Goal: Information Seeking & Learning: Learn about a topic

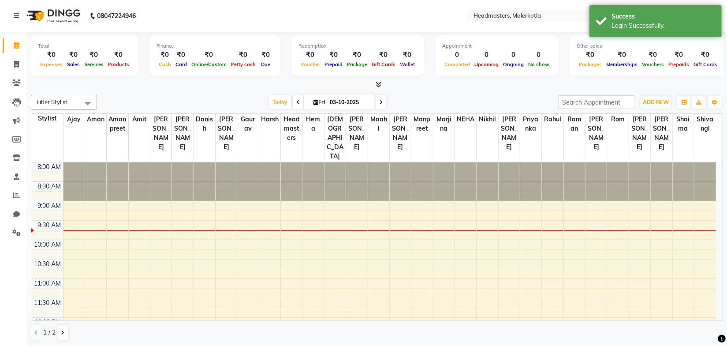
click at [193, 92] on div "Filter Stylist Select All Ajay Aman Amanpreet Amit Bhupinder Chand Sahota Danis…" at bounding box center [377, 217] width 692 height 253
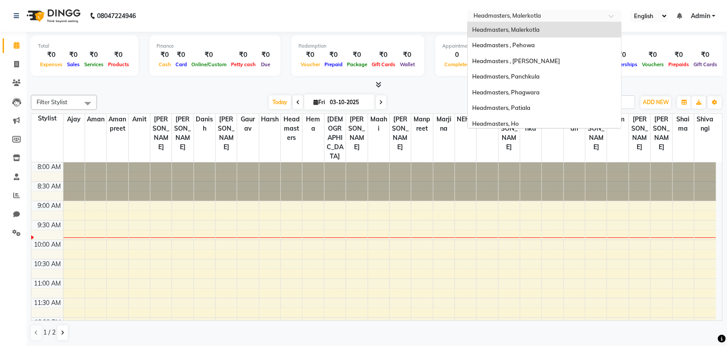
click at [506, 18] on input "text" at bounding box center [536, 16] width 128 height 9
click at [542, 79] on div "Headmasters, Panchkula" at bounding box center [544, 77] width 153 height 16
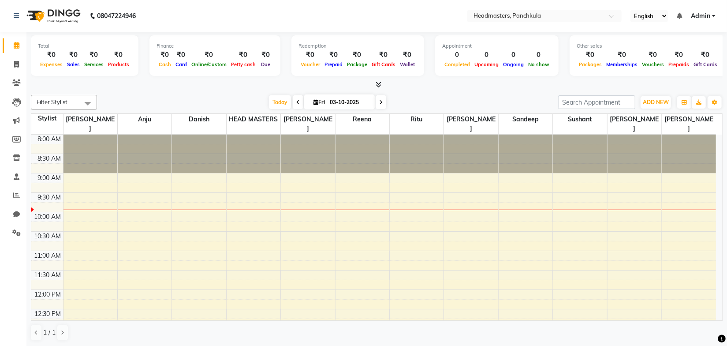
click at [439, 89] on div at bounding box center [377, 84] width 692 height 9
click at [17, 231] on icon at bounding box center [16, 232] width 8 height 7
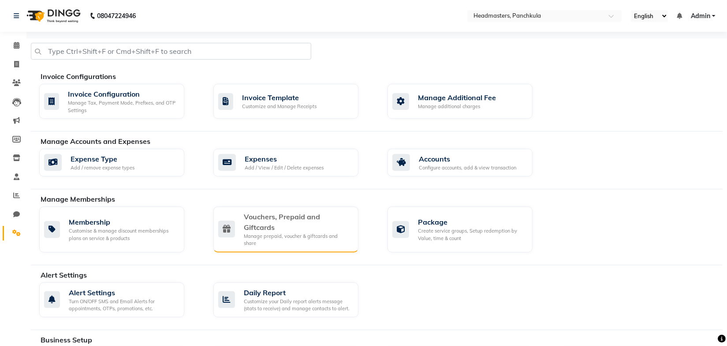
click at [309, 227] on div "Vouchers, Prepaid and Giftcards" at bounding box center [298, 221] width 108 height 21
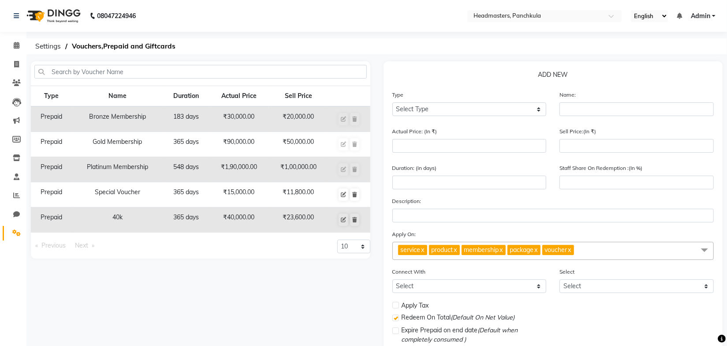
click at [350, 37] on div "08047224946 Select Location × Headmasters, Panchkula English ENGLISH Español ال…" at bounding box center [363, 204] width 727 height 408
click at [57, 44] on span "Settings" at bounding box center [48, 46] width 34 height 16
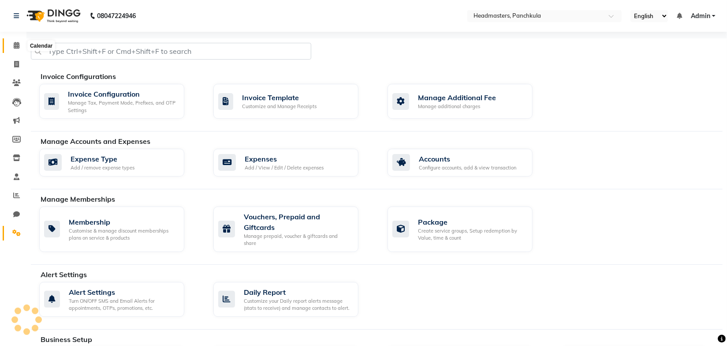
click at [13, 48] on span at bounding box center [16, 46] width 15 height 10
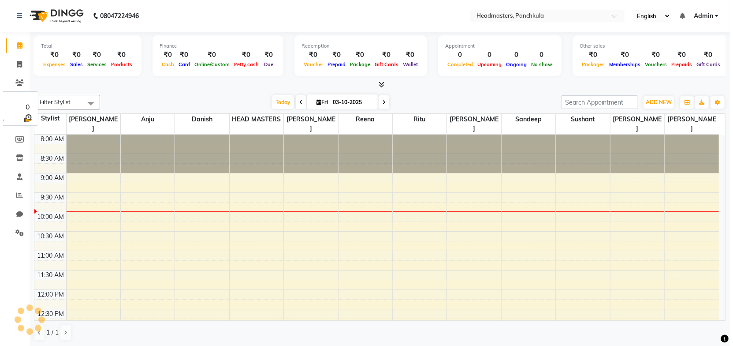
scroll to position [77, 0]
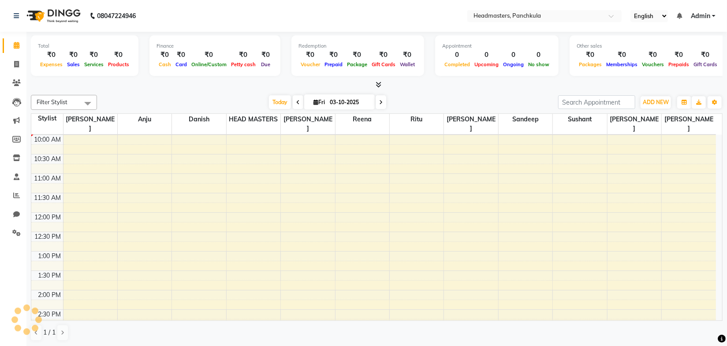
drag, startPoint x: 424, startPoint y: 106, endPoint x: 395, endPoint y: 98, distance: 29.7
click at [423, 106] on div "Today Fri 03-10-2025" at bounding box center [327, 102] width 452 height 13
click at [380, 84] on icon at bounding box center [379, 84] width 6 height 7
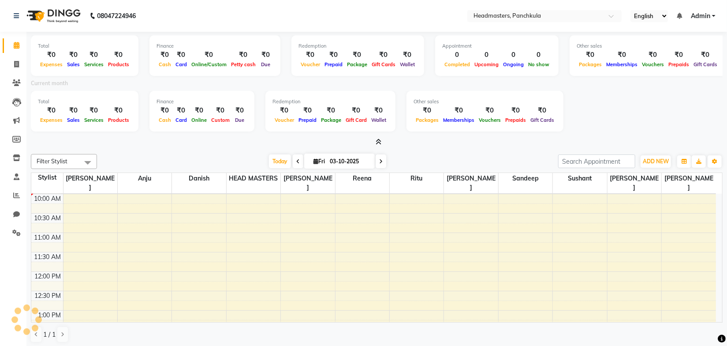
click at [378, 141] on icon at bounding box center [379, 141] width 6 height 7
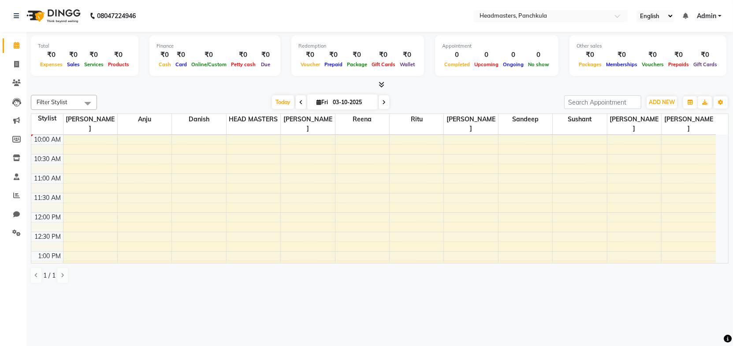
click at [354, 26] on nav "08047224946 Select Location × Headmasters, Panchkula English ENGLISH Español ال…" at bounding box center [366, 16] width 733 height 32
click at [444, 96] on div "Today Fri 03-10-2025" at bounding box center [330, 102] width 458 height 13
click at [518, 15] on input "text" at bounding box center [542, 16] width 128 height 9
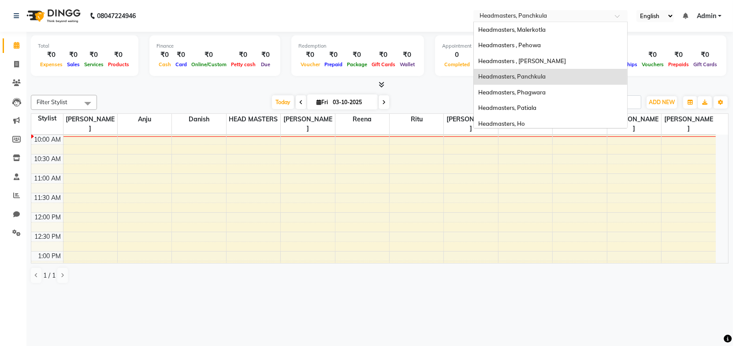
click at [227, 92] on div "Filter Stylist Select All Amjad Anju Danish HEAD MASTERS Parveen Reena Ritu Sad…" at bounding box center [380, 189] width 698 height 196
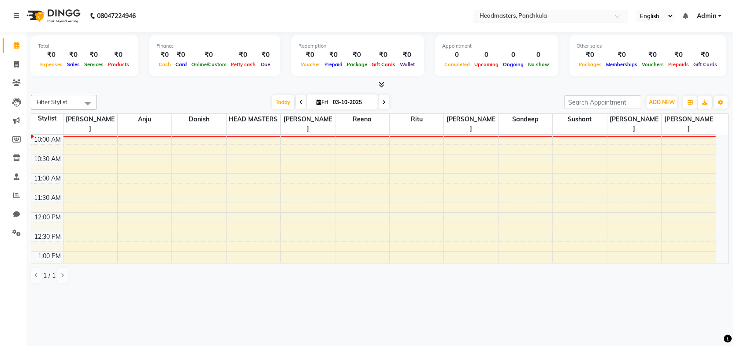
click at [514, 16] on input "text" at bounding box center [542, 16] width 128 height 9
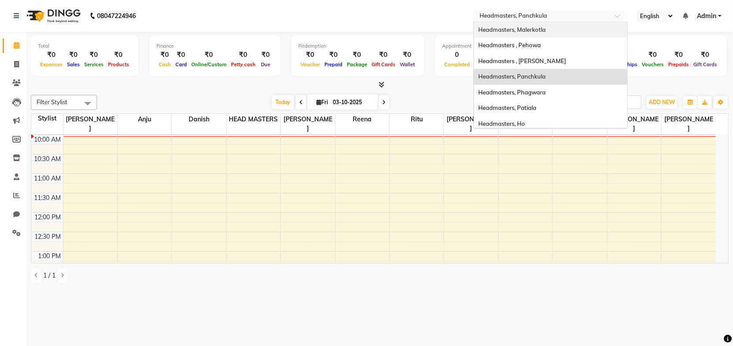
click at [537, 30] on span "Headmasters, Malerkotla" at bounding box center [511, 29] width 67 height 7
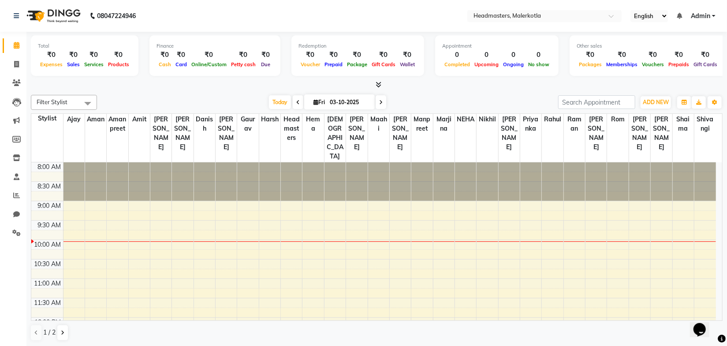
click at [257, 88] on div at bounding box center [377, 84] width 692 height 9
drag, startPoint x: 22, startPoint y: 196, endPoint x: 30, endPoint y: 193, distance: 8.1
click at [22, 197] on span at bounding box center [16, 195] width 15 height 10
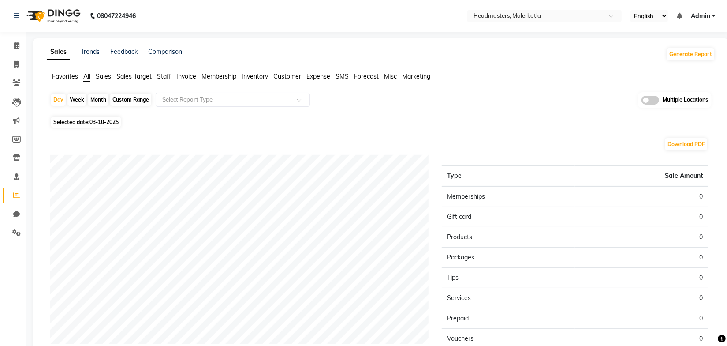
click at [104, 78] on span "Sales" at bounding box center [103, 76] width 15 height 8
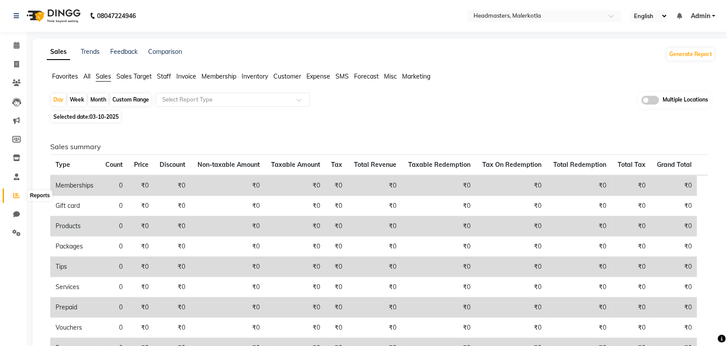
click at [13, 193] on icon at bounding box center [16, 195] width 7 height 7
click at [252, 119] on div "Selected date: 03-10-2025" at bounding box center [382, 116] width 665 height 9
click at [209, 101] on input "text" at bounding box center [223, 99] width 127 height 9
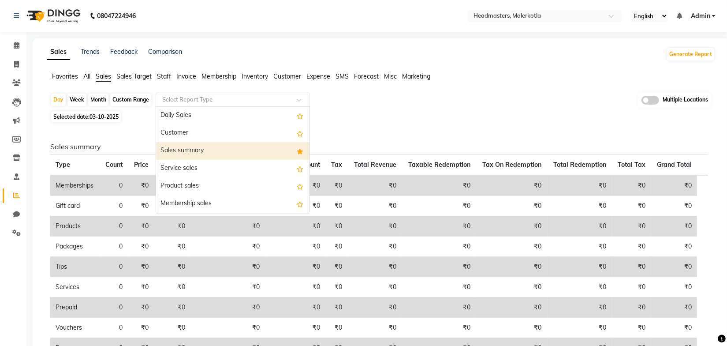
click at [212, 154] on div "Sales summary" at bounding box center [232, 151] width 153 height 18
select select "full_report"
select select "csv"
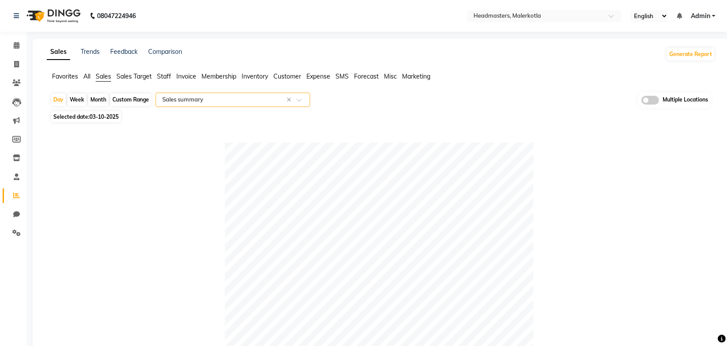
click at [102, 99] on div "Month" at bounding box center [98, 99] width 20 height 12
select select "10"
select select "2025"
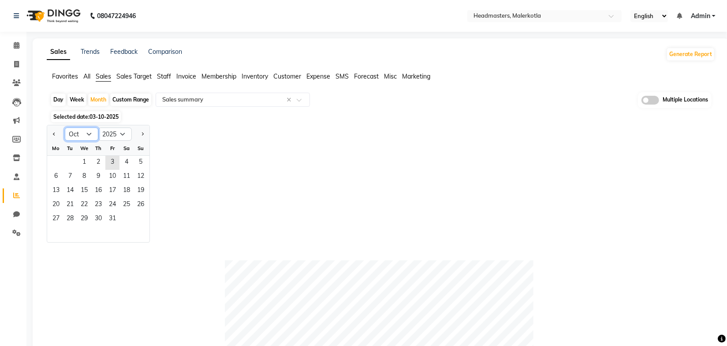
click at [88, 137] on select "Jan Feb Mar Apr May Jun [DATE] Aug Sep Oct Nov Dec" at bounding box center [82, 133] width 34 height 13
select select "9"
click at [65, 127] on select "Jan Feb Mar Apr May Jun [DATE] Aug Sep Oct Nov Dec" at bounding box center [82, 133] width 34 height 13
click at [60, 164] on span "1" at bounding box center [56, 163] width 14 height 14
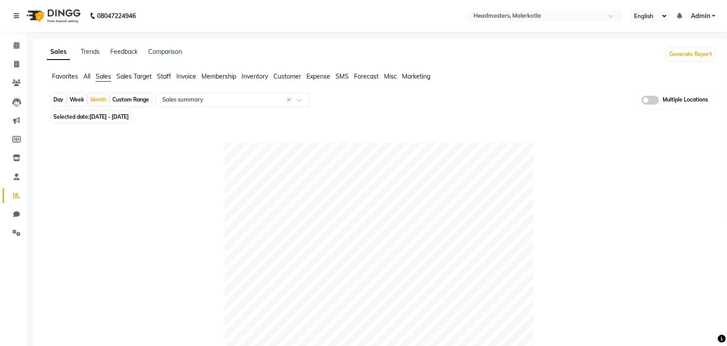
click at [441, 119] on div "Selected date: [DATE] - [DATE]" at bounding box center [382, 116] width 665 height 9
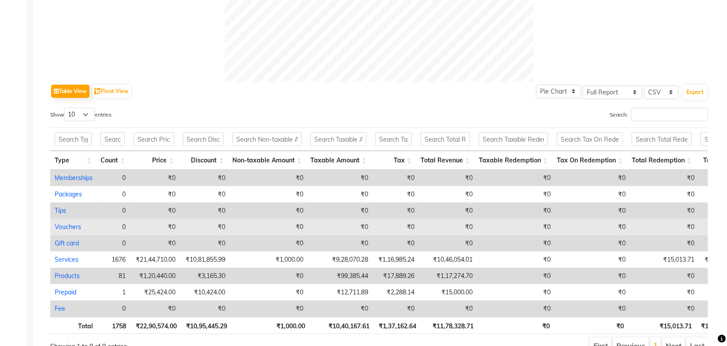
scroll to position [417, 0]
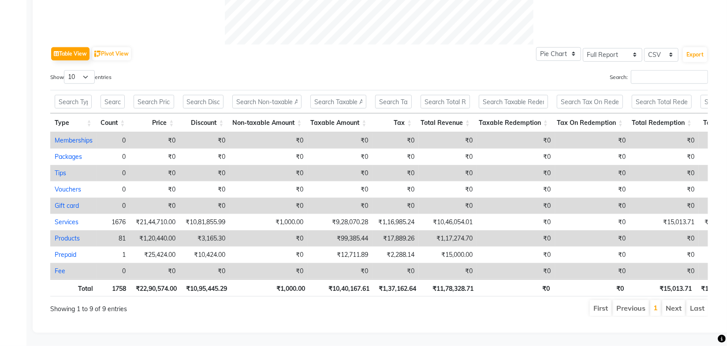
click at [463, 317] on div "Table View Pivot View Pie Chart Bar Chart Select Full Report Filtered Report Se…" at bounding box center [379, 20] width 672 height 605
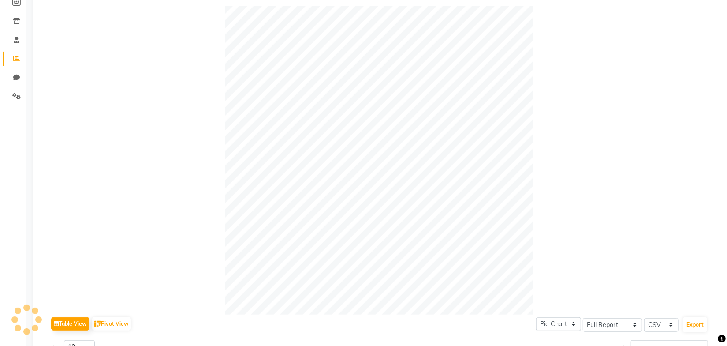
scroll to position [0, 0]
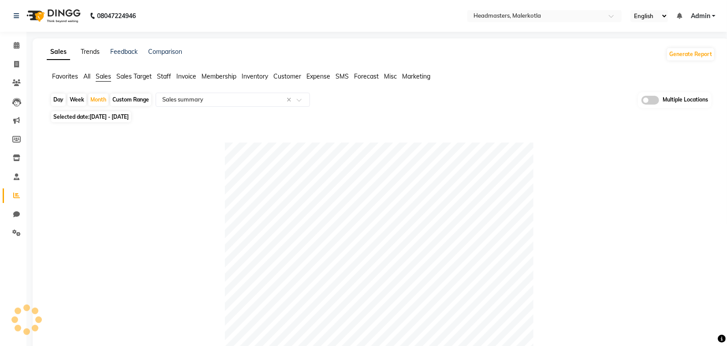
click at [90, 53] on link "Trends" at bounding box center [90, 52] width 19 height 8
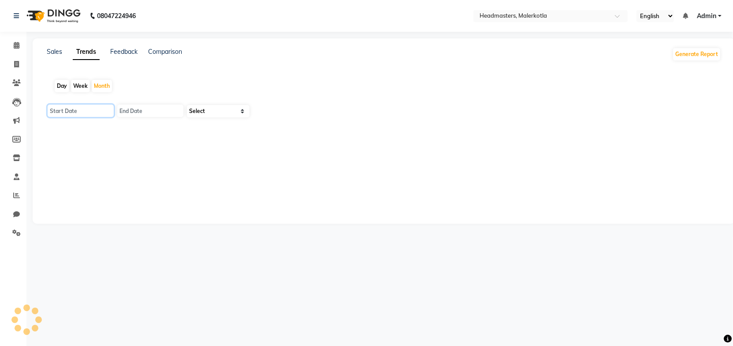
click at [113, 111] on input "text" at bounding box center [81, 110] width 66 height 12
select select "10"
select select "2025"
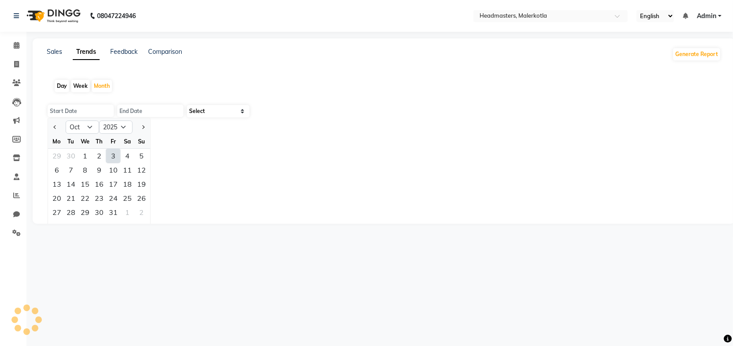
drag, startPoint x: 146, startPoint y: 88, endPoint x: 123, endPoint y: 91, distance: 24.0
click at [146, 88] on div "Day Week Month" at bounding box center [384, 86] width 674 height 28
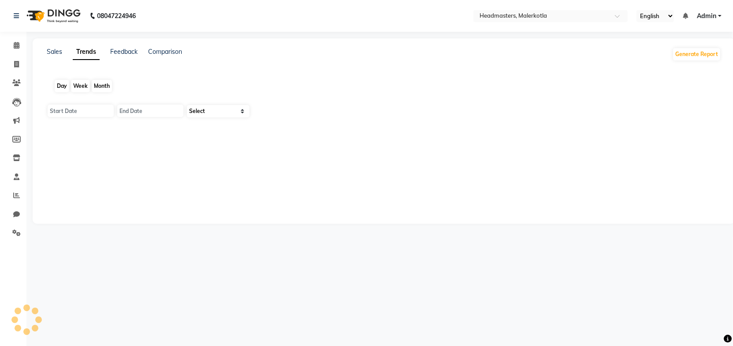
click at [101, 85] on div "Month" at bounding box center [102, 86] width 20 height 12
type input "01-10-2025"
type input "[DATE]"
select select "by_client"
click at [97, 109] on input "01-10-2025" at bounding box center [81, 111] width 66 height 12
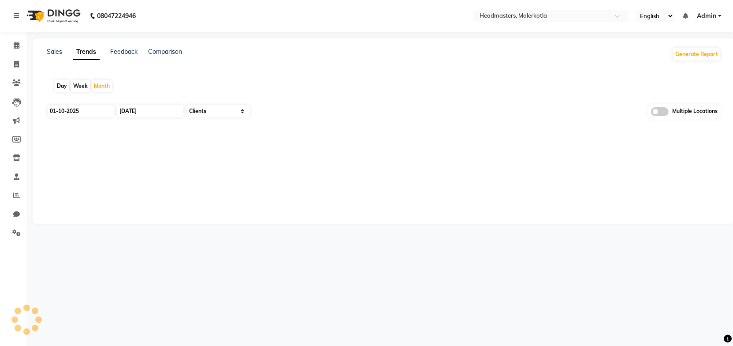
select select "10"
select select "2025"
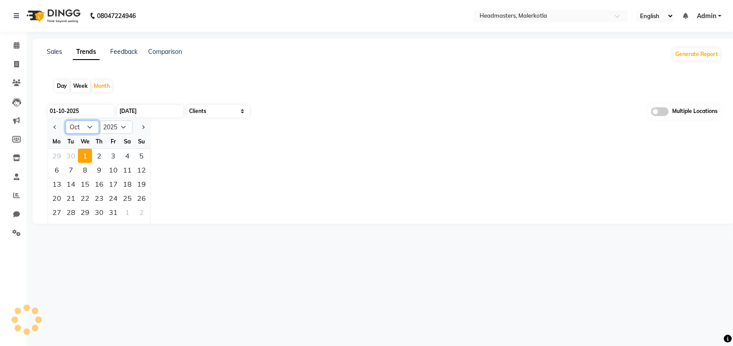
click at [78, 128] on select "Jan Feb Mar Apr May Jun Jul Aug Sep Oct Nov Dec" at bounding box center [83, 126] width 34 height 13
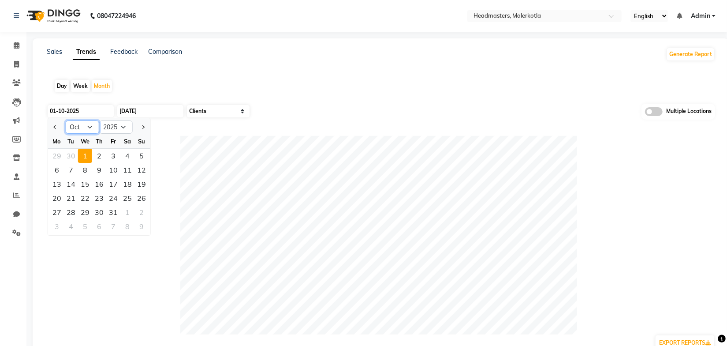
select select "9"
click at [66, 120] on select "Jan Feb Mar Apr May Jun Jul Aug Sep Oct Nov Dec" at bounding box center [83, 126] width 34 height 13
click at [59, 153] on div "1" at bounding box center [57, 156] width 14 height 14
type input "01-09-2025"
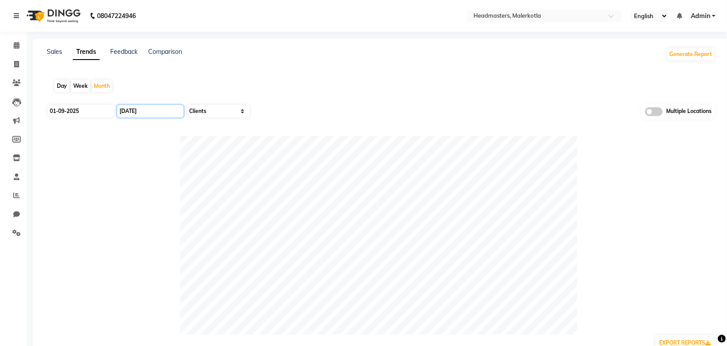
click at [137, 107] on input "31-10-2025" at bounding box center [150, 111] width 66 height 12
select select "10"
select select "2025"
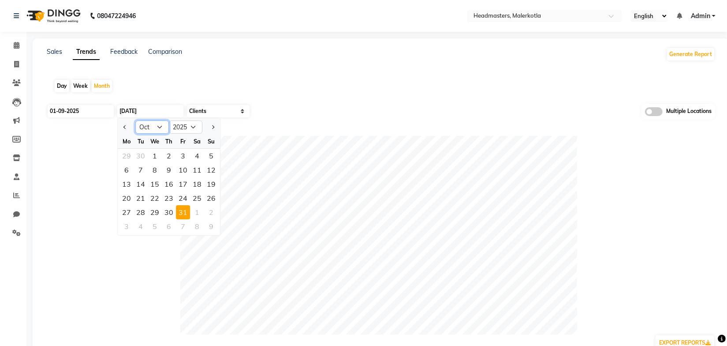
click at [143, 129] on select "Jan Feb Mar Apr May Jun Jul Aug Sep Oct Nov Dec" at bounding box center [152, 126] width 34 height 13
select select "9"
click at [135, 120] on select "Jan Feb Mar Apr May Jun Jul Aug Sep Oct Nov Dec" at bounding box center [152, 126] width 34 height 13
click at [145, 210] on div "30" at bounding box center [141, 212] width 14 height 14
type input "30-09-2025"
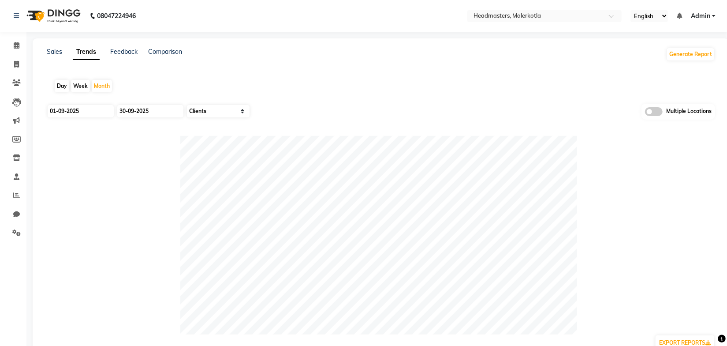
click at [276, 80] on div "Day Week Month" at bounding box center [381, 86] width 668 height 28
click at [277, 80] on div "Day Week Month" at bounding box center [381, 86] width 668 height 28
click at [534, 18] on input "text" at bounding box center [536, 16] width 128 height 9
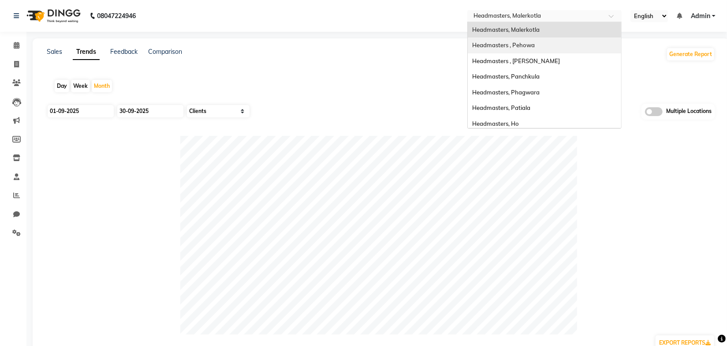
click at [526, 43] on span "Headmasters , Pehowa" at bounding box center [503, 44] width 63 height 7
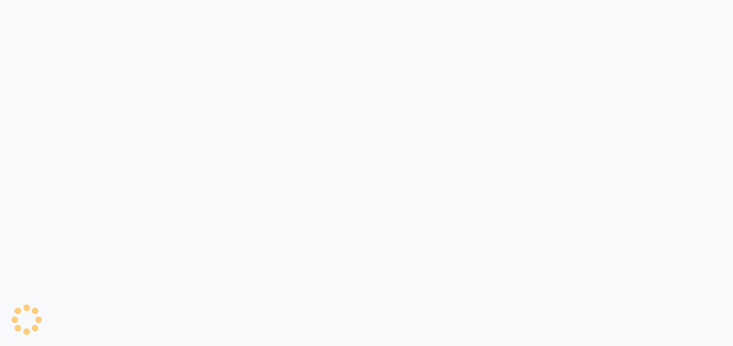
select select "by_client"
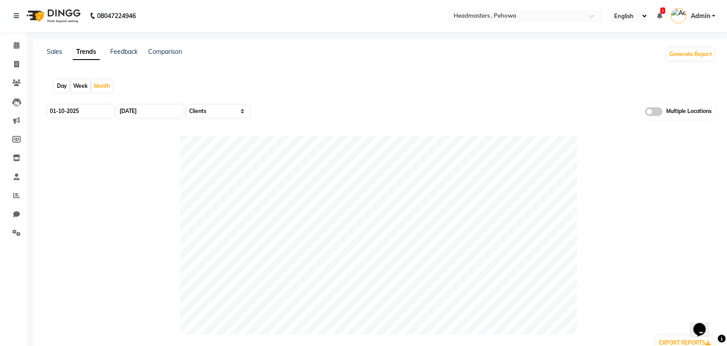
click at [357, 79] on div "Day Week Month" at bounding box center [381, 86] width 668 height 28
click at [87, 112] on input "01-10-2025" at bounding box center [81, 111] width 66 height 12
select select "10"
select select "2025"
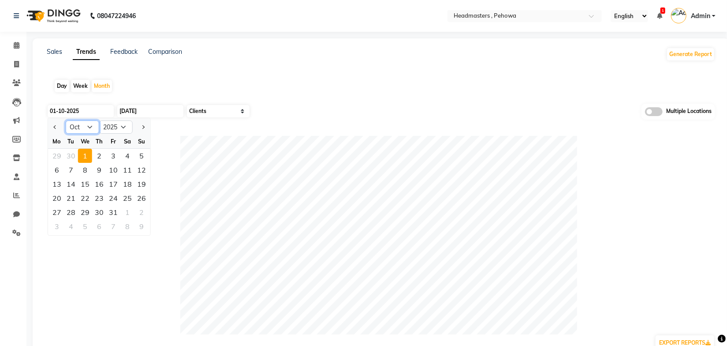
click at [82, 128] on select "Jan Feb Mar Apr May Jun [DATE] Aug Sep Oct Nov Dec" at bounding box center [83, 126] width 34 height 13
select select "9"
click at [66, 120] on select "Jan Feb Mar Apr May Jun [DATE] Aug Sep Oct Nov Dec" at bounding box center [83, 126] width 34 height 13
click at [56, 153] on div "1" at bounding box center [57, 156] width 14 height 14
type input "01-09-2025"
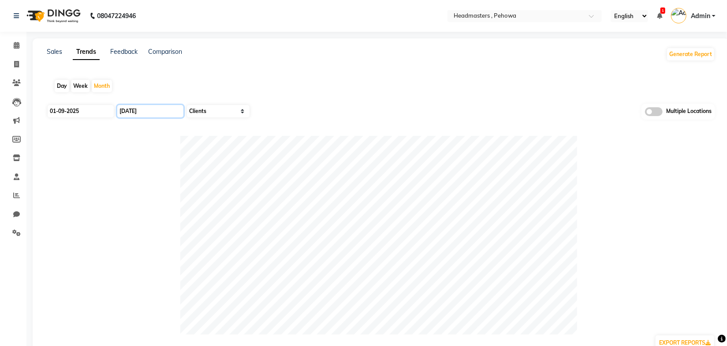
click at [142, 113] on input "[DATE]" at bounding box center [150, 111] width 66 height 12
select select "10"
select select "2025"
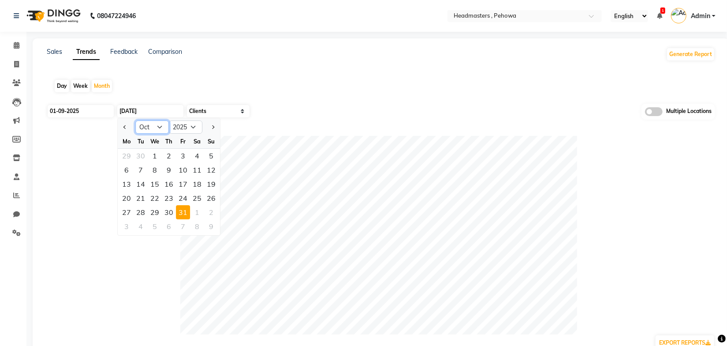
click at [152, 130] on select "Jan Feb Mar Apr May Jun [DATE] Aug Sep Oct Nov Dec" at bounding box center [152, 126] width 34 height 13
select select "9"
click at [135, 120] on select "Jan Feb Mar Apr May Jun [DATE] Aug Sep Oct Nov Dec" at bounding box center [152, 126] width 34 height 13
click at [142, 210] on div "30" at bounding box center [141, 212] width 14 height 14
type input "30-09-2025"
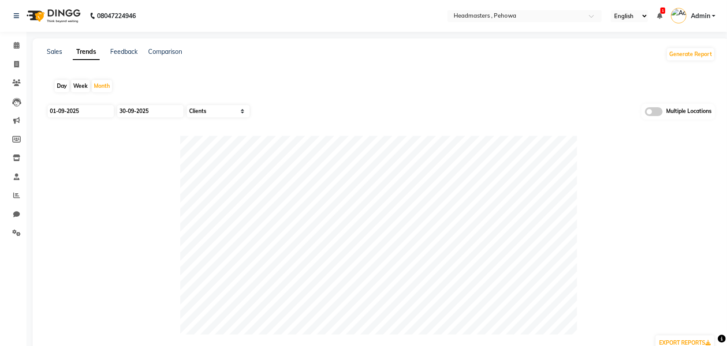
click at [301, 80] on div "Day Week Month" at bounding box center [381, 86] width 668 height 28
drag, startPoint x: 55, startPoint y: 45, endPoint x: 57, endPoint y: 50, distance: 5.3
click at [55, 45] on div "Sales Trends Feedback Comparison Generate Report Day Week Month 01-09-2025 30-0…" at bounding box center [381, 242] width 696 height 408
click at [57, 51] on link "Sales" at bounding box center [54, 52] width 15 height 8
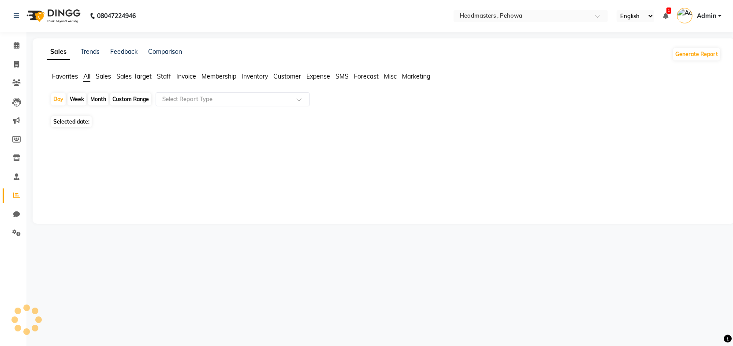
click at [258, 186] on div "Sales Trends Feedback Comparison Generate Report Favorites All Sales Sales Targ…" at bounding box center [384, 130] width 703 height 185
click at [250, 99] on input "text" at bounding box center [223, 99] width 127 height 9
click at [106, 75] on span "Sales" at bounding box center [103, 76] width 15 height 8
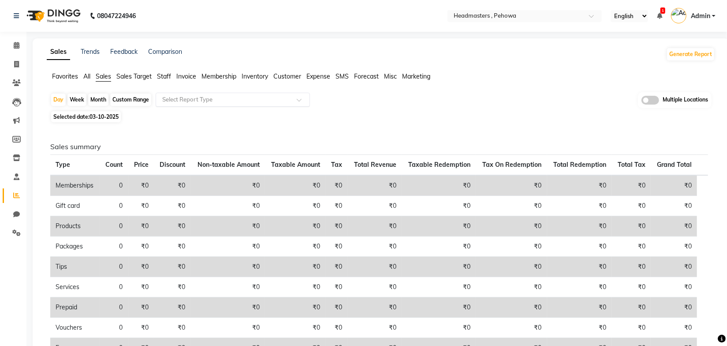
click at [220, 99] on input "text" at bounding box center [223, 99] width 127 height 9
click at [402, 132] on div "Sales summary Type Count Price Discount Non-taxable Amount Taxable Amount Tax T…" at bounding box center [379, 259] width 672 height 268
click at [99, 97] on div "Month" at bounding box center [98, 99] width 20 height 12
select select "10"
select select "2025"
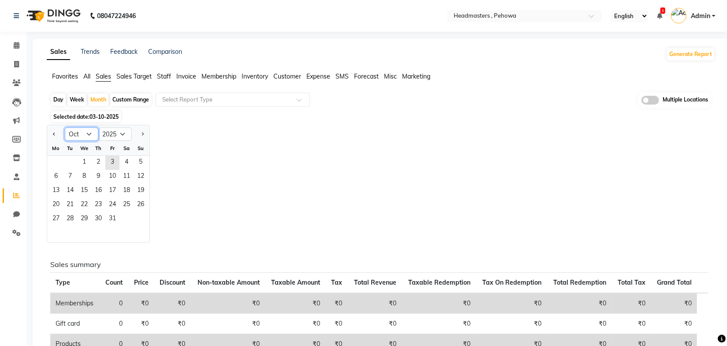
drag, startPoint x: 81, startPoint y: 131, endPoint x: 80, endPoint y: 139, distance: 7.9
click at [81, 131] on select "Jan Feb Mar Apr May Jun [DATE] Aug Sep Oct Nov Dec" at bounding box center [82, 133] width 34 height 13
select select "9"
click at [65, 127] on select "Jan Feb Mar Apr May Jun [DATE] Aug Sep Oct Nov Dec" at bounding box center [82, 133] width 34 height 13
click at [48, 161] on div "1 2 3 4 5 6 7" at bounding box center [98, 163] width 102 height 14
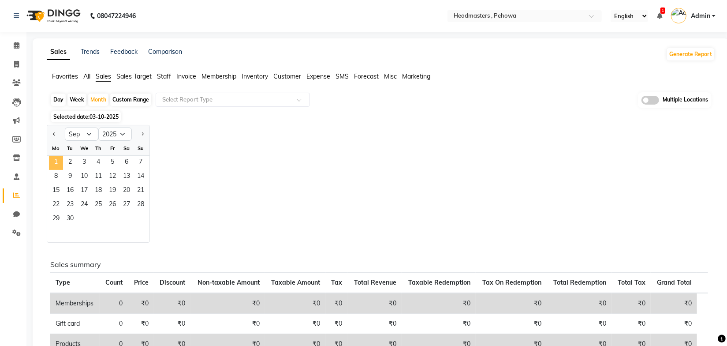
click at [59, 164] on span "1" at bounding box center [56, 163] width 14 height 14
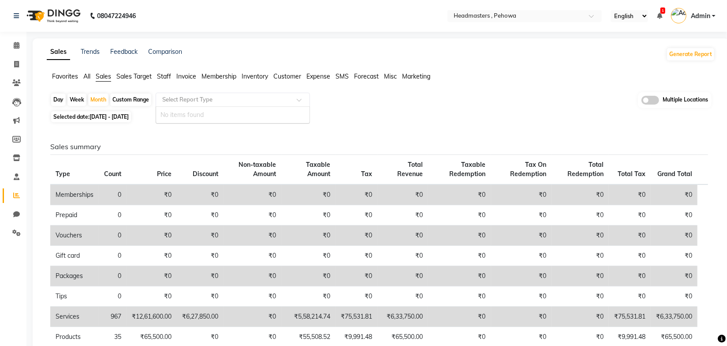
click at [180, 100] on input "text" at bounding box center [223, 99] width 127 height 9
click at [429, 115] on div "Selected date: 01-09-2025 - 30-09-2025" at bounding box center [382, 116] width 665 height 9
click at [221, 100] on input "text" at bounding box center [223, 99] width 127 height 9
click at [220, 100] on input "text" at bounding box center [223, 99] width 127 height 9
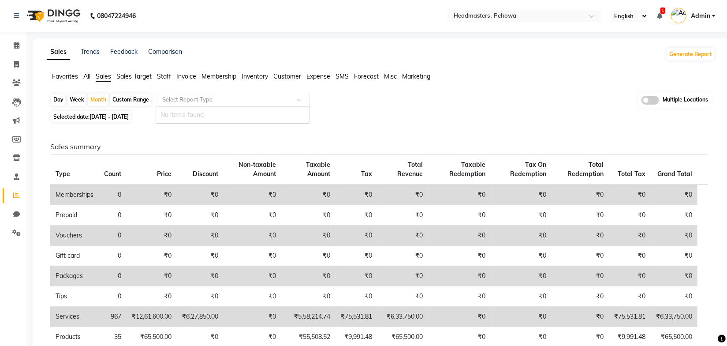
click at [130, 76] on span "Sales Target" at bounding box center [133, 76] width 35 height 8
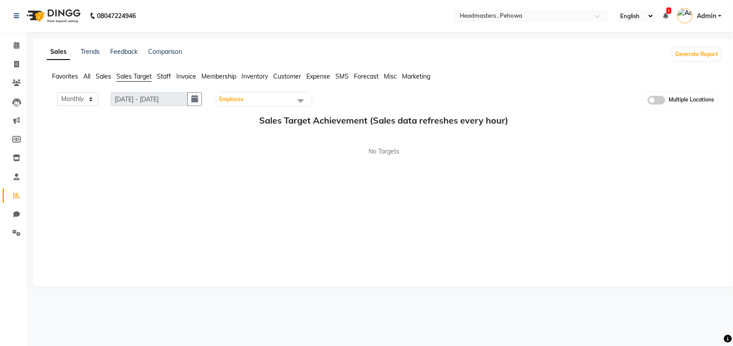
click at [108, 74] on span "Sales" at bounding box center [103, 76] width 15 height 8
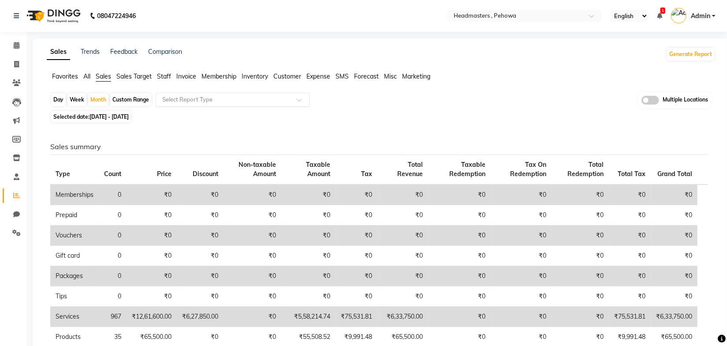
click at [249, 102] on input "text" at bounding box center [223, 99] width 127 height 9
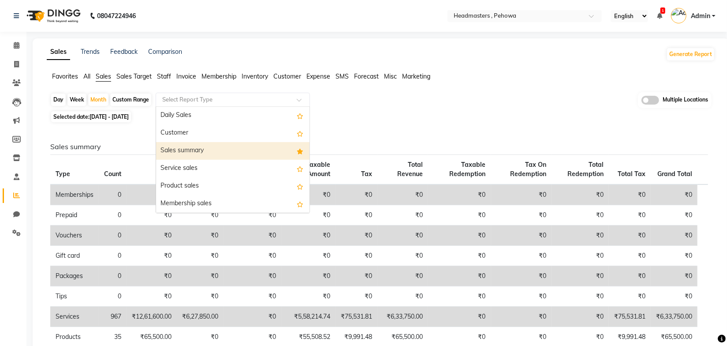
click at [197, 151] on div "Sales summary" at bounding box center [232, 151] width 153 height 18
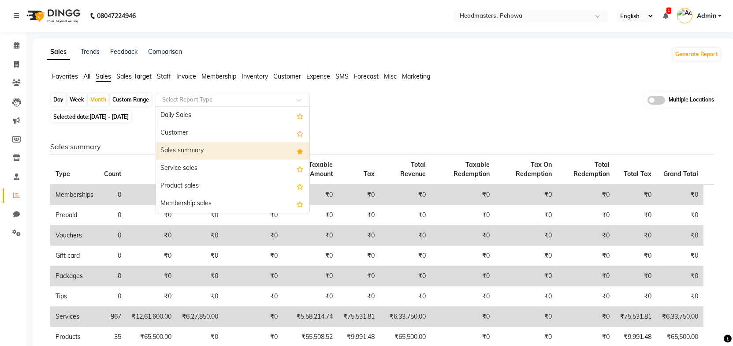
select select "full_report"
select select "csv"
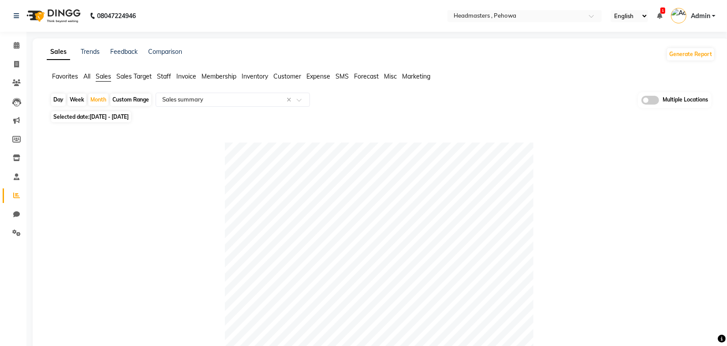
click at [500, 17] on input "text" at bounding box center [516, 16] width 128 height 9
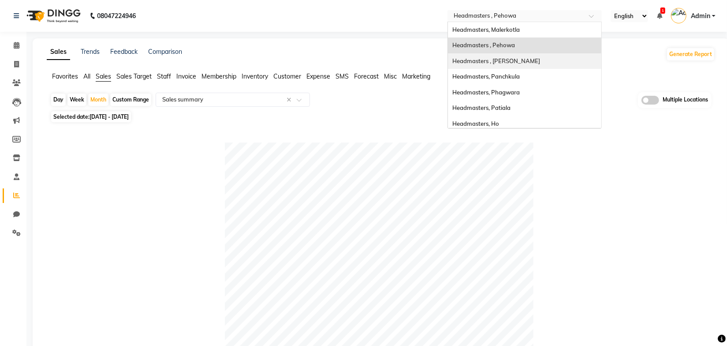
click at [511, 62] on span "Headmasters , [PERSON_NAME]" at bounding box center [496, 60] width 88 height 7
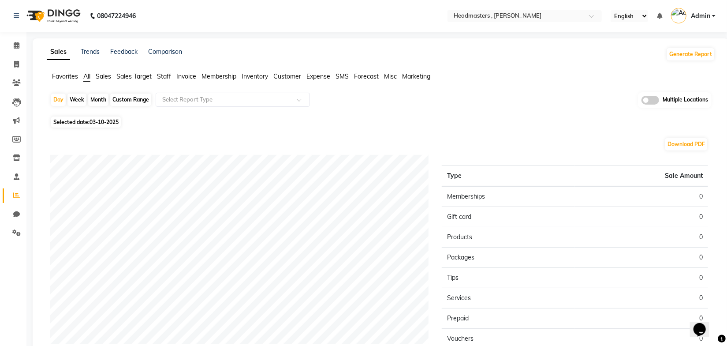
drag, startPoint x: 238, startPoint y: 129, endPoint x: 181, endPoint y: 108, distance: 60.8
click at [236, 129] on div "Day Week Month Custom Range Select Report Type Multiple Locations Selected date…" at bounding box center [381, 255] width 668 height 326
click at [107, 75] on span "Sales" at bounding box center [103, 76] width 15 height 8
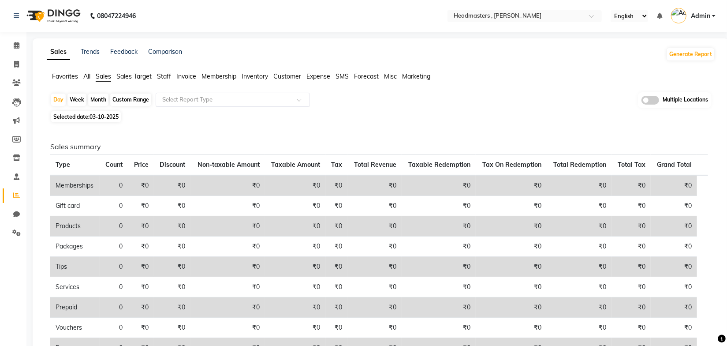
click at [183, 101] on input "text" at bounding box center [223, 99] width 127 height 9
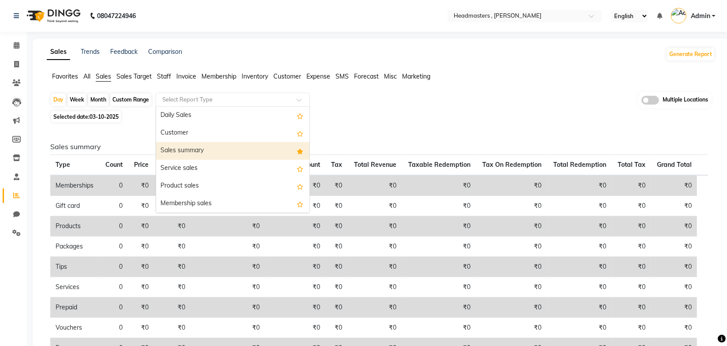
click at [185, 150] on div "Sales summary" at bounding box center [232, 151] width 153 height 18
select select "full_report"
select select "csv"
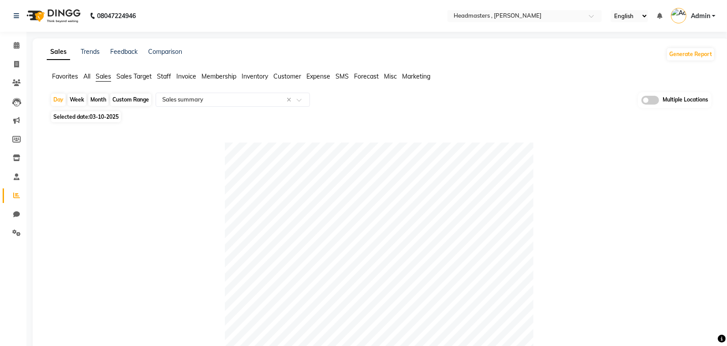
click at [101, 102] on div "Month" at bounding box center [98, 99] width 20 height 12
select select "10"
select select "2025"
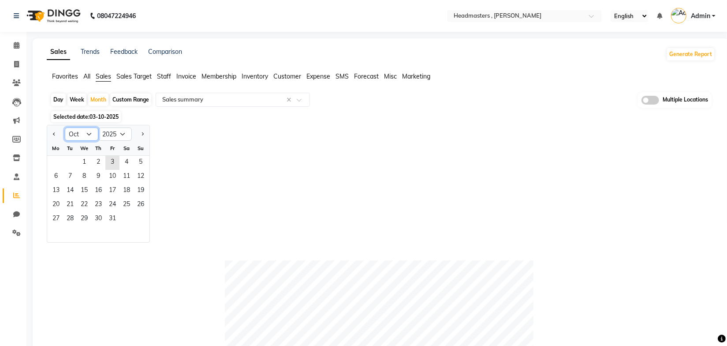
click at [83, 131] on select "Jan Feb Mar Apr May Jun [DATE] Aug Sep Oct Nov Dec" at bounding box center [82, 133] width 34 height 13
select select "9"
click at [65, 127] on select "Jan Feb Mar Apr May Jun [DATE] Aug Sep Oct Nov Dec" at bounding box center [82, 133] width 34 height 13
click at [57, 162] on span "1" at bounding box center [56, 163] width 14 height 14
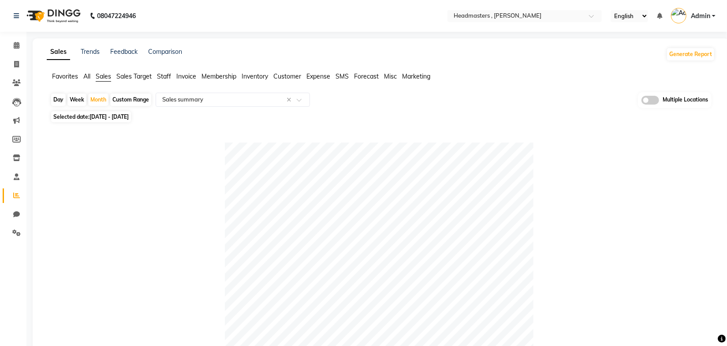
click at [426, 103] on div "Day Week Month Custom Range Select Report Type × Sales summary × Multiple Locat…" at bounding box center [380, 100] width 661 height 16
click at [97, 52] on link "Trends" at bounding box center [90, 52] width 19 height 8
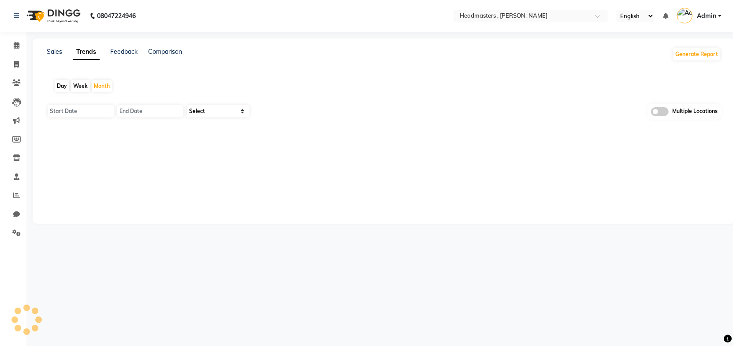
type input "01-10-2025"
type input "[DATE]"
select select "by_client"
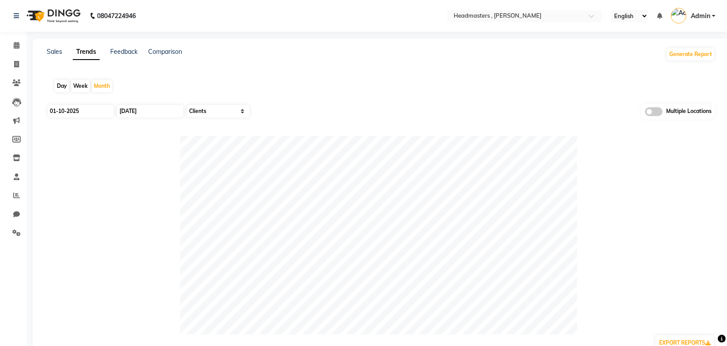
click at [134, 68] on div "Sales Trends Feedback Comparison Generate Report Day Week Month 01-10-2025 31-1…" at bounding box center [381, 242] width 696 height 408
click at [85, 108] on input "01-10-2025" at bounding box center [81, 111] width 66 height 12
select select "10"
select select "2025"
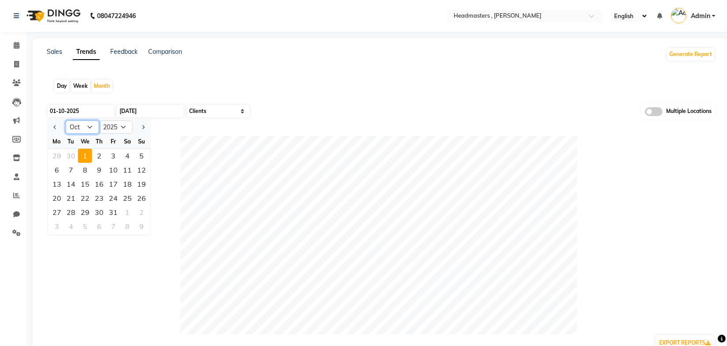
click at [78, 129] on select "Jan Feb Mar Apr May Jun [DATE] Aug Sep Oct Nov Dec" at bounding box center [83, 126] width 34 height 13
select select "9"
click at [66, 120] on select "Jan Feb Mar Apr May Jun [DATE] Aug Sep Oct Nov Dec" at bounding box center [83, 126] width 34 height 13
click at [54, 155] on div "1" at bounding box center [57, 156] width 14 height 14
type input "01-09-2025"
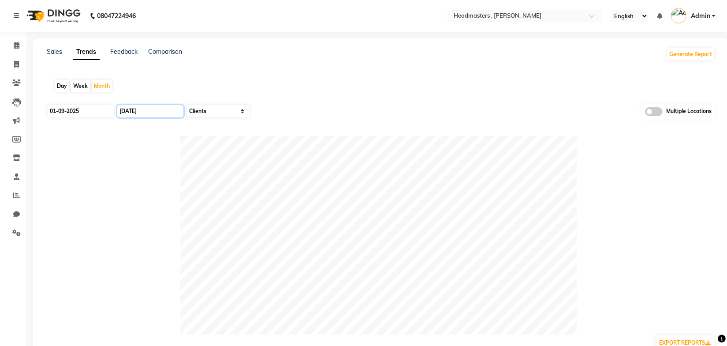
click at [132, 110] on input "[DATE]" at bounding box center [150, 111] width 66 height 12
select select "10"
select select "2025"
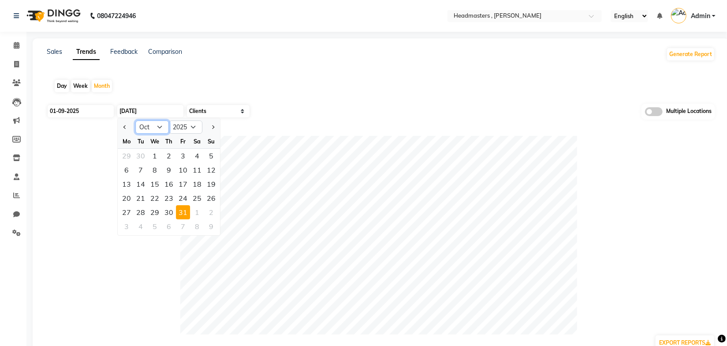
drag, startPoint x: 148, startPoint y: 128, endPoint x: 151, endPoint y: 133, distance: 5.6
click at [148, 128] on select "Jan Feb Mar Apr May Jun [DATE] Aug Sep Oct Nov Dec" at bounding box center [152, 126] width 34 height 13
select select "9"
click at [135, 120] on select "Jan Feb Mar Apr May Jun [DATE] Aug Sep Oct Nov Dec" at bounding box center [152, 126] width 34 height 13
click at [137, 213] on div "30" at bounding box center [141, 212] width 14 height 14
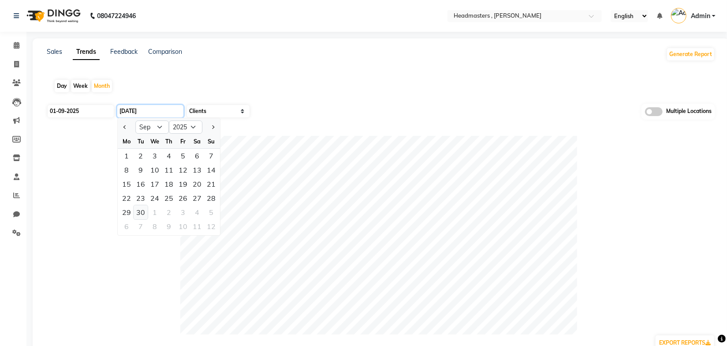
type input "30-09-2025"
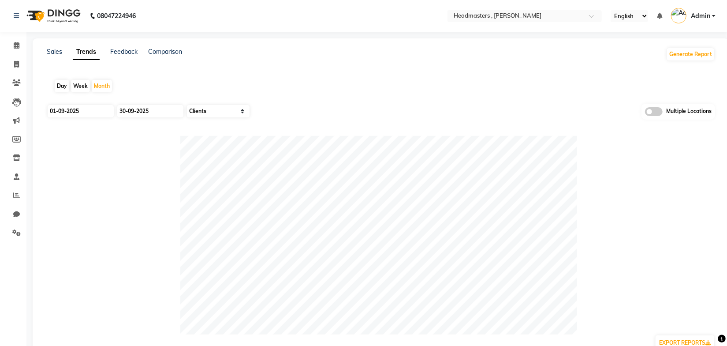
click at [292, 82] on div "Day Week Month" at bounding box center [381, 86] width 668 height 28
click at [482, 77] on div "Day Week Month" at bounding box center [381, 86] width 668 height 28
click at [502, 14] on input "text" at bounding box center [516, 16] width 128 height 9
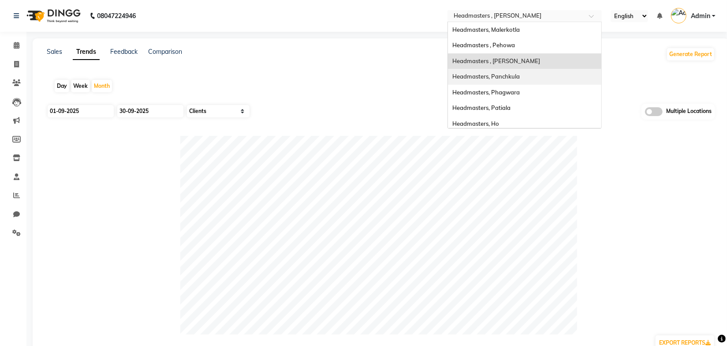
click at [515, 75] on span "Headmasters, Panchkula" at bounding box center [485, 76] width 67 height 7
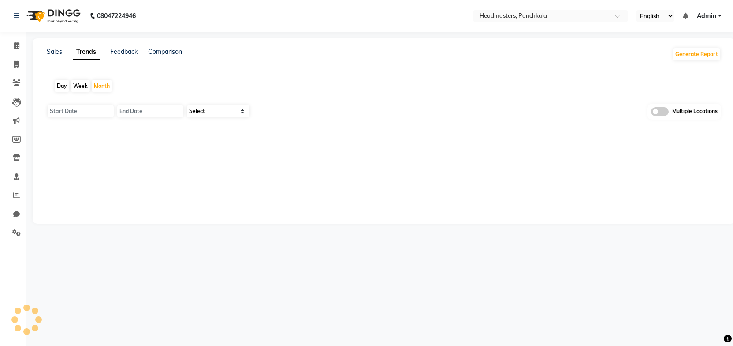
type input "01-10-2025"
type input "[DATE]"
select select "by_client"
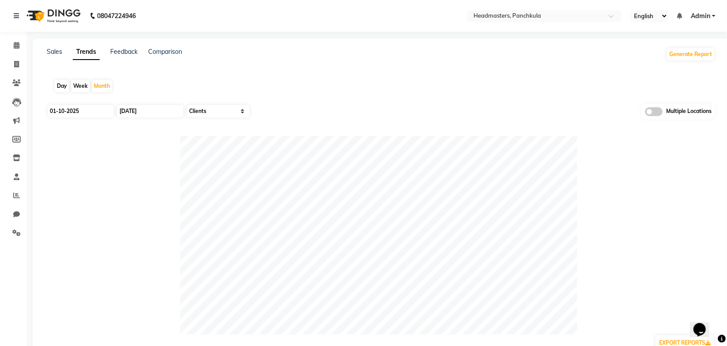
click at [314, 77] on div "Day Week Month" at bounding box center [381, 86] width 668 height 28
click at [94, 110] on input "01-10-2025" at bounding box center [81, 111] width 66 height 12
select select "10"
select select "2025"
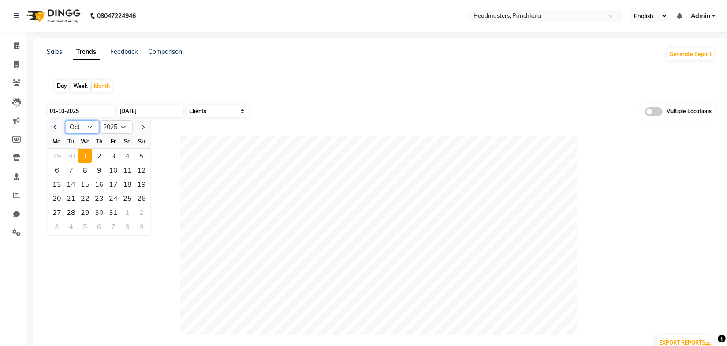
click at [79, 130] on select "Jan Feb Mar Apr May Jun [DATE] Aug Sep Oct Nov Dec" at bounding box center [83, 126] width 34 height 13
select select "9"
click at [66, 120] on select "Jan Feb Mar Apr May Jun [DATE] Aug Sep Oct Nov Dec" at bounding box center [83, 126] width 34 height 13
click at [59, 157] on div "1" at bounding box center [57, 156] width 14 height 14
type input "01-09-2025"
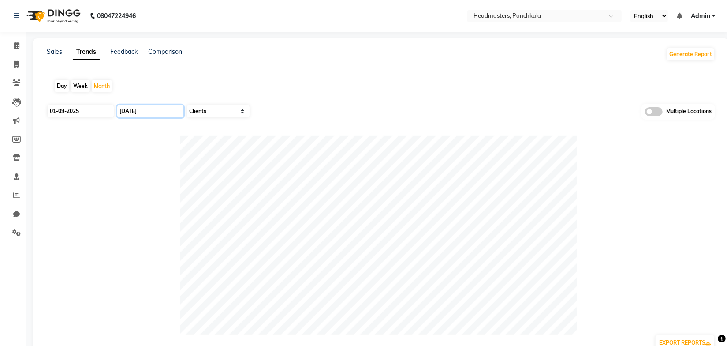
click at [149, 113] on input "[DATE]" at bounding box center [150, 111] width 66 height 12
select select "10"
select select "2025"
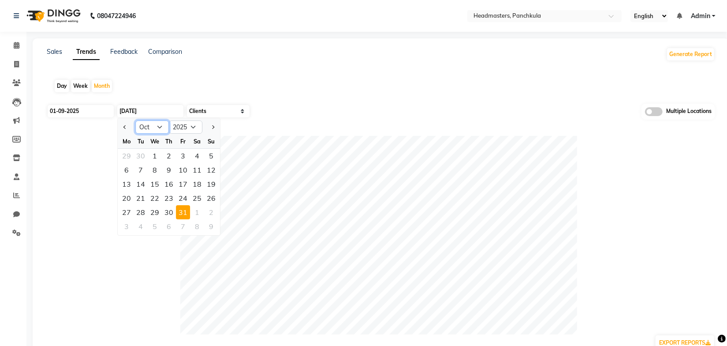
click at [150, 131] on select "Jan Feb Mar Apr May Jun [DATE] Aug Sep Oct Nov Dec" at bounding box center [152, 126] width 34 height 13
select select "9"
click at [135, 120] on select "Jan Feb Mar Apr May Jun [DATE] Aug Sep Oct Nov Dec" at bounding box center [152, 126] width 34 height 13
click at [144, 212] on div "30" at bounding box center [141, 212] width 14 height 14
type input "30-09-2025"
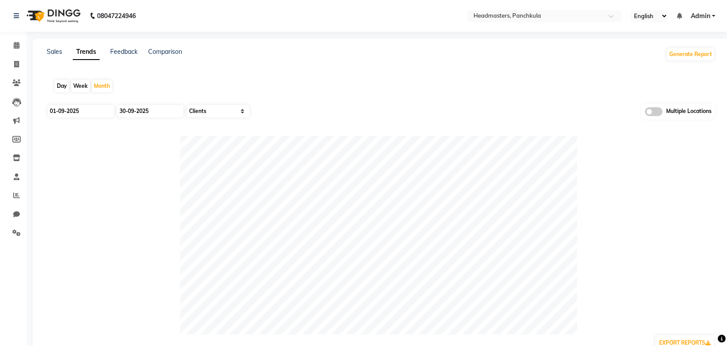
click at [318, 87] on div "Day Week Month" at bounding box center [381, 86] width 668 height 28
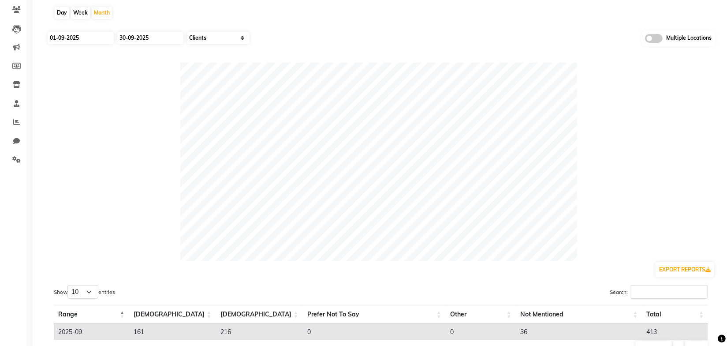
scroll to position [114, 0]
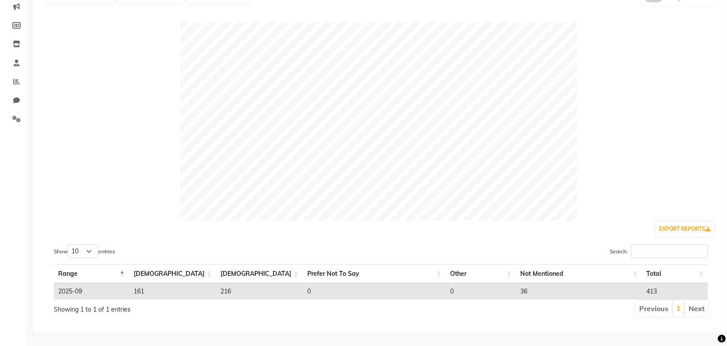
click at [336, 250] on div "Show 10 25 50 100 entries" at bounding box center [214, 252] width 320 height 17
click at [335, 249] on div "Show 10 25 50 100 entries" at bounding box center [214, 252] width 320 height 17
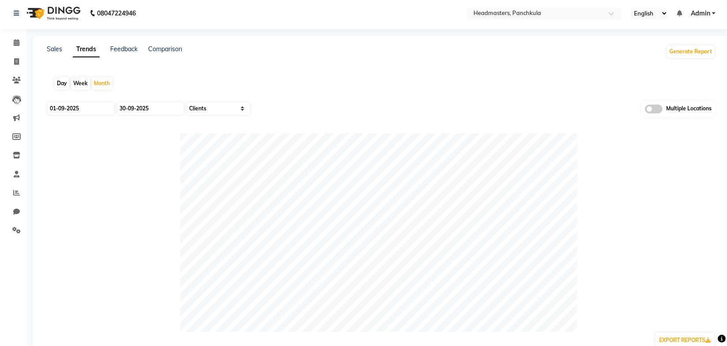
scroll to position [0, 0]
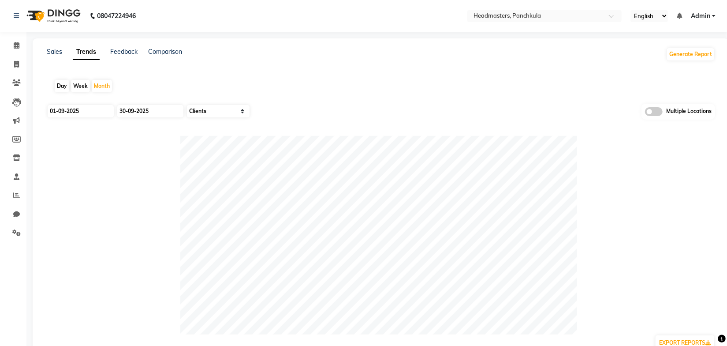
click at [491, 101] on app-trends "Day Week Month 01-09-2025 30-09-2025 Select Sales Clients Multiple Locations EX…" at bounding box center [380, 255] width 679 height 366
click at [388, 85] on div "Day Week Month" at bounding box center [381, 86] width 668 height 28
click at [255, 80] on div "Day Week Month" at bounding box center [381, 86] width 668 height 28
click at [330, 93] on div "Day Week Month" at bounding box center [381, 86] width 668 height 28
click at [16, 197] on icon at bounding box center [16, 195] width 7 height 7
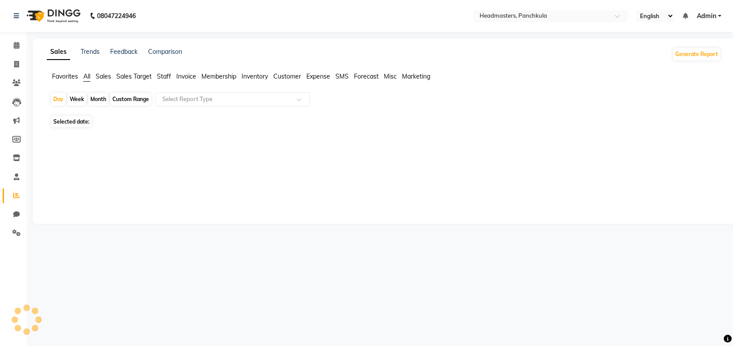
click at [105, 80] on span "Sales" at bounding box center [103, 76] width 15 height 8
click at [104, 97] on div "Month" at bounding box center [98, 99] width 20 height 12
select select "10"
select select "2025"
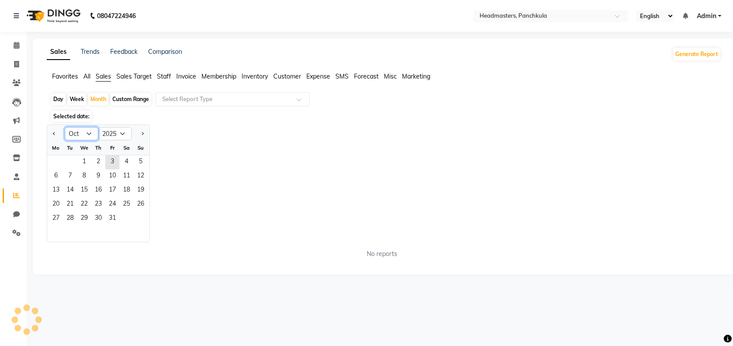
click at [88, 133] on select "Jan Feb Mar Apr May Jun [DATE] Aug Sep Oct Nov Dec" at bounding box center [82, 133] width 34 height 13
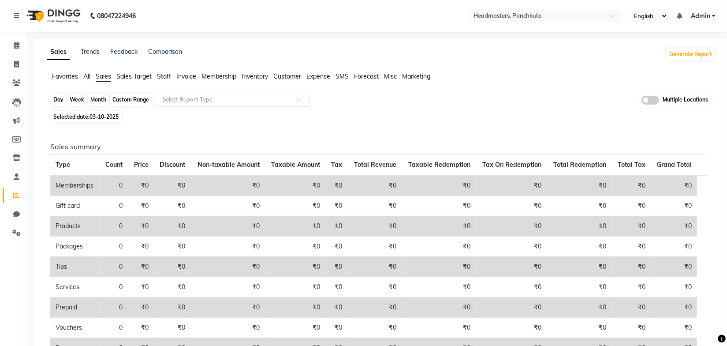
click at [97, 100] on div "Month" at bounding box center [98, 99] width 20 height 12
select select "10"
select select "2025"
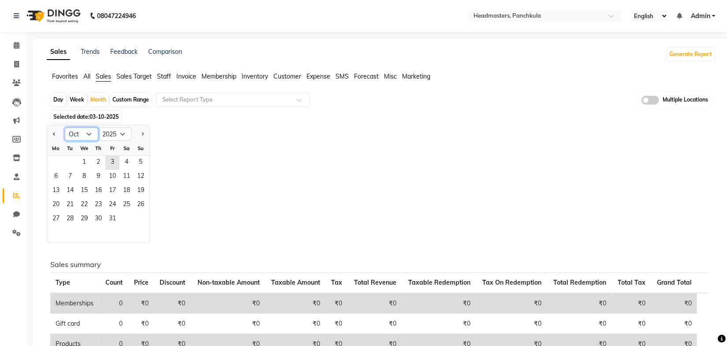
drag, startPoint x: 90, startPoint y: 133, endPoint x: 89, endPoint y: 139, distance: 6.8
click at [90, 133] on select "Jan Feb Mar Apr May Jun [DATE] Aug Sep Oct Nov Dec" at bounding box center [82, 133] width 34 height 13
select select "9"
click at [65, 127] on select "Jan Feb Mar Apr May Jun [DATE] Aug Sep Oct Nov Dec" at bounding box center [82, 133] width 34 height 13
click at [57, 161] on span "1" at bounding box center [56, 163] width 14 height 14
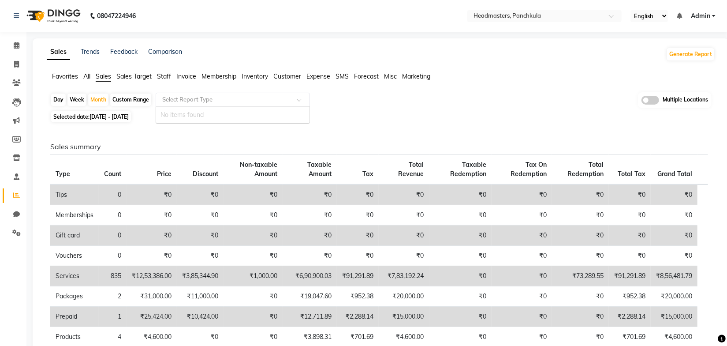
click at [187, 99] on input "text" at bounding box center [223, 99] width 127 height 9
click at [353, 123] on div "Day Week Month Custom Range Select Report Type No items found Multiple Location…" at bounding box center [381, 328] width 668 height 472
click at [134, 78] on span "Sales Target" at bounding box center [133, 76] width 35 height 8
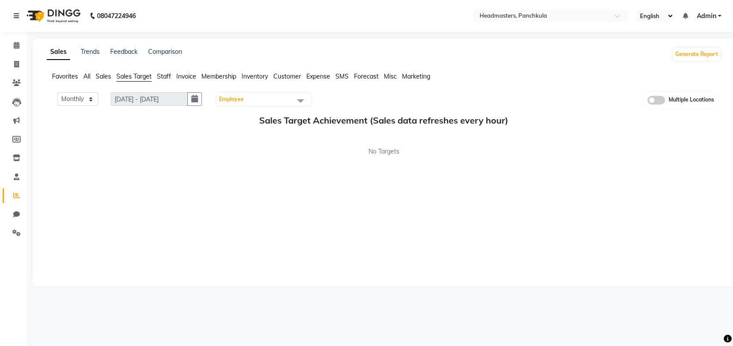
click at [106, 77] on span "Sales" at bounding box center [103, 76] width 15 height 8
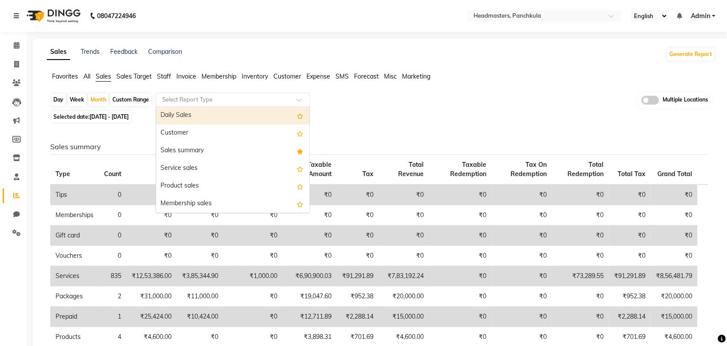
click at [187, 103] on input "text" at bounding box center [223, 99] width 127 height 9
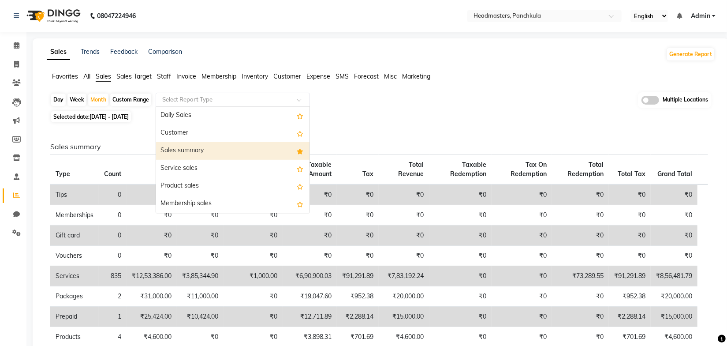
click at [189, 148] on div "Sales summary" at bounding box center [232, 151] width 153 height 18
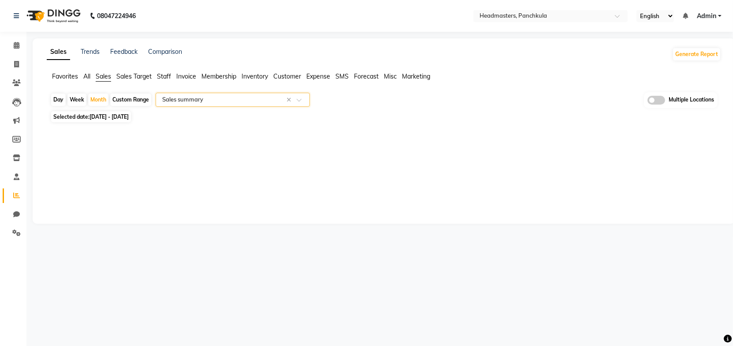
select select "full_report"
select select "csv"
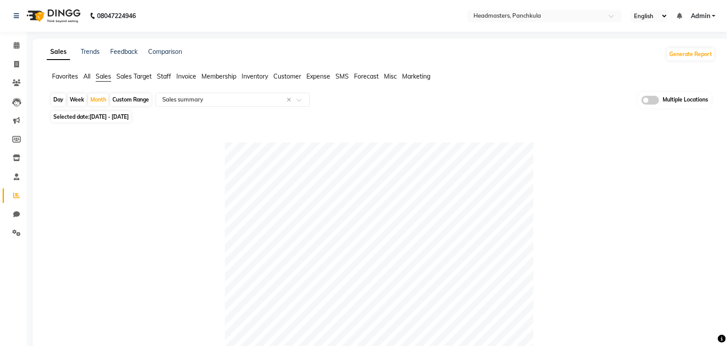
click at [410, 104] on div "Day Week Month Custom Range Select Report Type × Sales summary × Multiple Locat…" at bounding box center [380, 100] width 661 height 16
click at [408, 104] on div "Day Week Month Custom Range Select Report Type × Sales summary × Multiple Locat…" at bounding box center [380, 100] width 661 height 16
click at [451, 84] on div "Favorites All Sales Sales Target Staff Invoice Membership Inventory Customer Ex…" at bounding box center [380, 80] width 681 height 17
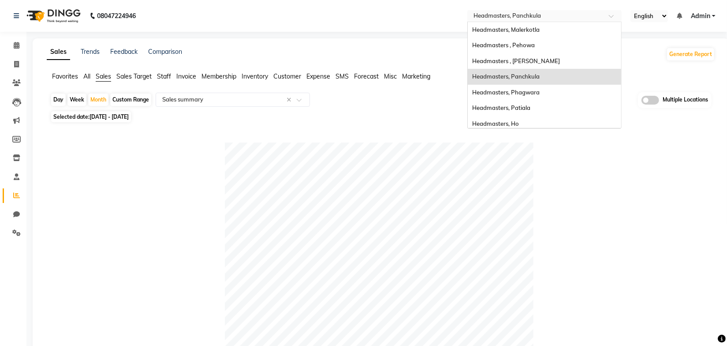
click at [501, 17] on input "text" at bounding box center [536, 16] width 128 height 9
click at [518, 90] on span "Headmasters, Phagwara" at bounding box center [505, 92] width 67 height 7
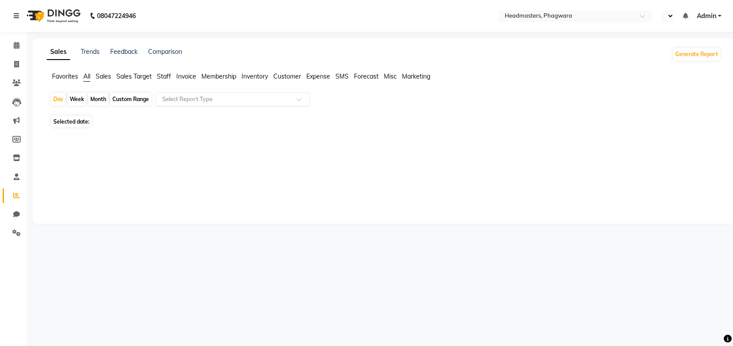
select select "en"
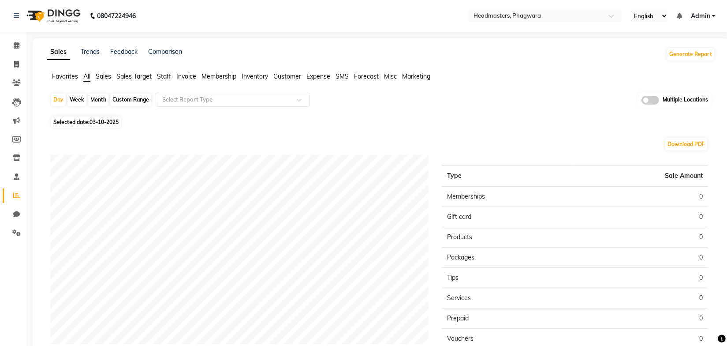
drag, startPoint x: 350, startPoint y: 123, endPoint x: 334, endPoint y: 110, distance: 20.7
click at [350, 122] on div "Selected date: 03-10-2025" at bounding box center [382, 121] width 665 height 9
click at [103, 74] on span "Sales" at bounding box center [103, 76] width 15 height 8
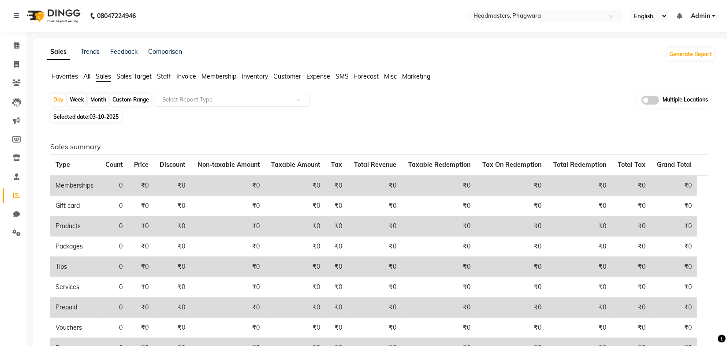
click at [97, 97] on div "Month" at bounding box center [98, 99] width 20 height 12
select select "10"
select select "2025"
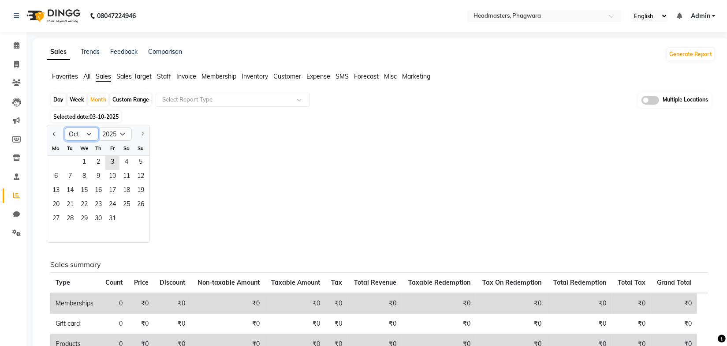
click at [83, 133] on select "Jan Feb Mar Apr May Jun [DATE] Aug Sep Oct Nov Dec" at bounding box center [82, 133] width 34 height 13
select select "9"
click at [65, 127] on select "Jan Feb Mar Apr May Jun [DATE] Aug Sep Oct Nov Dec" at bounding box center [82, 133] width 34 height 13
click at [56, 164] on span "1" at bounding box center [56, 163] width 14 height 14
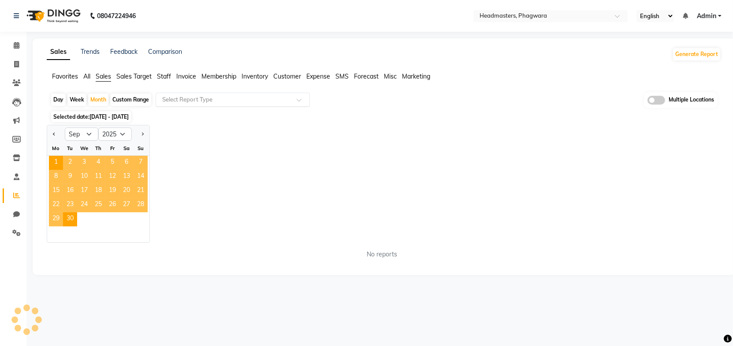
click at [187, 99] on input "text" at bounding box center [223, 99] width 127 height 9
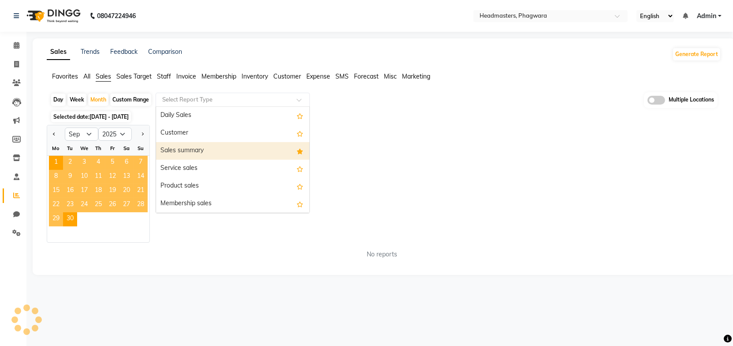
click at [183, 152] on div "Sales summary" at bounding box center [232, 151] width 153 height 18
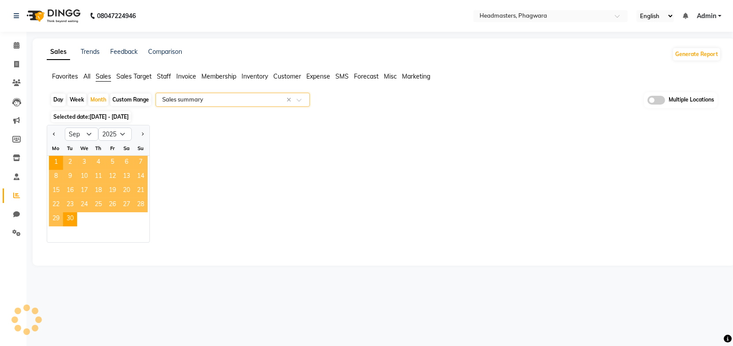
select select "full_report"
select select "csv"
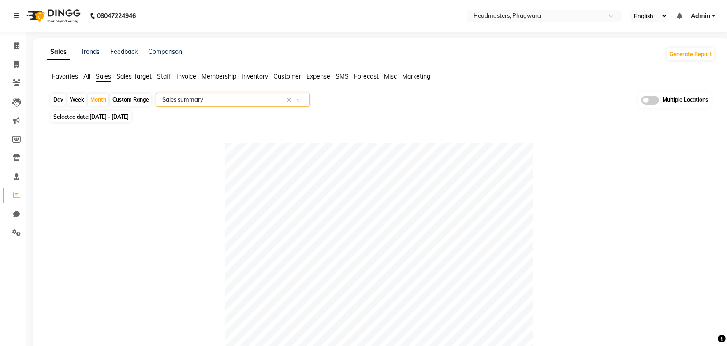
click at [426, 113] on div "Selected date: [DATE] - [DATE]" at bounding box center [382, 116] width 665 height 9
click at [426, 112] on div "Selected date: [DATE] - [DATE]" at bounding box center [382, 116] width 665 height 9
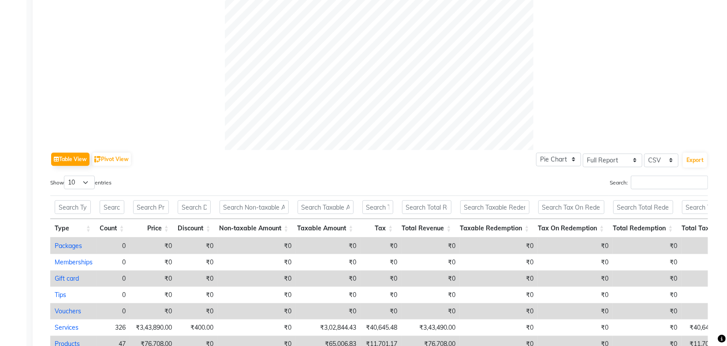
scroll to position [417, 0]
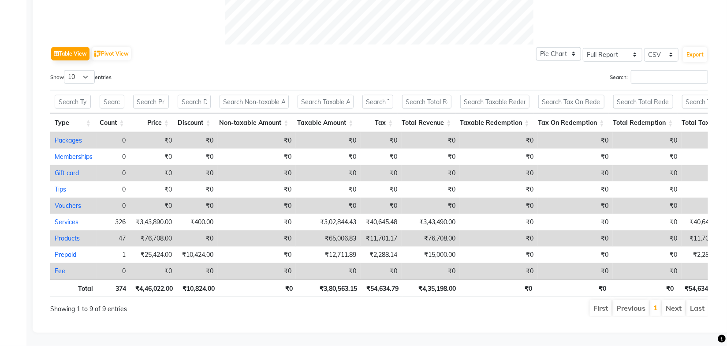
click at [417, 56] on div "Table View Pivot View Pie Chart Bar Chart Select Full Report Filtered Report Se…" at bounding box center [379, 181] width 658 height 272
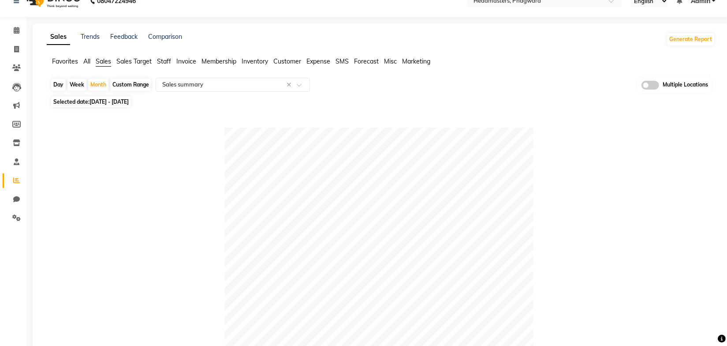
scroll to position [0, 0]
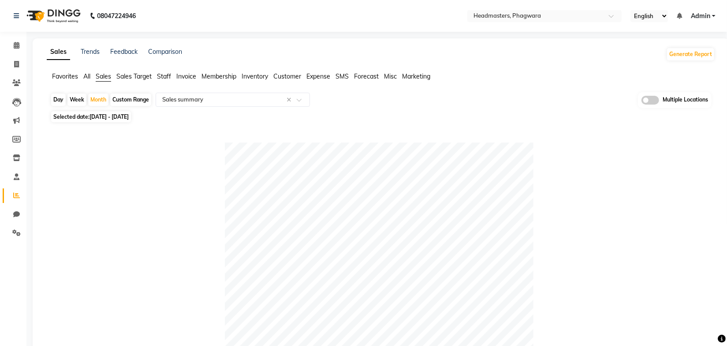
click at [414, 99] on div "Day Week Month Custom Range Select Report Type × Sales summary × Multiple Locat…" at bounding box center [380, 100] width 661 height 16
click at [436, 119] on div "Selected date: [DATE] - [DATE]" at bounding box center [382, 116] width 665 height 9
click at [363, 48] on div "Sales Trends Feedback Comparison Generate Report" at bounding box center [380, 54] width 679 height 14
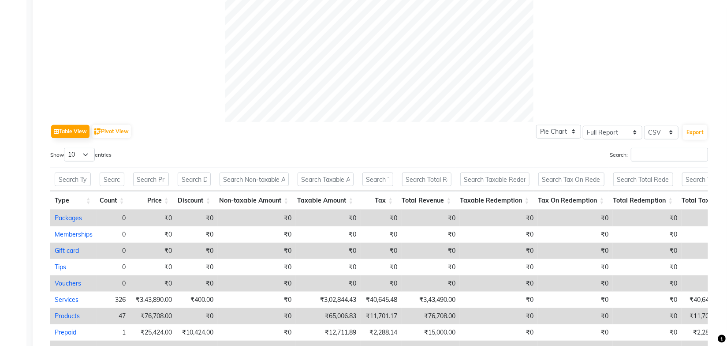
scroll to position [417, 0]
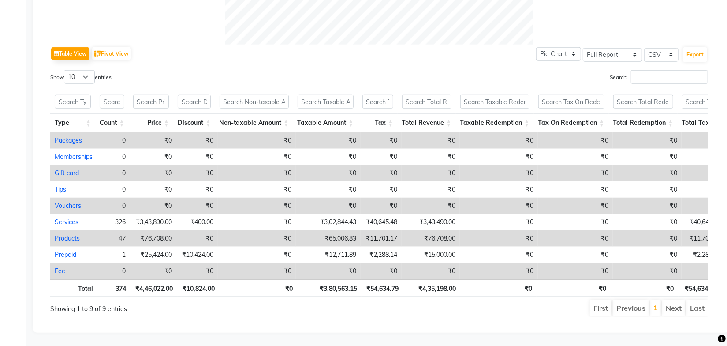
click at [410, 305] on ul "First Previous 1 Next Last" at bounding box center [519, 308] width 378 height 16
click at [412, 302] on ul "First Previous 1 Next Last" at bounding box center [519, 308] width 378 height 16
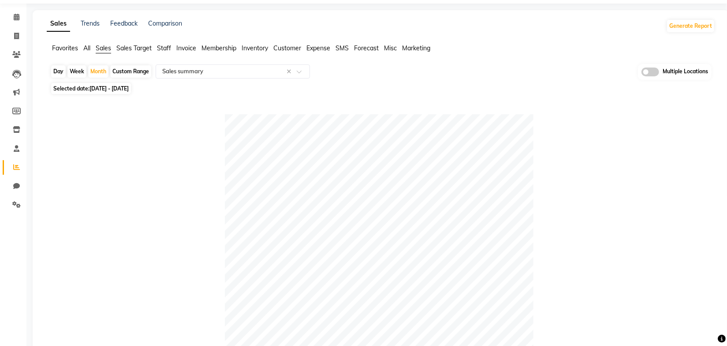
scroll to position [0, 0]
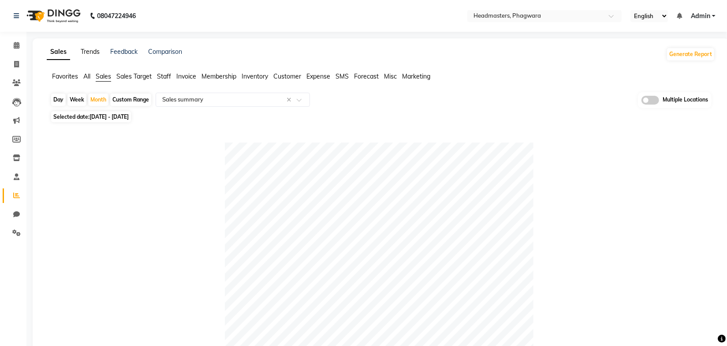
click at [89, 49] on link "Trends" at bounding box center [90, 52] width 19 height 8
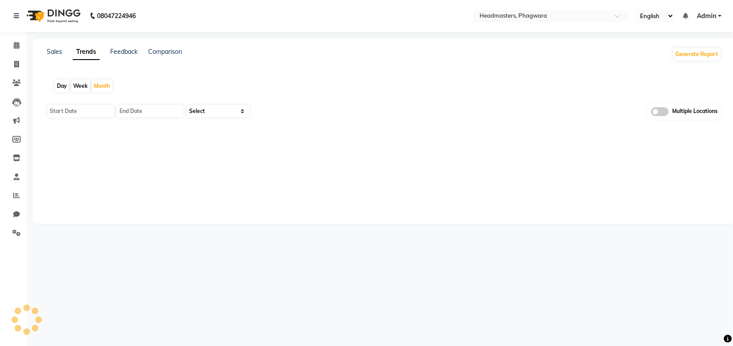
type input "01-10-2025"
type input "[DATE]"
select select "by_client"
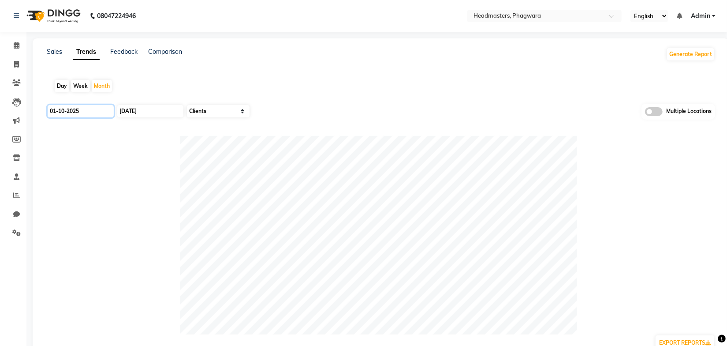
click at [103, 108] on input "01-10-2025" at bounding box center [81, 111] width 66 height 12
select select "10"
select select "2025"
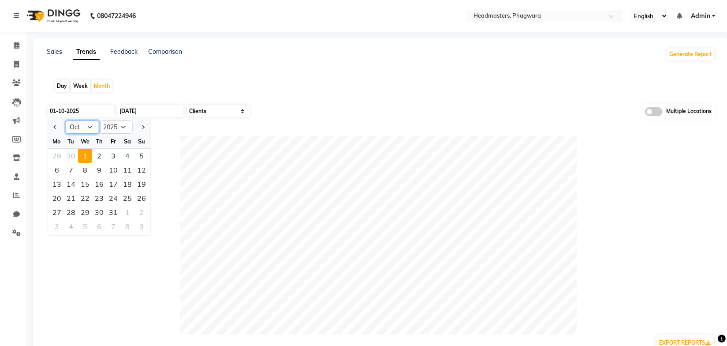
click at [82, 125] on select "Jan Feb Mar Apr May Jun [DATE] Aug Sep Oct Nov Dec" at bounding box center [83, 126] width 34 height 13
select select "9"
click at [66, 120] on select "Jan Feb Mar Apr May Jun [DATE] Aug Sep Oct Nov Dec" at bounding box center [83, 126] width 34 height 13
click at [59, 156] on div "1" at bounding box center [57, 156] width 14 height 14
type input "01-09-2025"
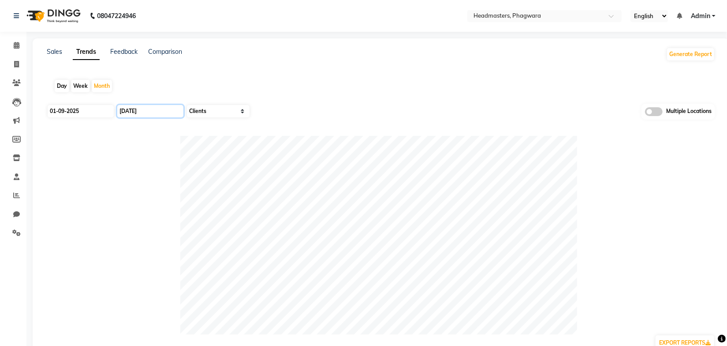
click at [136, 111] on input "[DATE]" at bounding box center [150, 111] width 66 height 12
select select "10"
select select "2025"
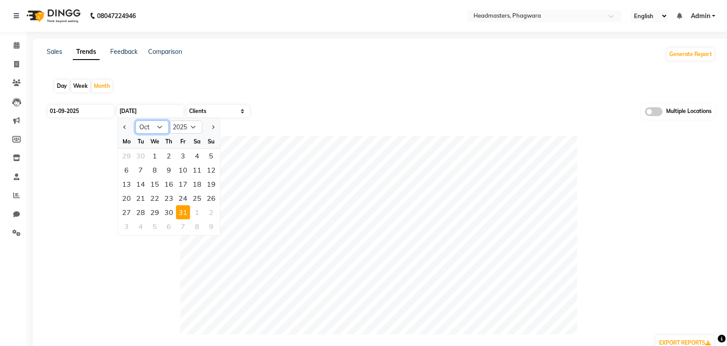
click at [149, 126] on select "Jan Feb Mar Apr May Jun [DATE] Aug Sep Oct Nov Dec" at bounding box center [152, 126] width 34 height 13
select select "9"
click at [135, 120] on select "Jan Feb Mar Apr May Jun [DATE] Aug Sep Oct Nov Dec" at bounding box center [152, 126] width 34 height 13
click at [144, 210] on div "30" at bounding box center [141, 212] width 14 height 14
type input "30-09-2025"
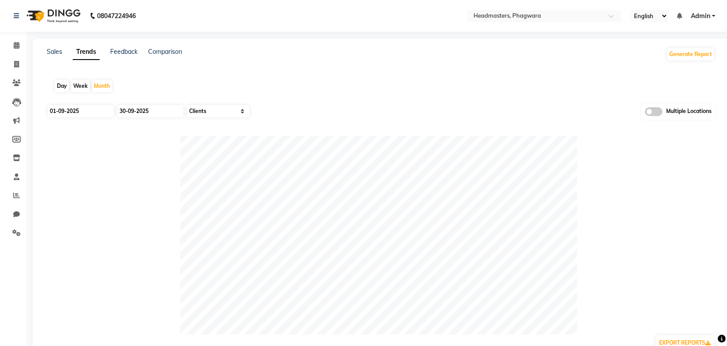
click at [294, 80] on div "Day Week Month" at bounding box center [381, 86] width 668 height 28
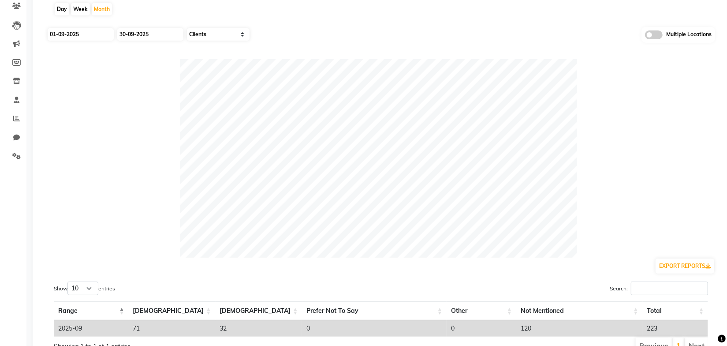
scroll to position [119, 0]
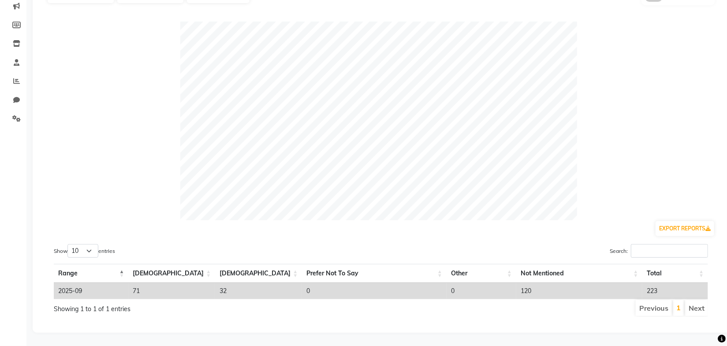
click at [314, 244] on div "Show 10 25 50 100 entries" at bounding box center [214, 252] width 320 height 17
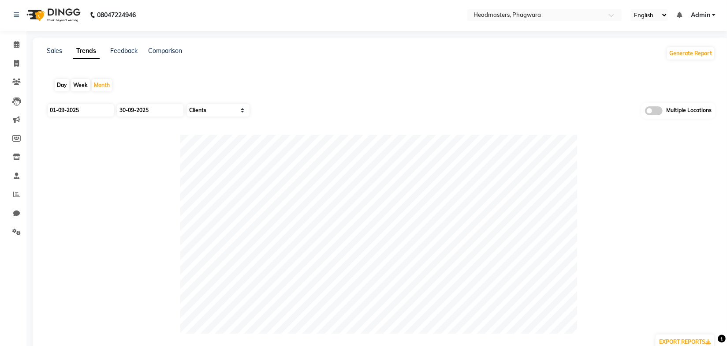
scroll to position [0, 0]
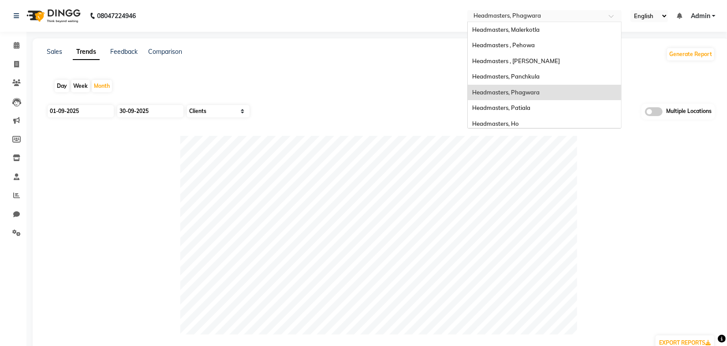
click at [570, 14] on input "text" at bounding box center [536, 16] width 128 height 9
click at [523, 107] on span "Headmasters, Patiala" at bounding box center [501, 107] width 58 height 7
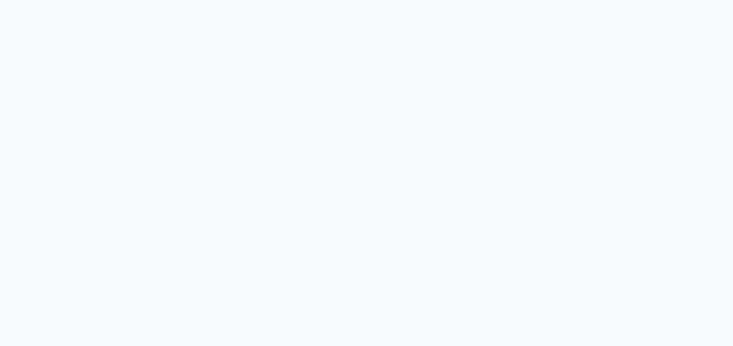
select select "by_client"
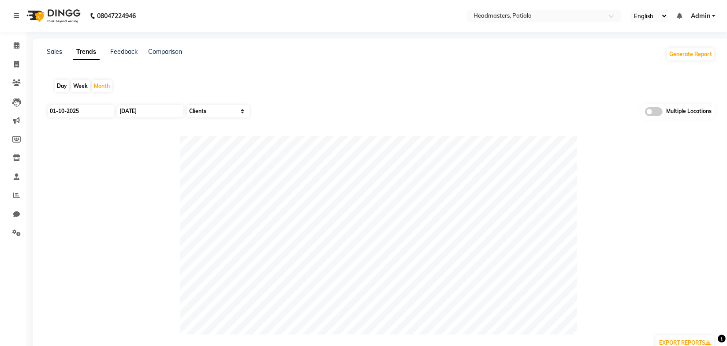
click at [361, 93] on div "Day Week Month" at bounding box center [381, 86] width 668 height 28
click at [368, 89] on div "Day Week Month" at bounding box center [381, 86] width 668 height 28
click at [102, 112] on input "01-10-2025" at bounding box center [81, 111] width 66 height 12
select select "10"
select select "2025"
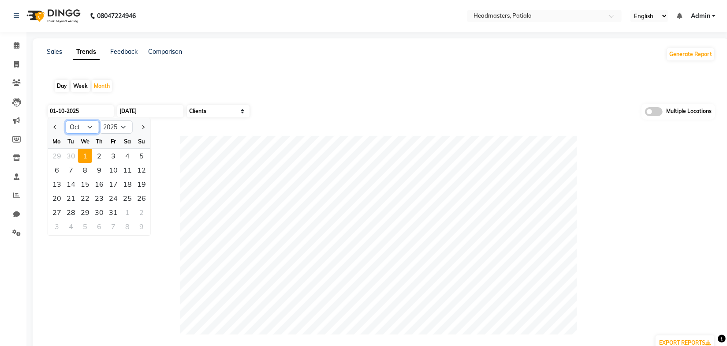
click at [84, 130] on select "Jan Feb Mar Apr May Jun Jul Aug Sep Oct Nov Dec" at bounding box center [83, 126] width 34 height 13
select select "9"
click at [66, 120] on select "Jan Feb Mar Apr May Jun Jul Aug Sep Oct Nov Dec" at bounding box center [83, 126] width 34 height 13
click at [60, 157] on div "1" at bounding box center [57, 156] width 14 height 14
type input "01-09-2025"
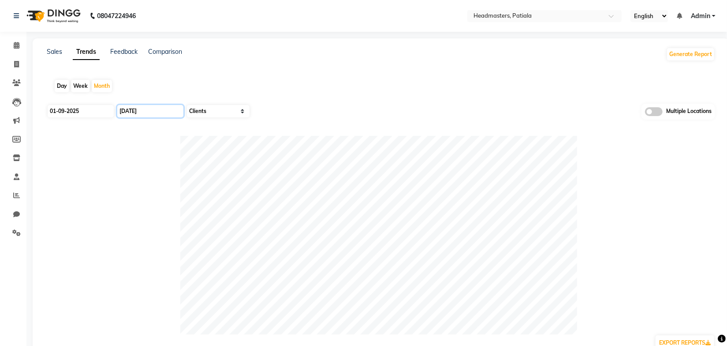
click at [149, 112] on input "[DATE]" at bounding box center [150, 111] width 66 height 12
select select "10"
select select "2025"
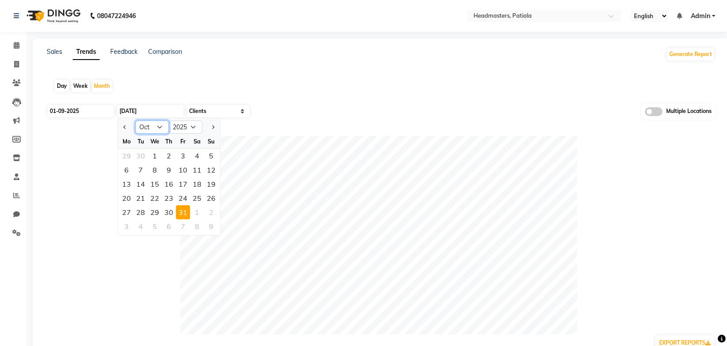
click at [148, 131] on select "Jan Feb Mar Apr May Jun [DATE] Aug Sep Oct Nov Dec" at bounding box center [152, 126] width 34 height 13
select select "9"
click at [135, 120] on select "Jan Feb Mar Apr May Jun [DATE] Aug Sep Oct Nov Dec" at bounding box center [152, 126] width 34 height 13
click at [142, 212] on div "30" at bounding box center [141, 212] width 14 height 14
type input "30-09-2025"
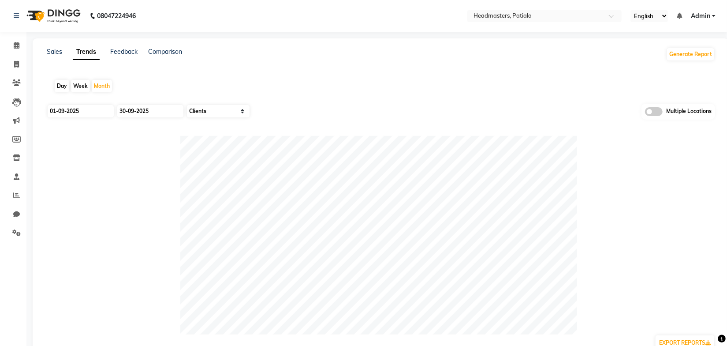
click at [298, 92] on div "Day Week Month" at bounding box center [381, 86] width 668 height 28
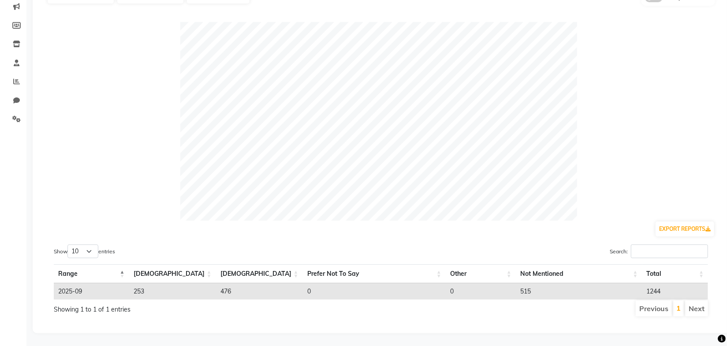
click at [252, 238] on div "Show 10 25 50 100 entries Search: Range Male Female Prefer Not To Say Other Not…" at bounding box center [381, 280] width 668 height 87
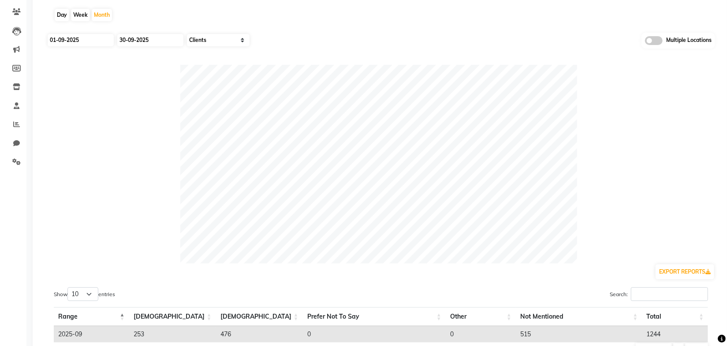
scroll to position [0, 0]
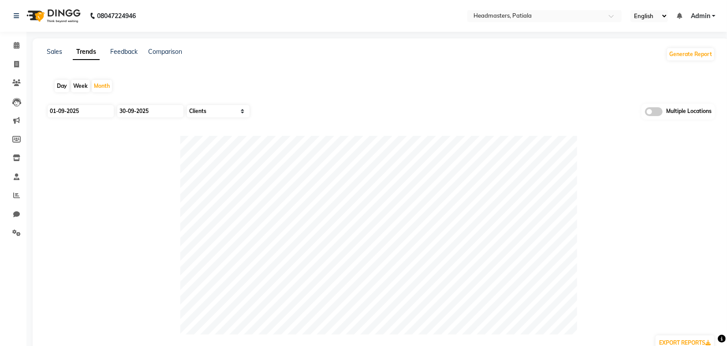
click at [322, 74] on div "Day Week Month" at bounding box center [381, 86] width 668 height 28
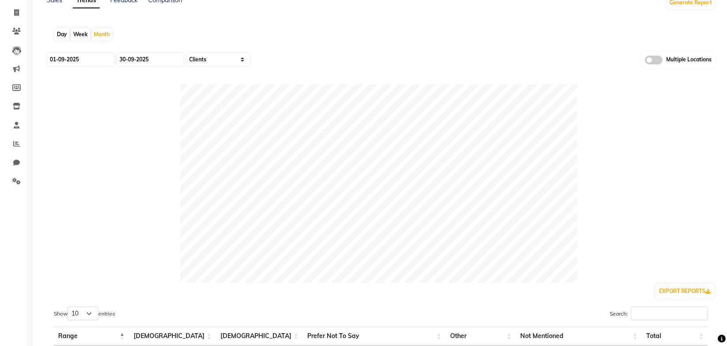
scroll to position [114, 0]
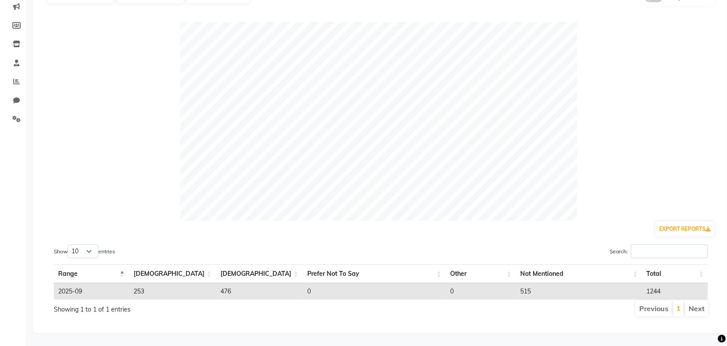
click at [287, 242] on div "Show 10 25 50 100 entries Search: Range Male Female Prefer Not To Say Other Not…" at bounding box center [381, 280] width 668 height 87
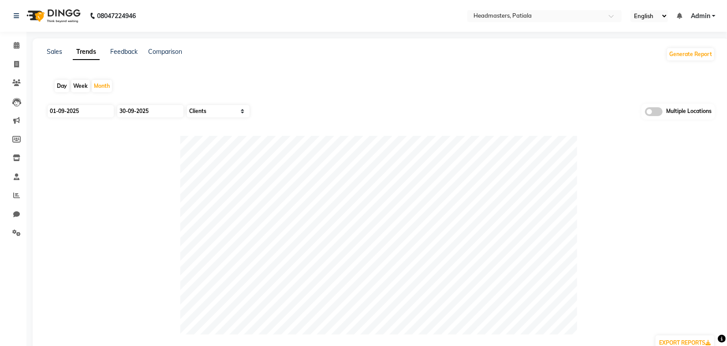
click at [324, 86] on div "Day Week Month" at bounding box center [381, 86] width 668 height 28
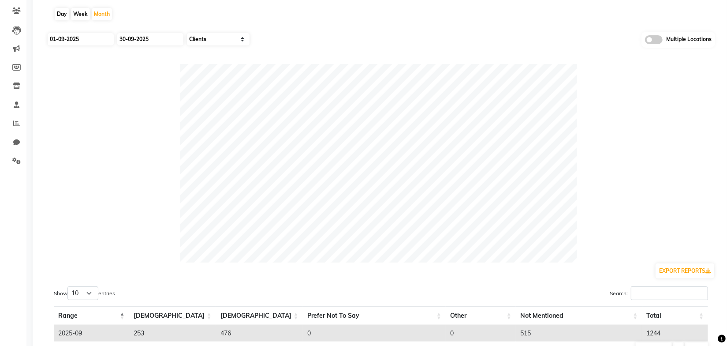
scroll to position [114, 0]
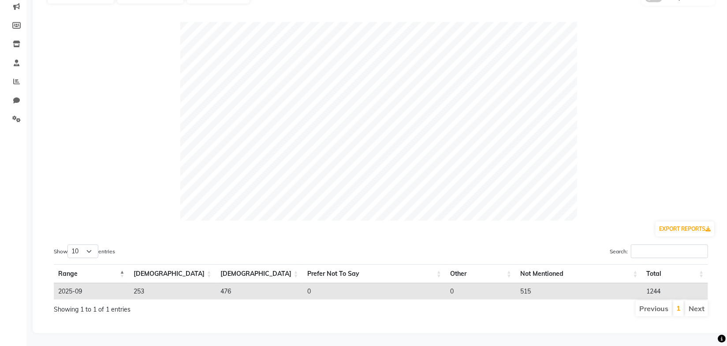
click at [347, 243] on div "Show 10 25 50 100 entries Search: Range Male Female Prefer Not To Say Other Not…" at bounding box center [381, 280] width 668 height 87
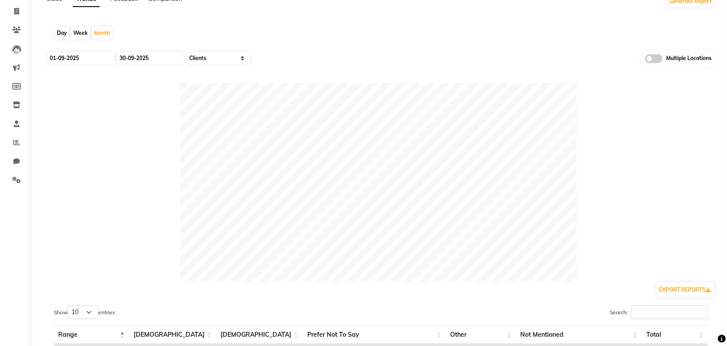
scroll to position [0, 0]
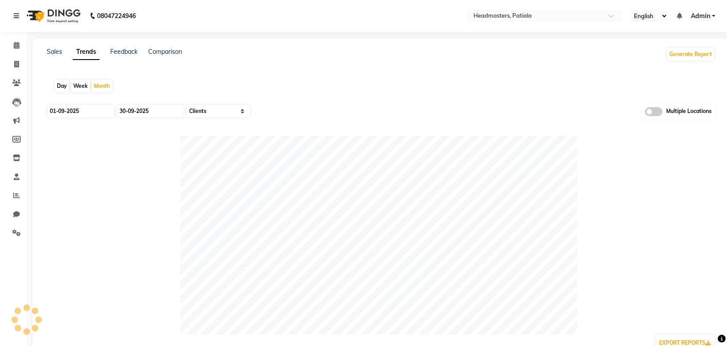
click at [521, 128] on app-trends "Day Week Month 01-09-2025 30-09-2025 Select Sales Clients Multiple Locations EX…" at bounding box center [380, 255] width 679 height 366
click at [438, 67] on div "Sales Trends Feedback Comparison Generate Report Day Week Month 01-09-2025 30-0…" at bounding box center [381, 242] width 696 height 408
click at [54, 50] on link "Sales" at bounding box center [54, 52] width 15 height 8
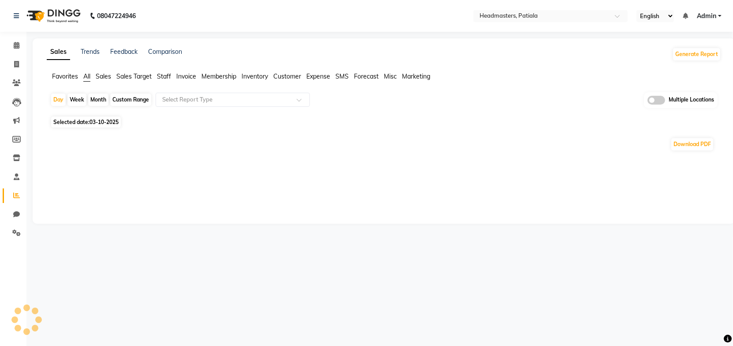
click at [105, 76] on span "Sales" at bounding box center [103, 76] width 15 height 8
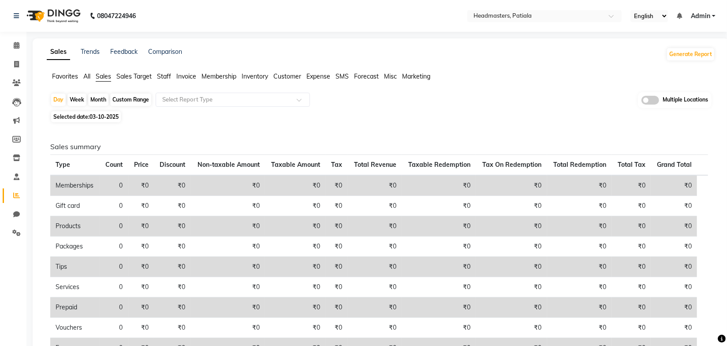
click at [99, 97] on div "Month" at bounding box center [98, 99] width 20 height 12
select select "10"
select select "2025"
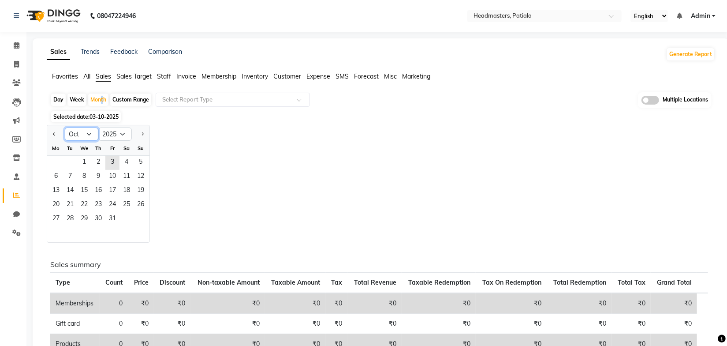
click at [81, 138] on select "Jan Feb Mar Apr May Jun [DATE] Aug Sep Oct Nov Dec" at bounding box center [82, 133] width 34 height 13
select select "9"
click at [65, 127] on select "Jan Feb Mar Apr May Jun [DATE] Aug Sep Oct Nov Dec" at bounding box center [82, 133] width 34 height 13
click at [56, 164] on span "1" at bounding box center [56, 163] width 14 height 14
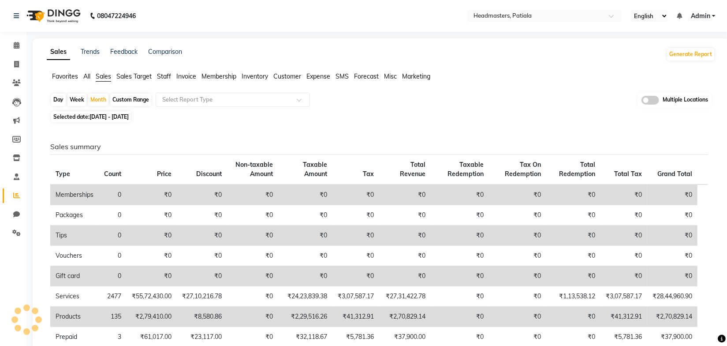
click at [177, 136] on div "Sales summary Type Count Price Discount Non-taxable Amount Taxable Amount Tax T…" at bounding box center [379, 334] width 672 height 419
click at [210, 99] on input "text" at bounding box center [223, 99] width 127 height 9
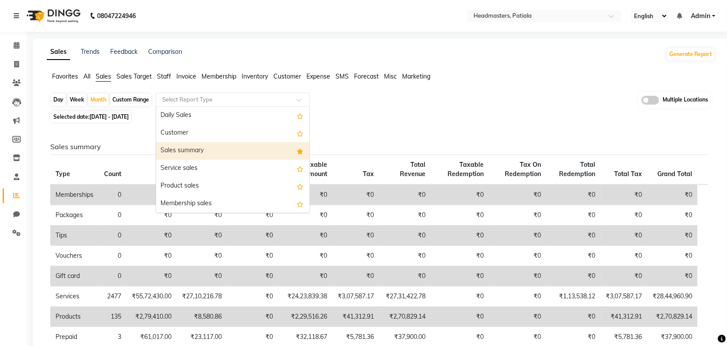
click at [182, 146] on div "Sales summary" at bounding box center [232, 151] width 153 height 18
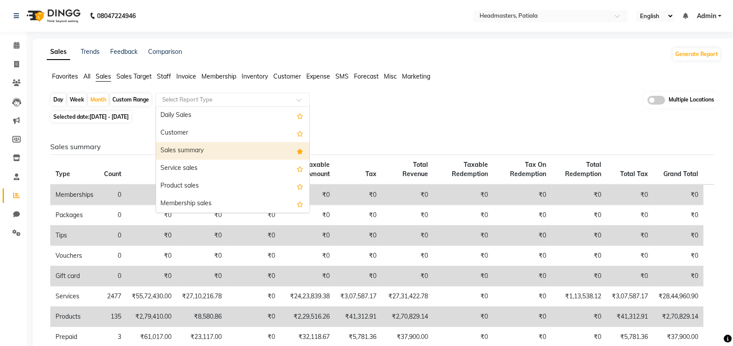
select select "full_report"
select select "csv"
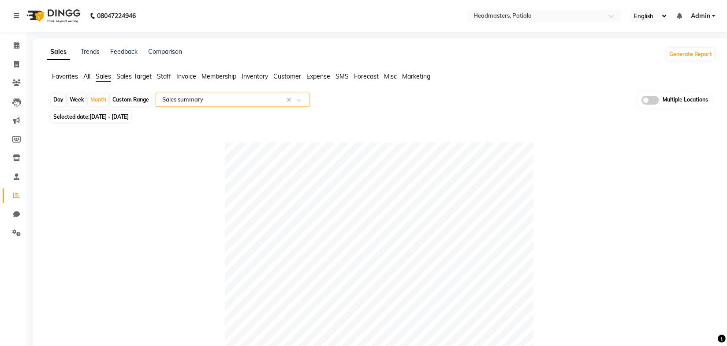
click at [404, 121] on div "Selected date: [DATE] - [DATE]" at bounding box center [382, 116] width 665 height 9
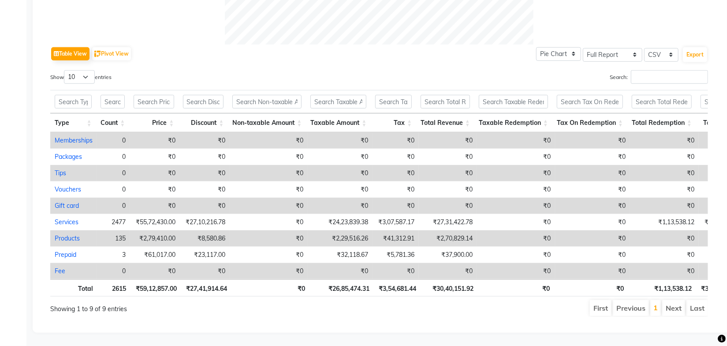
click at [401, 70] on div "Search:" at bounding box center [547, 78] width 322 height 17
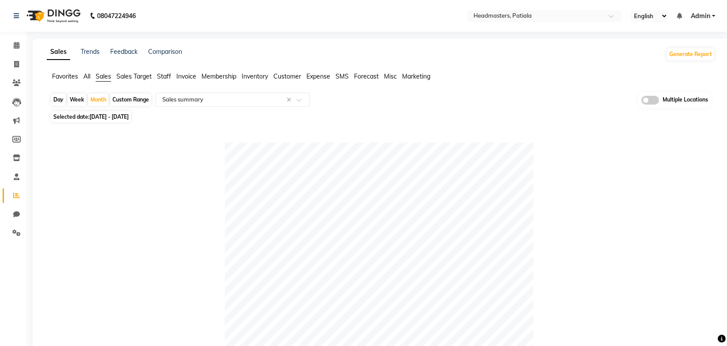
click at [471, 83] on div "Favorites All Sales Sales Target Staff Invoice Membership Inventory Customer Ex…" at bounding box center [380, 80] width 681 height 17
click at [472, 95] on div "Day Week Month Custom Range Select Report Type × Sales summary × Multiple Locat…" at bounding box center [380, 100] width 661 height 16
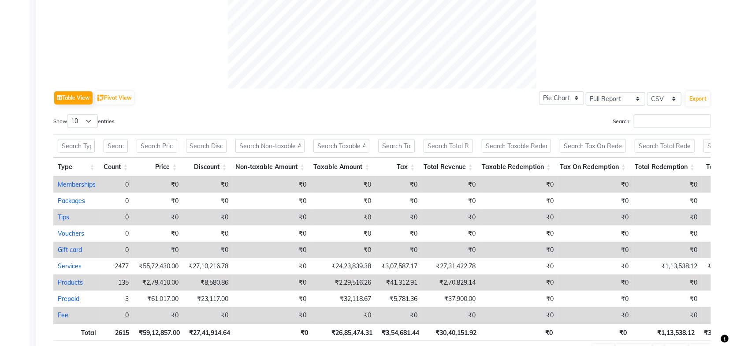
scroll to position [417, 0]
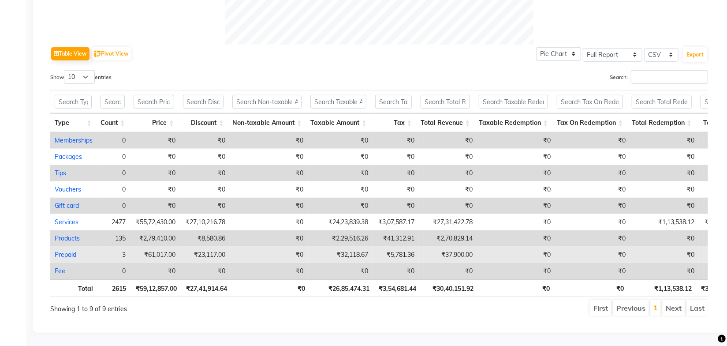
click at [65, 250] on link "Prepaid" at bounding box center [66, 254] width 22 height 8
select select "full_report"
select select "csv"
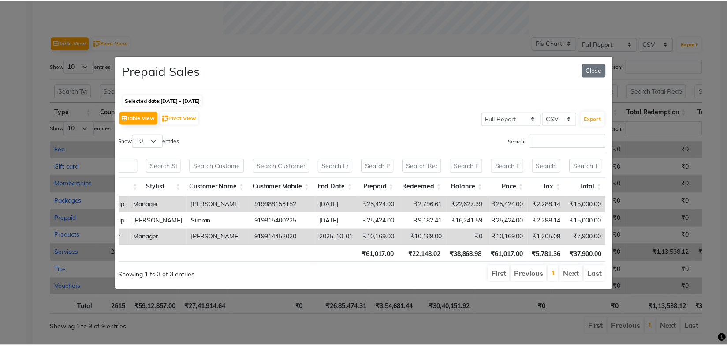
scroll to position [0, 63]
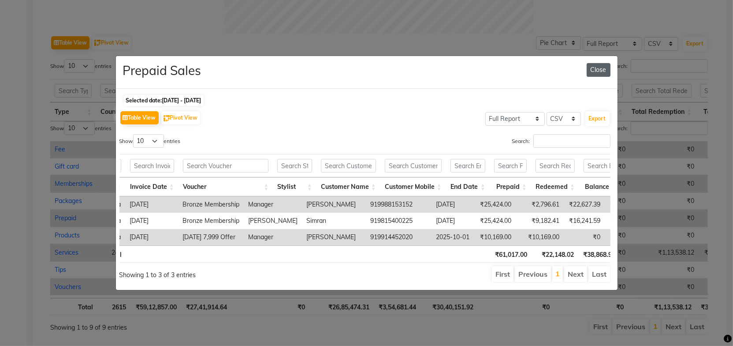
click at [594, 68] on button "Close" at bounding box center [599, 70] width 24 height 14
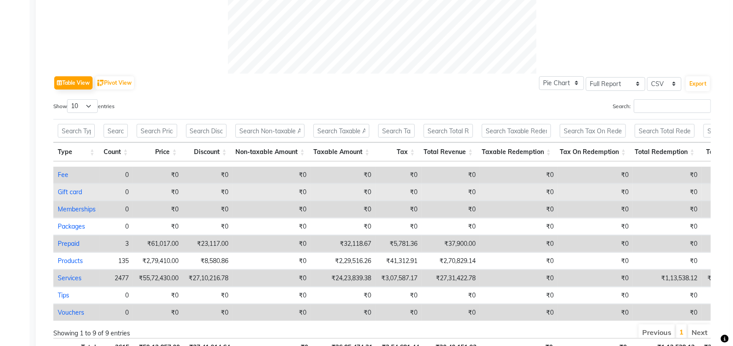
scroll to position [22, 0]
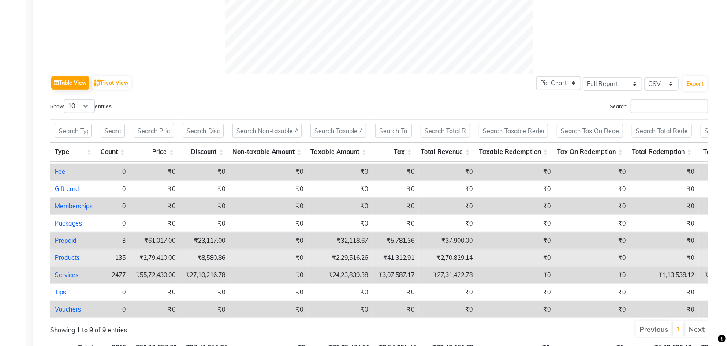
click at [69, 253] on link "Products" at bounding box center [67, 257] width 25 height 8
select select "full_report"
select select "csv"
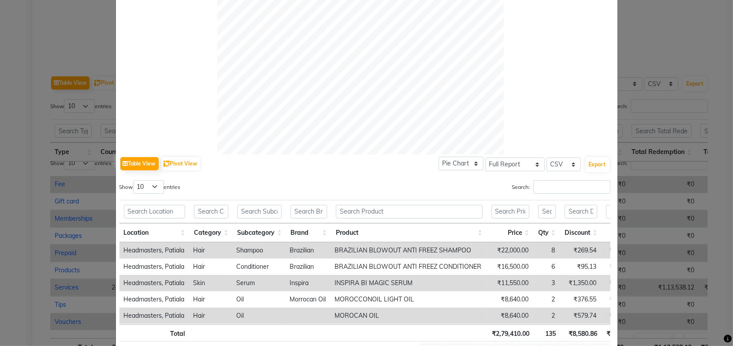
scroll to position [0, 83]
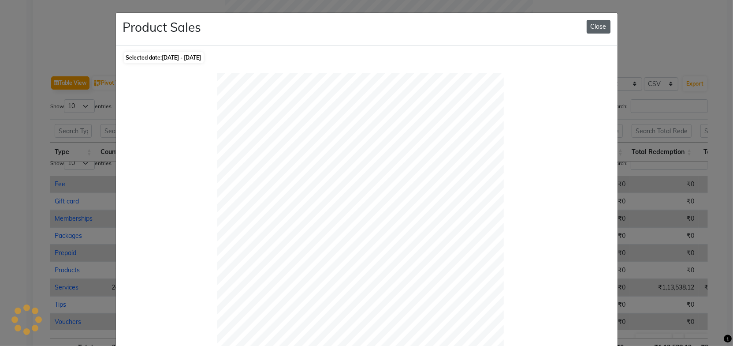
click at [596, 28] on button "Close" at bounding box center [599, 27] width 24 height 14
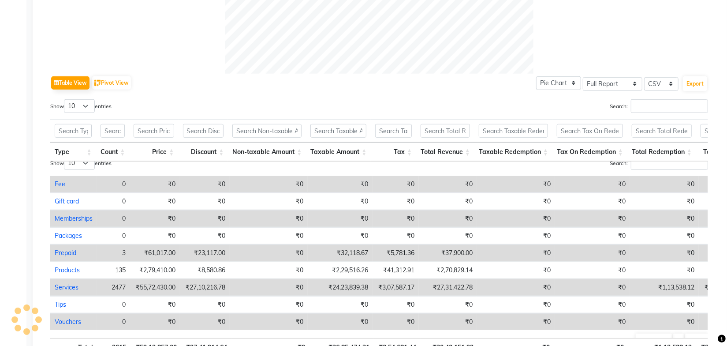
click at [62, 283] on link "Services" at bounding box center [67, 287] width 24 height 8
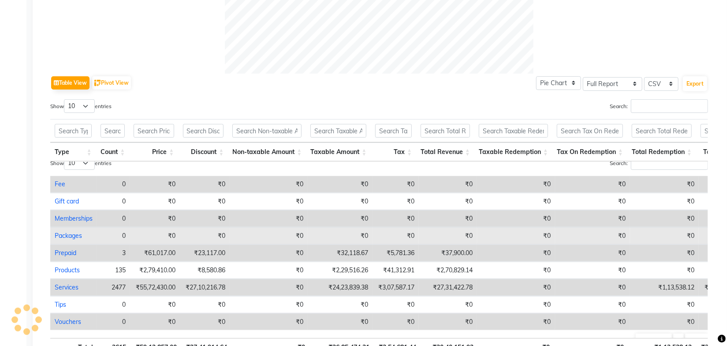
select select "full_report"
select select "csv"
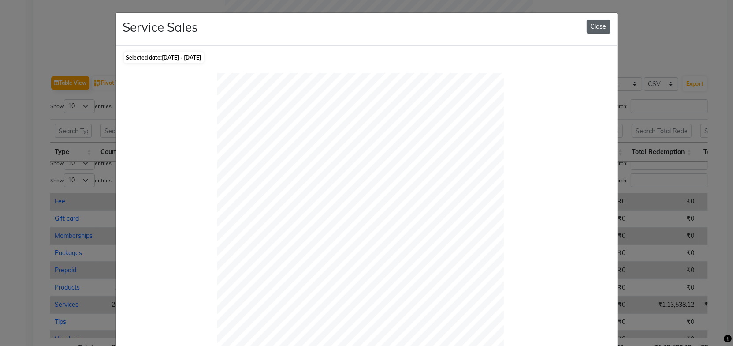
click at [600, 23] on button "Close" at bounding box center [599, 27] width 24 height 14
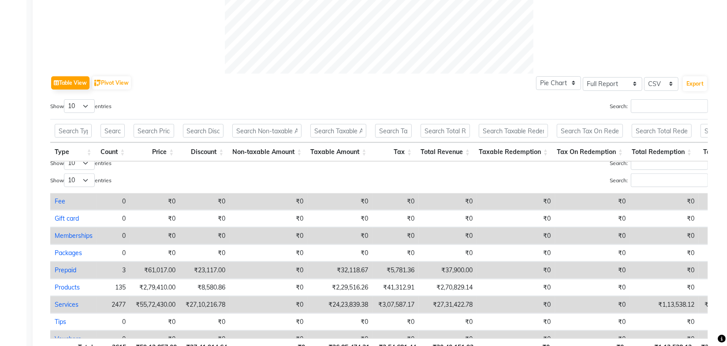
click at [439, 98] on div "Table View Pivot View Pie Chart Bar Chart Select Full Report Filtered Report Se…" at bounding box center [379, 225] width 658 height 302
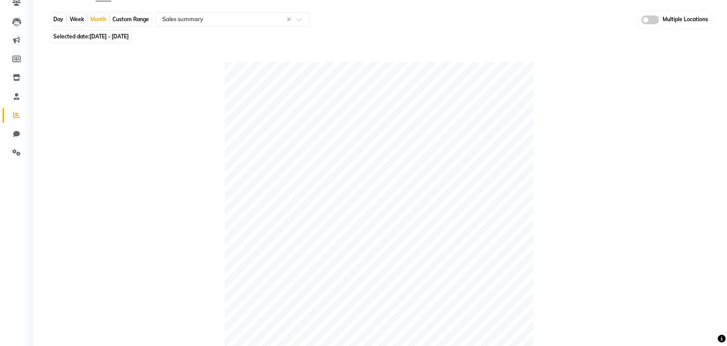
click at [601, 76] on div at bounding box center [379, 216] width 658 height 309
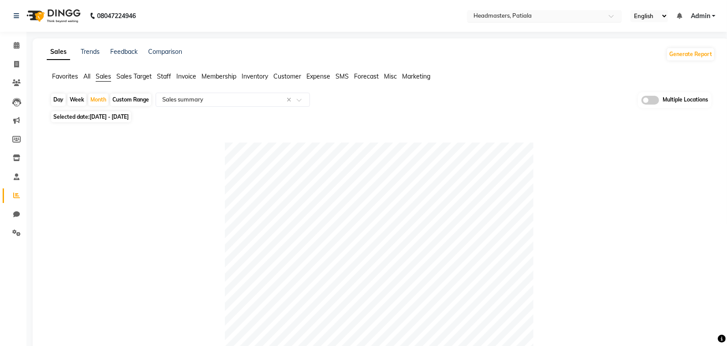
click at [543, 19] on input "text" at bounding box center [536, 16] width 128 height 9
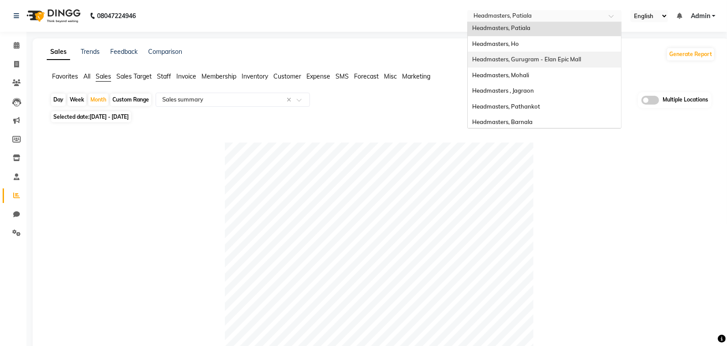
click at [532, 59] on span "Headmasters, Gurugram - Elan Epic Mall" at bounding box center [526, 59] width 109 height 7
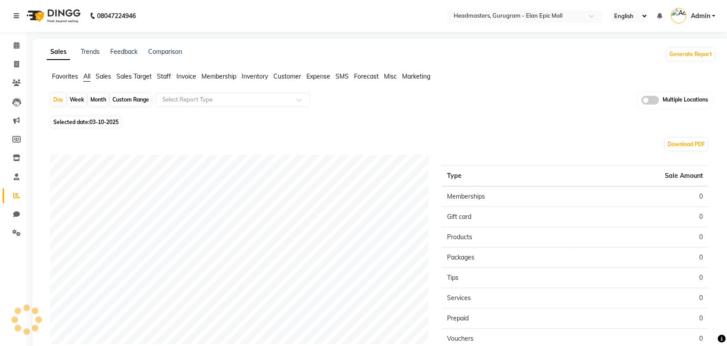
click at [487, 10] on div "Select Location × Headmasters, [GEOGRAPHIC_DATA] - Elan Epic Mall" at bounding box center [524, 16] width 154 height 12
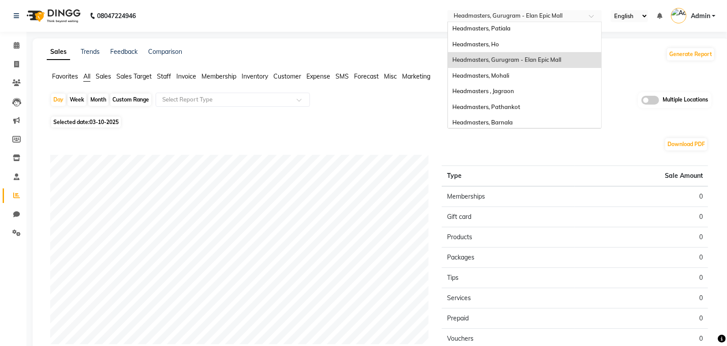
scroll to position [80, 0]
click at [495, 73] on span "Headmasters, Mohali" at bounding box center [480, 74] width 57 height 7
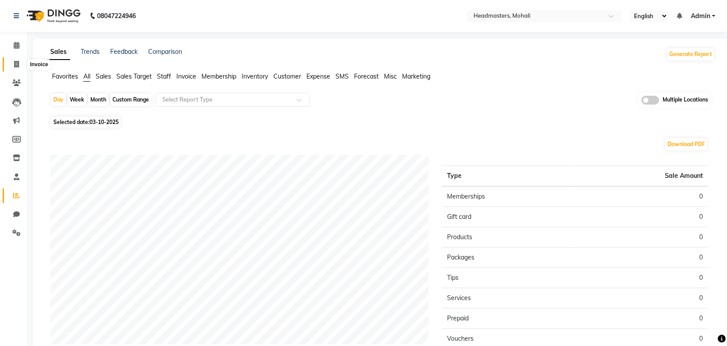
click at [15, 60] on span at bounding box center [16, 65] width 15 height 10
select select "6604"
select select "service"
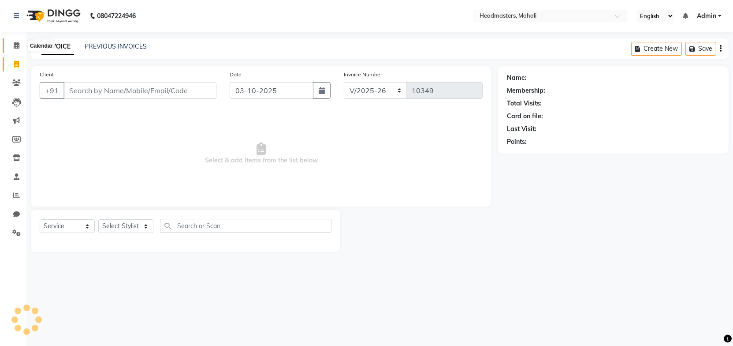
click at [18, 44] on icon at bounding box center [17, 45] width 6 height 7
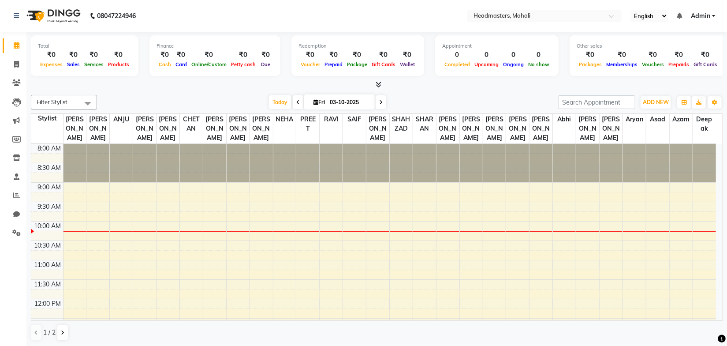
click at [296, 104] on icon at bounding box center [298, 102] width 4 height 5
type input "02-10-2025"
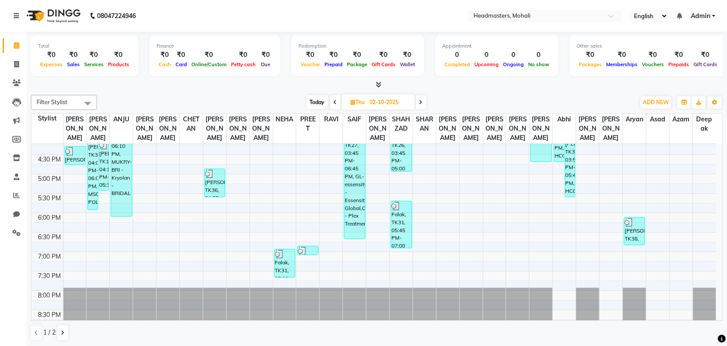
scroll to position [320, 0]
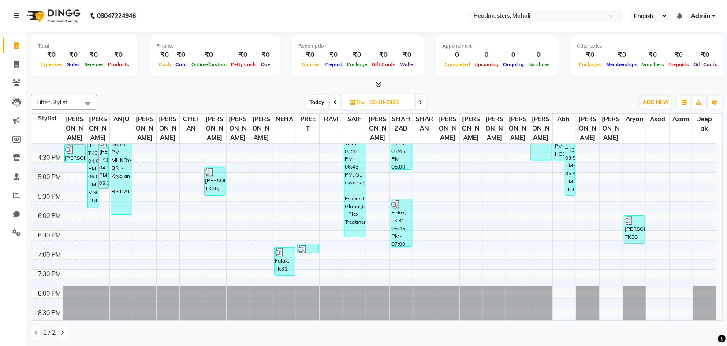
click at [59, 329] on button at bounding box center [62, 332] width 11 height 15
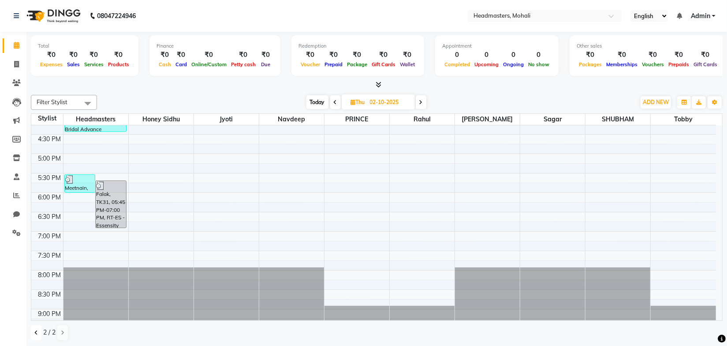
click at [35, 334] on icon at bounding box center [36, 332] width 4 height 5
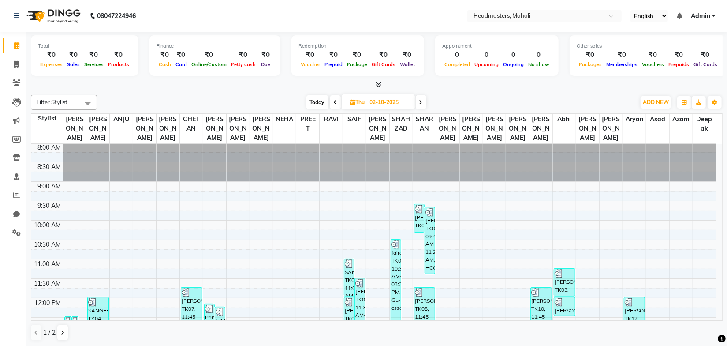
scroll to position [0, 0]
click at [236, 103] on div "Today Thu 02-10-2025" at bounding box center [365, 102] width 529 height 13
click at [236, 101] on div "Today Thu 02-10-2025" at bounding box center [365, 102] width 529 height 13
click at [16, 61] on icon at bounding box center [16, 64] width 5 height 7
select select "service"
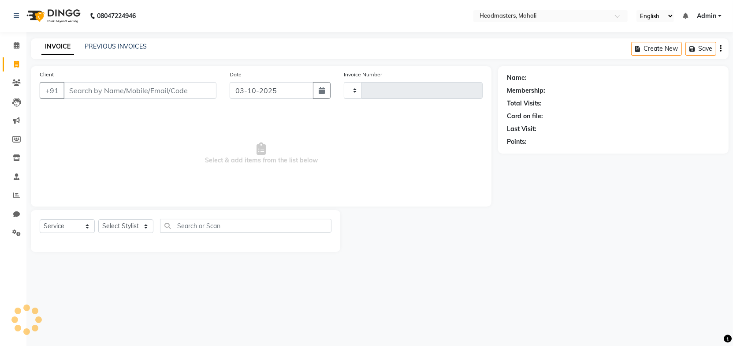
type input "10349"
select select "6604"
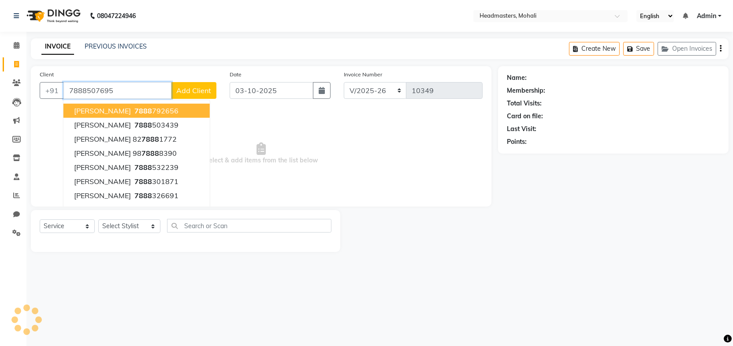
type input "7888507695"
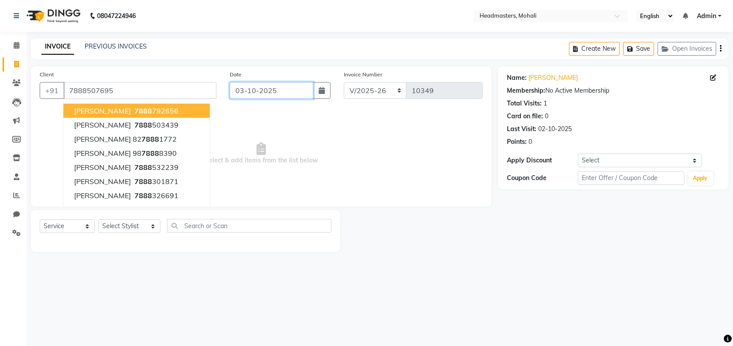
click at [297, 99] on div "Date 03-10-2025" at bounding box center [280, 88] width 114 height 36
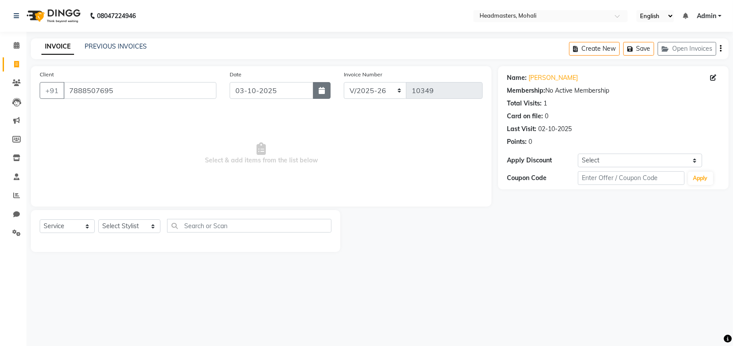
click at [319, 92] on icon "button" at bounding box center [322, 90] width 6 height 7
select select "10"
select select "2025"
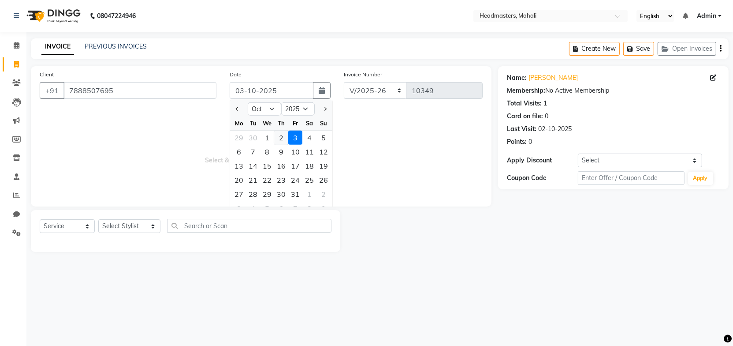
click at [282, 137] on div "2" at bounding box center [281, 137] width 14 height 14
type input "02-10-2025"
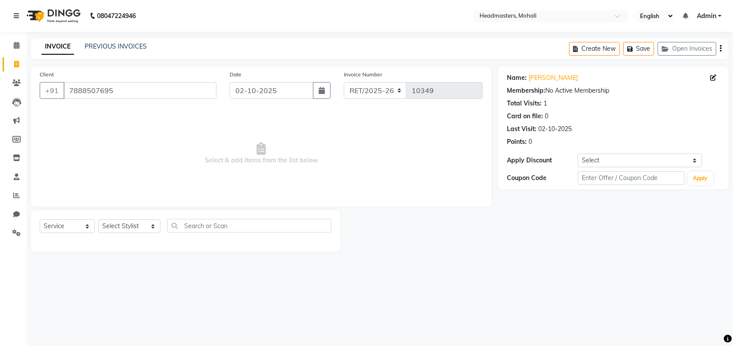
click at [269, 60] on main "INVOICE PREVIOUS INVOICES Create New Save Open Invoices Client +91 7888507695 D…" at bounding box center [379, 151] width 707 height 227
click at [376, 88] on select "RET/2025-26 V/2025-26" at bounding box center [375, 90] width 63 height 17
select select "6604"
click at [344, 82] on select "RET/2025-26 V/2025-26" at bounding box center [375, 90] width 63 height 17
click at [330, 54] on div "INVOICE PREVIOUS INVOICES Create New Save Open Invoices" at bounding box center [380, 48] width 698 height 21
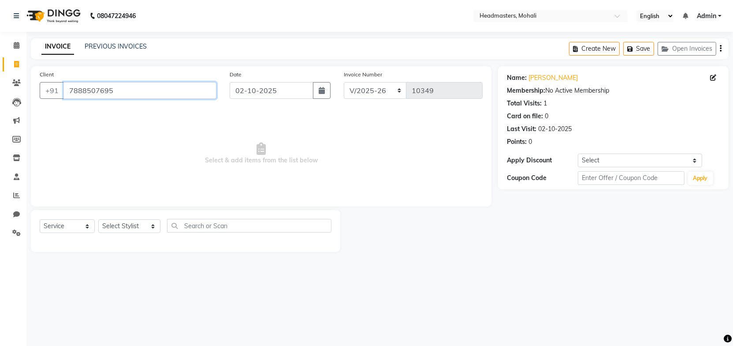
click at [172, 93] on input "7888507695" at bounding box center [139, 90] width 153 height 17
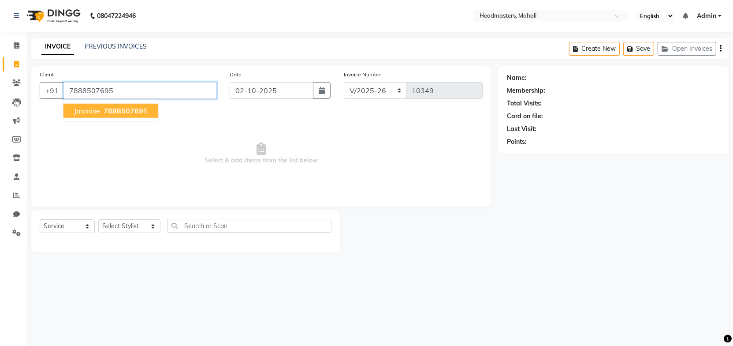
type input "7888507695"
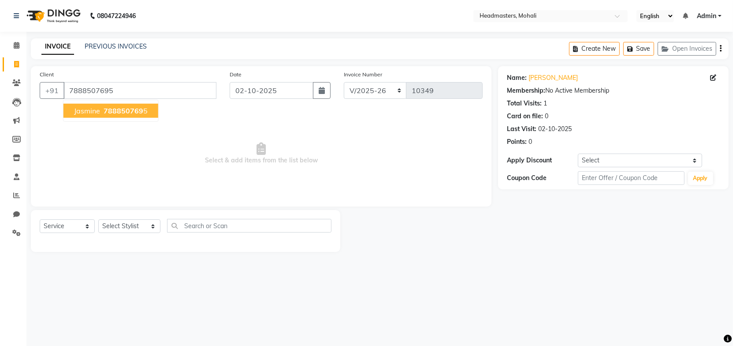
click at [108, 112] on span "788850769" at bounding box center [124, 110] width 40 height 9
click at [70, 225] on select "Select Service Product Membership Package Voucher Prepaid Gift Card" at bounding box center [67, 226] width 55 height 14
click at [40, 219] on select "Select Service Product Membership Package Voucher Prepaid Gift Card" at bounding box center [67, 226] width 55 height 14
click at [108, 227] on select "Select Stylist AARIF Aarif Ansari Abhi Ali ANJANA ANJU Arshdeep Aryan Asad Azam…" at bounding box center [129, 226] width 62 height 14
select select "51131"
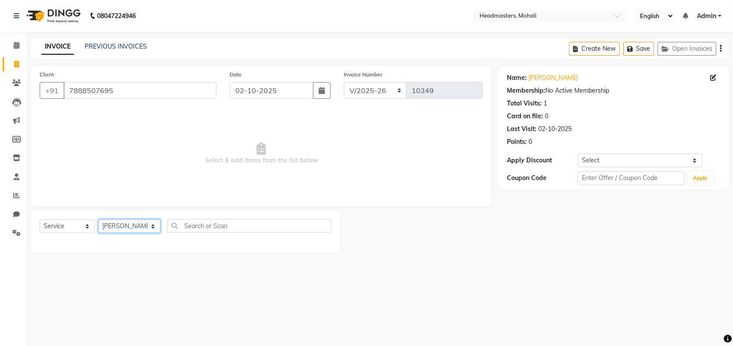
click at [98, 219] on select "Select Stylist AARIF Aarif Ansari Abhi Ali ANJANA ANJU Arshdeep Aryan Asad Azam…" at bounding box center [129, 226] width 62 height 14
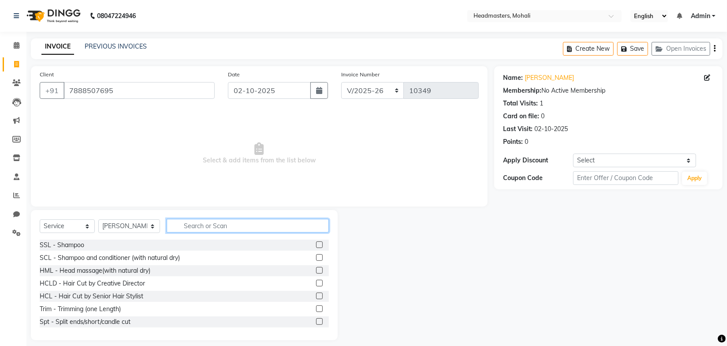
click at [182, 224] on input "text" at bounding box center [248, 226] width 162 height 14
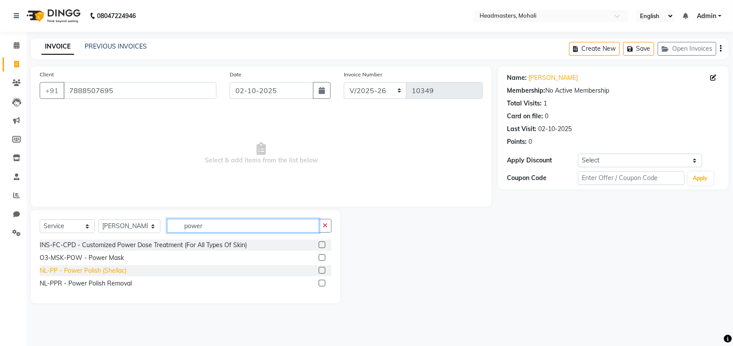
type input "power"
click at [96, 271] on div "NL-PP - Power Polish (Shellac)" at bounding box center [83, 270] width 87 height 9
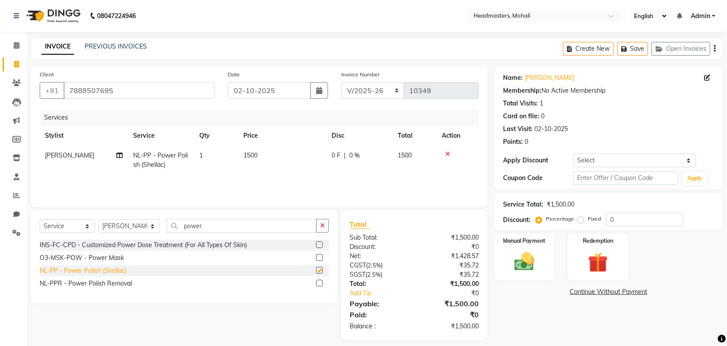
checkbox input "false"
click at [255, 154] on span "1500" at bounding box center [250, 155] width 14 height 8
select select "51131"
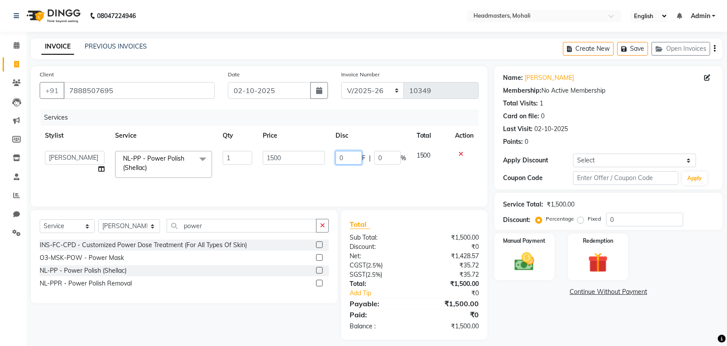
drag, startPoint x: 352, startPoint y: 158, endPoint x: 328, endPoint y: 164, distance: 24.8
click at [328, 164] on tr "AARIF Aarif Ansari Abhi Ali ANJANA ANJU Arshdeep Aryan Asad Azam BALWINDER BIML…" at bounding box center [259, 163] width 439 height 37
type input "900"
click at [339, 173] on td "900 F | 0 %" at bounding box center [370, 163] width 81 height 37
select select "51131"
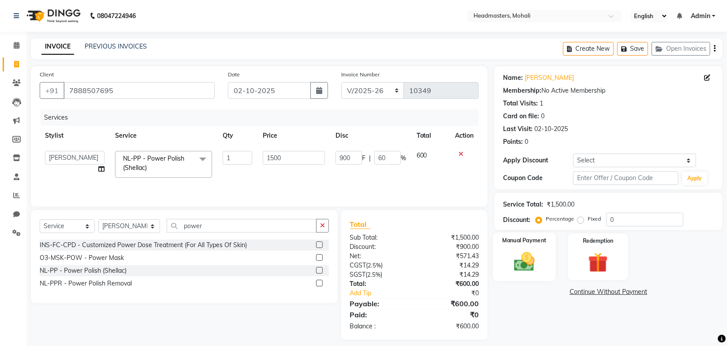
scroll to position [7, 0]
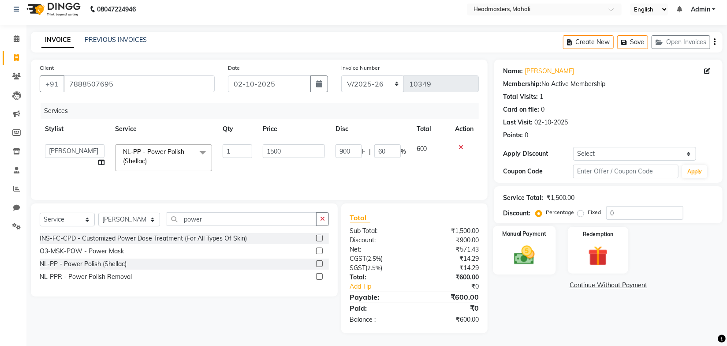
click at [532, 261] on img at bounding box center [525, 255] width 34 height 24
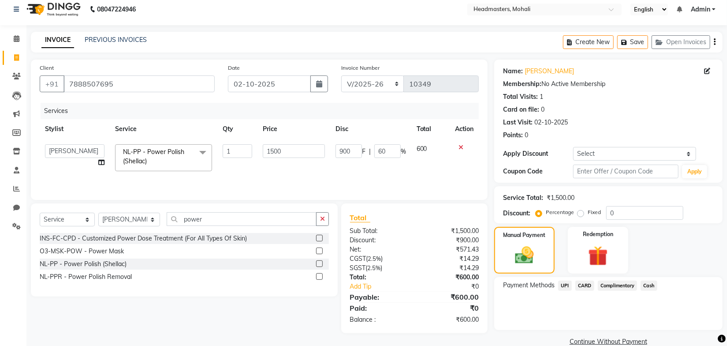
click at [567, 284] on span "UPI" at bounding box center [565, 285] width 14 height 10
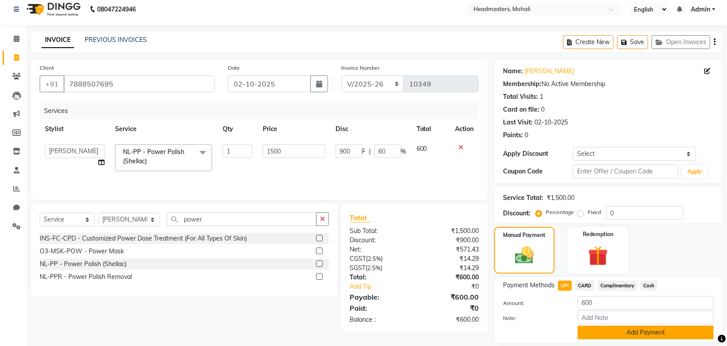
click at [632, 334] on button "Add Payment" at bounding box center [645, 332] width 136 height 14
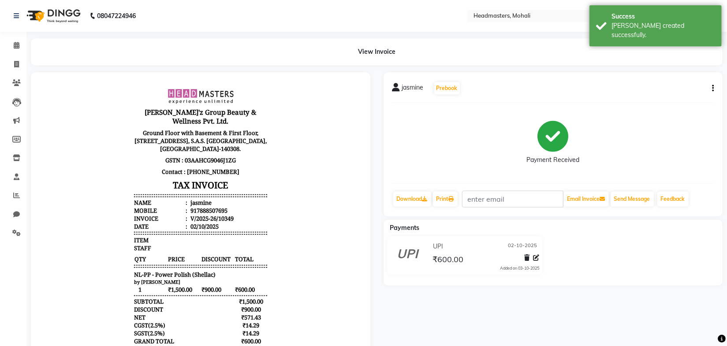
click at [326, 138] on body "Gill'z Group Beauty & Wellness Pvt. Ltd. Ground Floor with Basement & First Flo…" at bounding box center [200, 238] width 315 height 308
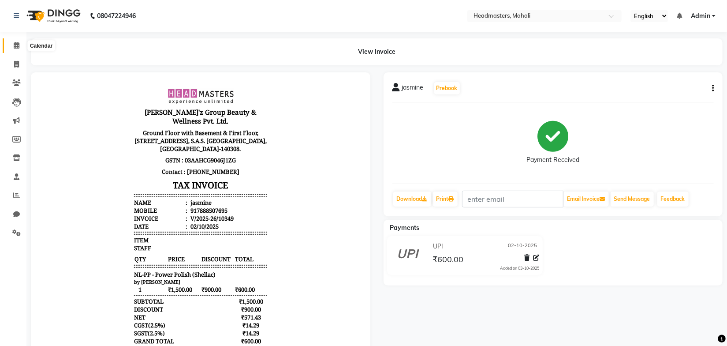
click at [14, 43] on icon at bounding box center [17, 45] width 6 height 7
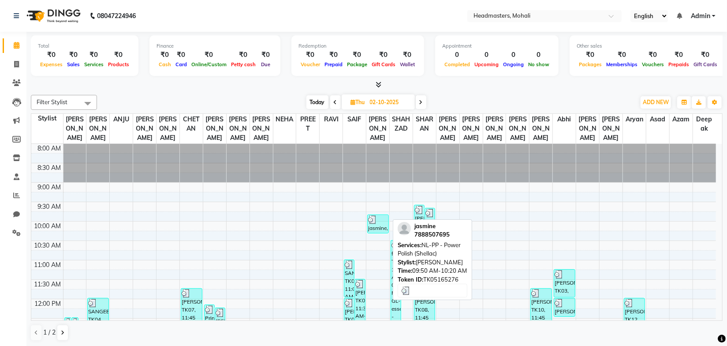
click at [382, 216] on div "jasmine, TK5165276, 09:50 AM-10:20 AM, NL-PP - Power Polish (Shellac)" at bounding box center [378, 224] width 21 height 18
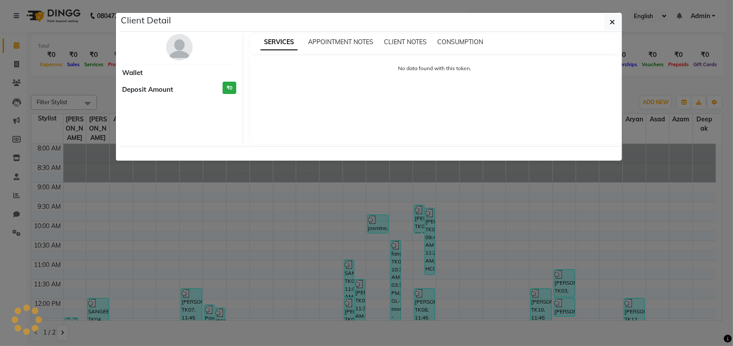
select select "3"
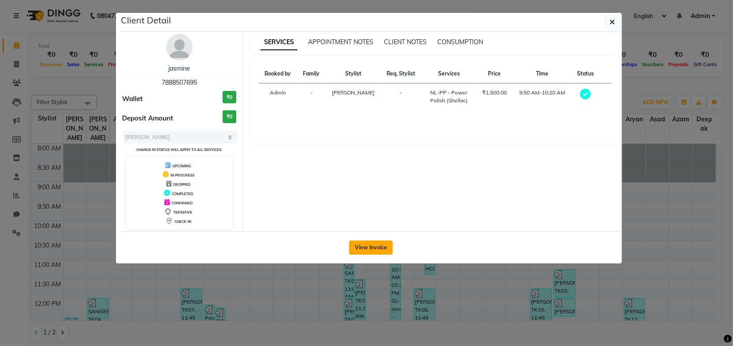
click at [381, 249] on button "View Invoice" at bounding box center [371, 247] width 44 height 14
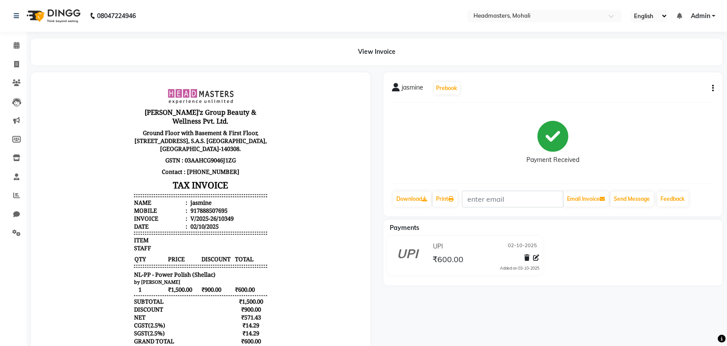
click at [302, 178] on body "Gill'z Group Beauty & Wellness Pvt. Ltd. Ground Floor with Basement & First Flo…" at bounding box center [200, 238] width 315 height 308
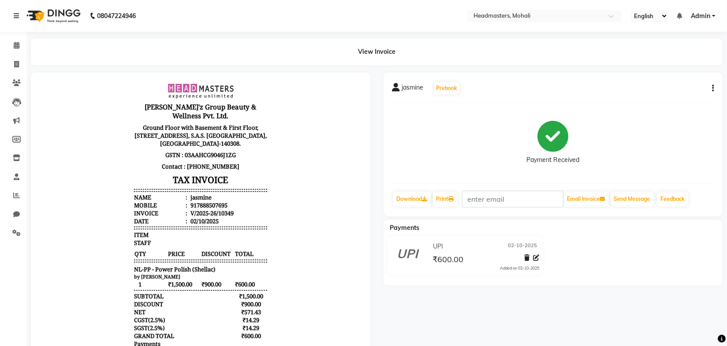
scroll to position [7, 0]
click at [337, 67] on main "View Invoice jasmine Prebook Payment Received Download Print Email Invoice Send…" at bounding box center [376, 217] width 700 height 359
click at [15, 45] on icon at bounding box center [17, 45] width 6 height 7
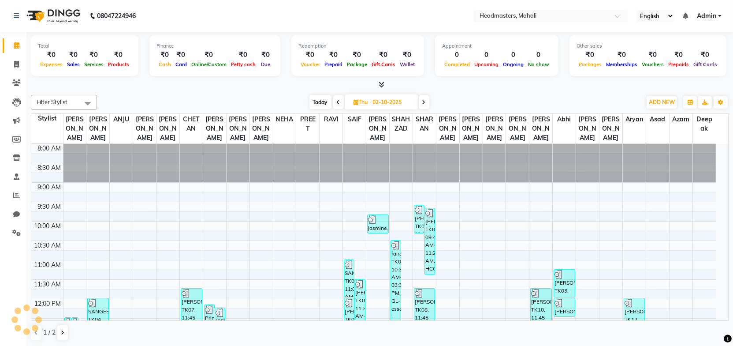
click at [422, 102] on icon at bounding box center [424, 102] width 4 height 5
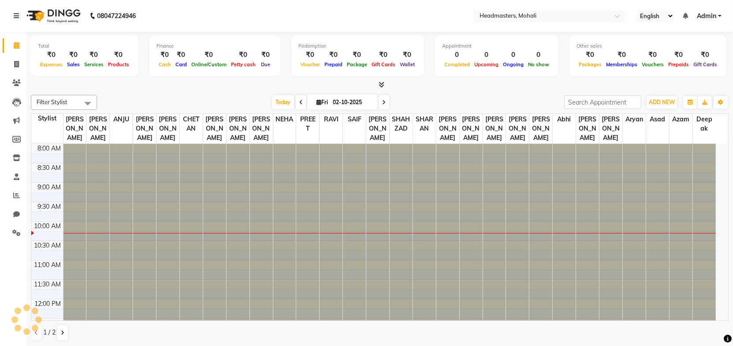
type input "03-10-2025"
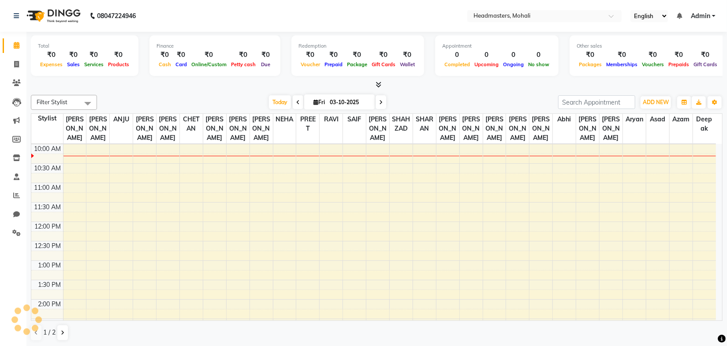
click at [239, 97] on div "Today Fri 03-10-2025" at bounding box center [327, 102] width 452 height 13
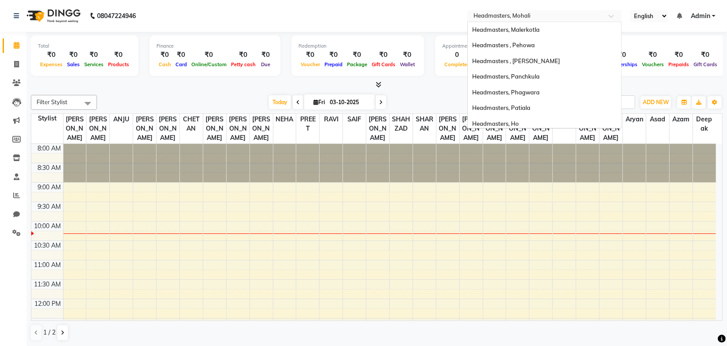
click at [507, 17] on input "text" at bounding box center [536, 16] width 128 height 9
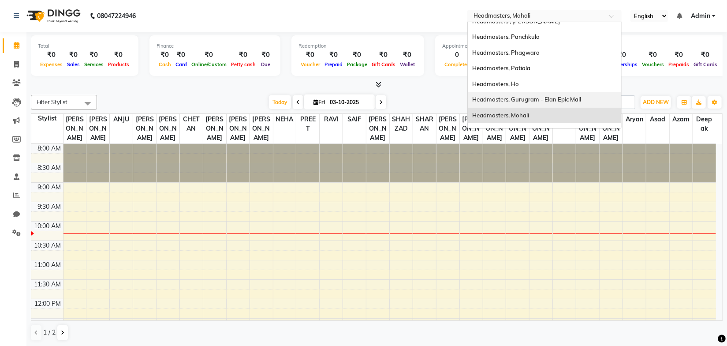
click at [540, 97] on span "Headmasters, Gurugram - Elan Epic Mall" at bounding box center [526, 99] width 109 height 7
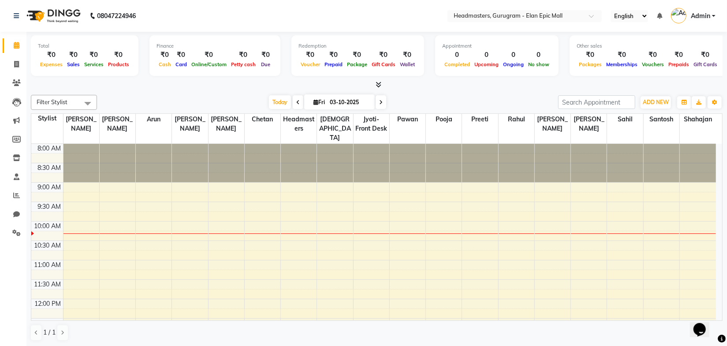
click at [203, 97] on div "[DATE] [DATE]" at bounding box center [327, 102] width 452 height 13
click at [18, 197] on icon at bounding box center [16, 195] width 7 height 7
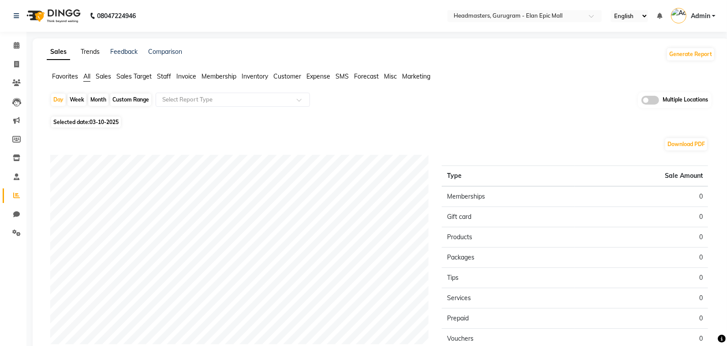
click at [93, 52] on link "Trends" at bounding box center [90, 52] width 19 height 8
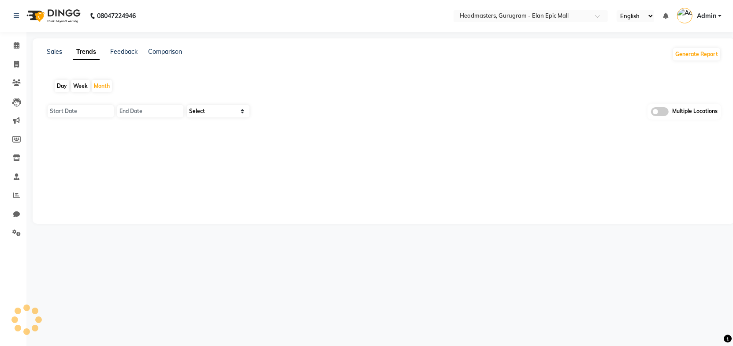
type input "01-10-2025"
type input "[DATE]"
select select "by_client"
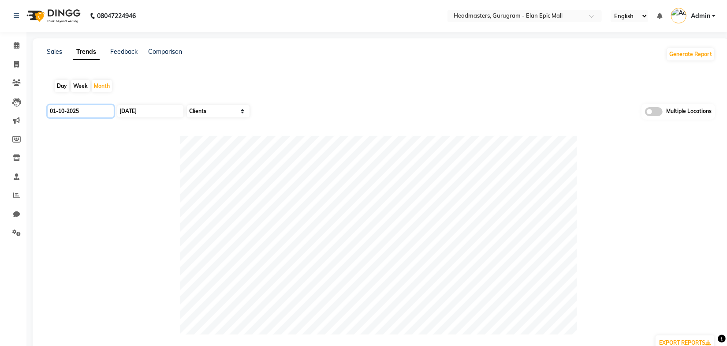
click at [92, 112] on input "01-10-2025" at bounding box center [81, 111] width 66 height 12
select select "10"
select select "2025"
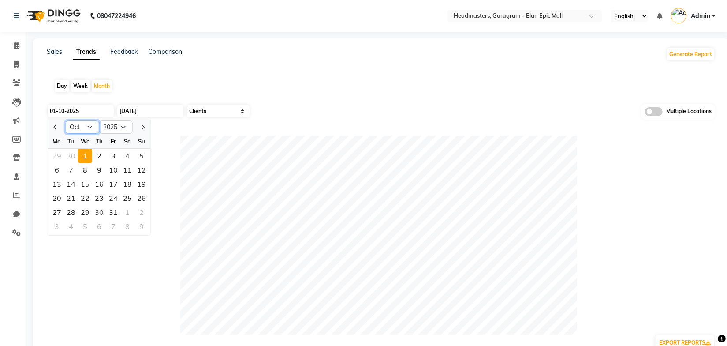
click at [79, 129] on select "Jan Feb Mar Apr May Jun [DATE] Aug Sep Oct Nov Dec" at bounding box center [83, 126] width 34 height 13
select select "9"
click at [66, 120] on select "Jan Feb Mar Apr May Jun [DATE] Aug Sep Oct Nov Dec" at bounding box center [83, 126] width 34 height 13
click at [56, 153] on div "1" at bounding box center [57, 156] width 14 height 14
type input "01-09-2025"
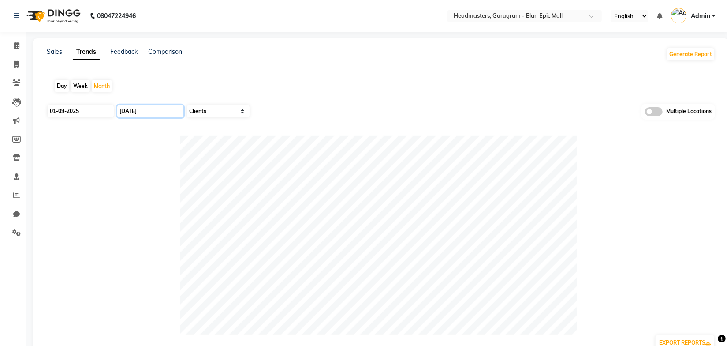
click at [134, 112] on input "[DATE]" at bounding box center [150, 111] width 66 height 12
select select "10"
select select "2025"
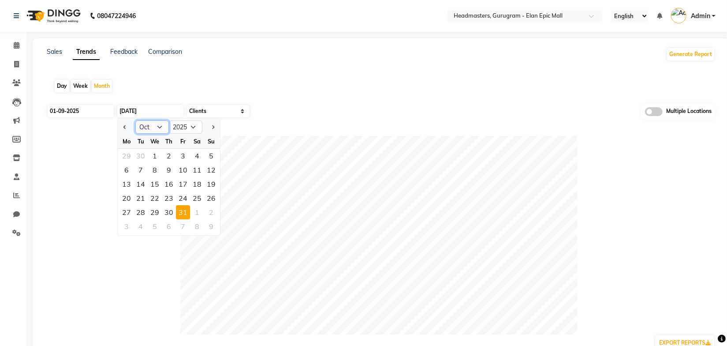
click at [149, 126] on select "Jan Feb Mar Apr May Jun [DATE] Aug Sep Oct Nov Dec" at bounding box center [152, 126] width 34 height 13
select select "9"
click at [135, 120] on select "Jan Feb Mar Apr May Jun [DATE] Aug Sep Oct Nov Dec" at bounding box center [152, 126] width 34 height 13
click at [139, 210] on div "30" at bounding box center [141, 212] width 14 height 14
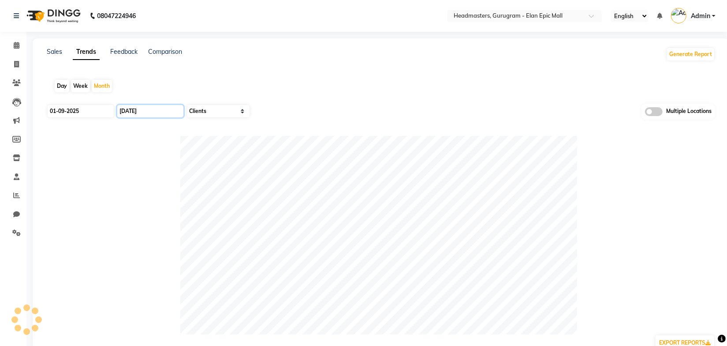
type input "30-09-2025"
click at [297, 93] on div "Day Week Month" at bounding box center [381, 86] width 668 height 28
drag, startPoint x: 59, startPoint y: 50, endPoint x: 66, endPoint y: 54, distance: 8.1
click at [59, 50] on link "Sales" at bounding box center [54, 52] width 15 height 8
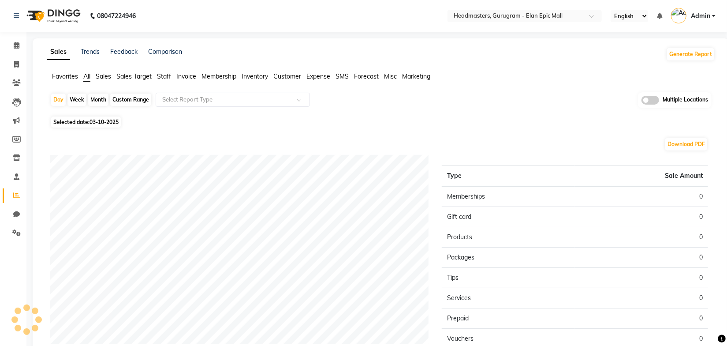
click at [108, 77] on span "Sales" at bounding box center [103, 76] width 15 height 8
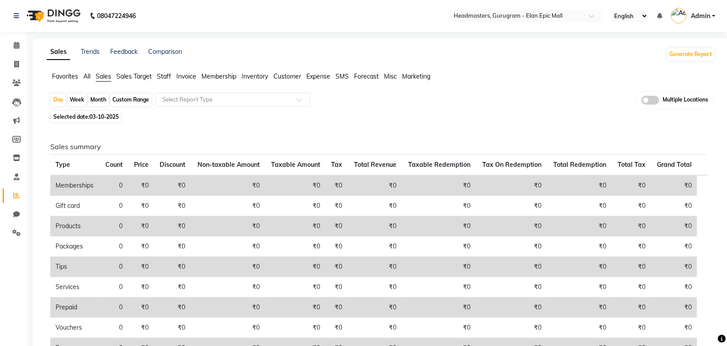
click at [101, 100] on div "Month" at bounding box center [98, 99] width 20 height 12
select select "10"
select select "2025"
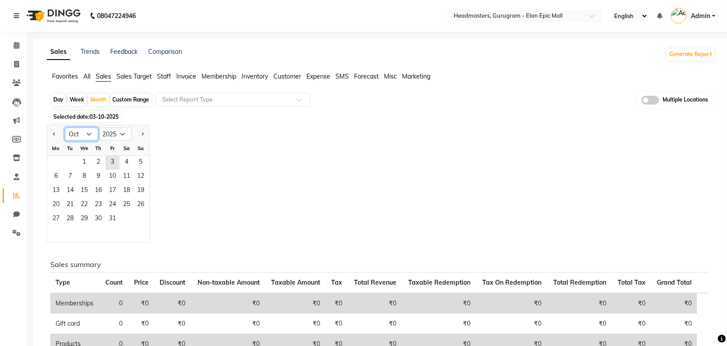
click at [92, 134] on select "Jan Feb Mar Apr May Jun [DATE] Aug Sep Oct Nov Dec" at bounding box center [82, 133] width 34 height 13
select select "9"
click at [65, 127] on select "Jan Feb Mar Apr May Jun [DATE] Aug Sep Oct Nov Dec" at bounding box center [82, 133] width 34 height 13
click at [57, 162] on span "1" at bounding box center [56, 163] width 14 height 14
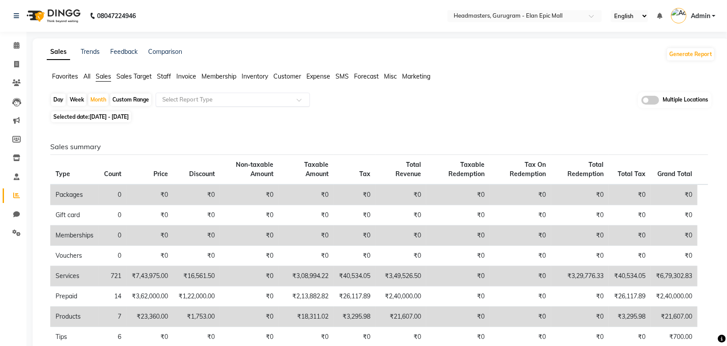
click at [178, 102] on input "text" at bounding box center [223, 99] width 127 height 9
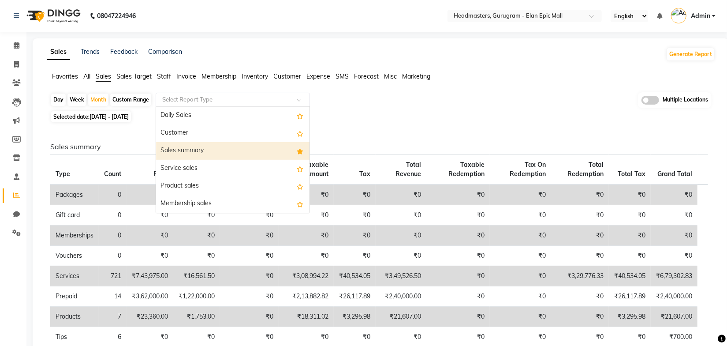
click at [183, 153] on div "Sales summary" at bounding box center [232, 151] width 153 height 18
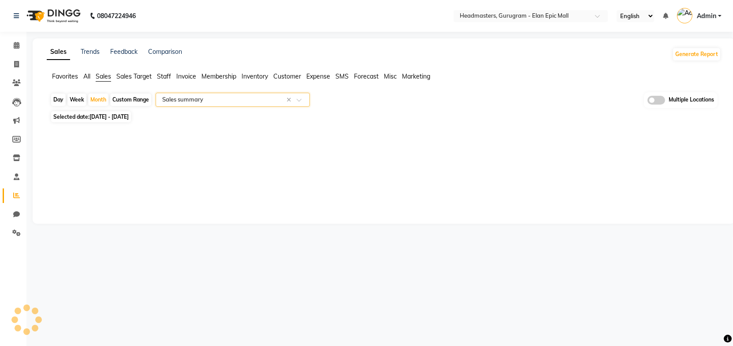
select select "full_report"
select select "csv"
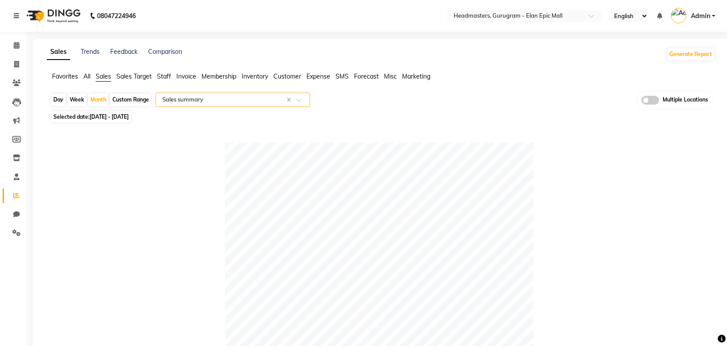
click at [492, 87] on div "Favorites All Sales Sales Target Staff Invoice Membership Inventory Customer Ex…" at bounding box center [380, 80] width 681 height 17
click at [514, 12] on input "text" at bounding box center [516, 16] width 128 height 9
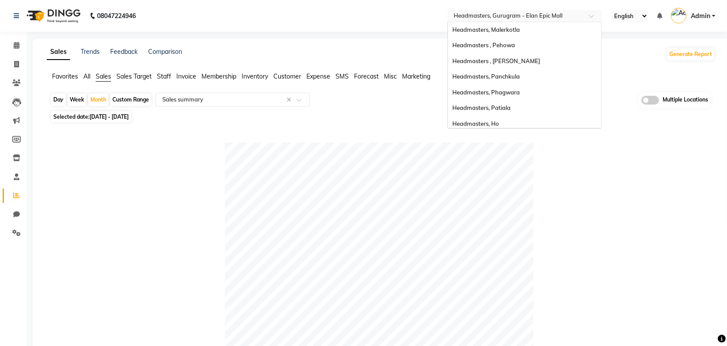
scroll to position [109, 0]
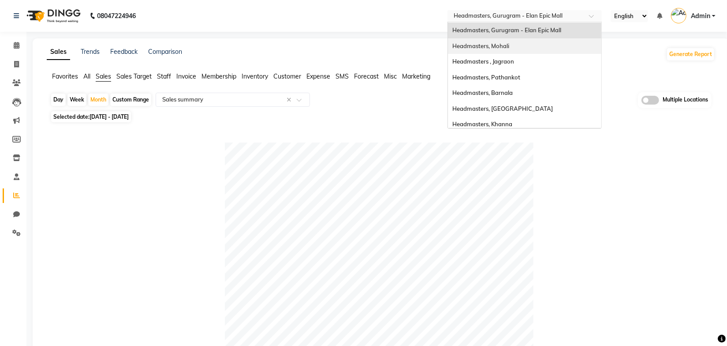
click at [503, 44] on span "Headmasters, Mohali" at bounding box center [480, 45] width 57 height 7
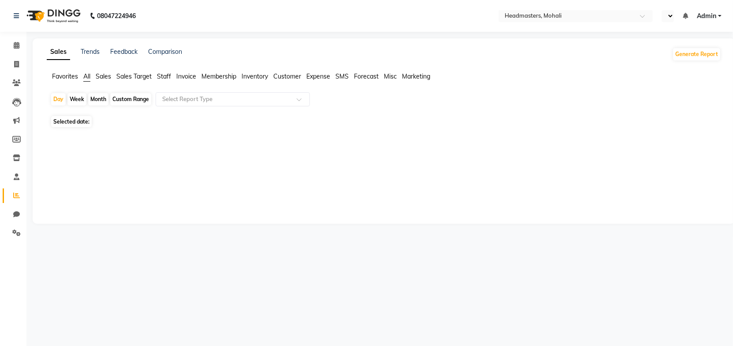
select select "en"
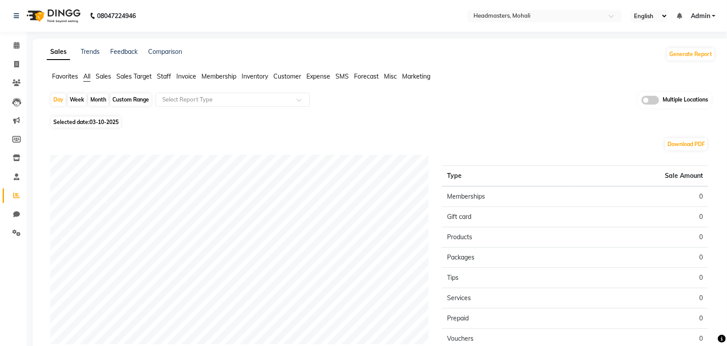
click at [100, 74] on span "Sales" at bounding box center [103, 76] width 15 height 8
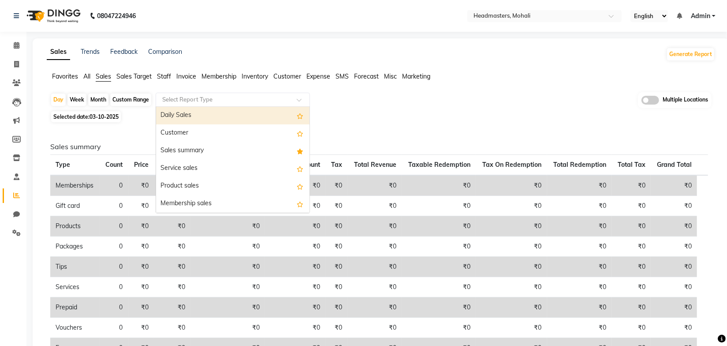
click at [201, 96] on input "text" at bounding box center [223, 99] width 127 height 9
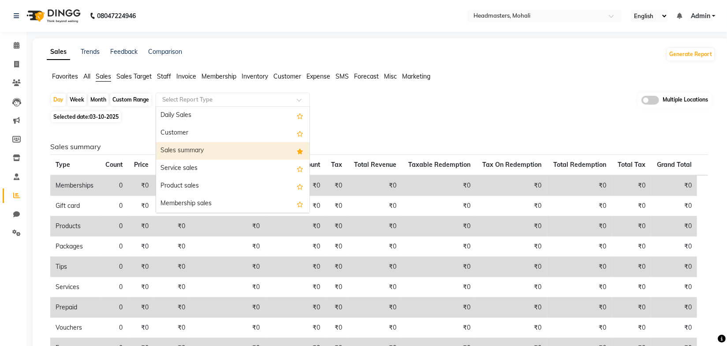
click at [190, 151] on div "Sales summary" at bounding box center [232, 151] width 153 height 18
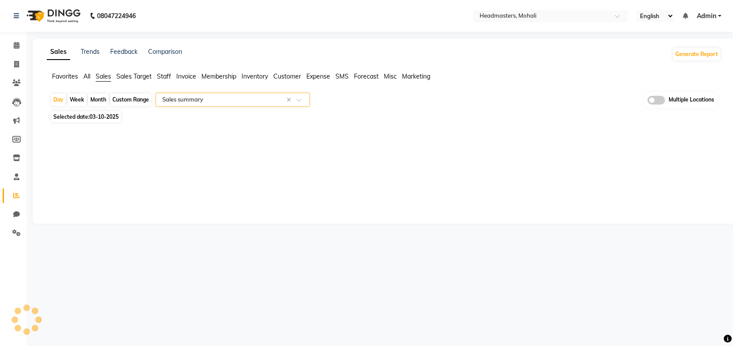
select select "full_report"
select select "csv"
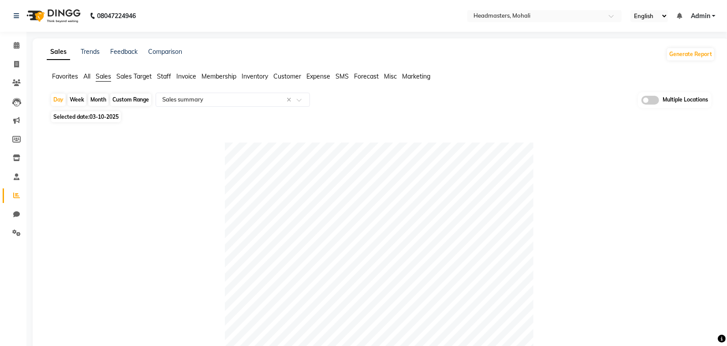
click at [97, 101] on div "Month" at bounding box center [98, 99] width 20 height 12
select select "10"
select select "2025"
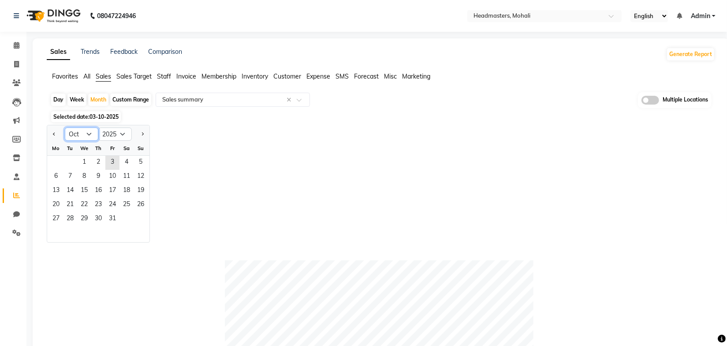
click at [94, 134] on select "Jan Feb Mar Apr May Jun [DATE] Aug Sep Oct Nov Dec" at bounding box center [82, 133] width 34 height 13
select select "9"
click at [65, 127] on select "Jan Feb Mar Apr May Jun [DATE] Aug Sep Oct Nov Dec" at bounding box center [82, 133] width 34 height 13
click at [59, 159] on span "1" at bounding box center [56, 163] width 14 height 14
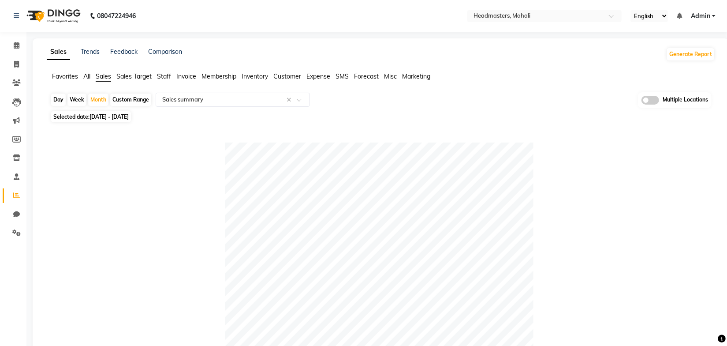
click at [401, 119] on div "Selected date: [DATE] - [DATE]" at bounding box center [382, 116] width 665 height 9
click at [402, 119] on div "Selected date: [DATE] - [DATE]" at bounding box center [382, 116] width 665 height 9
click at [518, 78] on ul "Favorites All Sales Sales Target Staff Invoice Membership Inventory Customer Ex…" at bounding box center [381, 77] width 668 height 10
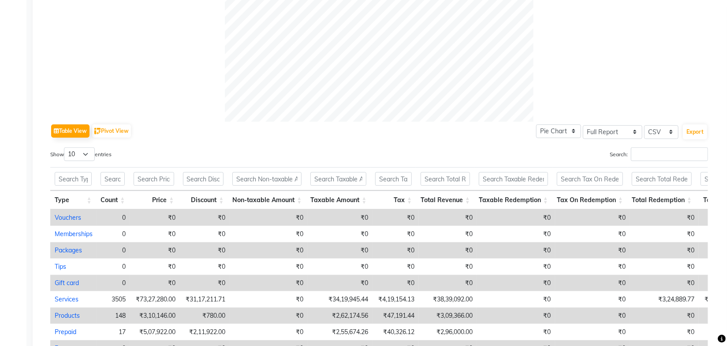
scroll to position [401, 0]
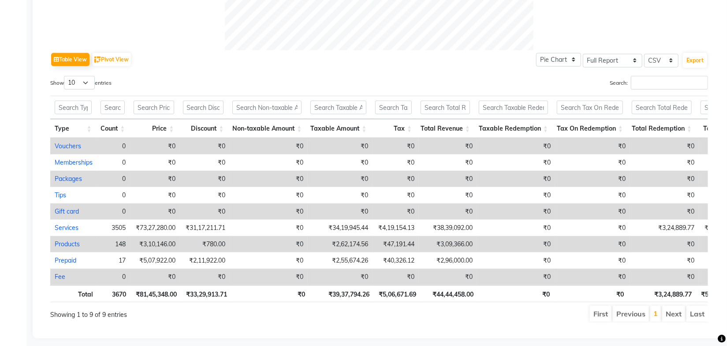
click at [451, 72] on div "Table View Pivot View Pie Chart Bar Chart Select Full Report Filtered Report Se…" at bounding box center [379, 186] width 658 height 272
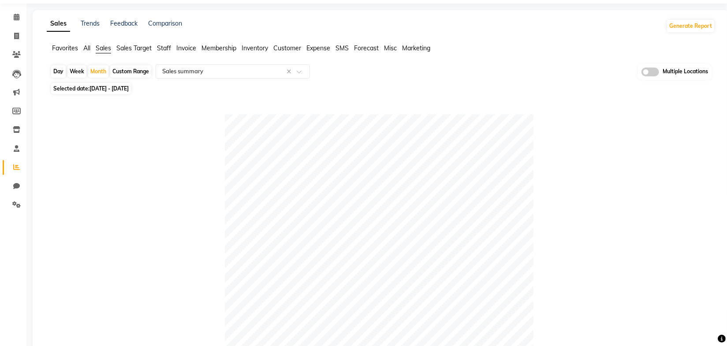
scroll to position [0, 0]
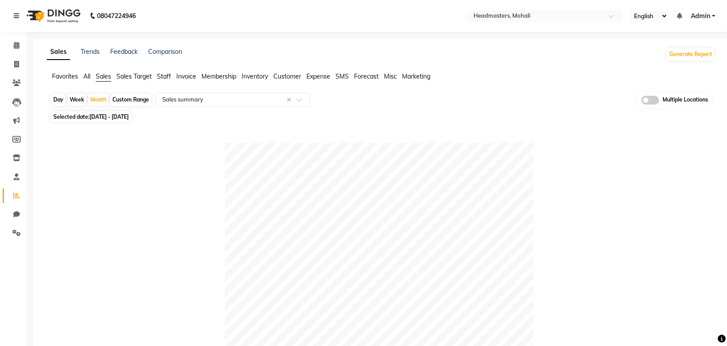
drag, startPoint x: 492, startPoint y: 81, endPoint x: 492, endPoint y: 89, distance: 7.9
click at [493, 81] on ul "Favorites All Sales Sales Target Staff Invoice Membership Inventory Customer Ex…" at bounding box center [381, 77] width 668 height 10
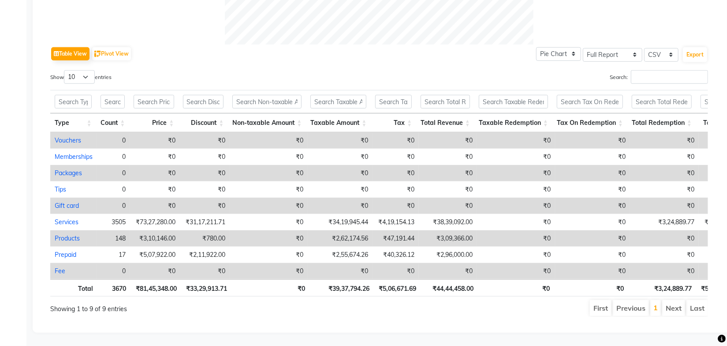
scroll to position [417, 0]
click at [467, 70] on div "Search:" at bounding box center [547, 78] width 322 height 17
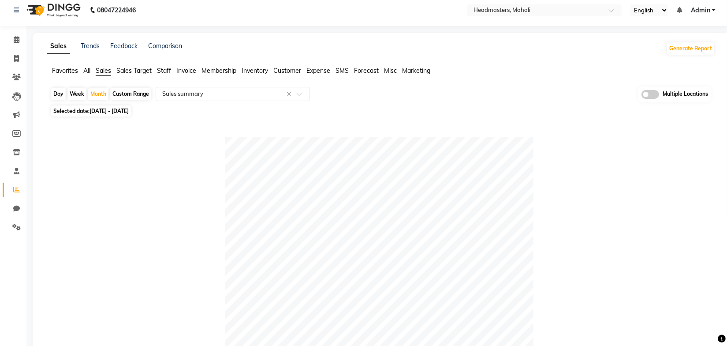
scroll to position [0, 0]
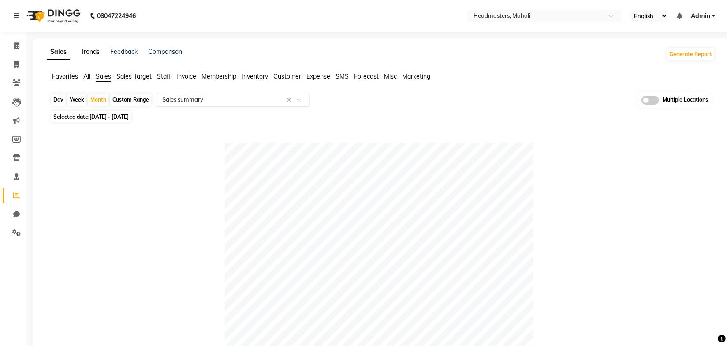
click at [94, 48] on link "Trends" at bounding box center [90, 52] width 19 height 8
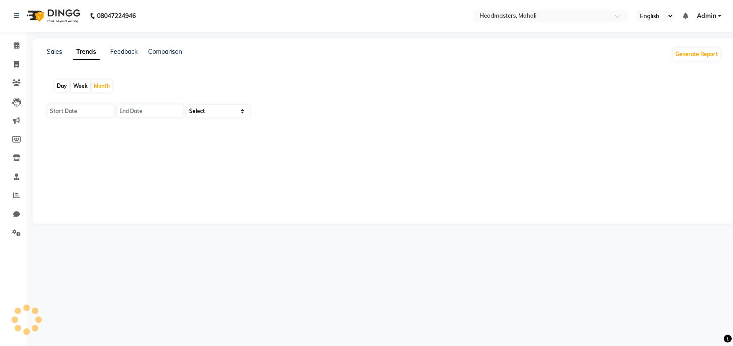
type input "01-10-2025"
type input "[DATE]"
select select "by_client"
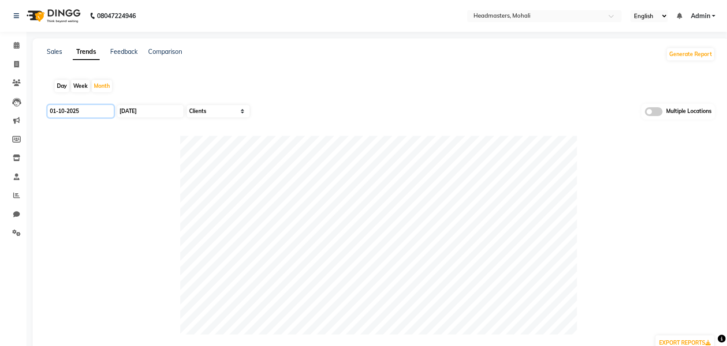
click at [88, 113] on input "01-10-2025" at bounding box center [81, 111] width 66 height 12
select select "10"
select select "2025"
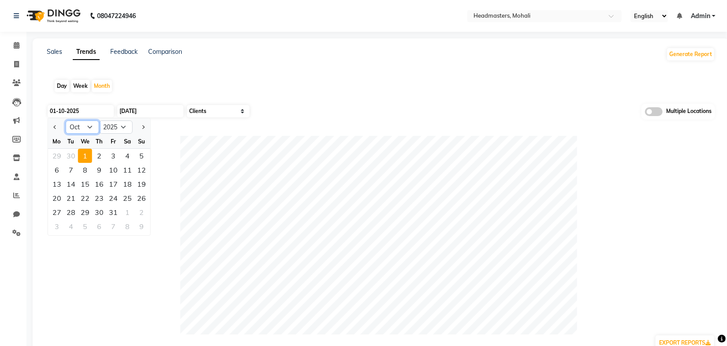
click at [82, 127] on select "Jan Feb Mar Apr May Jun [DATE] Aug Sep Oct Nov Dec" at bounding box center [83, 126] width 34 height 13
select select "9"
click at [66, 120] on select "Jan Feb Mar Apr May Jun [DATE] Aug Sep Oct Nov Dec" at bounding box center [83, 126] width 34 height 13
click at [59, 154] on div "1" at bounding box center [57, 156] width 14 height 14
type input "01-09-2025"
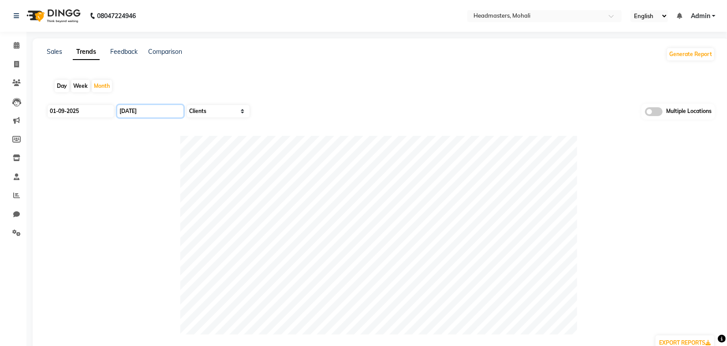
click at [146, 112] on input "[DATE]" at bounding box center [150, 111] width 66 height 12
select select "10"
select select "2025"
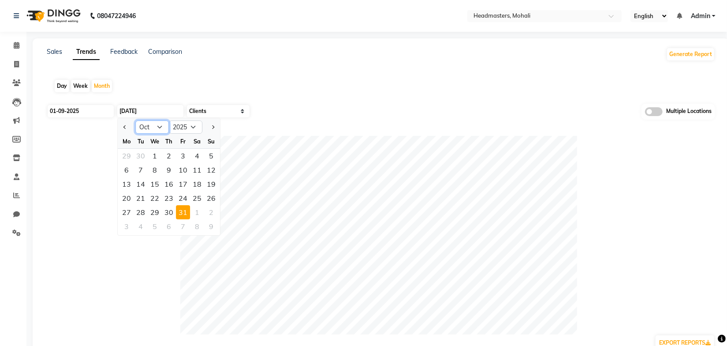
click at [145, 127] on select "Jan Feb Mar Apr May Jun [DATE] Aug Sep Oct Nov Dec" at bounding box center [152, 126] width 34 height 13
select select "9"
click at [135, 120] on select "Jan Feb Mar Apr May Jun [DATE] Aug Sep Oct Nov Dec" at bounding box center [152, 126] width 34 height 13
click at [140, 211] on div "30" at bounding box center [141, 212] width 14 height 14
type input "30-09-2025"
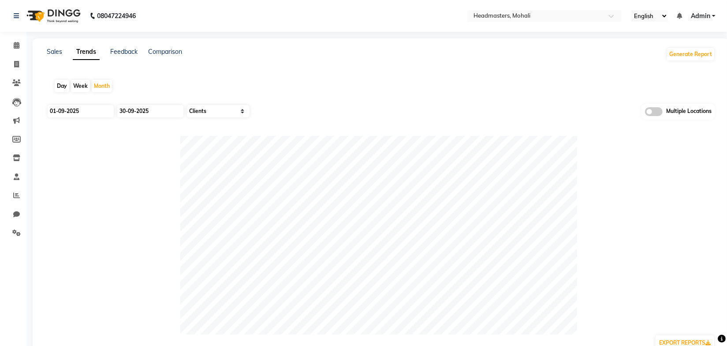
click at [293, 86] on div "Day Week Month" at bounding box center [381, 86] width 668 height 28
click at [316, 79] on div "Day Week Month" at bounding box center [381, 86] width 668 height 28
click at [330, 96] on div "Day Week Month" at bounding box center [381, 86] width 668 height 28
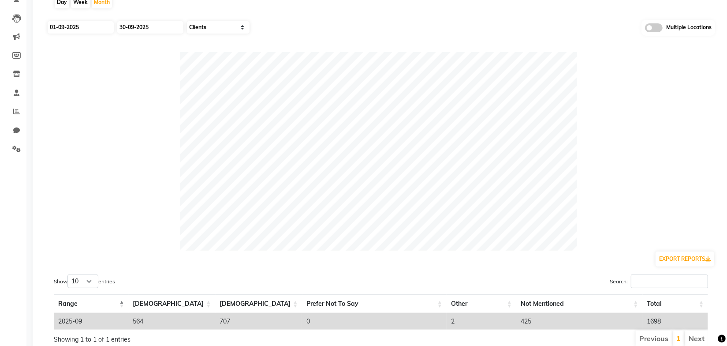
scroll to position [119, 0]
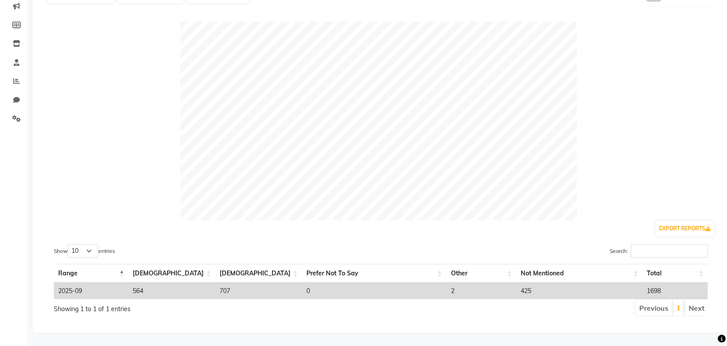
click at [341, 244] on div "Show 10 25 50 100 entries" at bounding box center [214, 252] width 320 height 17
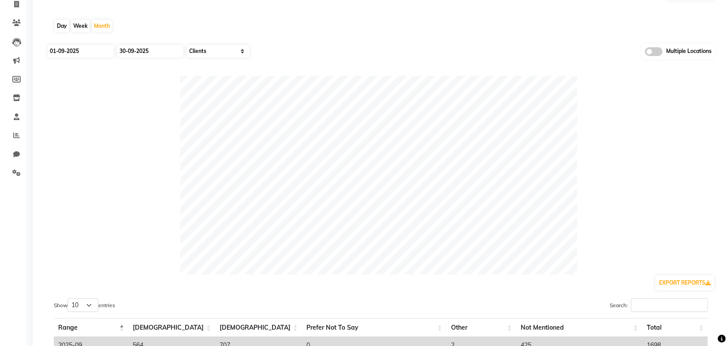
scroll to position [0, 0]
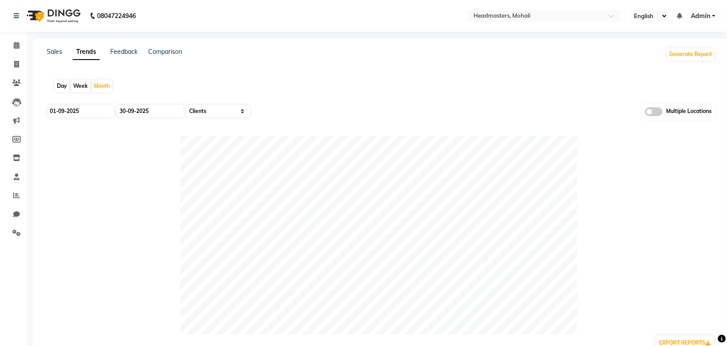
click at [461, 71] on div "Sales Trends Feedback Comparison Generate Report Day Week Month 01-09-2025 30-0…" at bounding box center [381, 242] width 696 height 408
click at [510, 17] on input "text" at bounding box center [536, 16] width 128 height 9
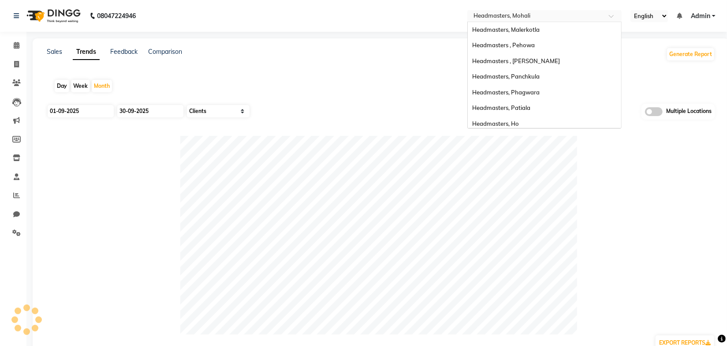
scroll to position [125, 0]
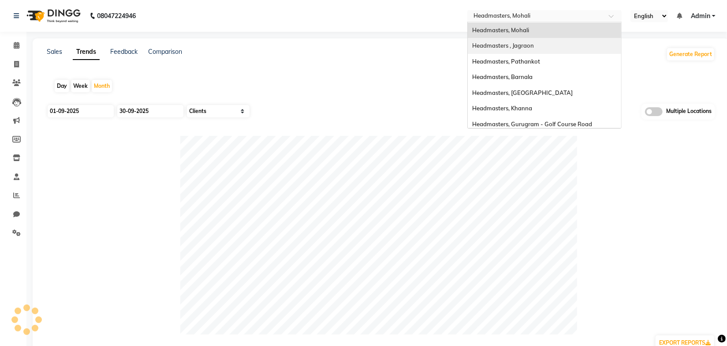
click at [531, 43] on span "Headmasters , Jagraon" at bounding box center [503, 45] width 62 height 7
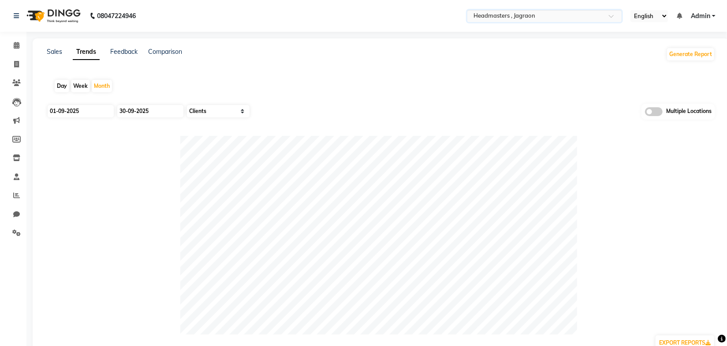
click at [365, 66] on div "Sales Trends Feedback Comparison Generate Report Day Week Month 01-09-2025 30-0…" at bounding box center [381, 242] width 696 height 408
click at [87, 110] on input "01-09-2025" at bounding box center [81, 111] width 66 height 12
select select "9"
select select "2025"
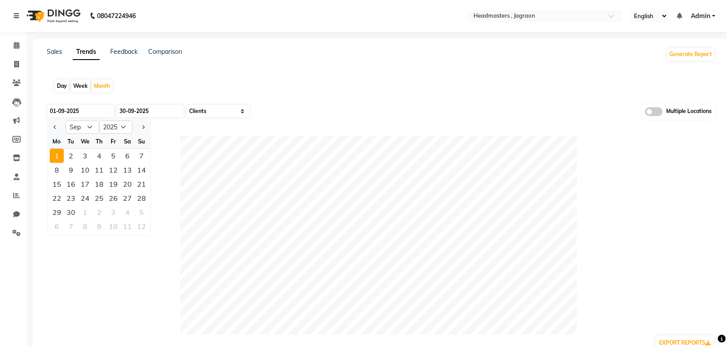
click at [58, 153] on div "1" at bounding box center [57, 156] width 14 height 14
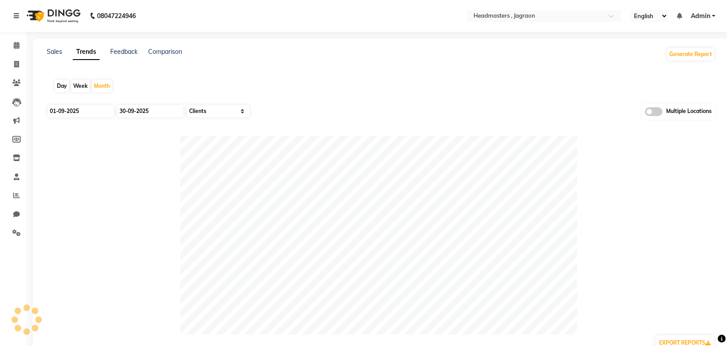
click at [257, 81] on div "Day Week Month" at bounding box center [381, 86] width 668 height 28
click at [348, 80] on div "Day Week Month" at bounding box center [381, 86] width 668 height 28
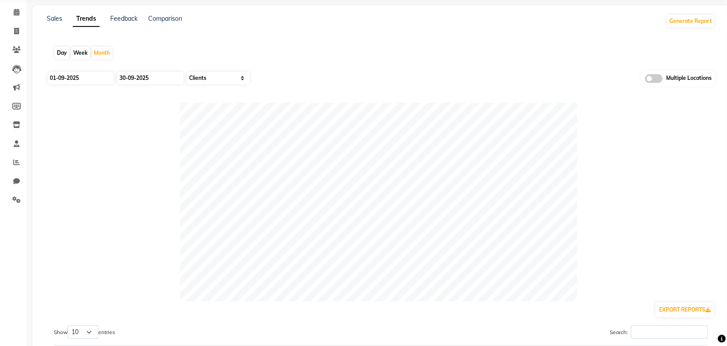
scroll to position [0, 0]
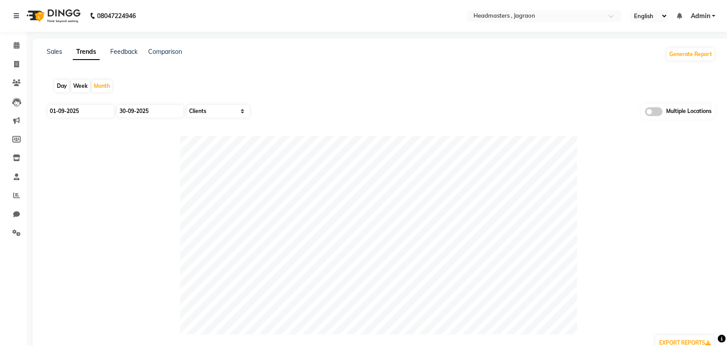
click at [359, 71] on div "Sales Trends Feedback Comparison Generate Report Day Week Month 01-09-2025 30-0…" at bounding box center [381, 242] width 696 height 408
click at [86, 112] on input "01-09-2025" at bounding box center [81, 111] width 66 height 12
select select "9"
select select "2025"
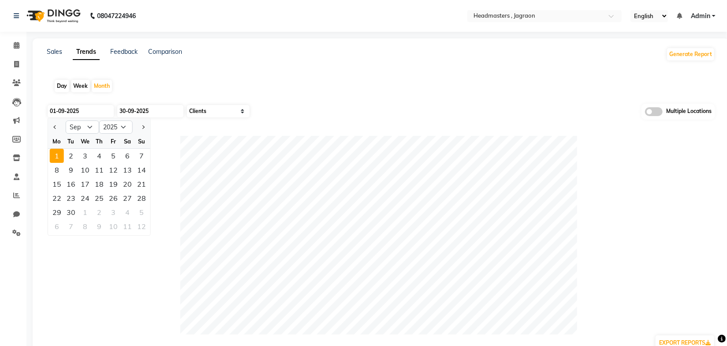
click at [60, 156] on div "1" at bounding box center [57, 156] width 14 height 14
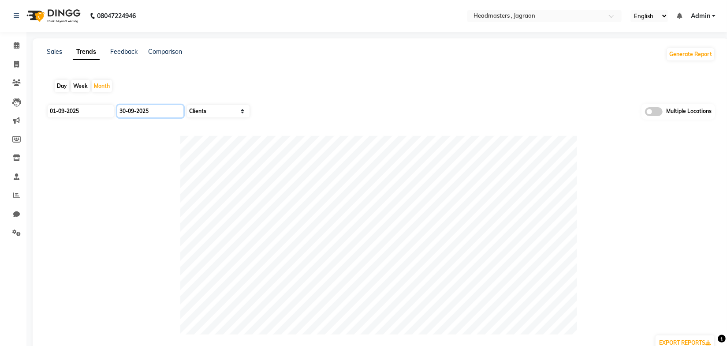
click at [148, 111] on input "30-09-2025" at bounding box center [150, 111] width 66 height 12
select select "9"
select select "2025"
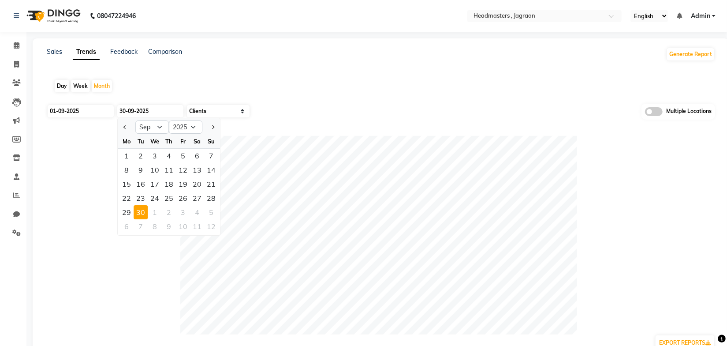
click at [139, 215] on div "30" at bounding box center [141, 212] width 14 height 14
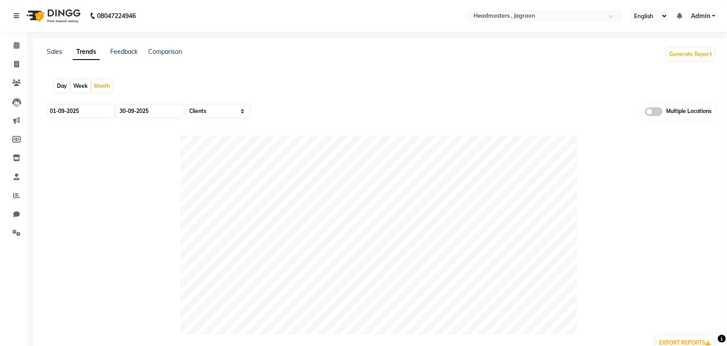
click at [309, 93] on div "Day Week Month" at bounding box center [381, 86] width 668 height 28
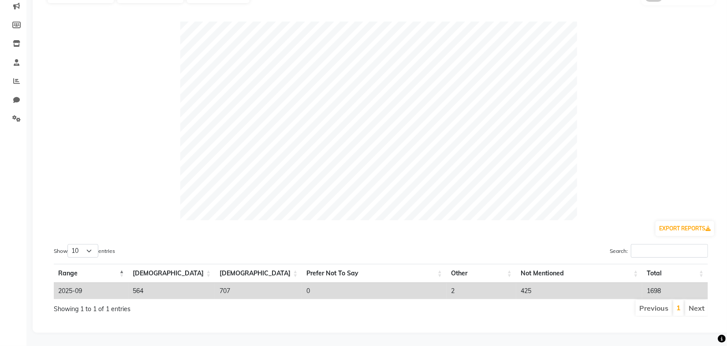
click at [410, 237] on div "Show 10 25 50 100 entries Search: Range Male Female Prefer Not To Say Other Not…" at bounding box center [381, 280] width 668 height 87
click at [391, 230] on div "EXPORT REPORTS" at bounding box center [381, 228] width 668 height 17
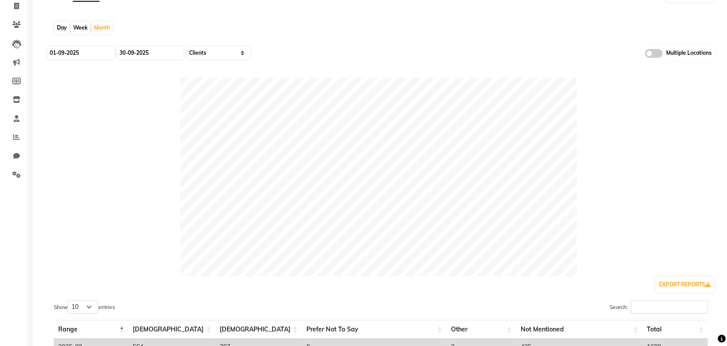
scroll to position [0, 0]
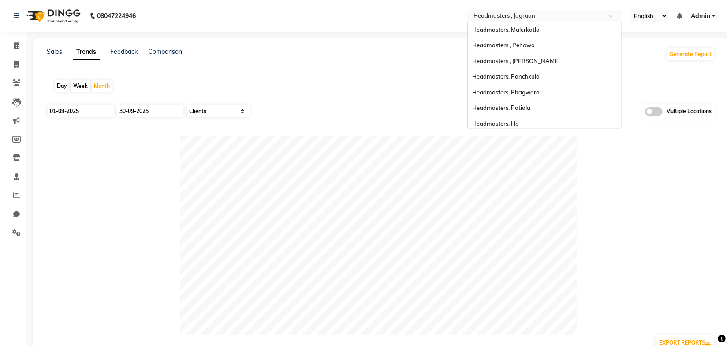
click at [520, 17] on input "text" at bounding box center [536, 16] width 128 height 9
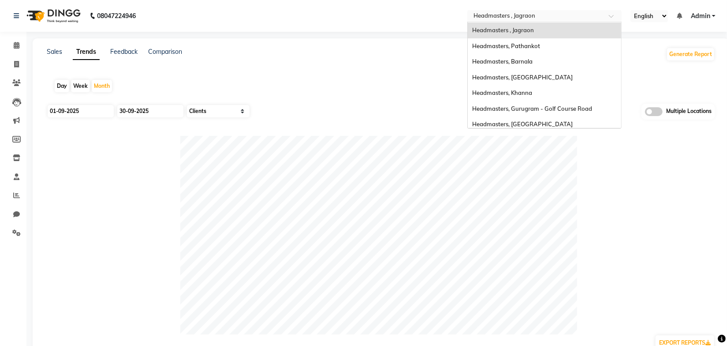
click at [522, 28] on span "Headmasters , Jagraon" at bounding box center [503, 29] width 62 height 7
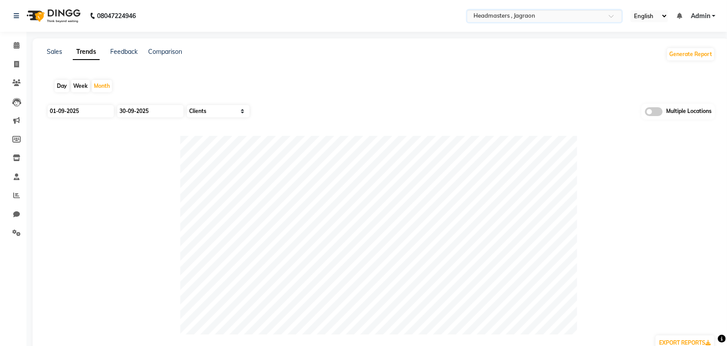
click at [401, 65] on div "Sales Trends Feedback Comparison Generate Report Day Week Month 01-09-2025 30-0…" at bounding box center [381, 242] width 696 height 408
click at [500, 17] on input "text" at bounding box center [536, 16] width 128 height 9
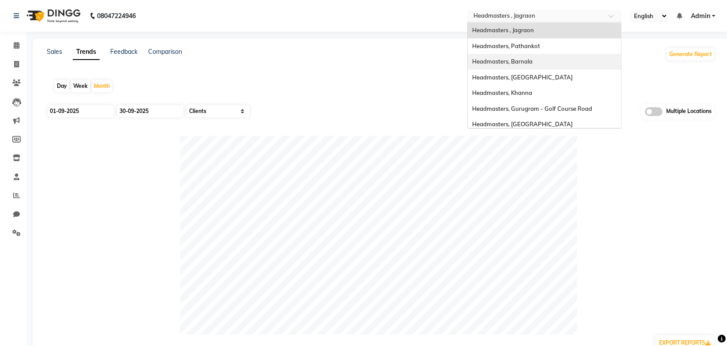
scroll to position [100, 0]
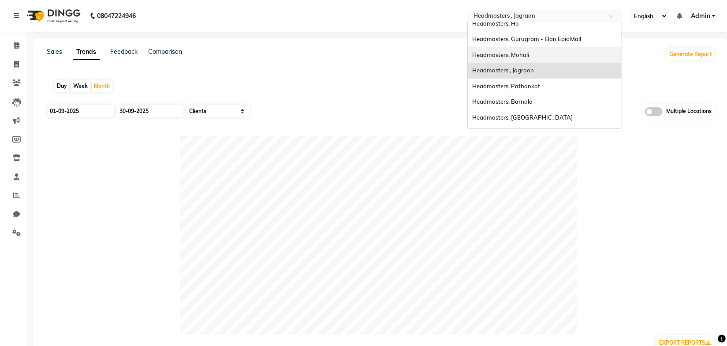
click at [518, 55] on span "Headmasters, Mohali" at bounding box center [500, 54] width 57 height 7
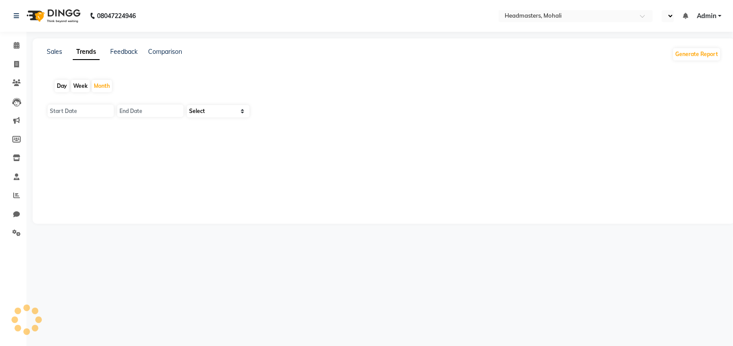
select select "en"
type input "01-10-2025"
type input "[DATE]"
select select "by_client"
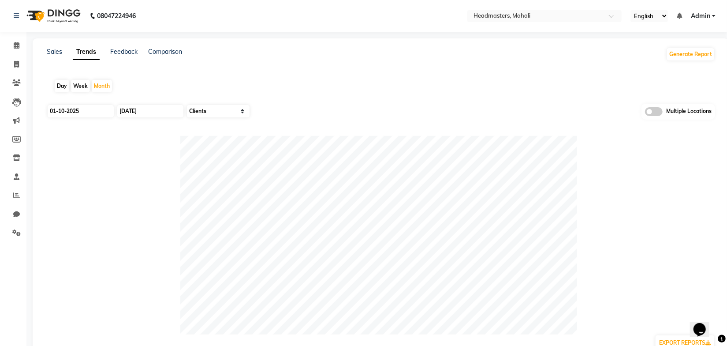
drag, startPoint x: 302, startPoint y: 75, endPoint x: 227, endPoint y: 74, distance: 74.5
click at [303, 74] on div "Day Week Month" at bounding box center [381, 86] width 668 height 28
click at [88, 106] on div "01-10-2025" at bounding box center [80, 111] width 66 height 14
click at [88, 108] on input "01-10-2025" at bounding box center [81, 111] width 66 height 12
select select "10"
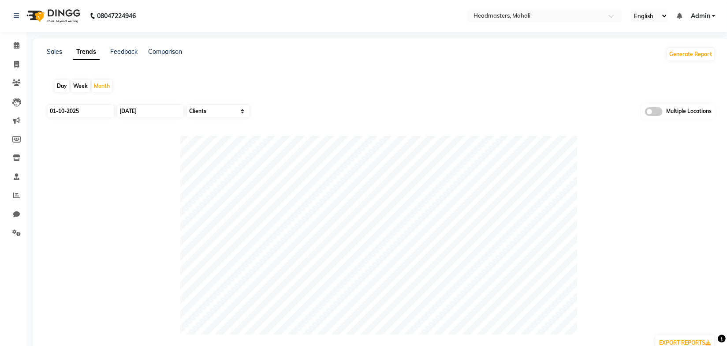
select select "2025"
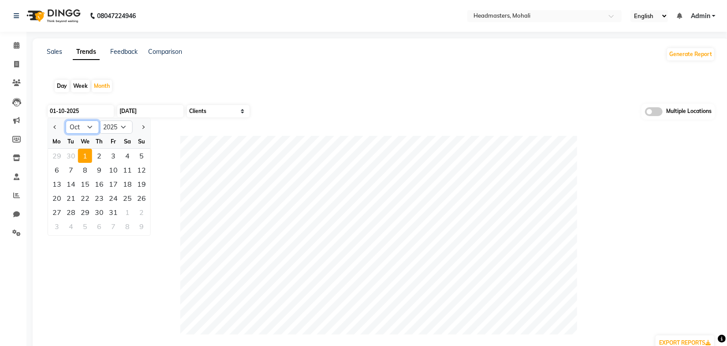
click at [77, 129] on select "Jan Feb Mar Apr May Jun [DATE] Aug Sep Oct Nov Dec" at bounding box center [83, 126] width 34 height 13
select select "9"
click at [66, 120] on select "Jan Feb Mar Apr May Jun [DATE] Aug Sep Oct Nov Dec" at bounding box center [83, 126] width 34 height 13
click at [58, 155] on div "1" at bounding box center [57, 156] width 14 height 14
type input "01-09-2025"
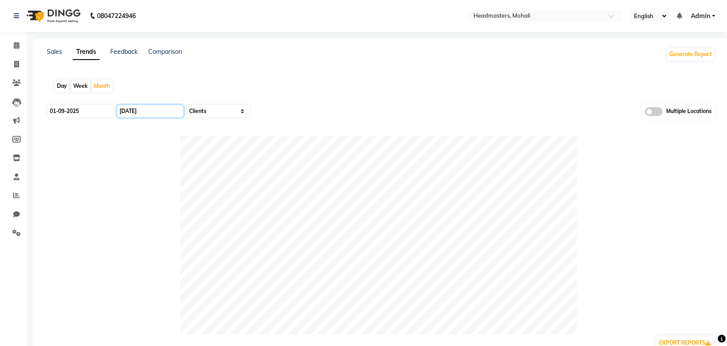
click at [136, 111] on input "[DATE]" at bounding box center [150, 111] width 66 height 12
select select "10"
select select "2025"
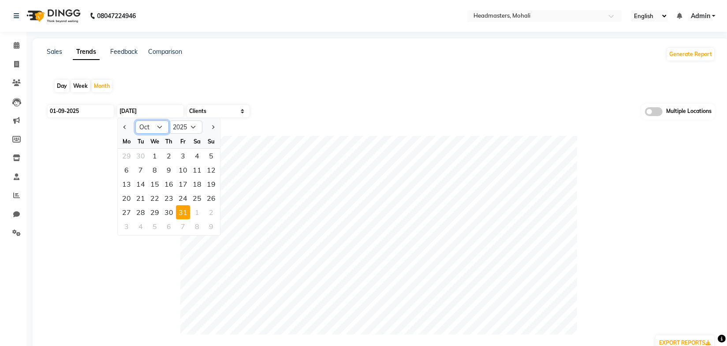
click at [142, 125] on select "Jan Feb Mar Apr May Jun [DATE] Aug Sep Oct Nov Dec" at bounding box center [152, 126] width 34 height 13
select select "9"
click at [135, 120] on select "Jan Feb Mar Apr May Jun [DATE] Aug Sep Oct Nov Dec" at bounding box center [152, 126] width 34 height 13
click at [143, 212] on div "30" at bounding box center [141, 212] width 14 height 14
type input "30-09-2025"
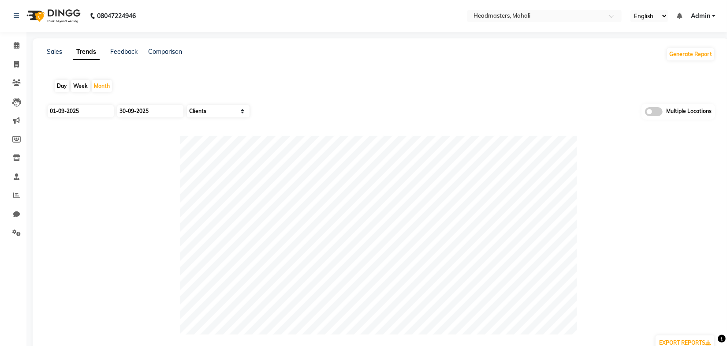
click at [372, 82] on div "Day Week Month" at bounding box center [381, 86] width 668 height 28
click at [489, 76] on div "Day Week Month" at bounding box center [381, 86] width 668 height 28
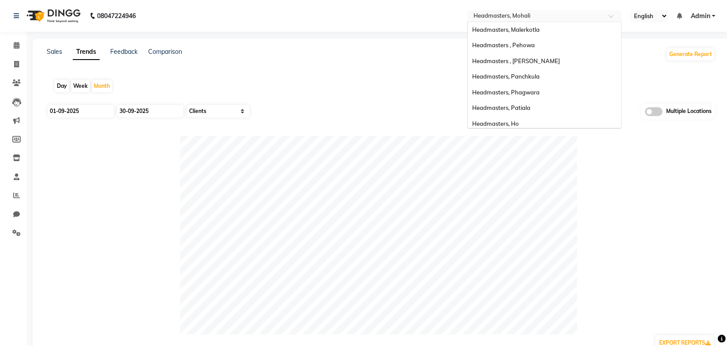
click at [526, 17] on input "text" at bounding box center [536, 16] width 128 height 9
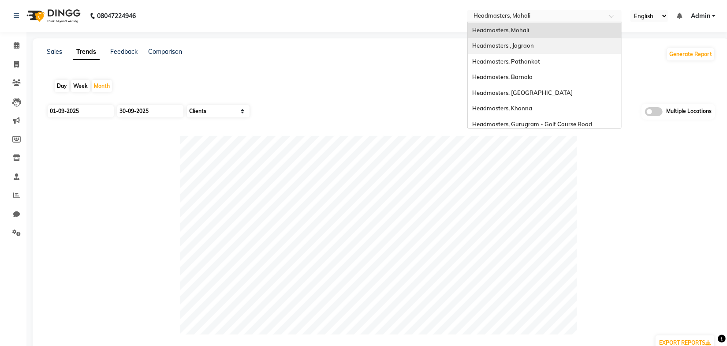
click at [528, 43] on span "Headmasters , Jagraon" at bounding box center [503, 45] width 62 height 7
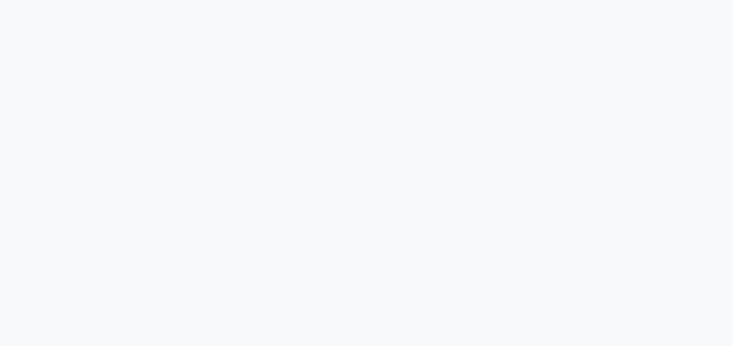
select select "by_client"
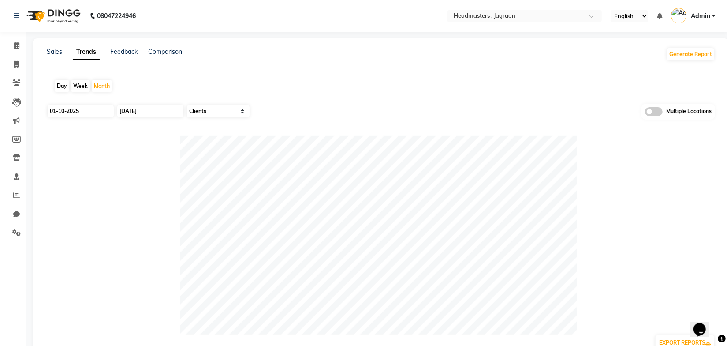
click at [423, 93] on div "Day Week Month" at bounding box center [381, 86] width 668 height 28
click at [93, 110] on input "01-10-2025" at bounding box center [81, 111] width 66 height 12
select select "10"
select select "2025"
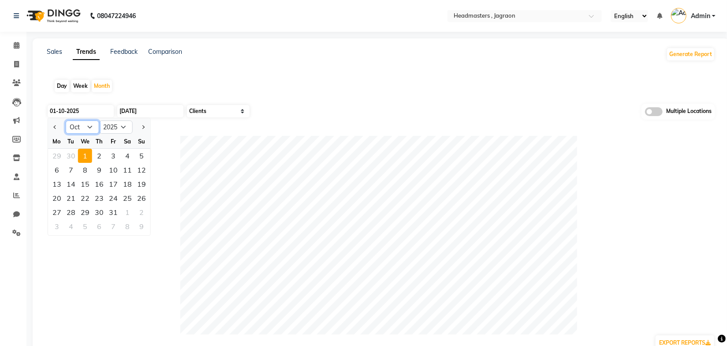
click at [82, 128] on select "Jan Feb Mar Apr May Jun [DATE] Aug Sep Oct Nov Dec" at bounding box center [83, 126] width 34 height 13
select select "9"
click at [66, 120] on select "Jan Feb Mar Apr May Jun [DATE] Aug Sep Oct Nov Dec" at bounding box center [83, 126] width 34 height 13
click at [59, 154] on div "1" at bounding box center [57, 156] width 14 height 14
type input "01-09-2025"
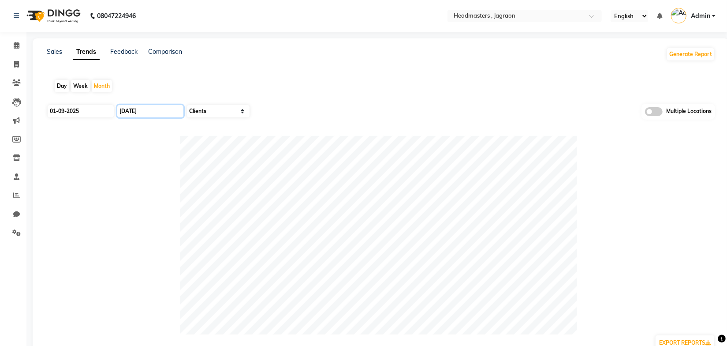
click at [124, 108] on input "[DATE]" at bounding box center [150, 111] width 66 height 12
select select "10"
select select "2025"
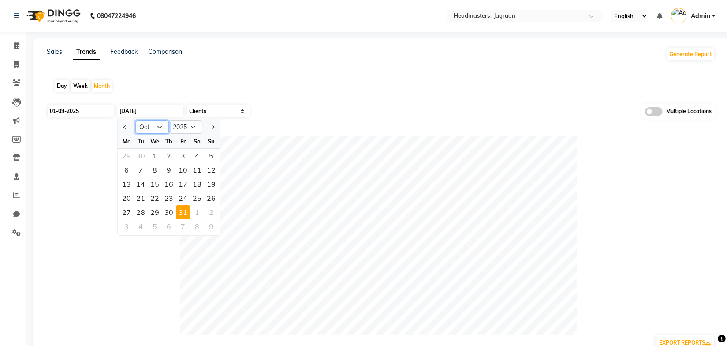
click at [156, 128] on select "Jan Feb Mar Apr May Jun [DATE] Aug Sep Oct Nov Dec" at bounding box center [152, 126] width 34 height 13
select select "9"
click at [135, 120] on select "Jan Feb Mar Apr May Jun [DATE] Aug Sep Oct Nov Dec" at bounding box center [152, 126] width 34 height 13
click at [145, 210] on div "30" at bounding box center [141, 212] width 14 height 14
type input "30-09-2025"
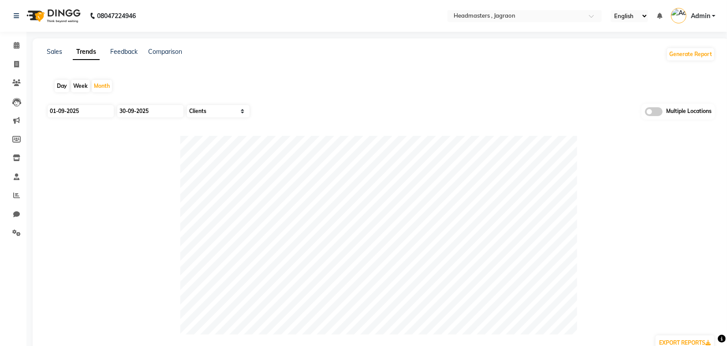
click at [328, 78] on div "Day Week Month" at bounding box center [381, 86] width 668 height 28
click at [334, 93] on div "Day Week Month" at bounding box center [381, 86] width 668 height 28
click at [48, 52] on link "Sales" at bounding box center [54, 52] width 15 height 8
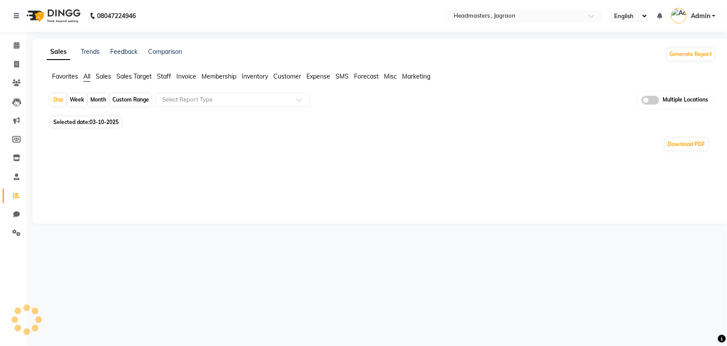
click at [111, 75] on span "Sales" at bounding box center [103, 76] width 15 height 8
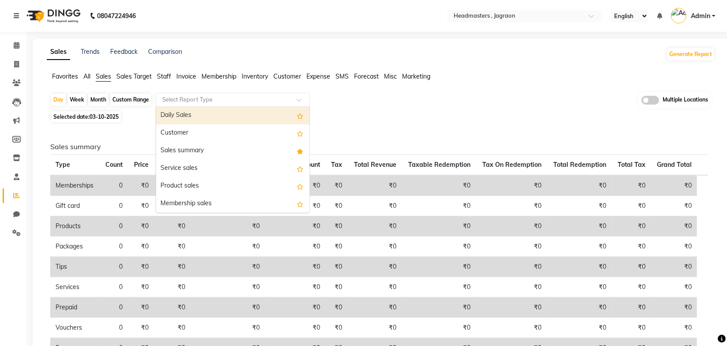
click at [194, 102] on input "text" at bounding box center [223, 99] width 127 height 9
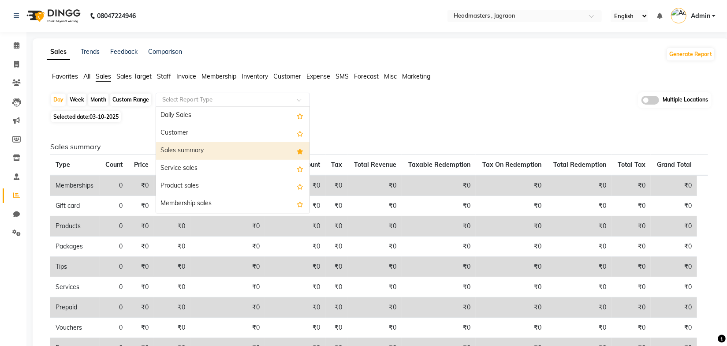
click at [197, 149] on div "Sales summary" at bounding box center [232, 151] width 153 height 18
select select "full_report"
select select "pdf"
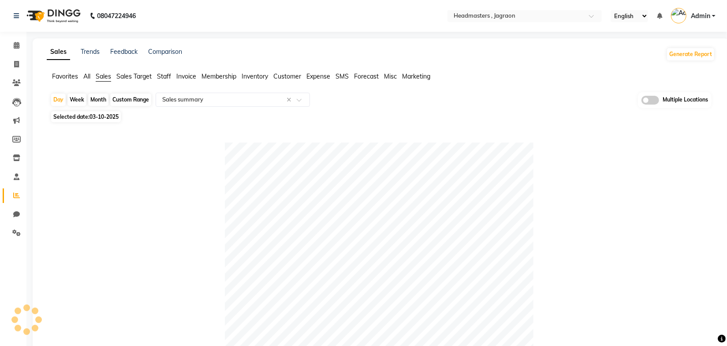
click at [99, 98] on div "Month" at bounding box center [98, 99] width 20 height 12
select select "10"
select select "2025"
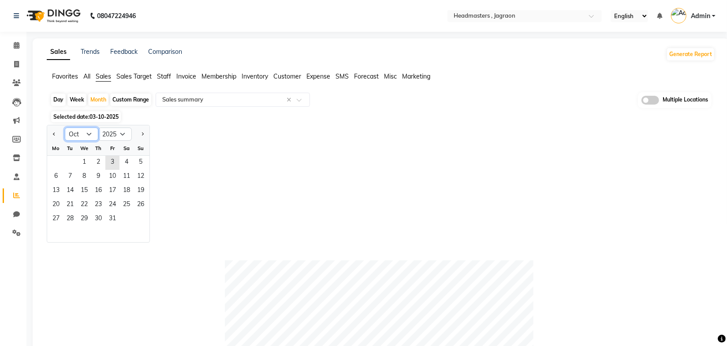
click at [83, 134] on select "Jan Feb Mar Apr May Jun [DATE] Aug Sep Oct Nov Dec" at bounding box center [82, 133] width 34 height 13
select select "9"
click at [65, 127] on select "Jan Feb Mar Apr May Jun [DATE] Aug Sep Oct Nov Dec" at bounding box center [82, 133] width 34 height 13
click at [53, 161] on span "1" at bounding box center [56, 163] width 14 height 14
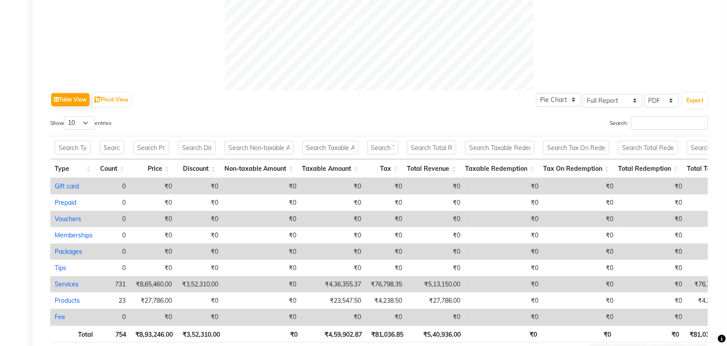
scroll to position [417, 0]
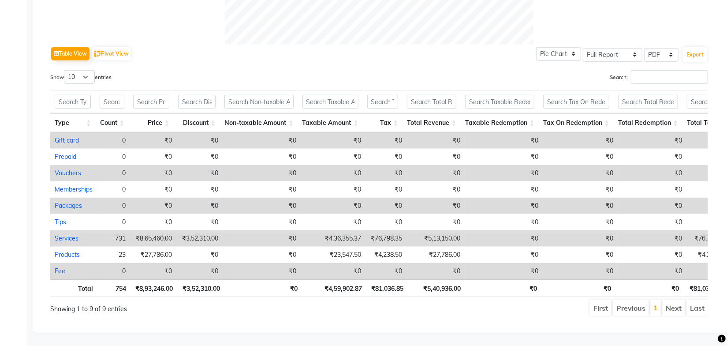
click at [481, 301] on ul "First Previous 1 Next Last" at bounding box center [519, 308] width 378 height 16
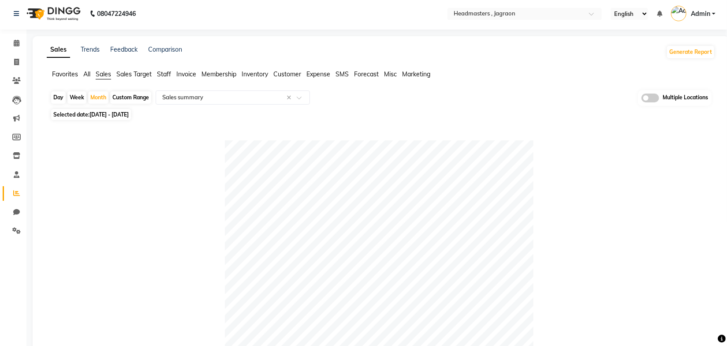
scroll to position [0, 0]
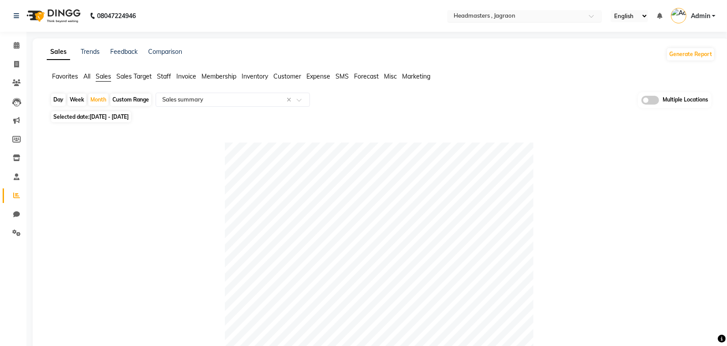
click at [518, 14] on input "text" at bounding box center [516, 16] width 128 height 9
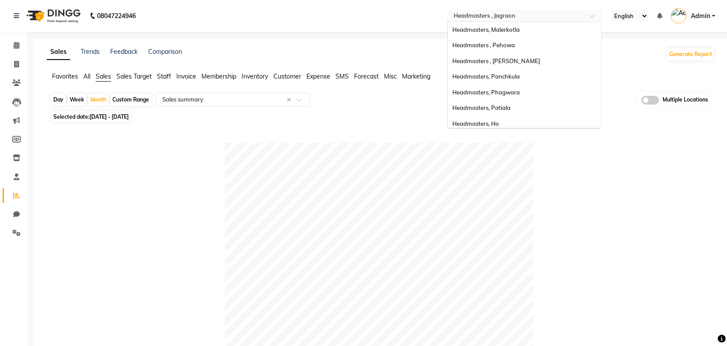
scroll to position [140, 0]
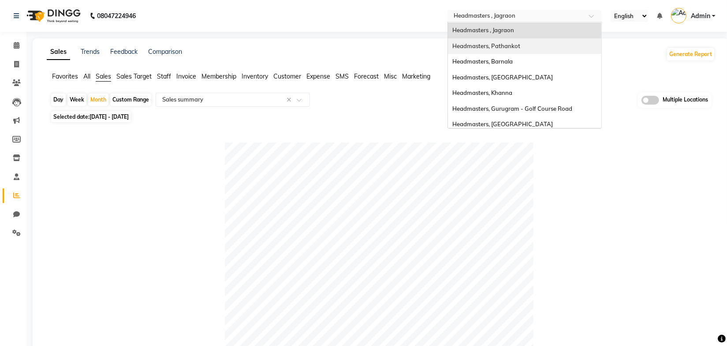
click at [510, 43] on span "Headmasters, Pathankot" at bounding box center [486, 45] width 68 height 7
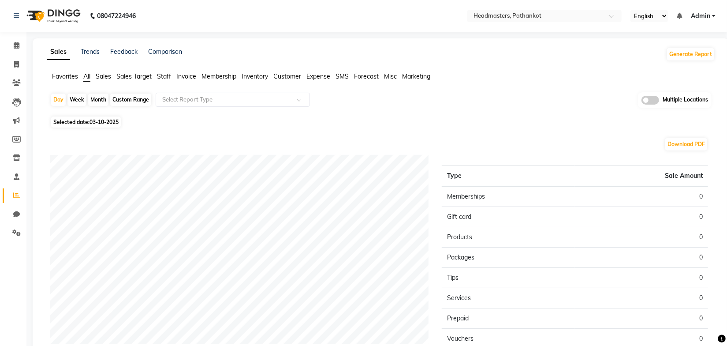
click at [426, 117] on div "Selected date: 03-10-2025" at bounding box center [382, 121] width 665 height 9
drag, startPoint x: 474, startPoint y: 104, endPoint x: 502, endPoint y: 68, distance: 45.9
click at [474, 104] on div "Day Week Month Custom Range Select Report Type Multiple Locations" at bounding box center [380, 103] width 661 height 22
click at [502, 68] on div "Sales Trends Feedback Comparison Generate Report Favorites All Sales Sales Targ…" at bounding box center [381, 232] width 696 height 388
click at [298, 121] on div "Selected date: 03-10-2025" at bounding box center [382, 121] width 665 height 9
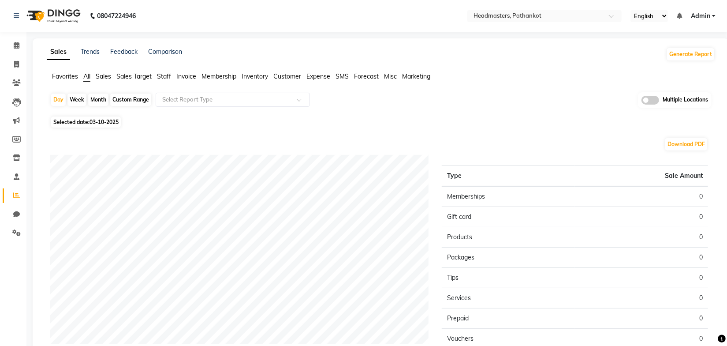
click at [100, 78] on span "Sales" at bounding box center [103, 76] width 15 height 8
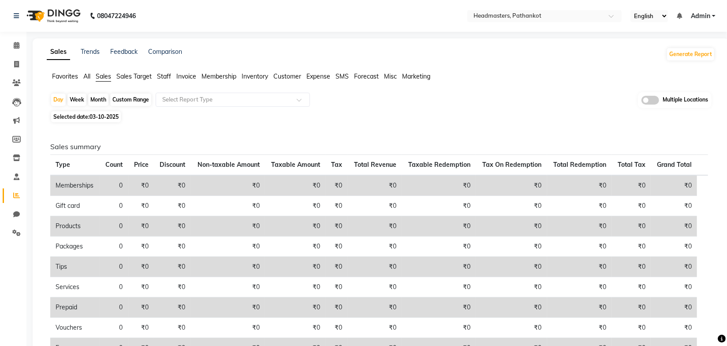
click at [97, 98] on div "Month" at bounding box center [98, 99] width 20 height 12
select select "10"
select select "2025"
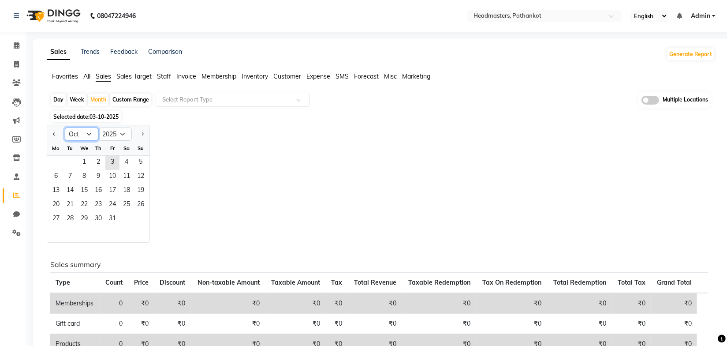
click at [86, 137] on select "Jan Feb Mar Apr May Jun [DATE] Aug Sep Oct Nov Dec" at bounding box center [82, 133] width 34 height 13
select select "9"
click at [65, 127] on select "Jan Feb Mar Apr May Jun [DATE] Aug Sep Oct Nov Dec" at bounding box center [82, 133] width 34 height 13
click at [58, 159] on span "1" at bounding box center [56, 163] width 14 height 14
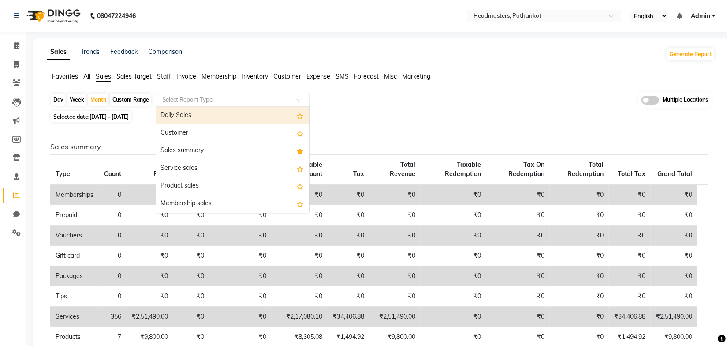
click at [219, 99] on input "text" at bounding box center [223, 99] width 127 height 9
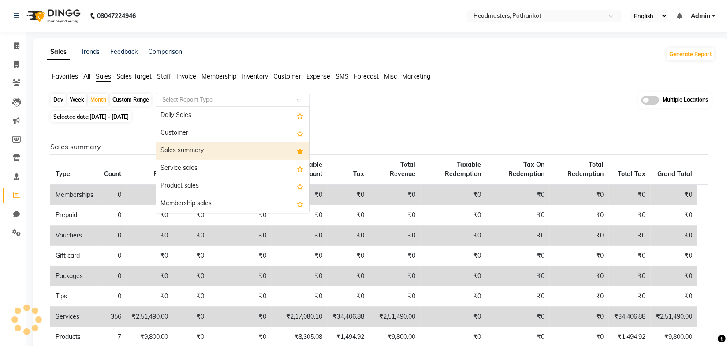
click at [186, 146] on div "Sales summary" at bounding box center [232, 151] width 153 height 18
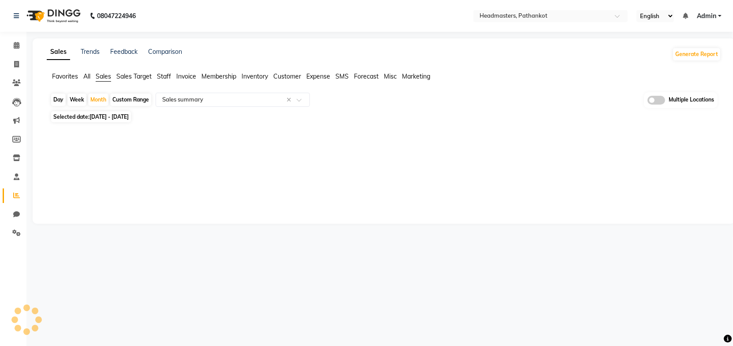
click at [428, 104] on div "Day Week Month Custom Range Select Report Type × Sales summary × Multiple Locat…" at bounding box center [383, 100] width 667 height 16
click at [497, 250] on div "08047224946 Select Location × Headmasters, Pathankot English ENGLISH Español ال…" at bounding box center [366, 173] width 733 height 346
click at [307, 34] on div "08047224946 Select Location × Headmasters, Pathankot English ENGLISH Español ال…" at bounding box center [366, 173] width 733 height 346
click at [306, 35] on div "08047224946 Select Location × Headmasters, Pathankot English ENGLISH Español ال…" at bounding box center [366, 173] width 733 height 346
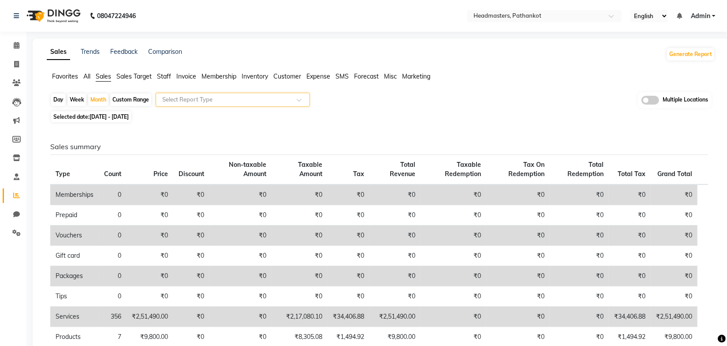
click at [300, 101] on span at bounding box center [302, 102] width 11 height 9
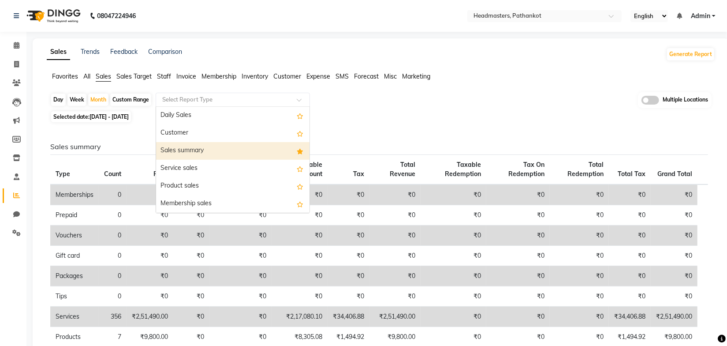
click at [213, 150] on div "Sales summary" at bounding box center [232, 151] width 153 height 18
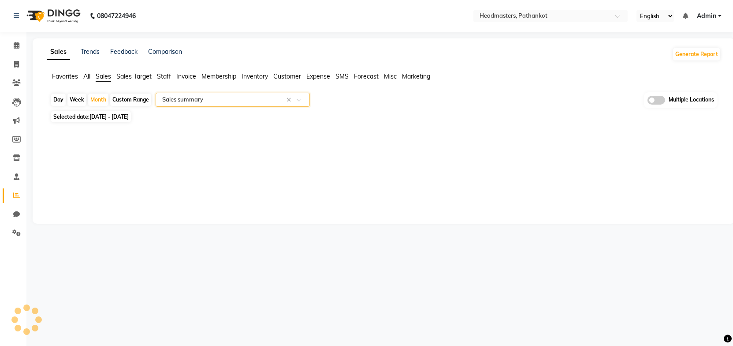
select select "full_report"
select select "pdf"
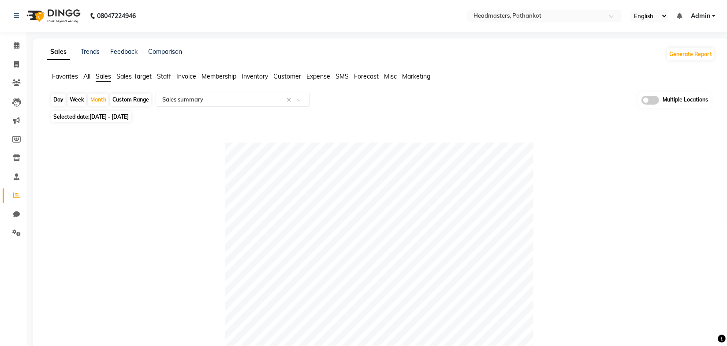
click at [448, 112] on div "Selected date: [DATE] - [DATE]" at bounding box center [382, 116] width 665 height 9
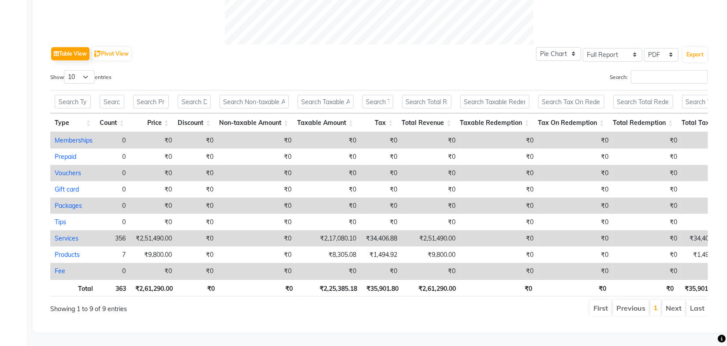
scroll to position [417, 0]
click at [469, 300] on ul "First Previous 1 Next Last" at bounding box center [519, 308] width 378 height 16
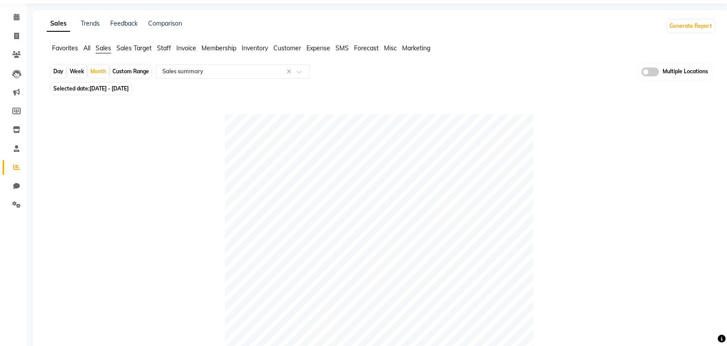
scroll to position [0, 0]
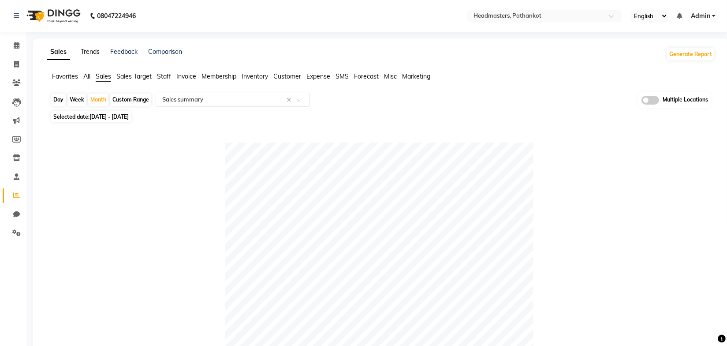
click at [93, 53] on link "Trends" at bounding box center [90, 52] width 19 height 8
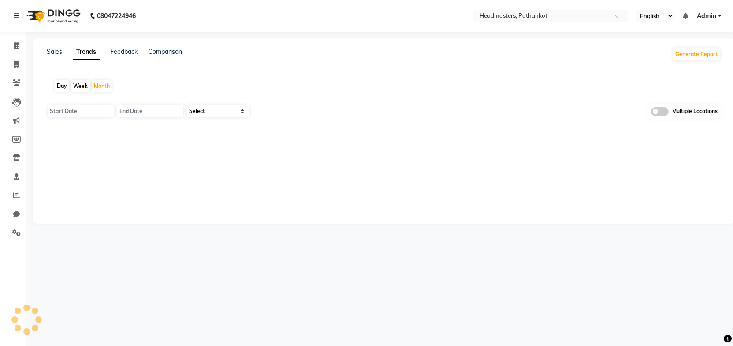
type input "01-10-2025"
type input "[DATE]"
select select "by_client"
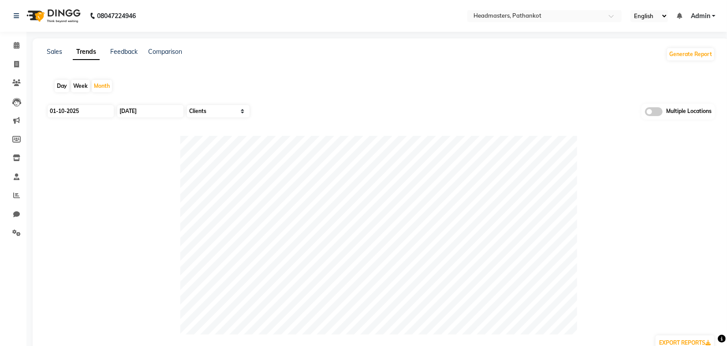
click at [321, 72] on div "Day Week Month" at bounding box center [381, 86] width 668 height 28
click at [89, 108] on input "01-10-2025" at bounding box center [81, 111] width 66 height 12
select select "10"
select select "2025"
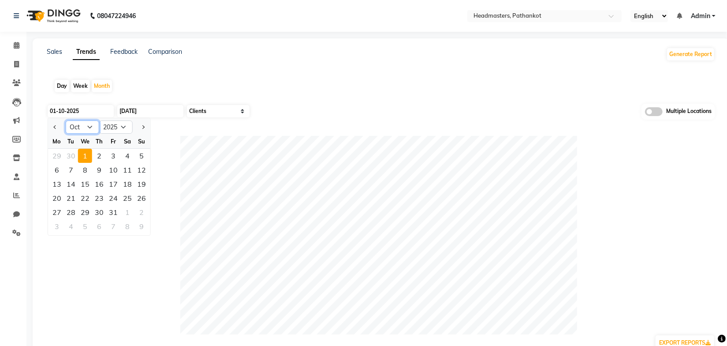
click at [76, 129] on select "Jan Feb Mar Apr May Jun [DATE] Aug Sep Oct Nov Dec" at bounding box center [83, 126] width 34 height 13
select select "9"
click at [66, 120] on select "Jan Feb Mar Apr May Jun [DATE] Aug Sep Oct Nov Dec" at bounding box center [83, 126] width 34 height 13
click at [60, 159] on div "1" at bounding box center [57, 156] width 14 height 14
type input "01-09-2025"
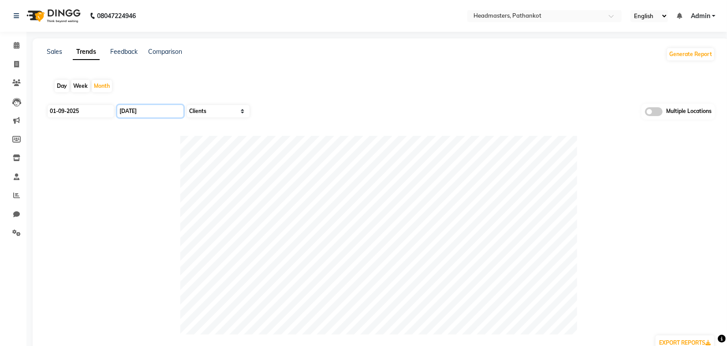
click at [138, 111] on input "[DATE]" at bounding box center [150, 111] width 66 height 12
select select "10"
select select "2025"
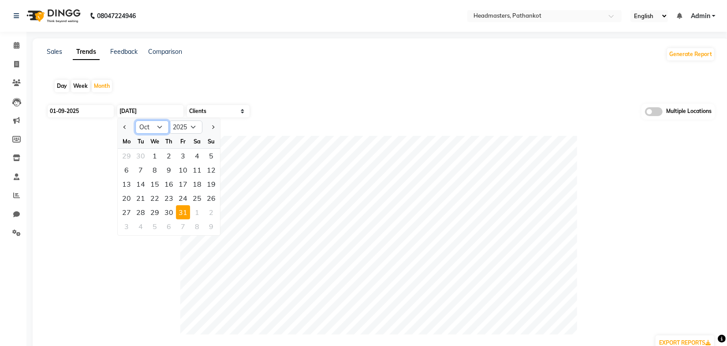
click at [152, 129] on select "Jan Feb Mar Apr May Jun [DATE] Aug Sep Oct Nov Dec" at bounding box center [152, 126] width 34 height 13
select select "9"
click at [135, 120] on select "Jan Feb Mar Apr May Jun [DATE] Aug Sep Oct Nov Dec" at bounding box center [152, 126] width 34 height 13
click at [138, 212] on div "30" at bounding box center [141, 212] width 14 height 14
type input "30-09-2025"
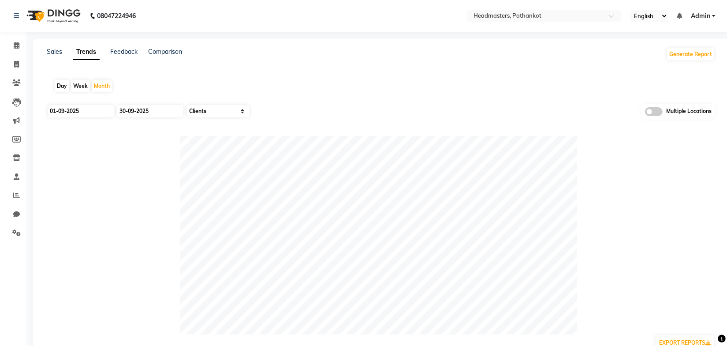
click at [327, 93] on div "Day Week Month" at bounding box center [381, 86] width 668 height 28
click at [294, 79] on div "Day Week Month" at bounding box center [381, 86] width 668 height 28
click at [293, 79] on div "Day Week Month" at bounding box center [381, 86] width 668 height 28
click at [52, 53] on link "Sales" at bounding box center [54, 52] width 15 height 8
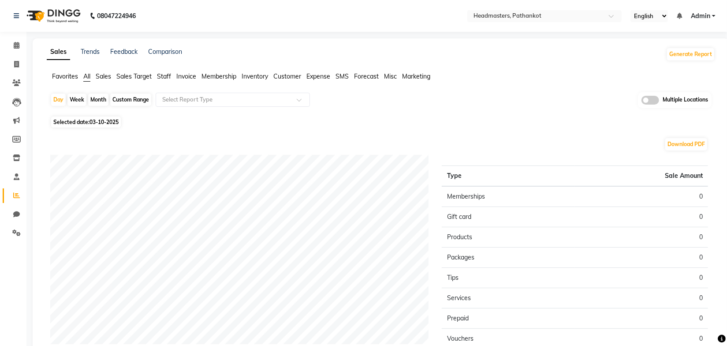
click at [102, 74] on span "Sales" at bounding box center [103, 76] width 15 height 8
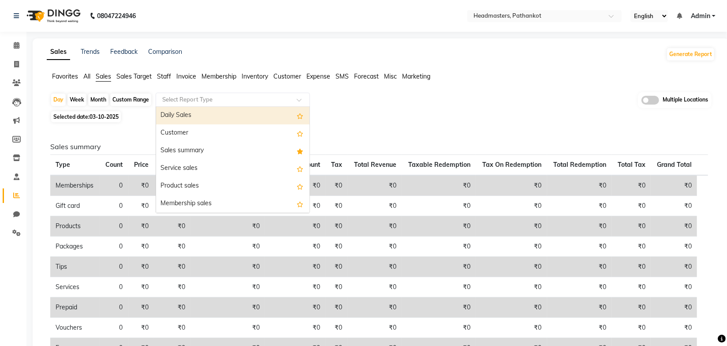
click at [187, 100] on input "text" at bounding box center [223, 99] width 127 height 9
click at [182, 114] on div "Daily Sales" at bounding box center [232, 116] width 153 height 18
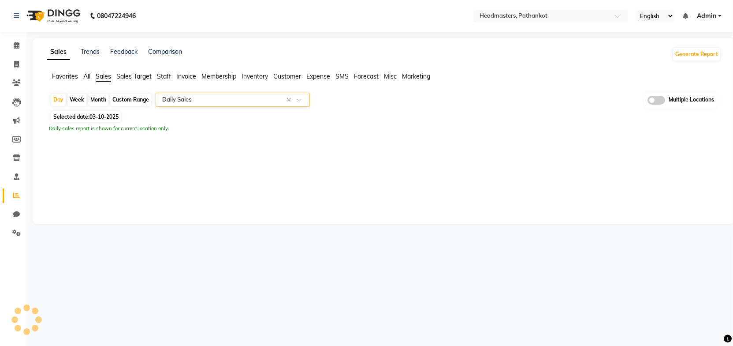
select select "full_report"
select select "pdf"
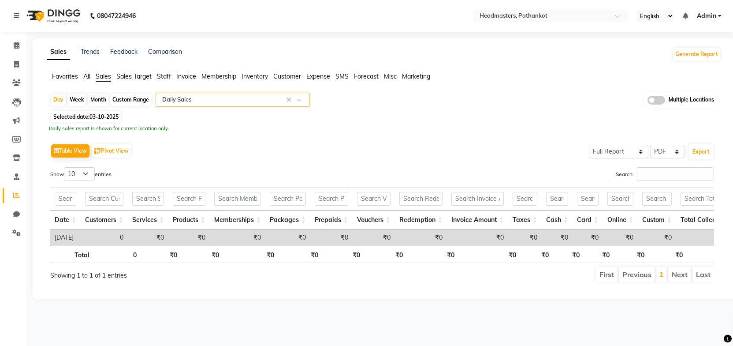
click at [97, 99] on div "Month" at bounding box center [98, 99] width 20 height 12
select select "10"
select select "2025"
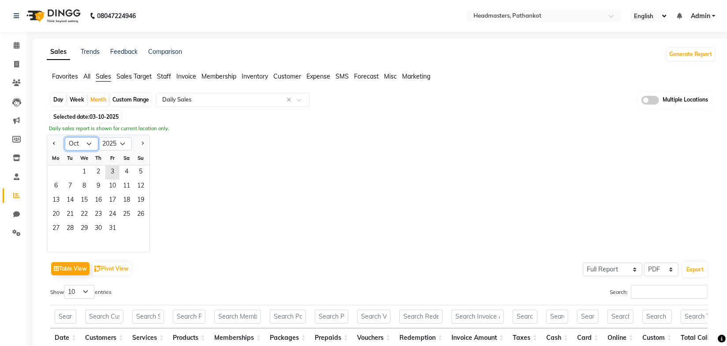
click at [79, 144] on select "Jan Feb Mar Apr May Jun [DATE] Aug Sep Oct Nov Dec" at bounding box center [82, 143] width 34 height 13
select select "9"
click at [65, 137] on select "Jan Feb Mar Apr May Jun [DATE] Aug Sep Oct Nov Dec" at bounding box center [82, 143] width 34 height 13
click at [56, 171] on span "1" at bounding box center [56, 172] width 14 height 14
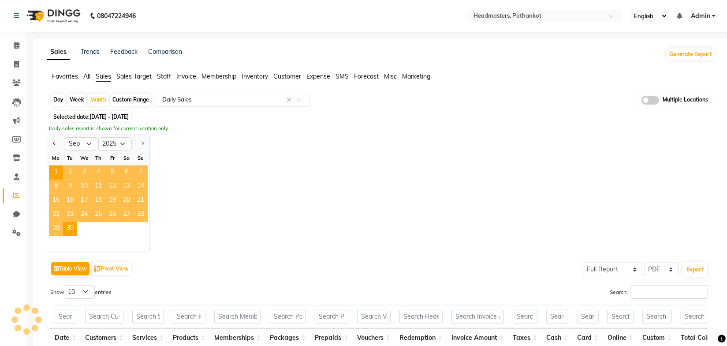
click at [395, 148] on div "Jan Feb Mar Apr May Jun Jul Aug Sep Oct Nov Dec 2015 2016 2017 2018 2019 2020 2…" at bounding box center [381, 193] width 668 height 118
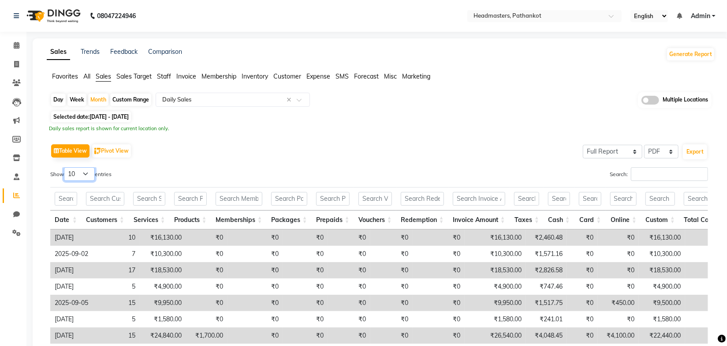
click at [89, 175] on select "10 25 50 100" at bounding box center [79, 174] width 31 height 14
select select "100"
click at [65, 167] on select "10 25 50 100" at bounding box center [79, 174] width 31 height 14
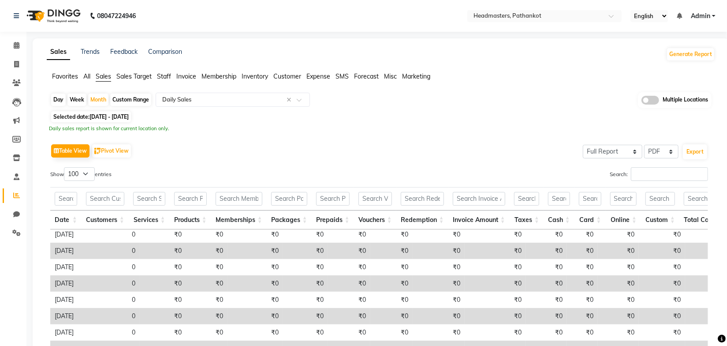
click at [258, 148] on div "Table View Pivot View Select Full Report Filtered Report Select CSV PDF Export" at bounding box center [379, 150] width 658 height 19
drag, startPoint x: 231, startPoint y: 152, endPoint x: 276, endPoint y: 172, distance: 48.9
click at [232, 152] on div "Table View Pivot View Select Full Report Filtered Report Select CSV PDF Export" at bounding box center [379, 150] width 658 height 19
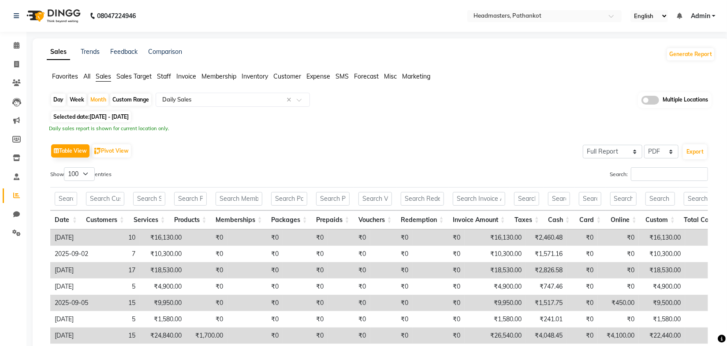
click at [356, 149] on div "Table View Pivot View Select Full Report Filtered Report Select CSV PDF Export" at bounding box center [379, 150] width 658 height 19
click at [401, 152] on div "Table View Pivot View Select Full Report Filtered Report Select CSV PDF Export" at bounding box center [379, 150] width 658 height 19
drag, startPoint x: 518, startPoint y: 132, endPoint x: 473, endPoint y: 154, distance: 50.3
click at [516, 132] on div "Day Week Month Custom Range Select Report Type × Daily Sales × Multiple Locatio…" at bounding box center [381, 271] width 668 height 358
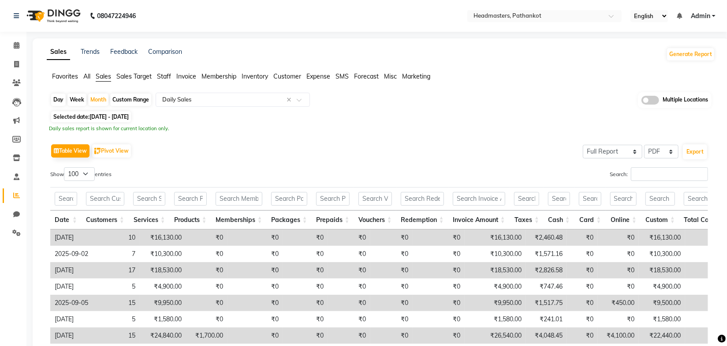
click at [484, 130] on div "Daily sales report is shown for current location only." at bounding box center [381, 128] width 664 height 7
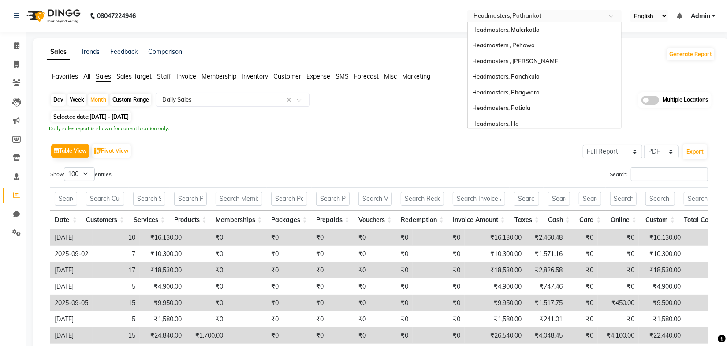
click at [539, 15] on input "text" at bounding box center [536, 16] width 128 height 9
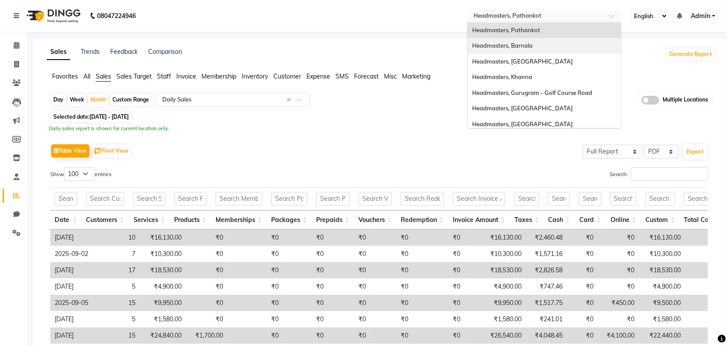
click at [524, 46] on span "Headmasters, Barnala" at bounding box center [502, 45] width 60 height 7
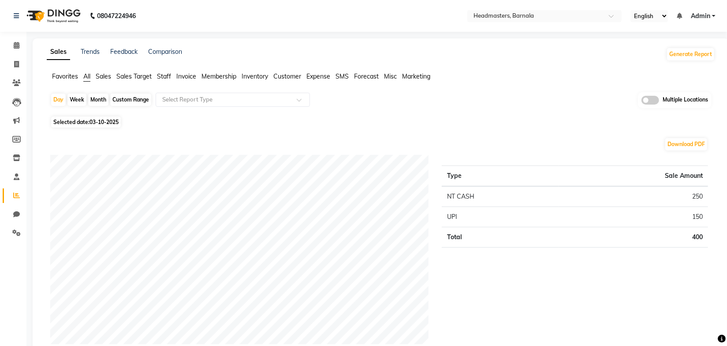
click at [509, 103] on div "Day Week Month Custom Range Select Report Type Multiple Locations" at bounding box center [380, 103] width 661 height 22
click at [107, 75] on span "Sales" at bounding box center [103, 76] width 15 height 8
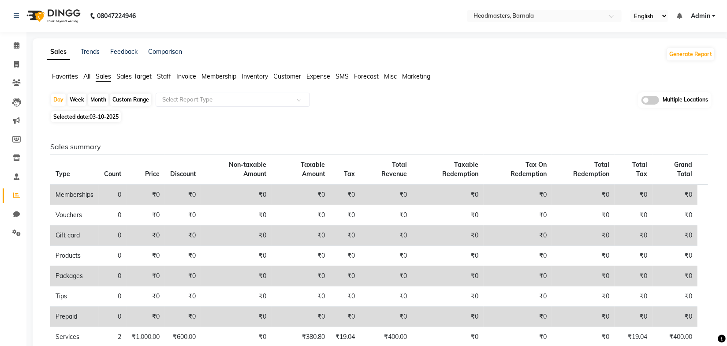
click at [100, 97] on div "Month" at bounding box center [98, 99] width 20 height 12
select select "10"
select select "2025"
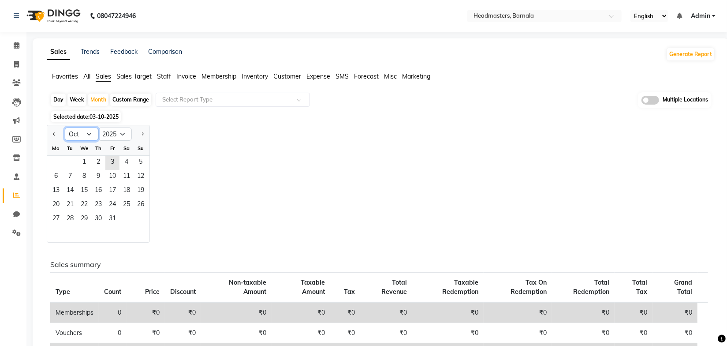
click at [78, 133] on select "Jan Feb Mar Apr May Jun [DATE] Aug Sep Oct Nov Dec" at bounding box center [82, 133] width 34 height 13
select select "9"
click at [65, 127] on select "Jan Feb Mar Apr May Jun [DATE] Aug Sep Oct Nov Dec" at bounding box center [82, 133] width 34 height 13
click at [56, 162] on span "1" at bounding box center [56, 163] width 14 height 14
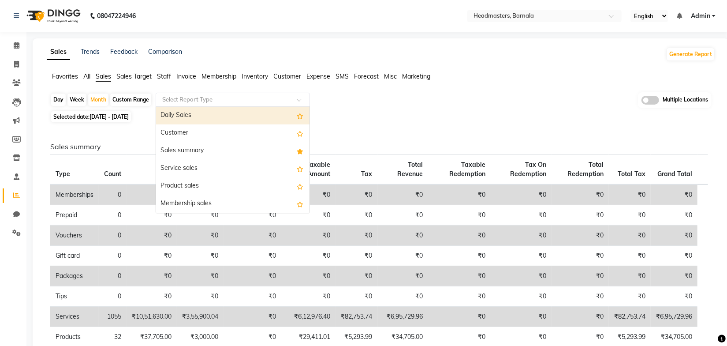
click at [215, 98] on input "text" at bounding box center [223, 99] width 127 height 9
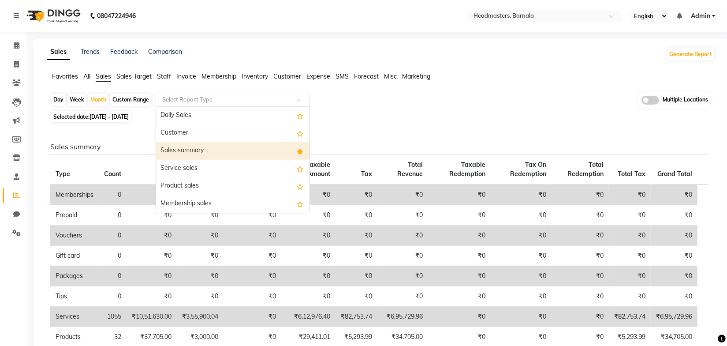
click at [199, 149] on div "Sales summary" at bounding box center [232, 151] width 153 height 18
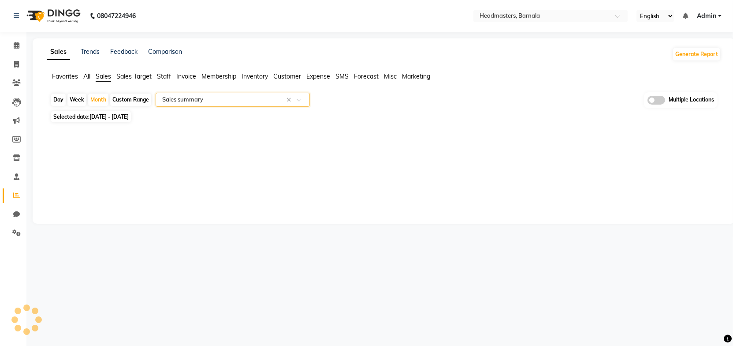
select select "full_report"
select select "pdf"
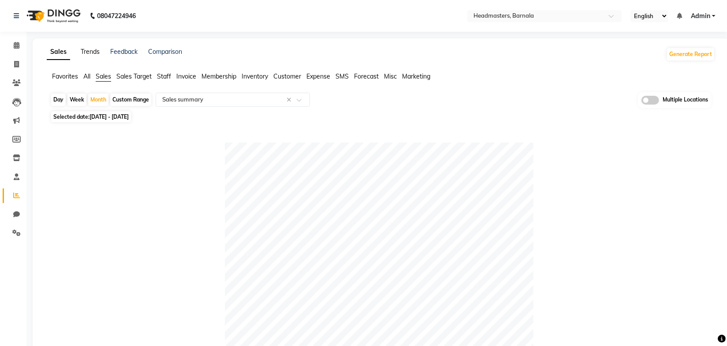
click at [91, 51] on link "Trends" at bounding box center [90, 52] width 19 height 8
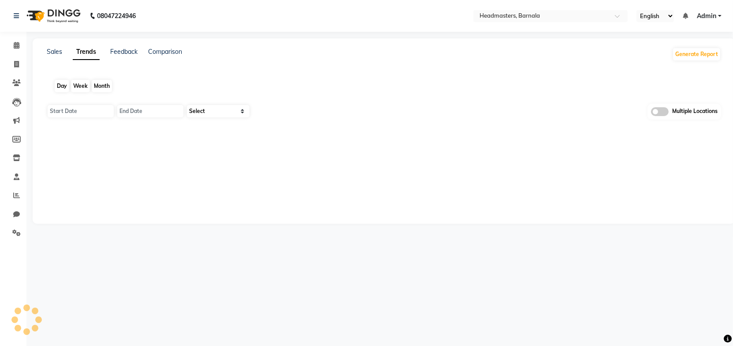
type input "01-10-2025"
type input "[DATE]"
select select "by_client"
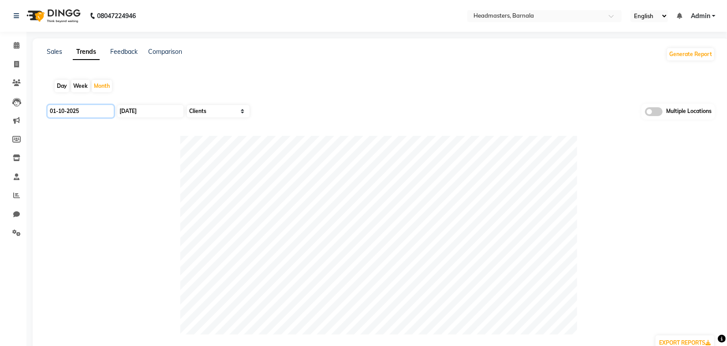
click at [88, 110] on input "01-10-2025" at bounding box center [81, 111] width 66 height 12
select select "10"
select select "2025"
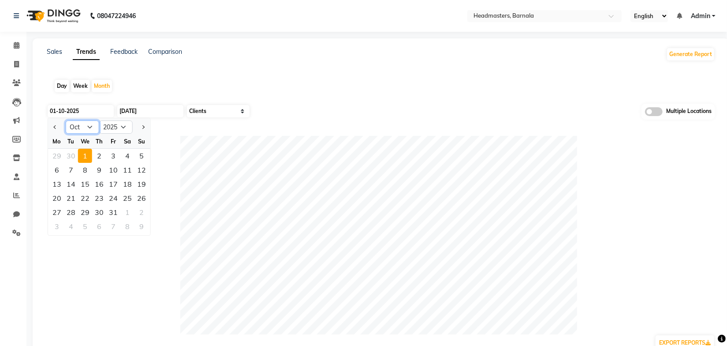
click at [79, 125] on select "Jan Feb Mar Apr May Jun [DATE] Aug Sep Oct Nov Dec" at bounding box center [83, 126] width 34 height 13
select select "9"
click at [66, 120] on select "Jan Feb Mar Apr May Jun [DATE] Aug Sep Oct Nov Dec" at bounding box center [83, 126] width 34 height 13
click at [60, 158] on div "1" at bounding box center [57, 156] width 14 height 14
type input "01-09-2025"
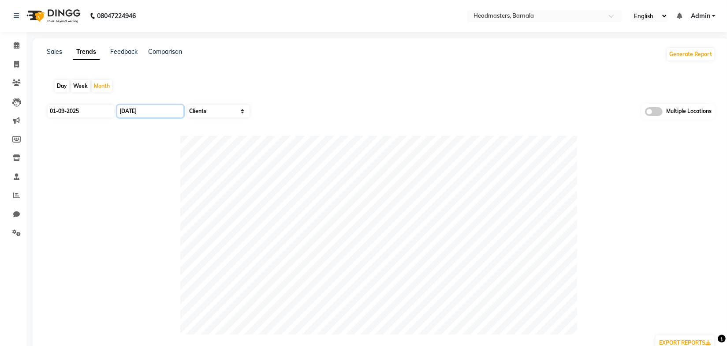
click at [154, 108] on input "[DATE]" at bounding box center [150, 111] width 66 height 12
select select "10"
select select "2025"
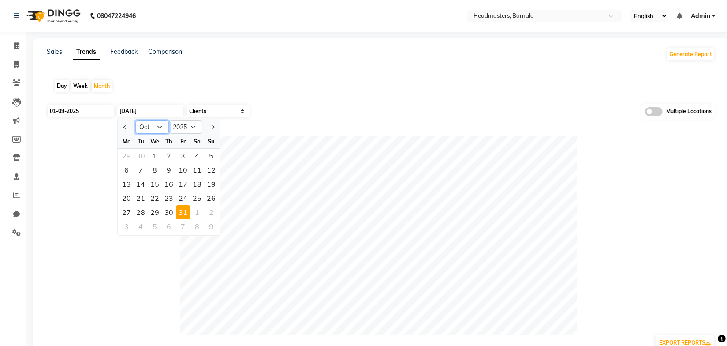
click at [144, 128] on select "Jan Feb Mar Apr May Jun [DATE] Aug Sep Oct Nov Dec" at bounding box center [152, 126] width 34 height 13
select select "9"
click at [135, 120] on select "Jan Feb Mar Apr May Jun [DATE] Aug Sep Oct Nov Dec" at bounding box center [152, 126] width 34 height 13
click at [140, 209] on div "30" at bounding box center [141, 212] width 14 height 14
type input "30-09-2025"
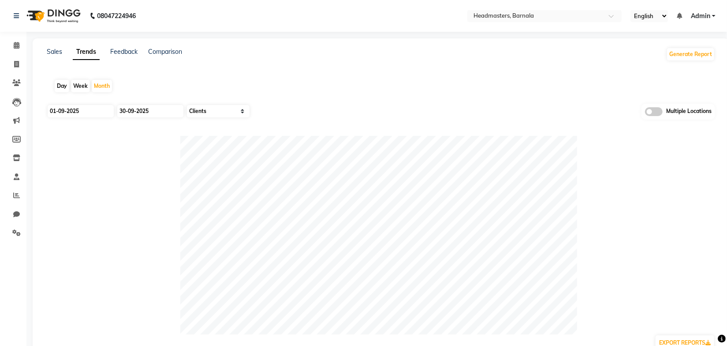
click at [324, 91] on div "Day Week Month" at bounding box center [381, 86] width 668 height 28
click at [409, 57] on div "Sales Trends Feedback Comparison Generate Report" at bounding box center [380, 54] width 679 height 14
click at [389, 93] on div "Day Week Month" at bounding box center [381, 86] width 668 height 28
click at [324, 86] on div "Day Week Month" at bounding box center [381, 86] width 668 height 28
click at [324, 83] on div "Day Week Month" at bounding box center [381, 86] width 668 height 28
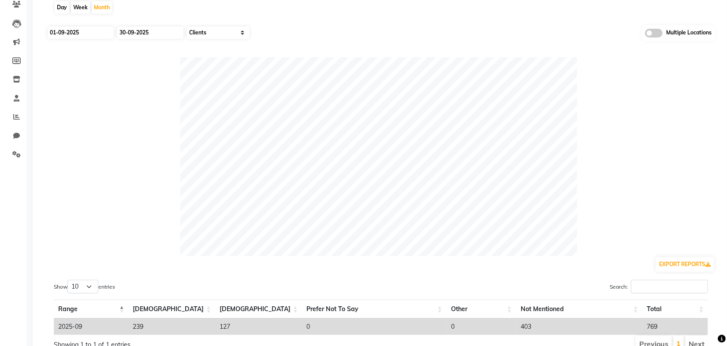
scroll to position [119, 0]
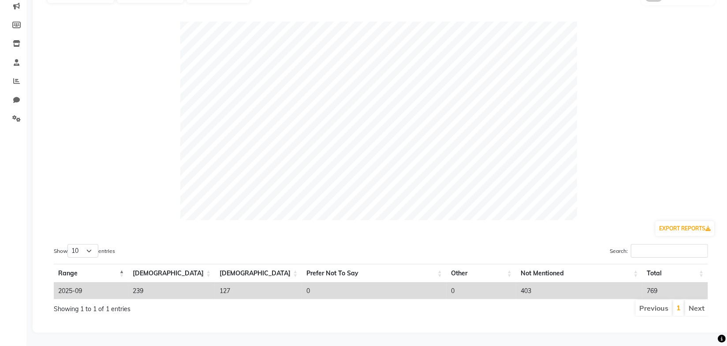
click at [472, 227] on div "EXPORT REPORTS" at bounding box center [381, 228] width 668 height 17
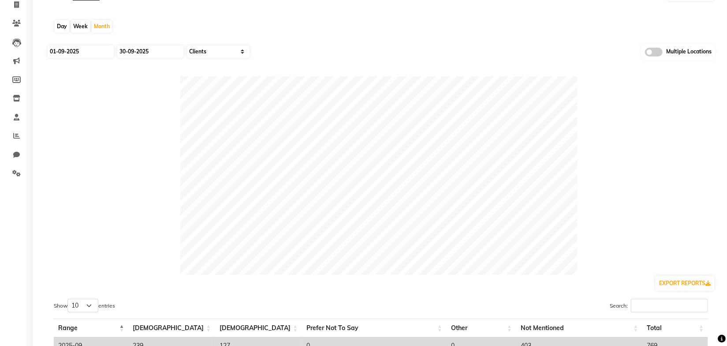
scroll to position [0, 0]
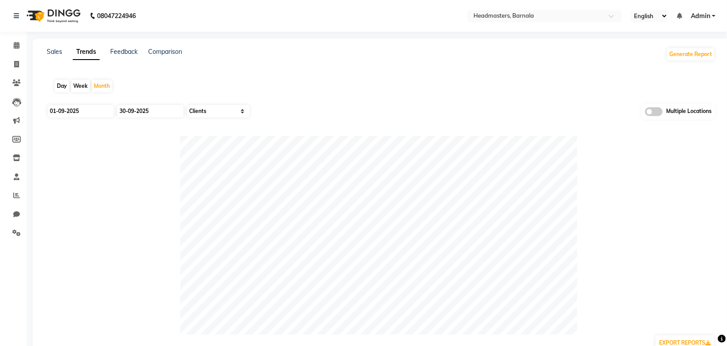
click at [456, 95] on div "Day Week Month" at bounding box center [381, 86] width 668 height 28
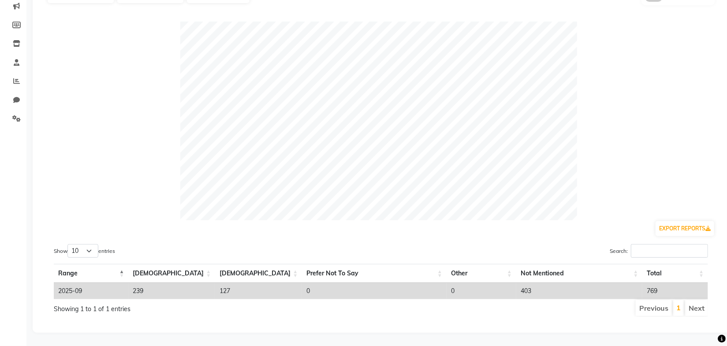
click at [428, 237] on div "Show 10 25 50 100 entries Search: Range Male Female Prefer Not To Say Other Not…" at bounding box center [381, 280] width 668 height 87
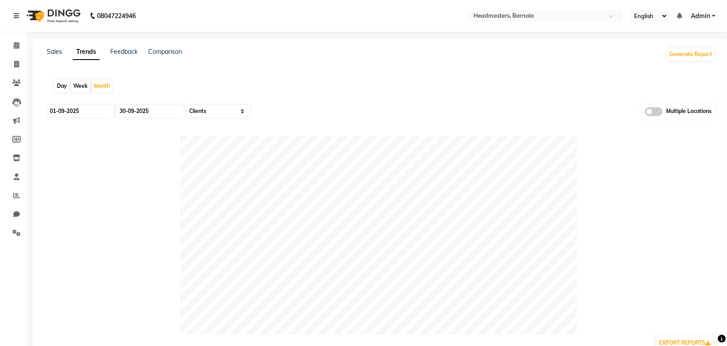
click at [347, 103] on app-trends "Day Week Month 01-09-2025 30-09-2025 Select Sales Clients Multiple Locations EX…" at bounding box center [380, 255] width 679 height 366
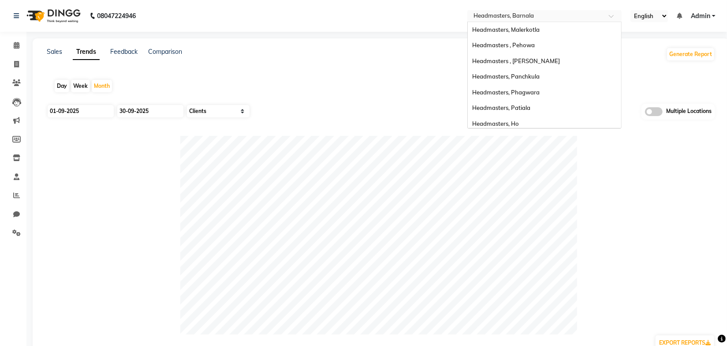
click at [510, 17] on input "text" at bounding box center [536, 16] width 128 height 9
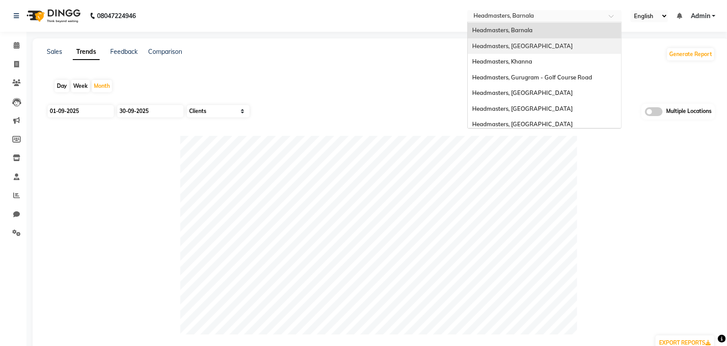
click at [527, 44] on span "Headmasters, [GEOGRAPHIC_DATA]" at bounding box center [522, 45] width 101 height 7
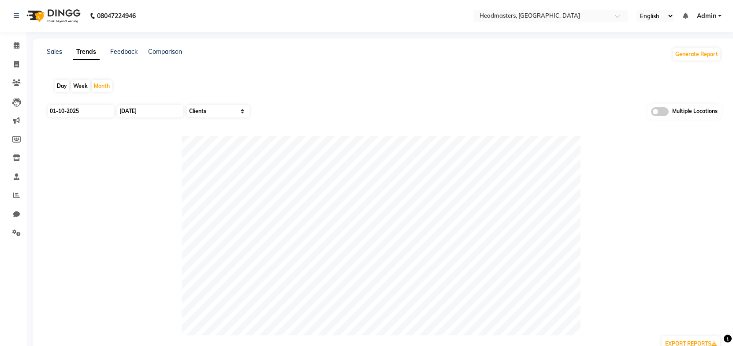
select select "by_client"
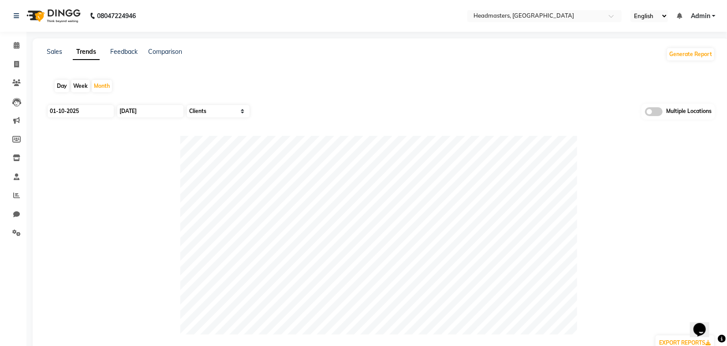
click at [431, 72] on div "Day Week Month" at bounding box center [381, 86] width 668 height 28
click at [102, 112] on input "01-10-2025" at bounding box center [81, 111] width 66 height 12
select select "10"
select select "2025"
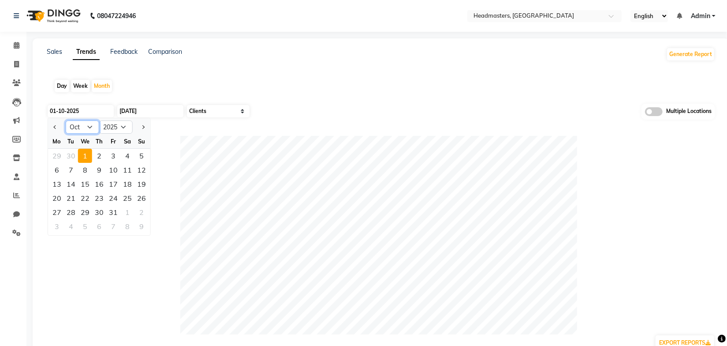
click at [88, 130] on select "Jan Feb Mar Apr May Jun [DATE] Aug Sep Oct Nov Dec" at bounding box center [83, 126] width 34 height 13
select select "9"
click at [66, 120] on select "Jan Feb Mar Apr May Jun [DATE] Aug Sep Oct Nov Dec" at bounding box center [83, 126] width 34 height 13
click at [58, 156] on div "1" at bounding box center [57, 156] width 14 height 14
type input "01-09-2025"
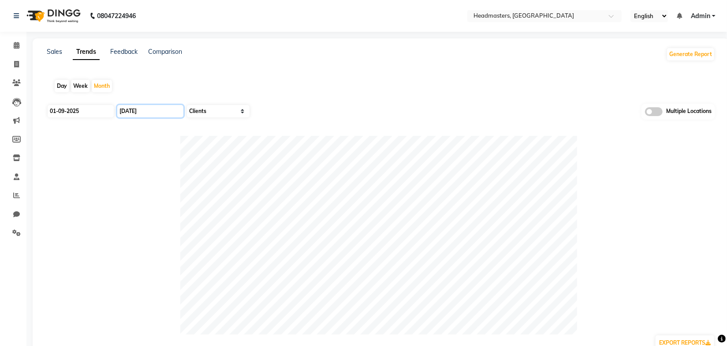
click at [140, 111] on input "[DATE]" at bounding box center [150, 111] width 66 height 12
select select "10"
select select "2025"
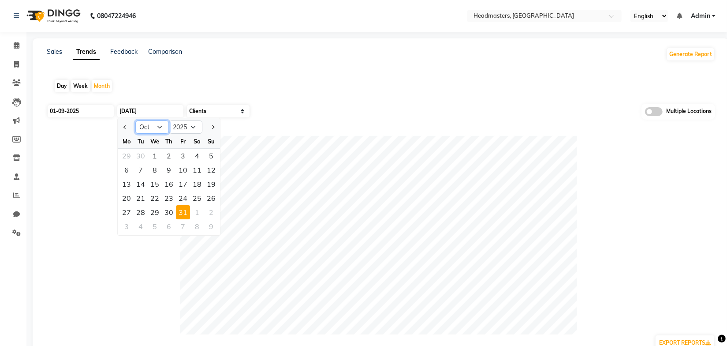
drag, startPoint x: 144, startPoint y: 123, endPoint x: 148, endPoint y: 128, distance: 5.9
click at [145, 124] on select "Jan Feb Mar Apr May Jun [DATE] Aug Sep Oct Nov Dec" at bounding box center [152, 126] width 34 height 13
select select "9"
click at [135, 120] on select "Jan Feb Mar Apr May Jun [DATE] Aug Sep Oct Nov Dec" at bounding box center [152, 126] width 34 height 13
click at [140, 212] on div "30" at bounding box center [141, 212] width 14 height 14
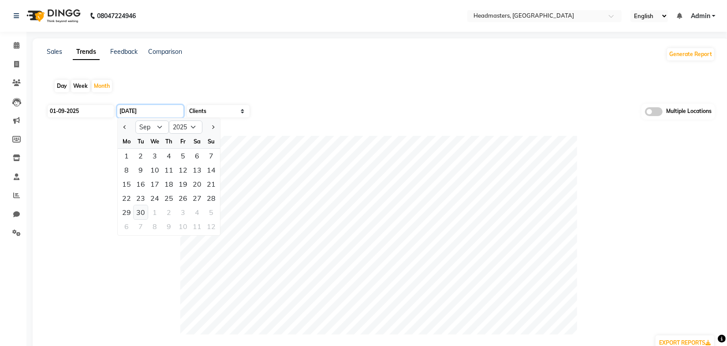
type input "30-09-2025"
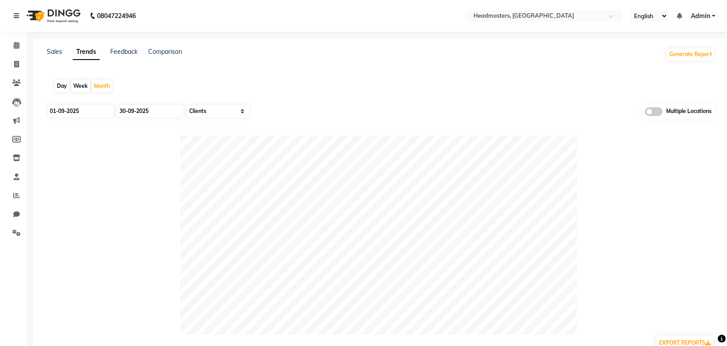
click at [268, 72] on div "Day Week Month" at bounding box center [381, 86] width 668 height 28
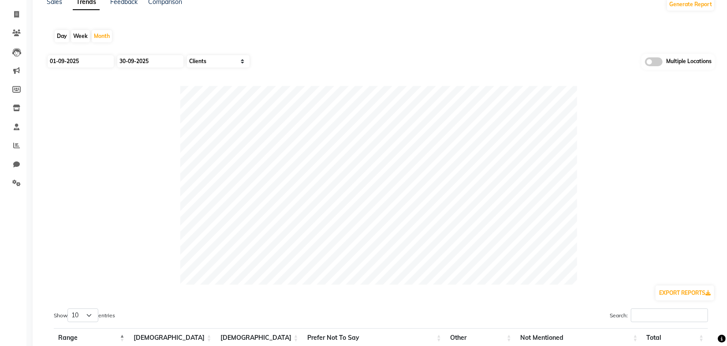
scroll to position [114, 0]
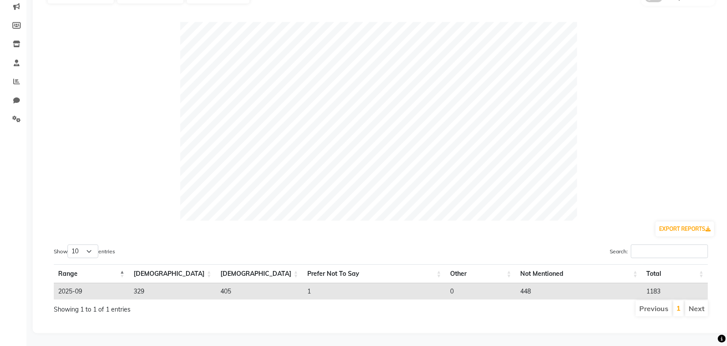
click at [261, 256] on div "Show 10 25 50 100 entries" at bounding box center [214, 252] width 320 height 17
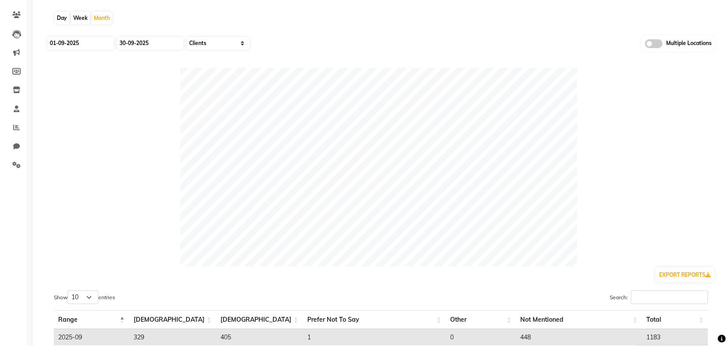
scroll to position [0, 0]
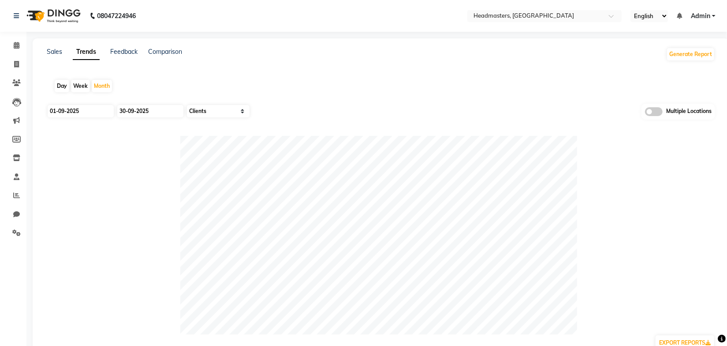
click at [322, 73] on div "Day Week Month" at bounding box center [381, 86] width 668 height 28
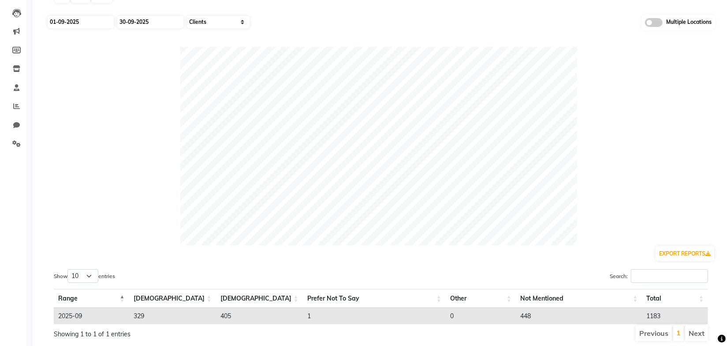
scroll to position [114, 0]
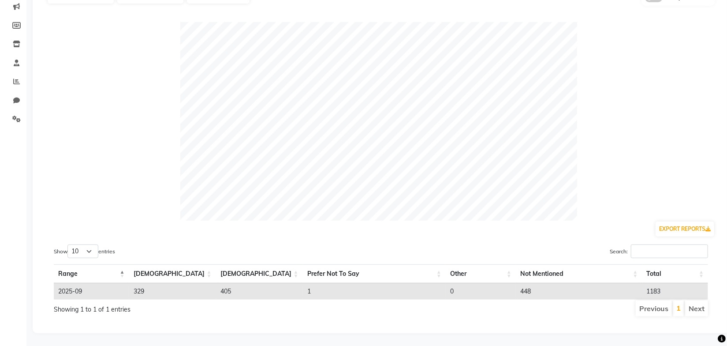
click at [114, 122] on div at bounding box center [381, 121] width 668 height 198
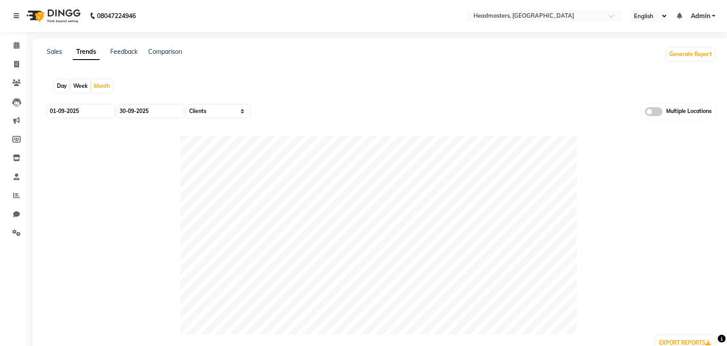
click at [321, 100] on app-trends "Day Week Month 01-09-2025 30-09-2025 Select Sales Clients Multiple Locations EX…" at bounding box center [380, 255] width 679 height 366
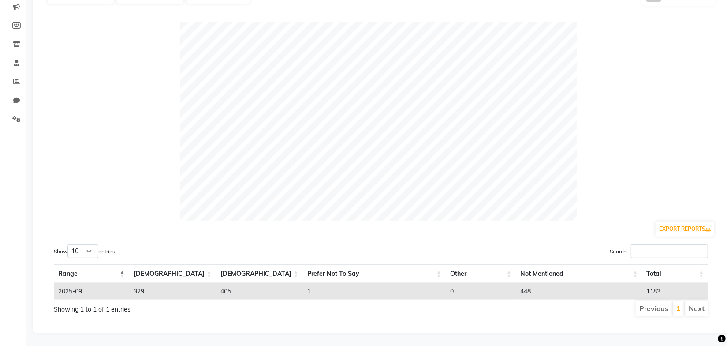
click at [122, 139] on div at bounding box center [381, 121] width 668 height 198
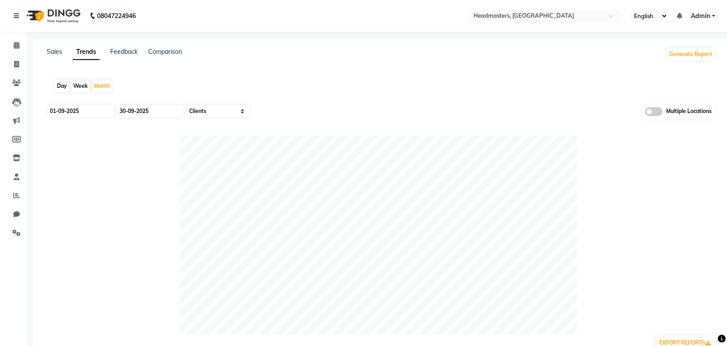
click at [316, 65] on div "Sales Trends Feedback Comparison Generate Report Day Week Month 01-09-2025 30-0…" at bounding box center [381, 242] width 696 height 408
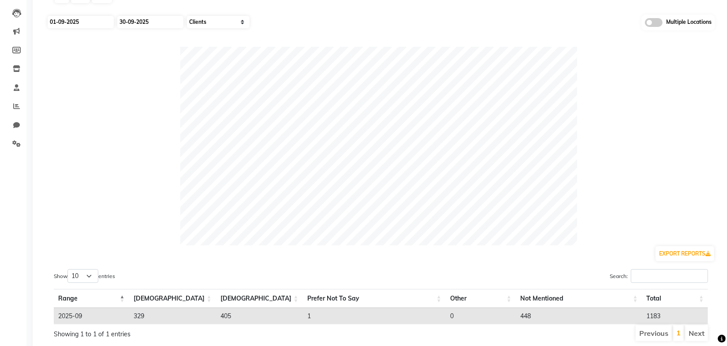
scroll to position [114, 0]
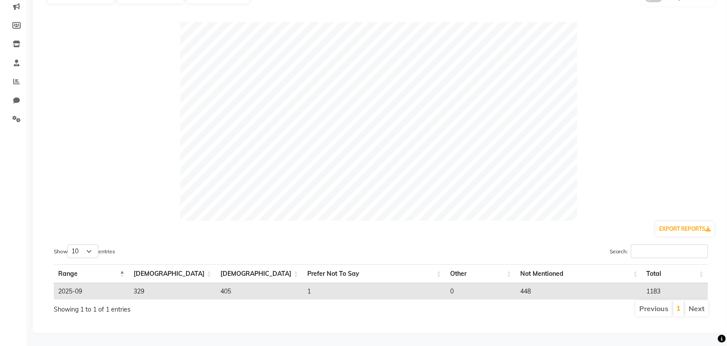
click at [149, 153] on div at bounding box center [381, 121] width 668 height 198
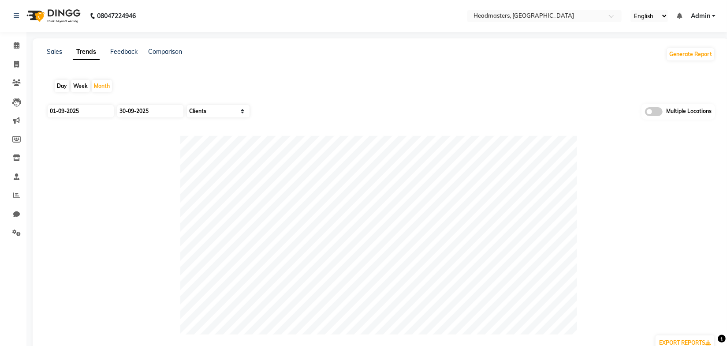
click at [406, 102] on app-trends "Day Week Month 01-09-2025 30-09-2025 Select Sales Clients Multiple Locations EX…" at bounding box center [380, 255] width 679 height 366
click at [306, 74] on div "Day Week Month" at bounding box center [381, 86] width 668 height 28
drag, startPoint x: 264, startPoint y: 58, endPoint x: 58, endPoint y: 43, distance: 206.9
click at [264, 57] on div "Sales Trends Feedback Comparison Generate Report" at bounding box center [380, 54] width 679 height 14
click at [54, 53] on link "Sales" at bounding box center [54, 52] width 15 height 8
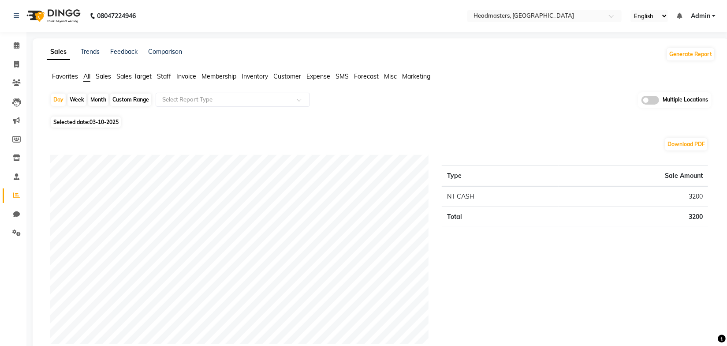
click at [106, 74] on span "Sales" at bounding box center [103, 76] width 15 height 8
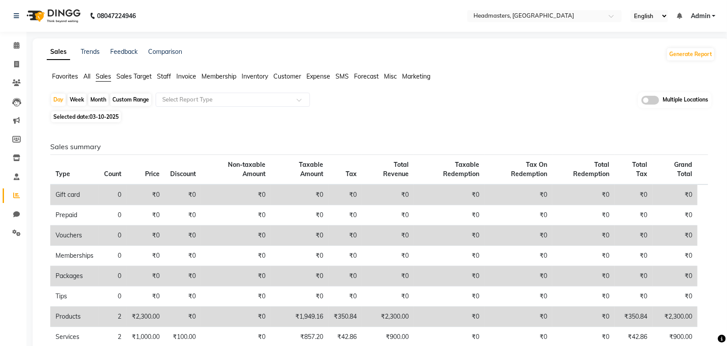
click at [104, 100] on div "Month" at bounding box center [98, 99] width 20 height 12
select select "10"
select select "2025"
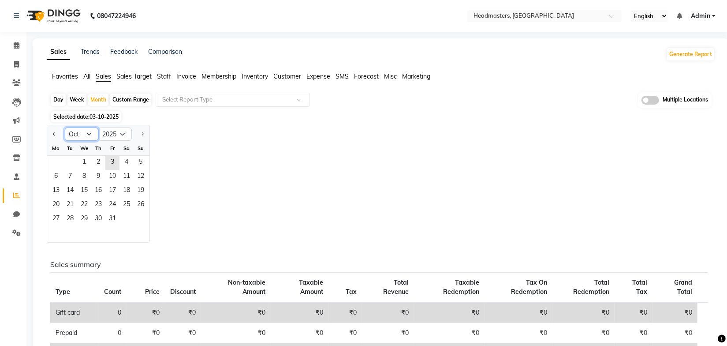
click at [89, 133] on select "Jan Feb Mar Apr May Jun [DATE] Aug Sep Oct Nov Dec" at bounding box center [82, 133] width 34 height 13
select select "9"
click at [65, 127] on select "Jan Feb Mar Apr May Jun [DATE] Aug Sep Oct Nov Dec" at bounding box center [82, 133] width 34 height 13
click at [57, 159] on span "1" at bounding box center [56, 163] width 14 height 14
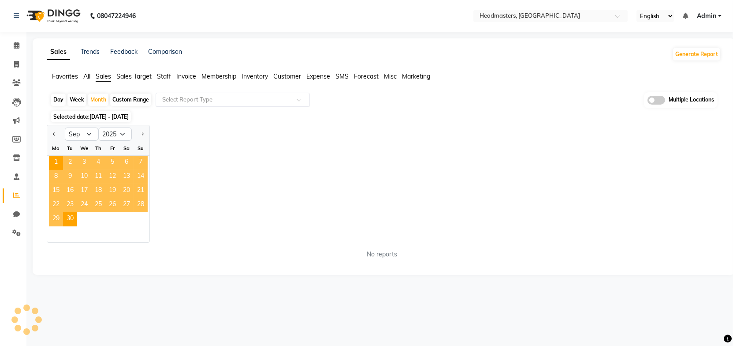
click at [187, 98] on input "text" at bounding box center [223, 99] width 127 height 9
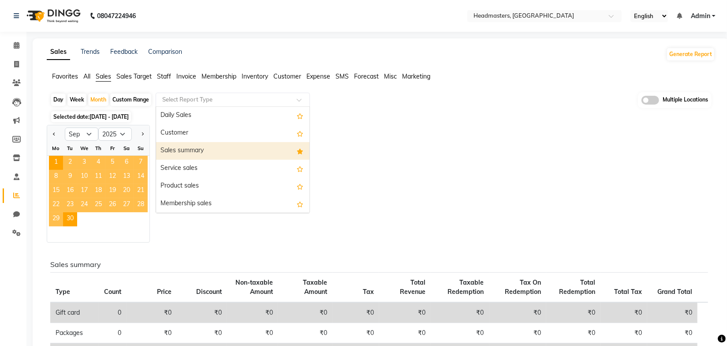
click at [192, 152] on div "Sales summary" at bounding box center [232, 151] width 153 height 18
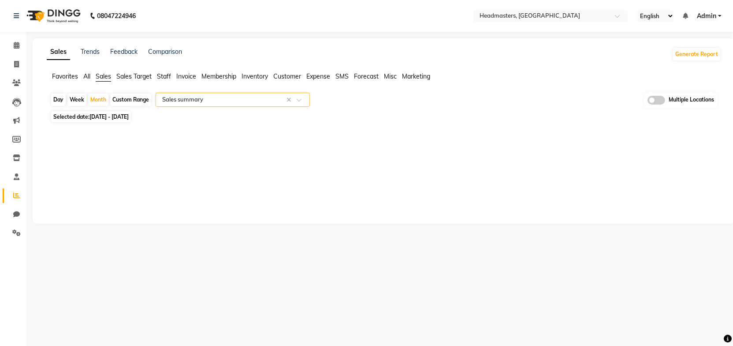
select select "full_report"
select select "csv"
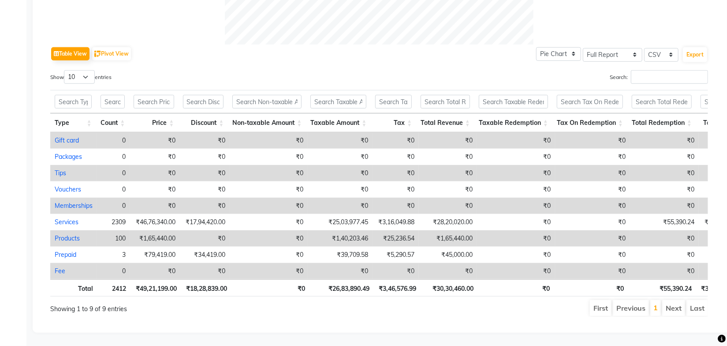
click at [445, 75] on div "Search:" at bounding box center [547, 78] width 322 height 17
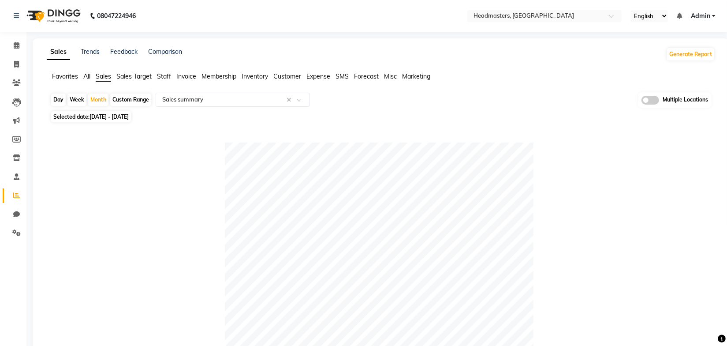
click at [455, 113] on div "Selected date: 01-09-2025 - 30-09-2025" at bounding box center [382, 116] width 665 height 9
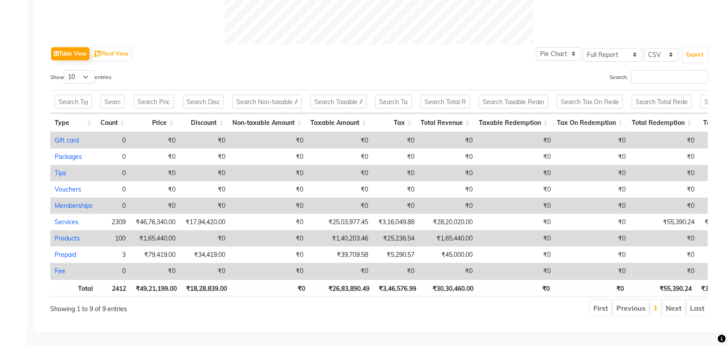
scroll to position [417, 0]
click at [437, 51] on div "Table View Pivot View Pie Chart Bar Chart Select Full Report Filtered Report Se…" at bounding box center [379, 54] width 658 height 19
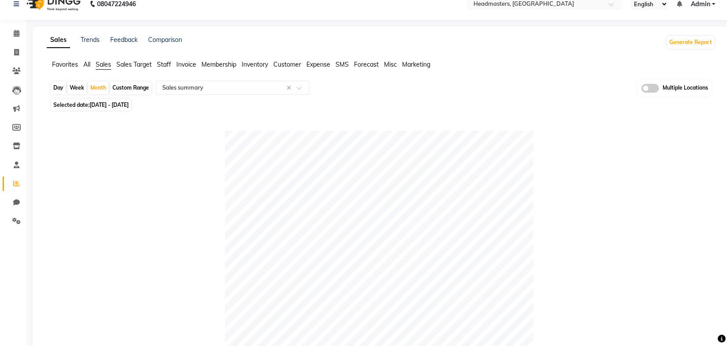
scroll to position [0, 0]
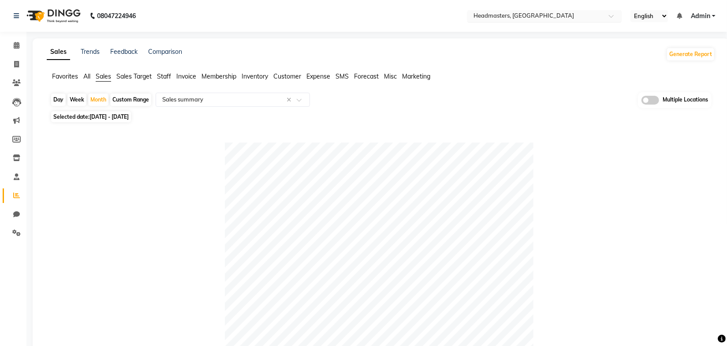
click at [515, 12] on input "text" at bounding box center [536, 16] width 128 height 9
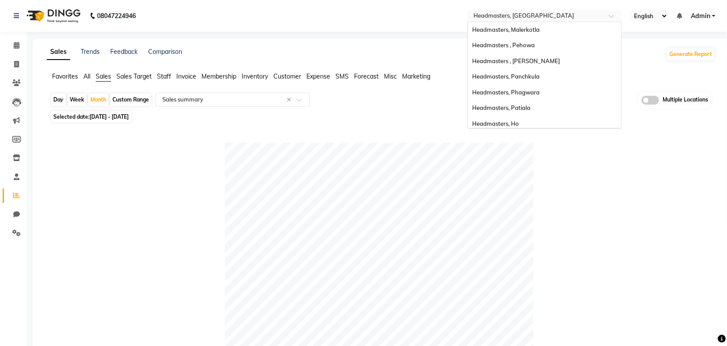
scroll to position [187, 0]
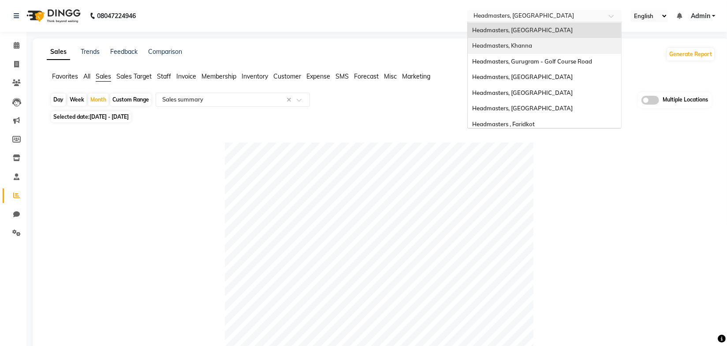
click at [523, 44] on span "Headmasters, Khanna" at bounding box center [502, 45] width 60 height 7
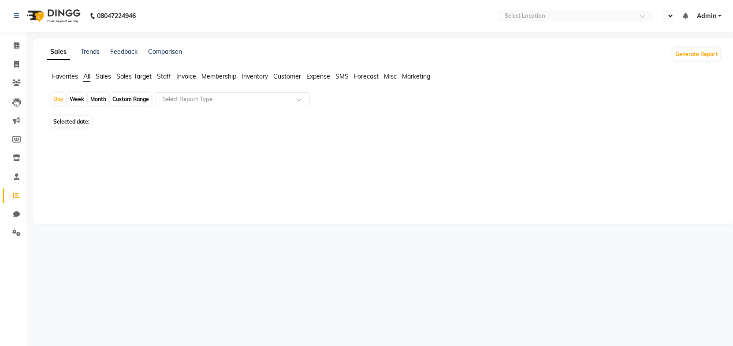
select select "en"
click at [463, 104] on div "Day Week Month Custom Range Select Report Type Multiple Locations" at bounding box center [383, 103] width 667 height 22
click at [499, 72] on ul "Favorites All Sales Sales Target Staff Invoice Membership Inventory Customer Ex…" at bounding box center [384, 77] width 674 height 10
click at [402, 41] on div "Sales Trends Feedback Comparison Generate Report Favorites All Sales Sales Targ…" at bounding box center [384, 130] width 703 height 185
drag, startPoint x: 107, startPoint y: 76, endPoint x: 134, endPoint y: 83, distance: 27.8
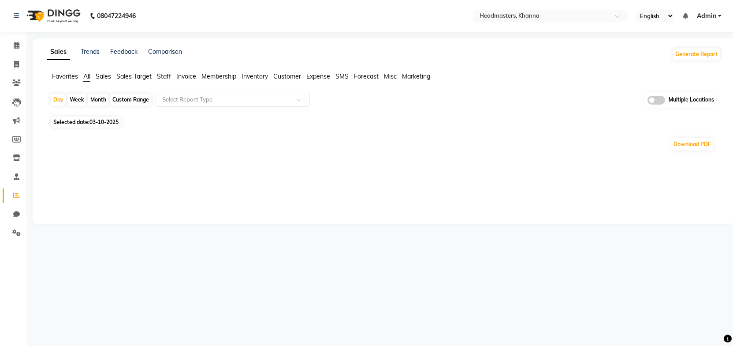
click at [106, 77] on span "Sales" at bounding box center [103, 76] width 15 height 8
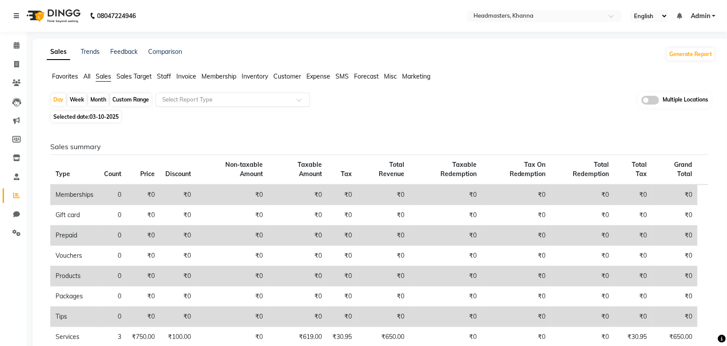
click at [187, 102] on input "text" at bounding box center [223, 99] width 127 height 9
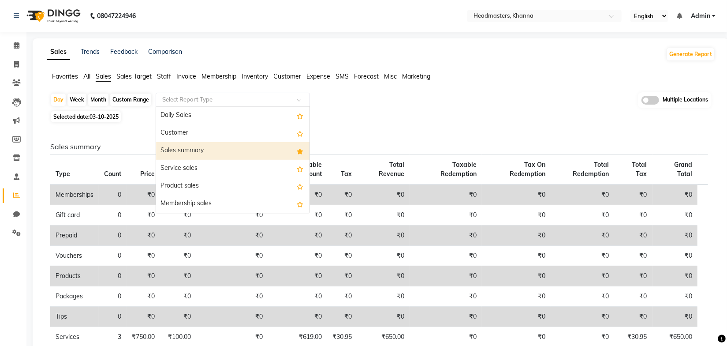
click at [189, 149] on div "Sales summary" at bounding box center [232, 151] width 153 height 18
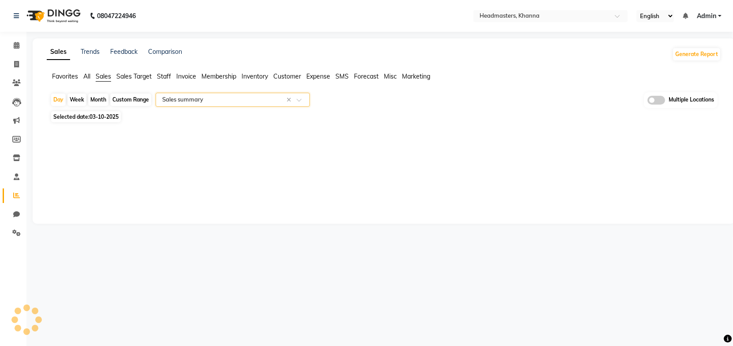
select select "full_report"
select select "csv"
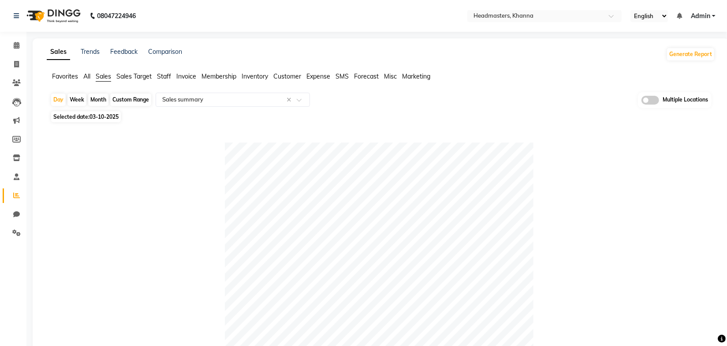
click at [100, 99] on div "Month" at bounding box center [98, 99] width 20 height 12
select select "10"
select select "2025"
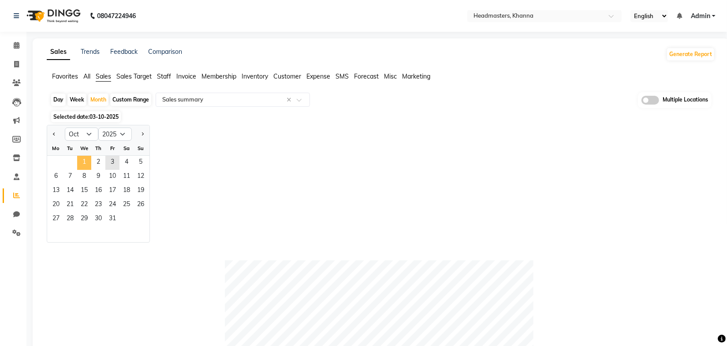
click at [83, 164] on span "1" at bounding box center [84, 163] width 14 height 14
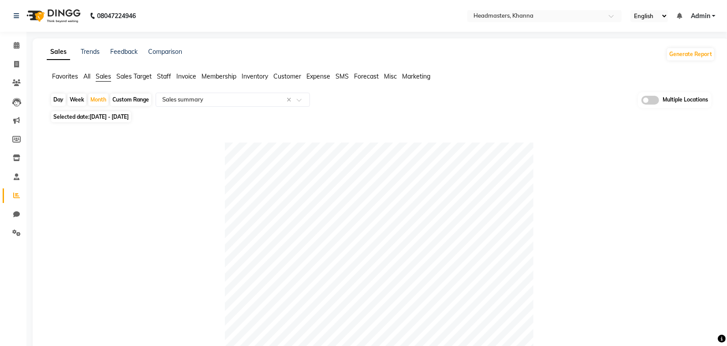
click at [377, 119] on div "Selected date: 01-10-2025 - 31-10-2025" at bounding box center [382, 116] width 665 height 9
drag, startPoint x: 491, startPoint y: 126, endPoint x: 502, endPoint y: 120, distance: 12.2
click at [502, 120] on div "Selected date: 01-10-2025 - 31-10-2025" at bounding box center [382, 116] width 665 height 9
click at [505, 97] on div "Day Week Month Custom Range Select Report Type × Sales summary × Multiple Locat…" at bounding box center [380, 100] width 661 height 16
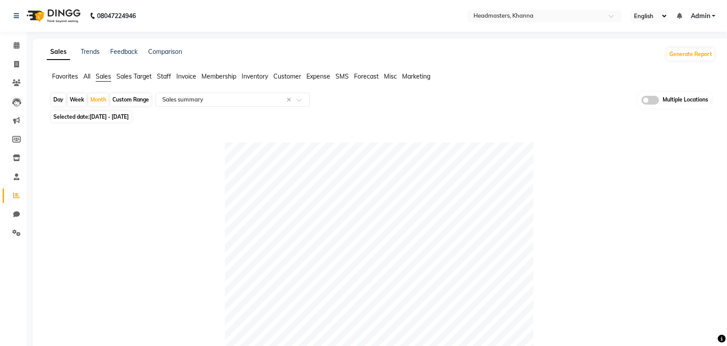
click at [506, 108] on div "Day Week Month Custom Range Select Report Type × Sales summary × Multiple Locat…" at bounding box center [380, 100] width 661 height 16
click at [129, 119] on span "01-10-2025 - 31-10-2025" at bounding box center [108, 116] width 39 height 7
select select "10"
select select "2025"
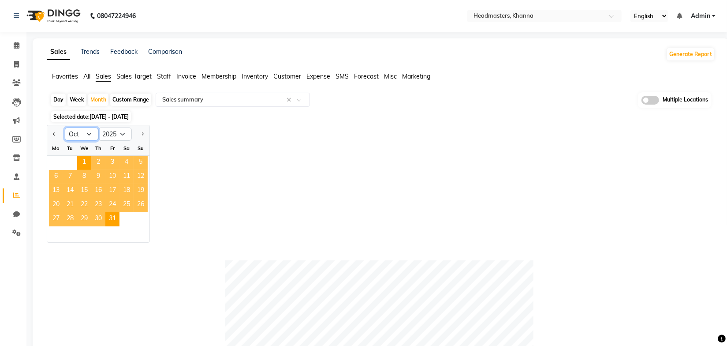
click at [89, 134] on select "Jan Feb Mar Apr May Jun [DATE] Aug Sep Oct Nov Dec" at bounding box center [82, 133] width 34 height 13
select select "9"
click at [65, 127] on select "Jan Feb Mar Apr May Jun [DATE] Aug Sep Oct Nov Dec" at bounding box center [82, 133] width 34 height 13
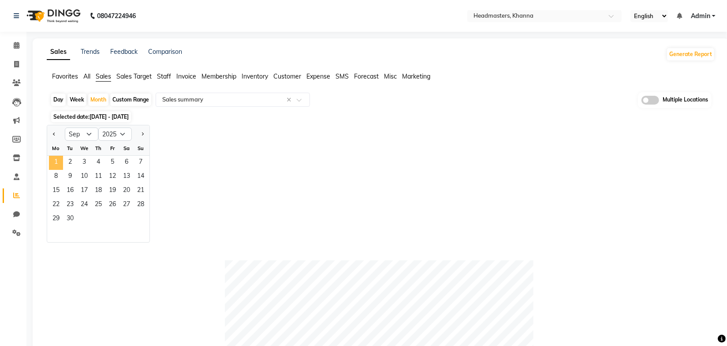
click at [56, 161] on span "1" at bounding box center [56, 163] width 14 height 14
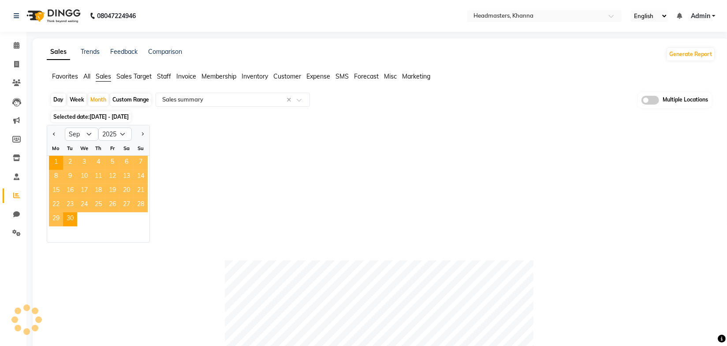
click at [395, 143] on div "Jan Feb Mar Apr May Jun Jul Aug Sep Oct Nov Dec 2015 2016 2017 2018 2019 2020 2…" at bounding box center [381, 184] width 668 height 118
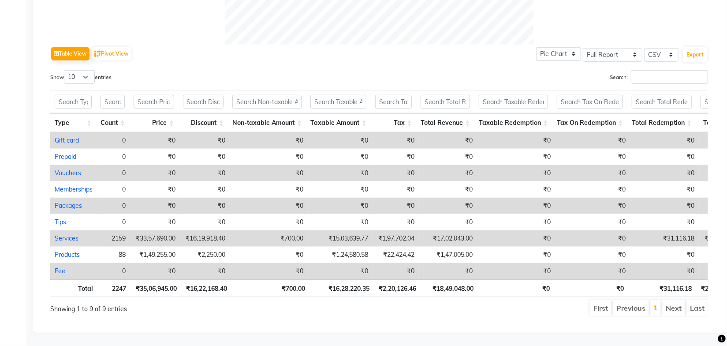
scroll to position [417, 0]
click at [415, 70] on div "Search:" at bounding box center [547, 78] width 322 height 17
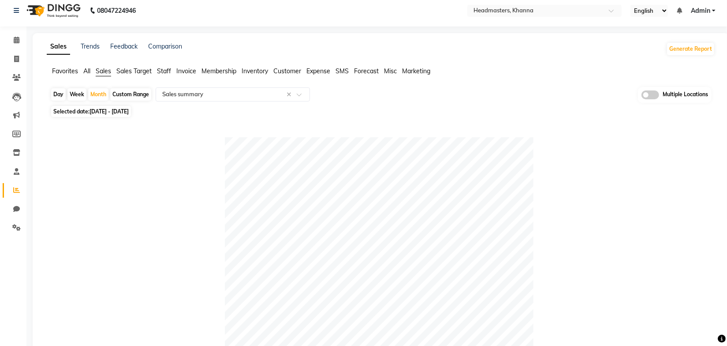
scroll to position [0, 0]
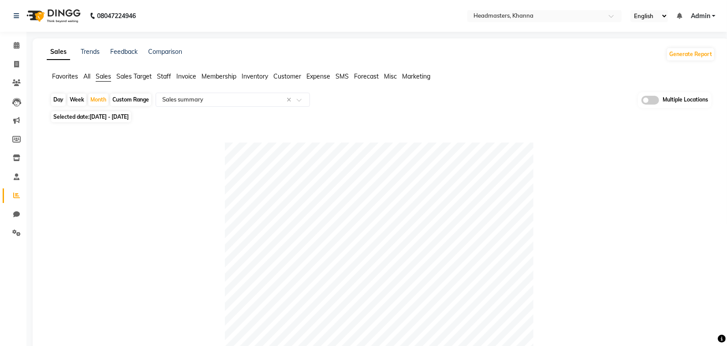
click at [90, 52] on link "Trends" at bounding box center [90, 52] width 19 height 8
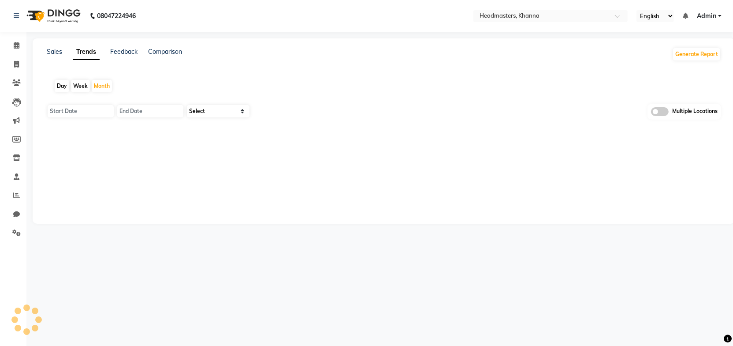
type input "01-10-2025"
type input "[DATE]"
select select "by_client"
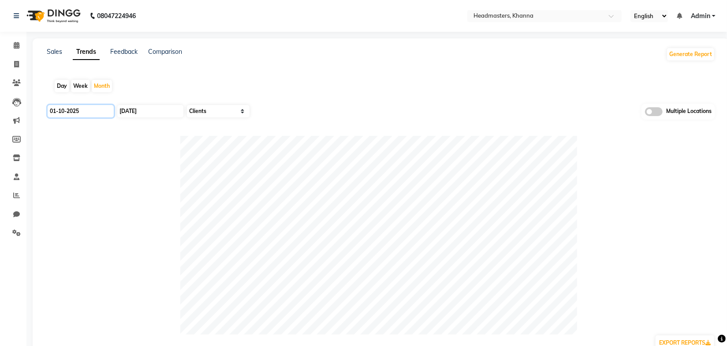
click at [101, 105] on input "01-10-2025" at bounding box center [81, 111] width 66 height 12
select select "10"
select select "2025"
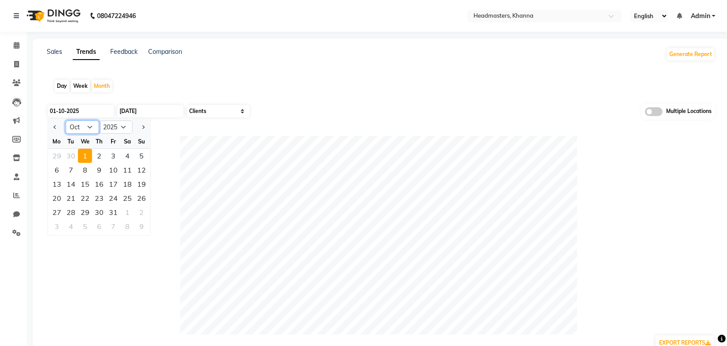
click at [83, 127] on select "Jan Feb Mar Apr May Jun [DATE] Aug Sep Oct Nov Dec" at bounding box center [83, 126] width 34 height 13
select select "9"
click at [66, 120] on select "Jan Feb Mar Apr May Jun [DATE] Aug Sep Oct Nov Dec" at bounding box center [83, 126] width 34 height 13
click at [58, 153] on div "1" at bounding box center [57, 156] width 14 height 14
type input "01-09-2025"
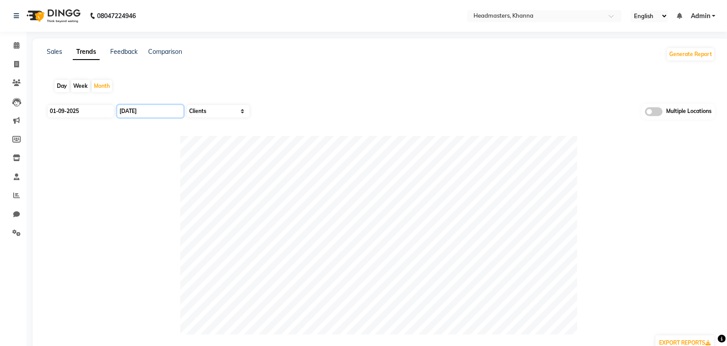
click at [139, 113] on input "[DATE]" at bounding box center [150, 111] width 66 height 12
select select "10"
select select "2025"
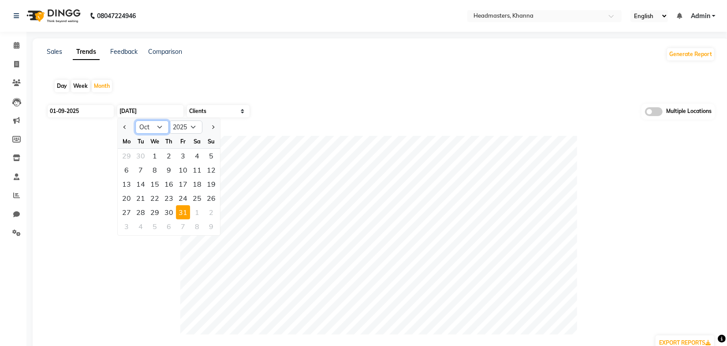
click at [153, 128] on select "Jan Feb Mar Apr May Jun [DATE] Aug Sep Oct Nov Dec" at bounding box center [152, 126] width 34 height 13
select select "9"
click at [135, 120] on select "Jan Feb Mar Apr May Jun [DATE] Aug Sep Oct Nov Dec" at bounding box center [152, 126] width 34 height 13
click at [141, 210] on div "30" at bounding box center [141, 212] width 14 height 14
type input "30-09-2025"
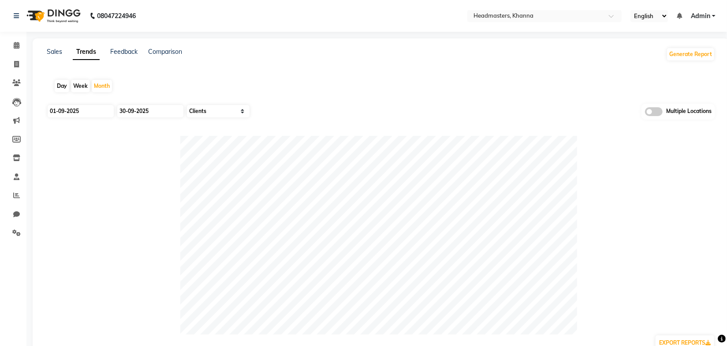
click at [328, 85] on div "Day Week Month" at bounding box center [381, 86] width 668 height 28
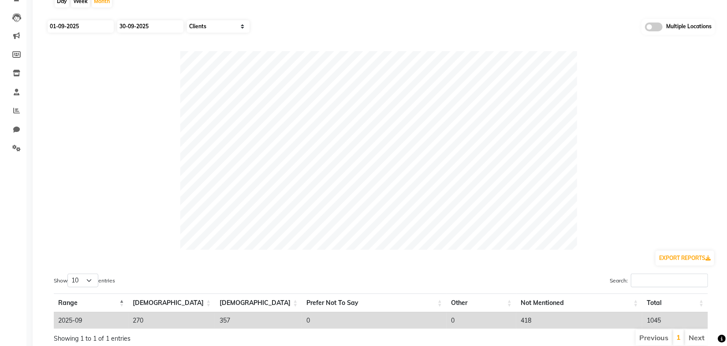
scroll to position [119, 0]
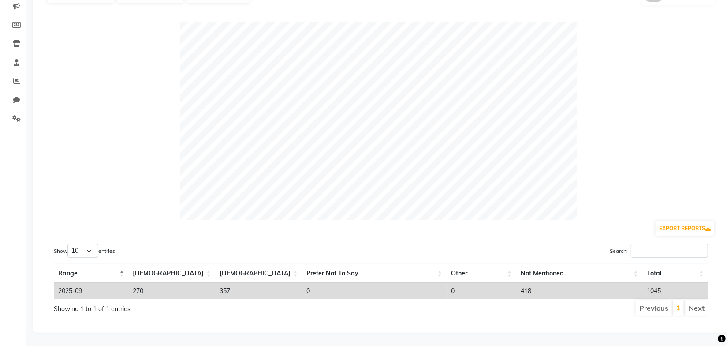
click at [305, 229] on div "EXPORT REPORTS" at bounding box center [381, 228] width 668 height 17
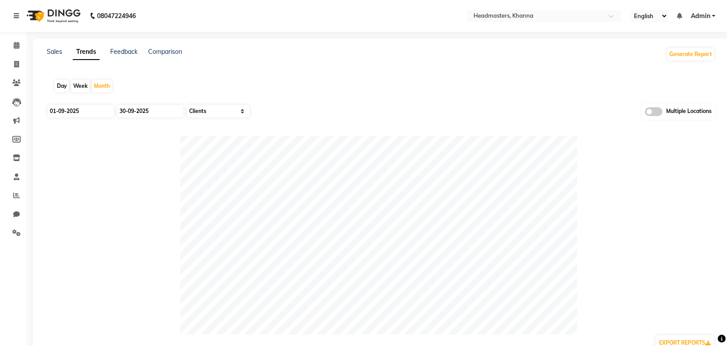
scroll to position [0, 0]
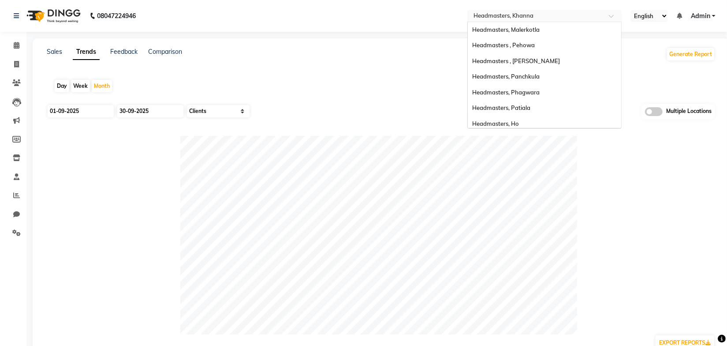
click at [533, 16] on input "text" at bounding box center [536, 16] width 128 height 9
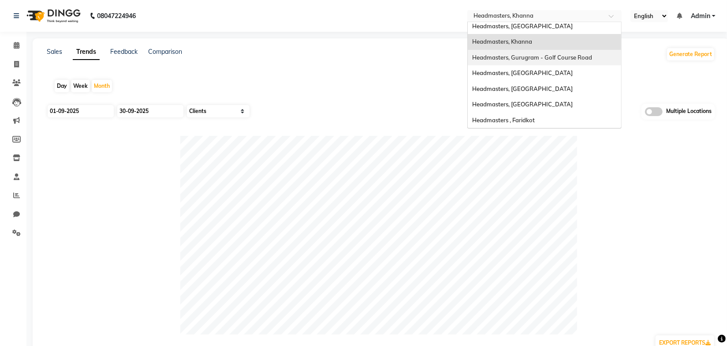
click at [532, 54] on span "Headmasters, Gurugram - Golf Course Road" at bounding box center [532, 57] width 120 height 7
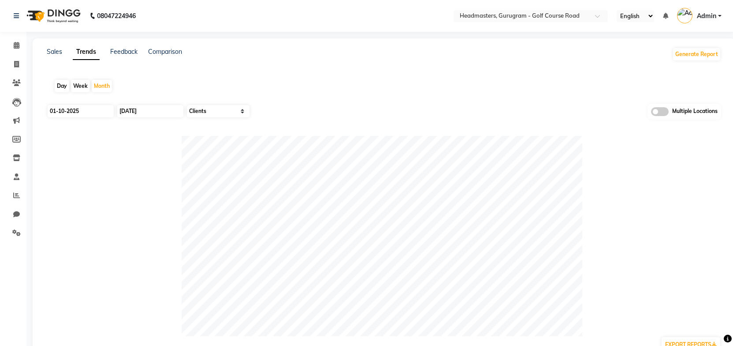
select select "by_client"
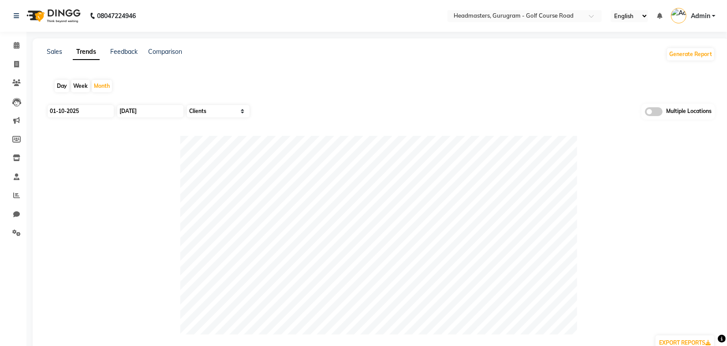
click at [469, 83] on div "Day Week Month" at bounding box center [381, 86] width 668 height 28
click at [437, 88] on div "Day Week Month" at bounding box center [381, 86] width 668 height 28
click at [84, 110] on input "01-10-2025" at bounding box center [81, 111] width 66 height 12
select select "10"
select select "2025"
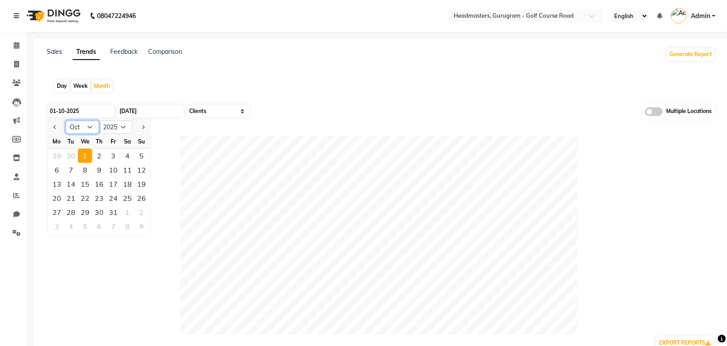
click at [73, 129] on select "Jan Feb Mar Apr May Jun [DATE] Aug Sep Oct Nov Dec" at bounding box center [83, 126] width 34 height 13
select select "9"
click at [66, 120] on select "Jan Feb Mar Apr May Jun [DATE] Aug Sep Oct Nov Dec" at bounding box center [83, 126] width 34 height 13
click at [56, 156] on div "1" at bounding box center [57, 156] width 14 height 14
type input "01-09-2025"
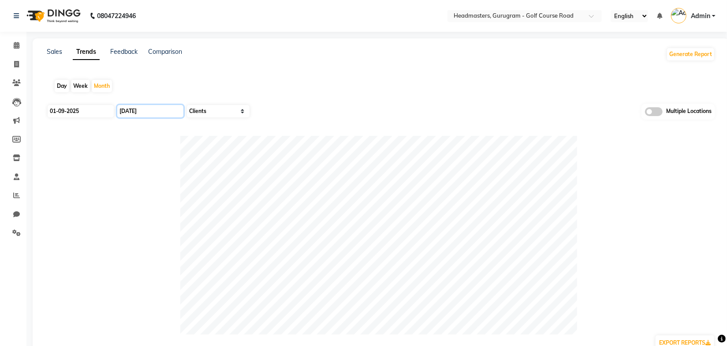
click at [137, 110] on input "[DATE]" at bounding box center [150, 111] width 66 height 12
select select "10"
select select "2025"
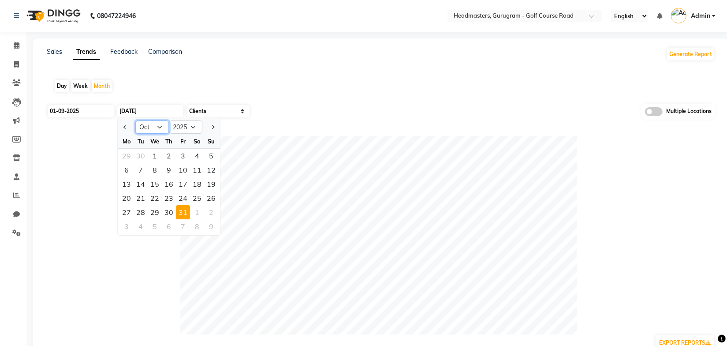
click at [151, 129] on select "Jan Feb Mar Apr May Jun [DATE] Aug Sep Oct Nov Dec" at bounding box center [152, 126] width 34 height 13
select select "9"
click at [135, 120] on select "Jan Feb Mar Apr May Jun [DATE] Aug Sep Oct Nov Dec" at bounding box center [152, 126] width 34 height 13
click at [143, 205] on div "30" at bounding box center [141, 212] width 14 height 14
type input "30-09-2025"
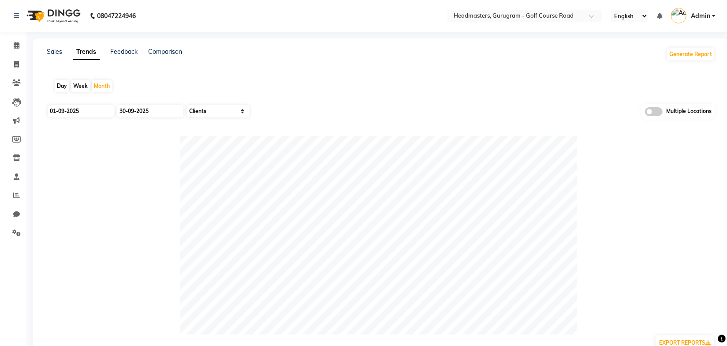
click at [358, 71] on div "Sales Trends Feedback Comparison Generate Report Day Week Month 01-09-2025 30-0…" at bounding box center [381, 242] width 696 height 408
click at [342, 78] on div "Day Week Month" at bounding box center [381, 86] width 668 height 28
click at [61, 52] on link "Sales" at bounding box center [54, 52] width 15 height 8
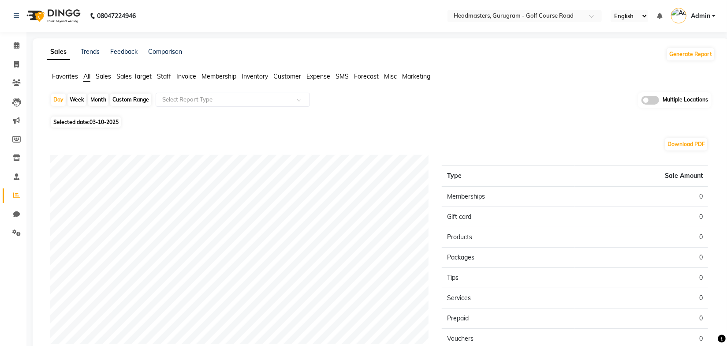
click at [102, 77] on span "Sales" at bounding box center [103, 76] width 15 height 8
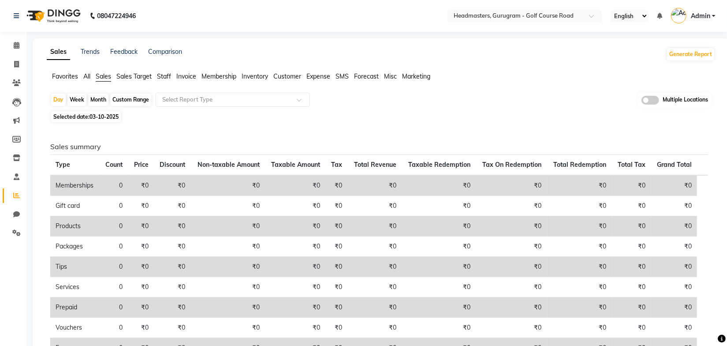
click at [157, 129] on div "Sales summary Type Count Price Discount Non-taxable Amount Taxable Amount Tax T…" at bounding box center [379, 259] width 672 height 268
click at [102, 101] on div "Month" at bounding box center [98, 99] width 20 height 12
select select "10"
select select "2025"
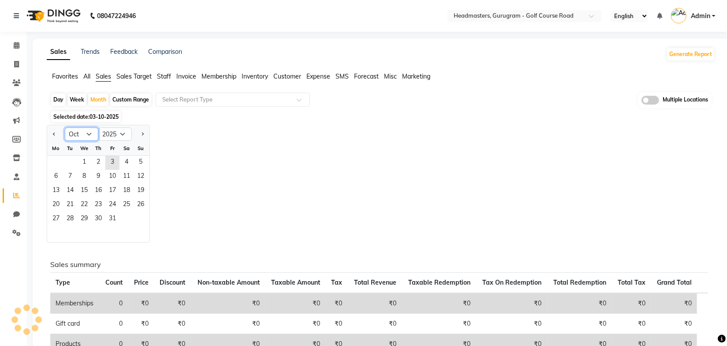
click at [89, 136] on select "Jan Feb Mar Apr May Jun [DATE] Aug Sep Oct Nov Dec" at bounding box center [82, 133] width 34 height 13
select select "9"
click at [65, 127] on select "Jan Feb Mar Apr May Jun [DATE] Aug Sep Oct Nov Dec" at bounding box center [82, 133] width 34 height 13
click at [57, 160] on span "1" at bounding box center [56, 163] width 14 height 14
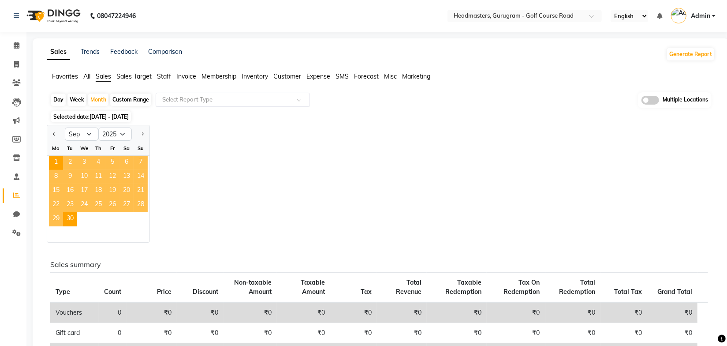
click at [197, 99] on input "text" at bounding box center [223, 99] width 127 height 9
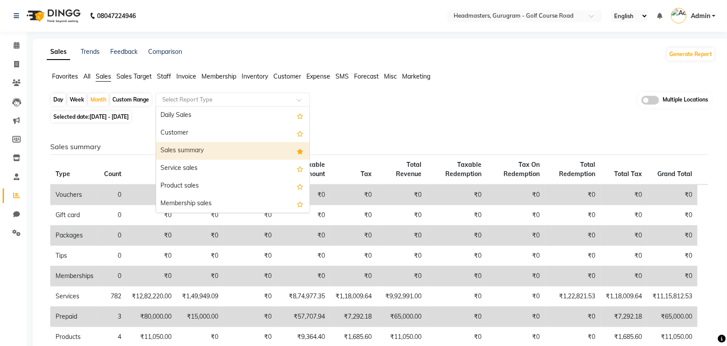
click at [200, 150] on div "Sales summary" at bounding box center [232, 151] width 153 height 18
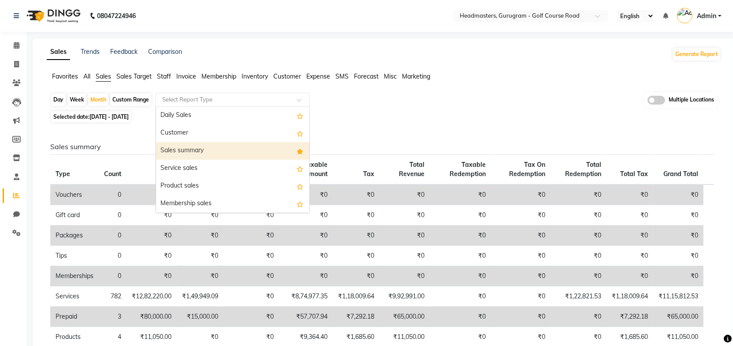
select select "full_report"
select select "csv"
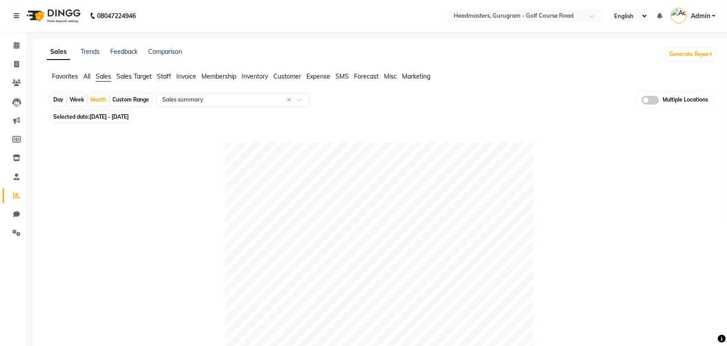
click at [546, 52] on div "Sales Trends Feedback Comparison Generate Report" at bounding box center [380, 54] width 679 height 14
click at [547, 15] on input "text" at bounding box center [516, 16] width 128 height 9
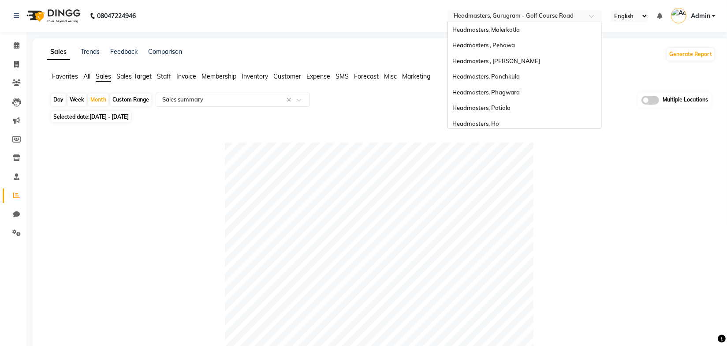
scroll to position [191, 0]
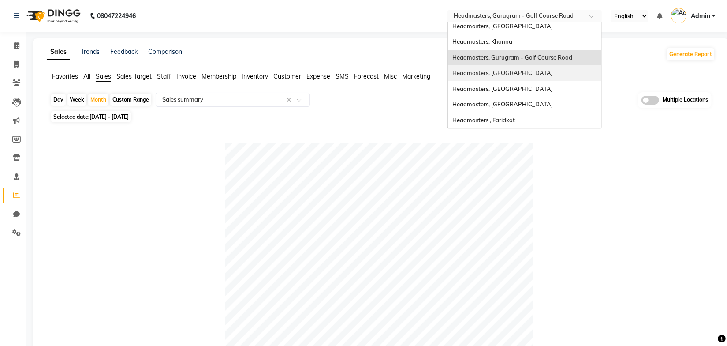
click at [502, 68] on div "Headmasters, [GEOGRAPHIC_DATA]" at bounding box center [524, 73] width 153 height 16
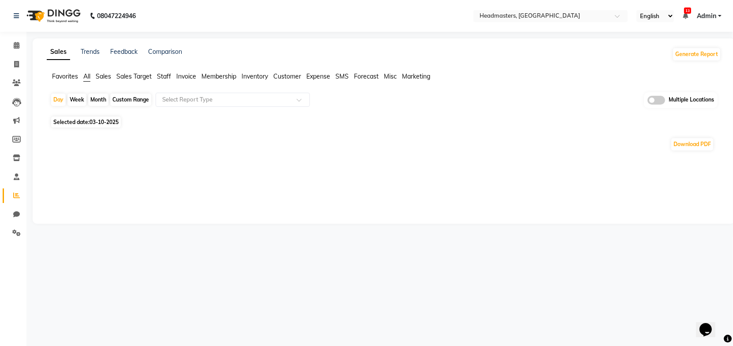
click at [384, 26] on nav "08047224946 Select Location × Headmasters, Batala English ENGLISH Español العرب…" at bounding box center [366, 16] width 733 height 32
drag, startPoint x: 364, startPoint y: 35, endPoint x: 153, endPoint y: 47, distance: 210.6
click at [362, 36] on div "08047224946 Select Location × Headmasters, Batala English ENGLISH Español العرب…" at bounding box center [366, 220] width 733 height 440
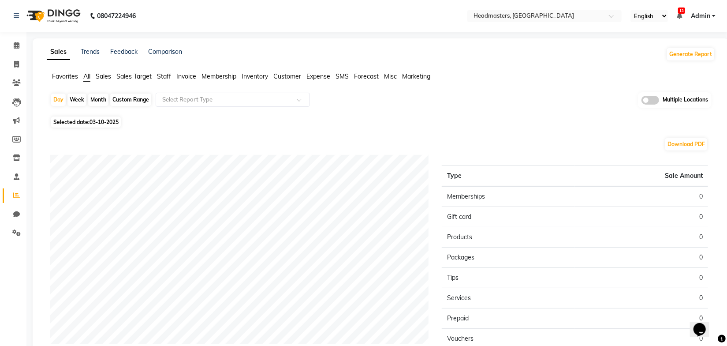
click at [100, 79] on span "Sales" at bounding box center [103, 76] width 15 height 8
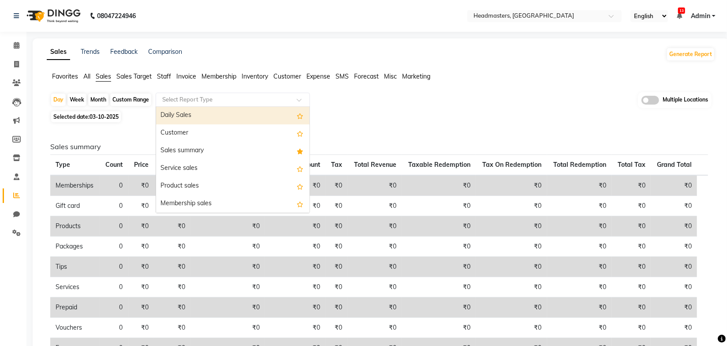
click at [191, 96] on input "text" at bounding box center [223, 99] width 127 height 9
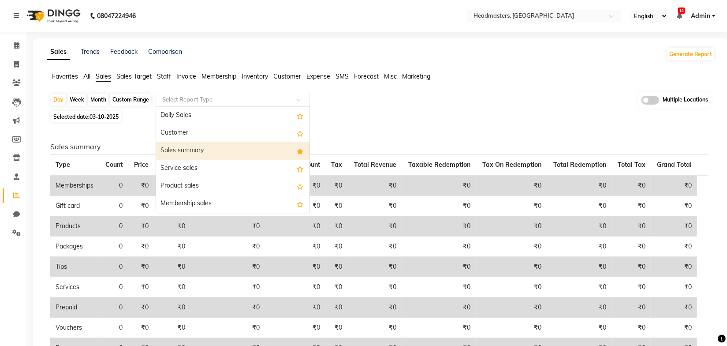
click at [186, 147] on div "Sales summary" at bounding box center [232, 151] width 153 height 18
select select "full_report"
select select "csv"
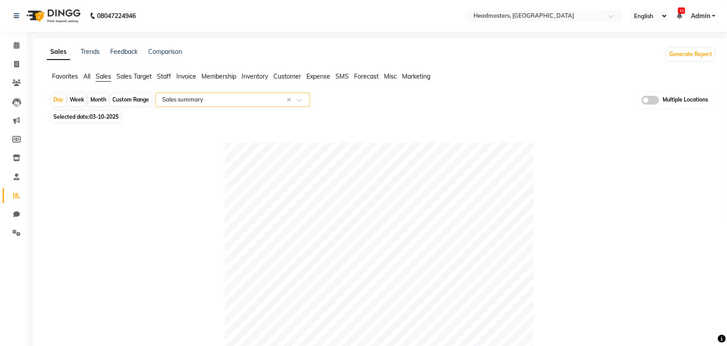
click at [101, 97] on div "Month" at bounding box center [98, 99] width 20 height 12
select select "10"
select select "2025"
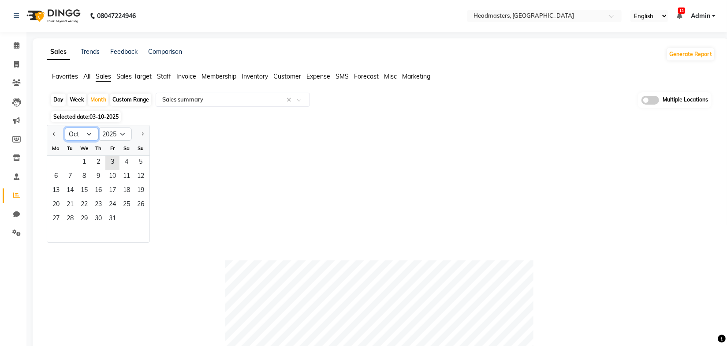
click at [86, 136] on select "Jan Feb Mar Apr May Jun [DATE] Aug Sep Oct Nov Dec" at bounding box center [82, 133] width 34 height 13
select select "9"
click at [65, 127] on select "Jan Feb Mar Apr May Jun [DATE] Aug Sep Oct Nov Dec" at bounding box center [82, 133] width 34 height 13
click at [57, 160] on span "1" at bounding box center [56, 163] width 14 height 14
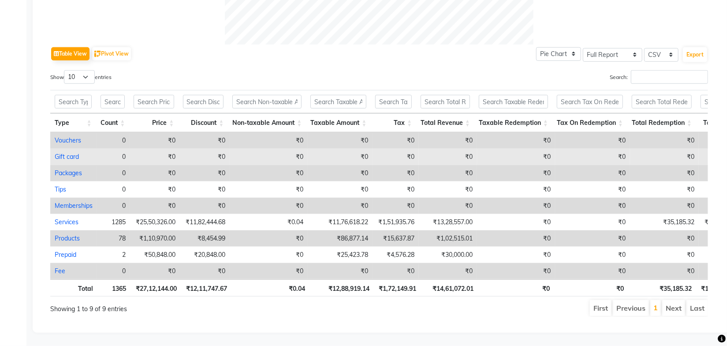
scroll to position [417, 0]
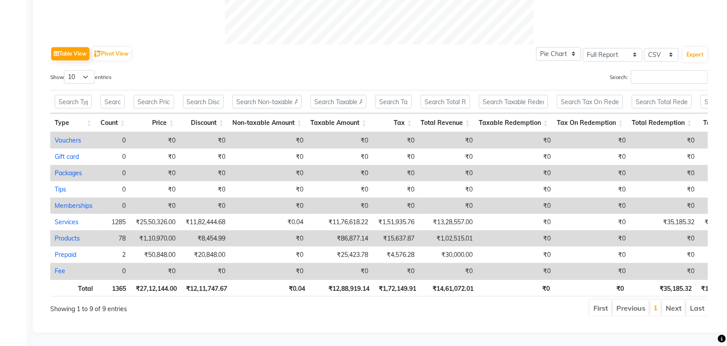
click at [350, 301] on ul "First Previous 1 Next Last" at bounding box center [519, 308] width 378 height 16
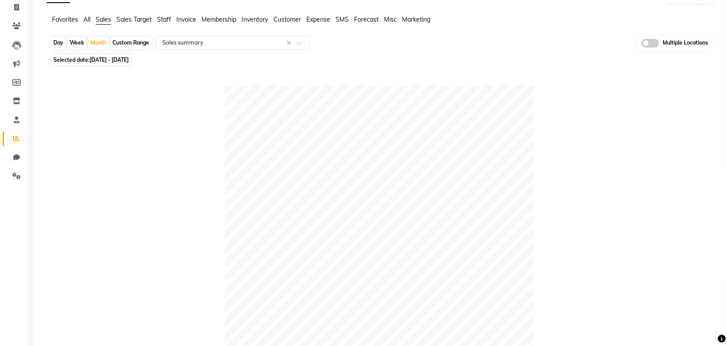
scroll to position [0, 0]
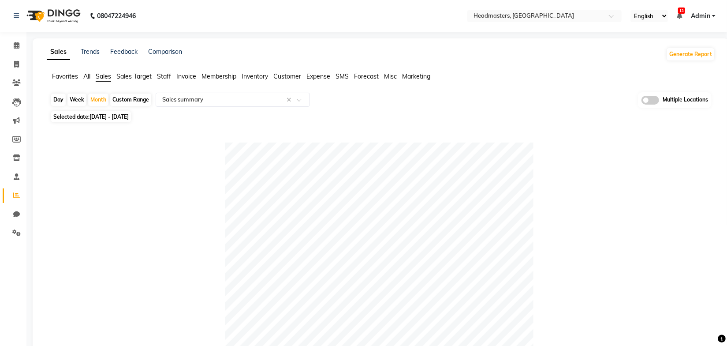
click at [86, 54] on link "Trends" at bounding box center [90, 52] width 19 height 8
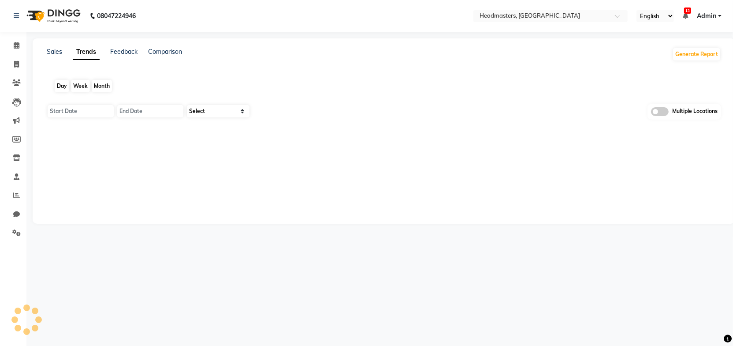
type input "01-10-2025"
type input "[DATE]"
select select "by_client"
click at [100, 87] on div "Month" at bounding box center [102, 86] width 20 height 12
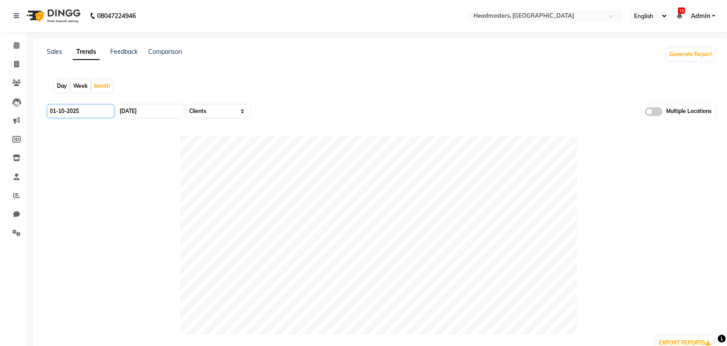
click at [90, 108] on input "01-10-2025" at bounding box center [81, 111] width 66 height 12
select select "10"
select select "2025"
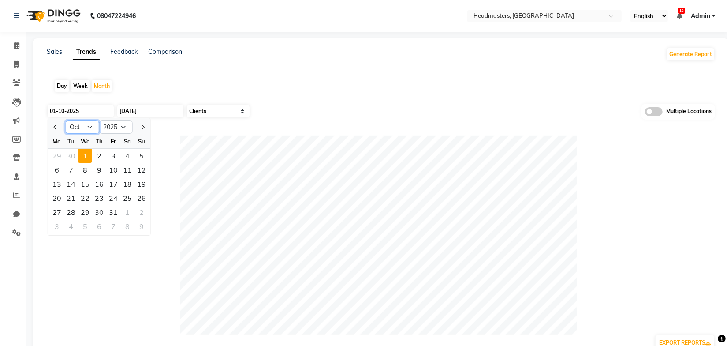
click at [83, 125] on select "Jan Feb Mar Apr May Jun [DATE] Aug Sep Oct Nov Dec" at bounding box center [83, 126] width 34 height 13
select select "9"
click at [66, 120] on select "Jan Feb Mar Apr May Jun [DATE] Aug Sep Oct Nov Dec" at bounding box center [83, 126] width 34 height 13
click at [54, 156] on div "1" at bounding box center [57, 156] width 14 height 14
type input "01-09-2025"
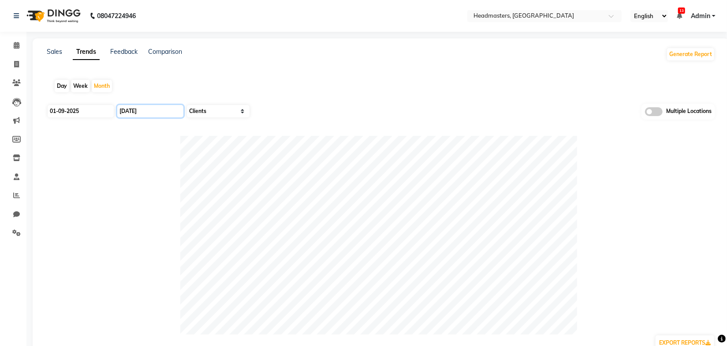
click at [145, 112] on input "[DATE]" at bounding box center [150, 111] width 66 height 12
select select "10"
select select "2025"
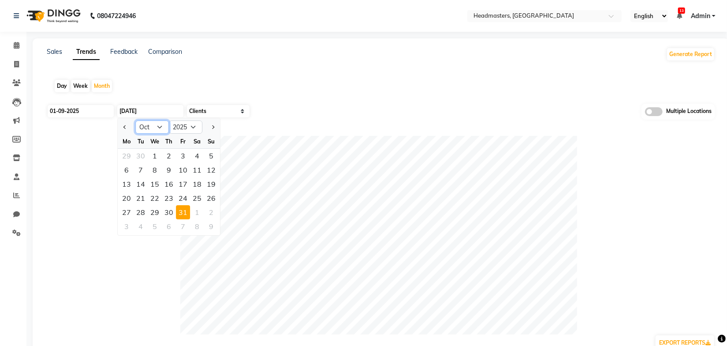
click at [153, 127] on select "Jan Feb Mar Apr May Jun [DATE] Aug Sep Oct Nov Dec" at bounding box center [152, 126] width 34 height 13
select select "9"
click at [135, 120] on select "Jan Feb Mar Apr May Jun [DATE] Aug Sep Oct Nov Dec" at bounding box center [152, 126] width 34 height 13
click at [140, 212] on div "30" at bounding box center [141, 212] width 14 height 14
type input "30-09-2025"
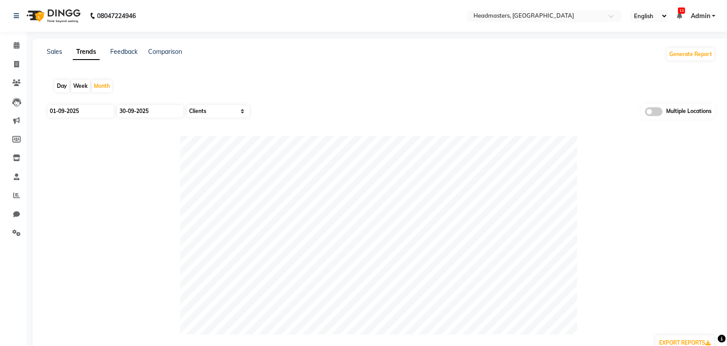
click at [329, 92] on div "Day Week Month" at bounding box center [381, 86] width 668 height 28
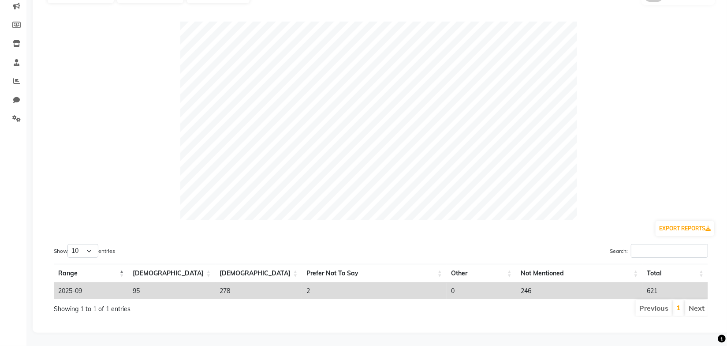
click at [339, 238] on div "Show 10 25 50 100 entries Search: Range Male Female Prefer Not To Say Other Not…" at bounding box center [381, 280] width 668 height 87
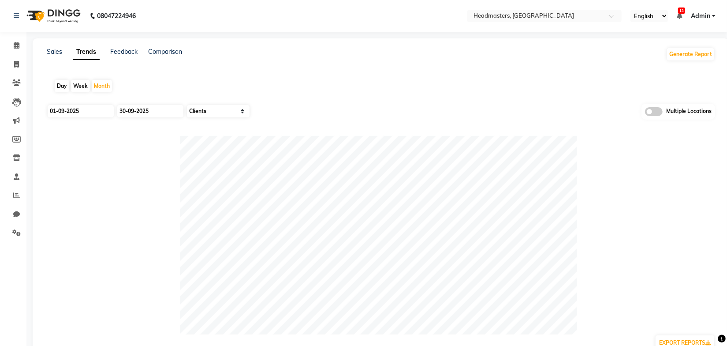
click at [529, 79] on div "Day Week Month" at bounding box center [381, 86] width 668 height 28
click at [511, 20] on input "text" at bounding box center [536, 16] width 128 height 9
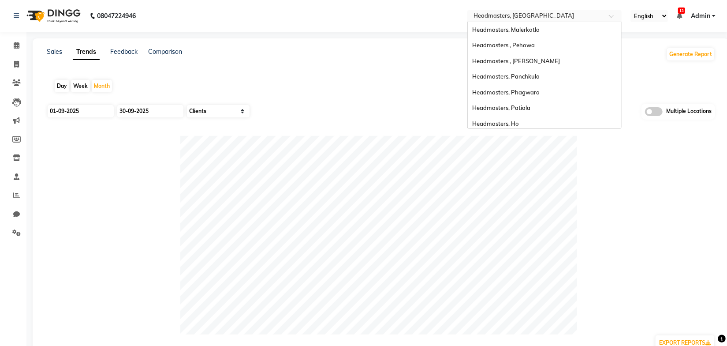
scroll to position [191, 0]
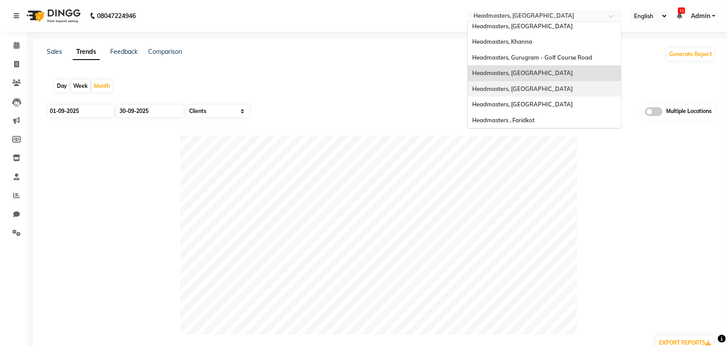
click at [532, 87] on span "Headmasters, [GEOGRAPHIC_DATA]" at bounding box center [522, 88] width 101 height 7
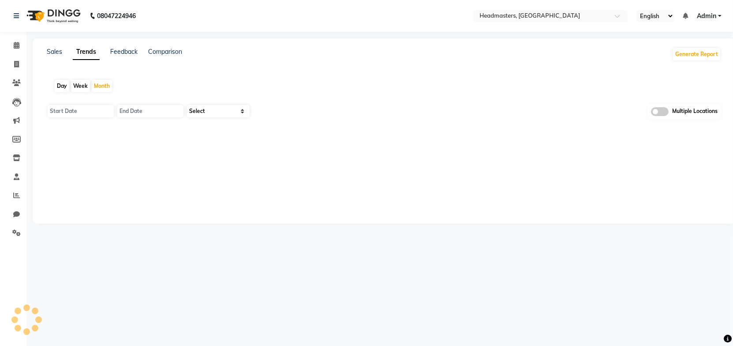
type input "01-10-2025"
type input "[DATE]"
select select "by_client"
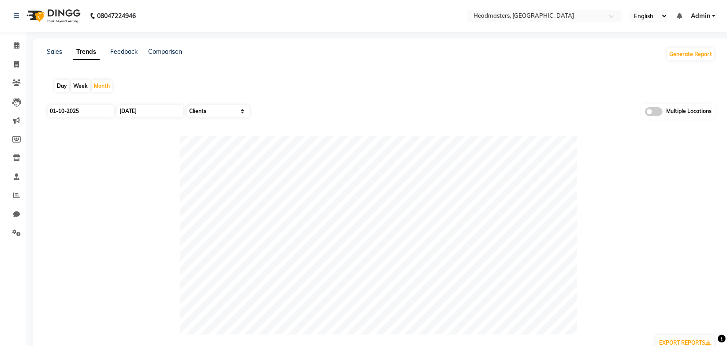
click at [405, 85] on div "Day Week Month" at bounding box center [381, 86] width 668 height 28
click at [106, 88] on div "Month" at bounding box center [102, 86] width 20 height 12
click at [91, 111] on input "01-10-2025" at bounding box center [81, 111] width 66 height 12
select select "10"
select select "2025"
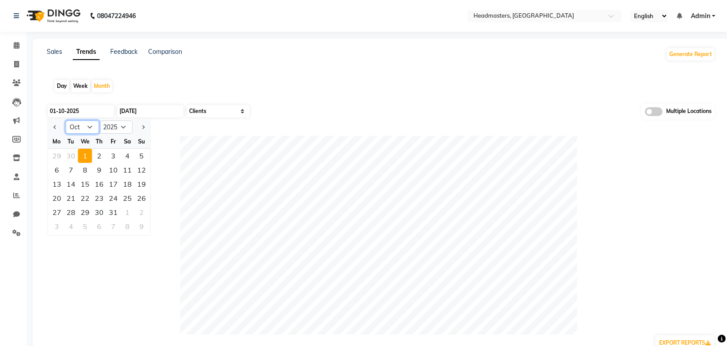
drag, startPoint x: 79, startPoint y: 128, endPoint x: 80, endPoint y: 132, distance: 4.5
click at [79, 128] on select "Jan Feb Mar Apr May Jun [DATE] Aug Sep Oct Nov Dec" at bounding box center [83, 126] width 34 height 13
select select "9"
click at [66, 120] on select "Jan Feb Mar Apr May Jun [DATE] Aug Sep Oct Nov Dec" at bounding box center [83, 126] width 34 height 13
click at [59, 156] on div "1" at bounding box center [57, 156] width 14 height 14
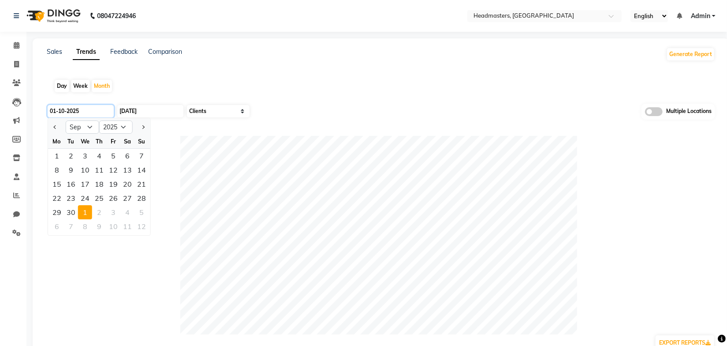
type input "01-09-2025"
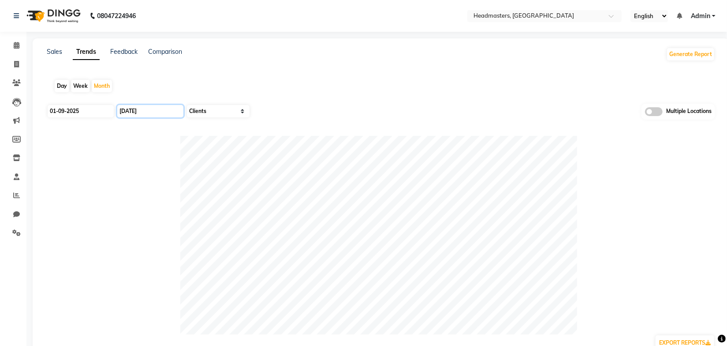
click at [145, 110] on input "[DATE]" at bounding box center [150, 111] width 66 height 12
select select "10"
select select "2025"
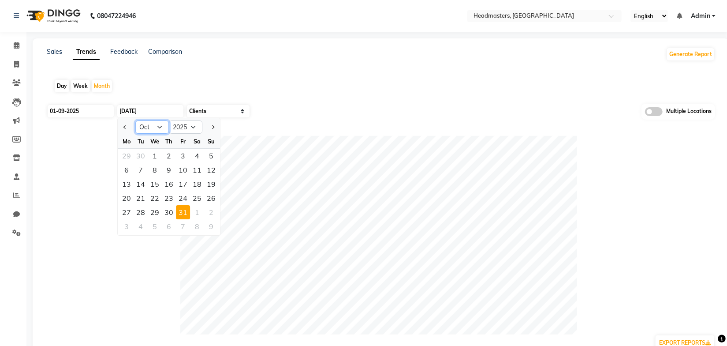
click at [150, 125] on select "Jan Feb Mar Apr May Jun [DATE] Aug Sep Oct Nov Dec" at bounding box center [152, 126] width 34 height 13
select select "9"
click at [135, 120] on select "Jan Feb Mar Apr May Jun [DATE] Aug Sep Oct Nov Dec" at bounding box center [152, 126] width 34 height 13
click at [141, 214] on div "30" at bounding box center [141, 212] width 14 height 14
type input "30-09-2025"
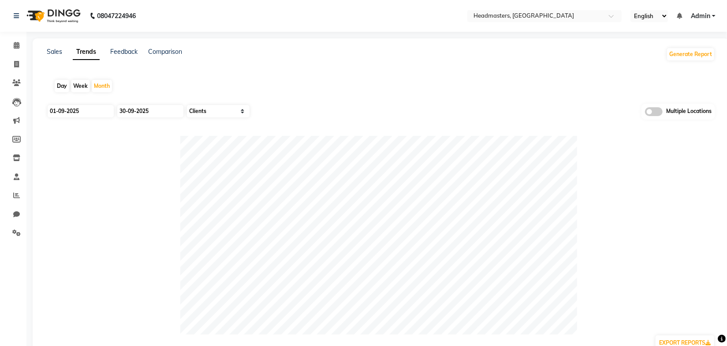
click at [344, 82] on div "Day Week Month" at bounding box center [381, 86] width 668 height 28
click at [304, 76] on div "Day Week Month" at bounding box center [381, 86] width 668 height 28
click at [56, 52] on link "Sales" at bounding box center [54, 52] width 15 height 8
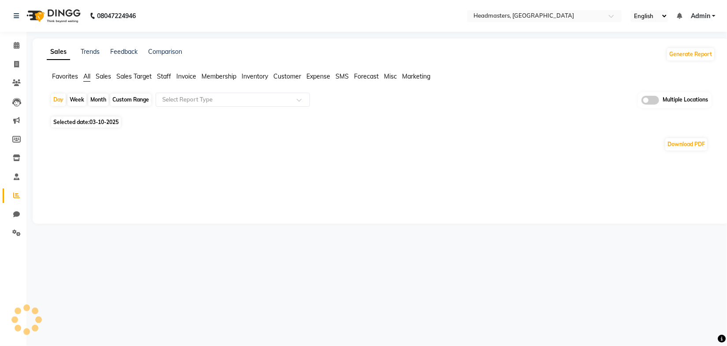
click at [108, 74] on span "Sales" at bounding box center [103, 76] width 15 height 8
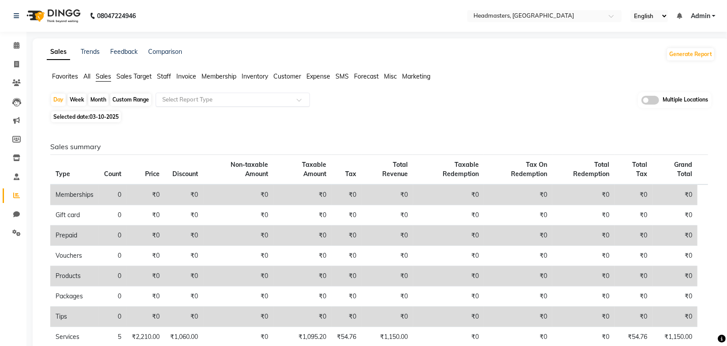
click at [182, 97] on input "text" at bounding box center [223, 99] width 127 height 9
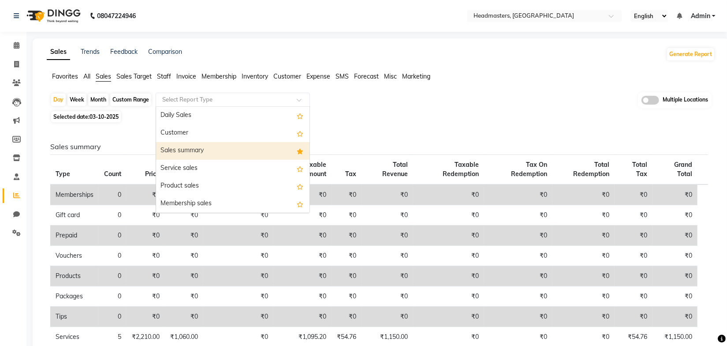
click at [184, 147] on div "Sales summary" at bounding box center [232, 151] width 153 height 18
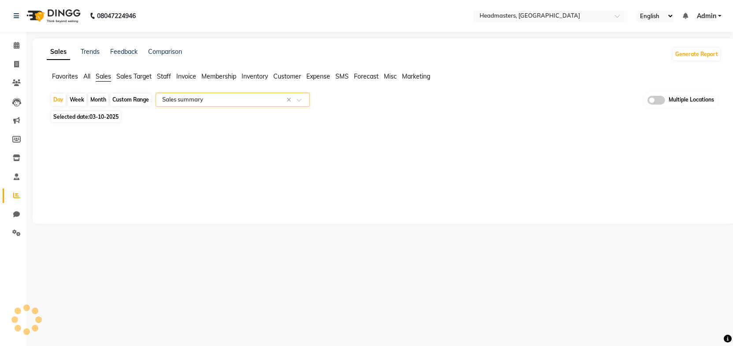
select select "full_report"
select select "csv"
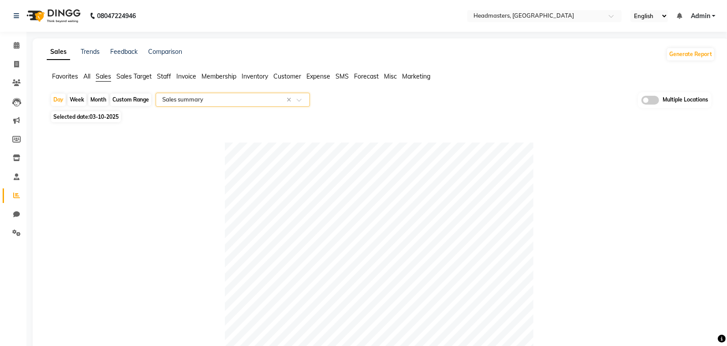
click at [97, 98] on div "Month" at bounding box center [98, 99] width 20 height 12
select select "10"
select select "2025"
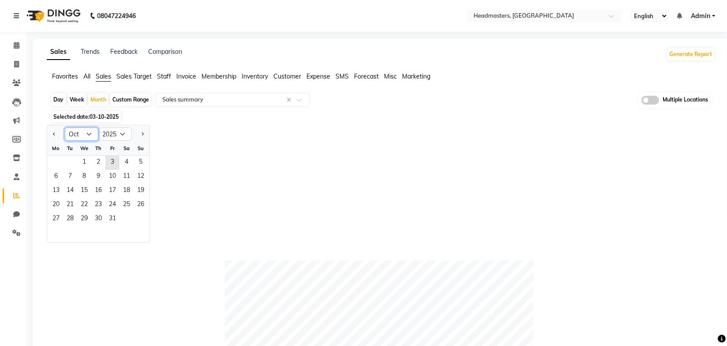
click at [82, 133] on select "Jan Feb Mar Apr May Jun [DATE] Aug Sep Oct Nov Dec" at bounding box center [82, 133] width 34 height 13
select select "9"
click at [65, 127] on select "Jan Feb Mar Apr May Jun [DATE] Aug Sep Oct Nov Dec" at bounding box center [82, 133] width 34 height 13
click at [61, 162] on span "1" at bounding box center [56, 163] width 14 height 14
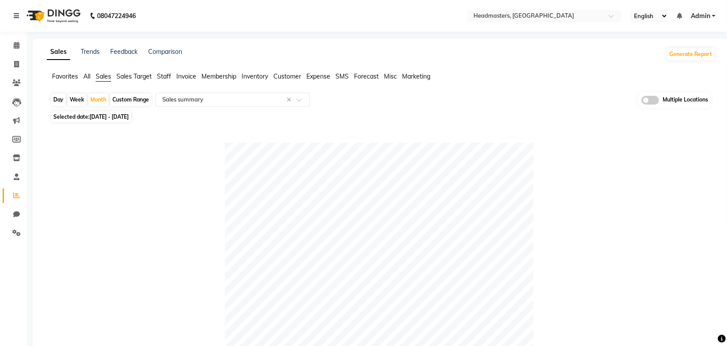
click at [473, 106] on div "Day Week Month Custom Range Select Report Type × Sales summary × Multiple Locat…" at bounding box center [380, 100] width 661 height 16
click at [517, 18] on input "text" at bounding box center [536, 16] width 128 height 9
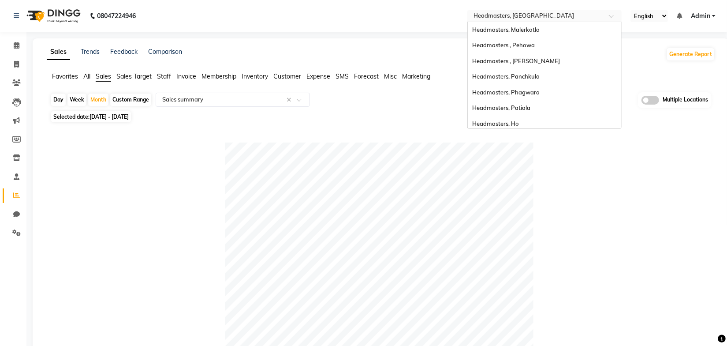
scroll to position [191, 0]
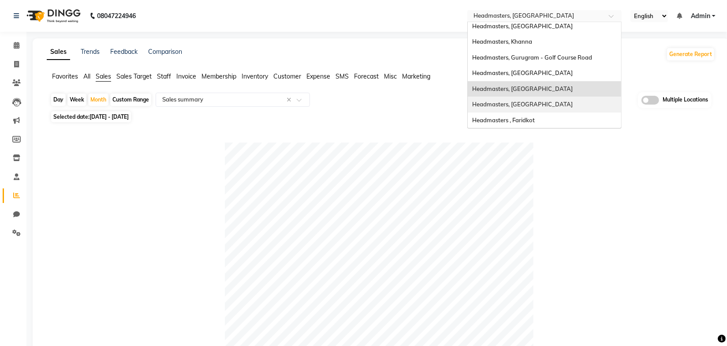
click at [516, 104] on span "Headmasters, [GEOGRAPHIC_DATA]" at bounding box center [522, 104] width 101 height 7
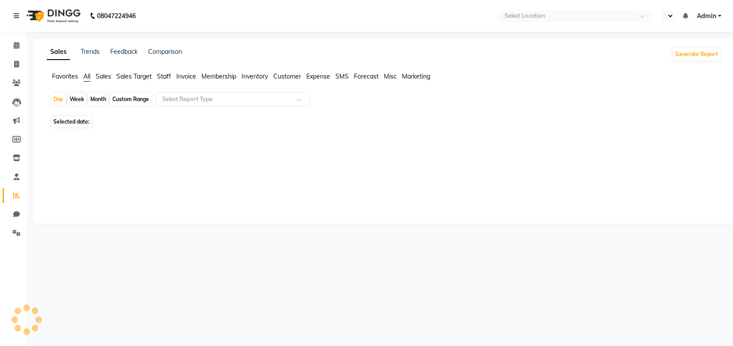
select select "en"
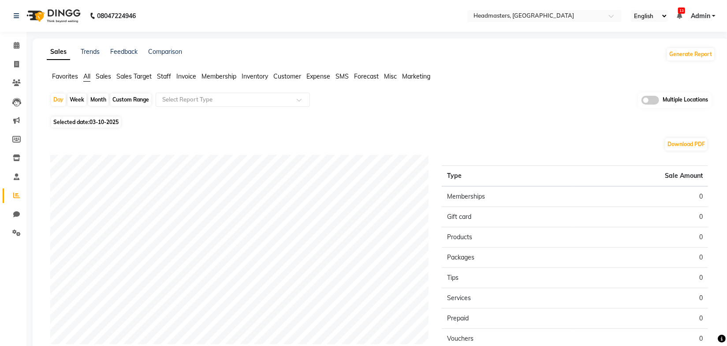
click at [108, 76] on span "Sales" at bounding box center [103, 76] width 15 height 8
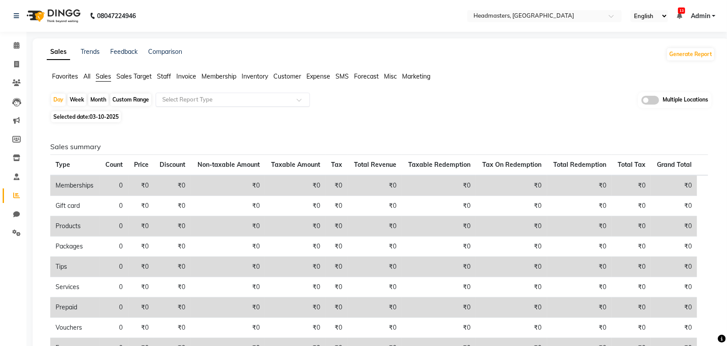
click at [209, 100] on input "text" at bounding box center [223, 99] width 127 height 9
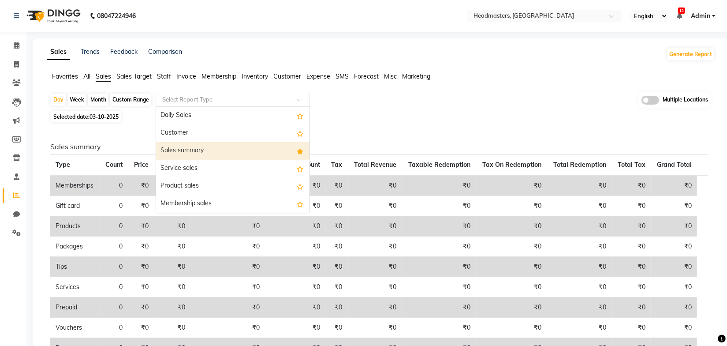
click at [200, 148] on div "Sales summary" at bounding box center [232, 151] width 153 height 18
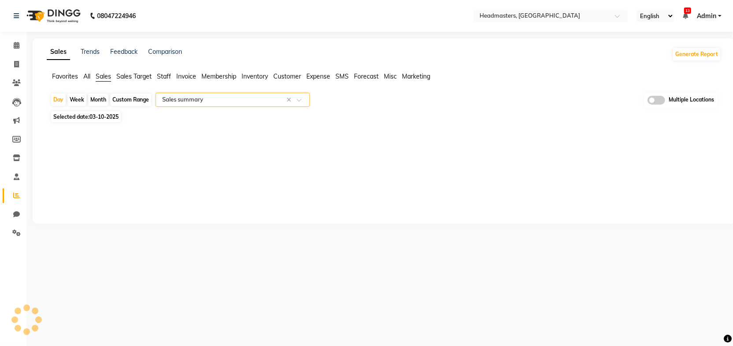
select select "full_report"
select select "csv"
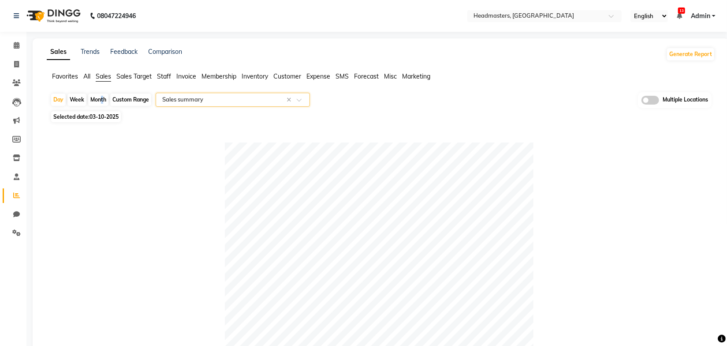
drag, startPoint x: 99, startPoint y: 98, endPoint x: 97, endPoint y: 108, distance: 9.4
click at [99, 98] on div "Month" at bounding box center [98, 99] width 20 height 12
select select "10"
select select "2025"
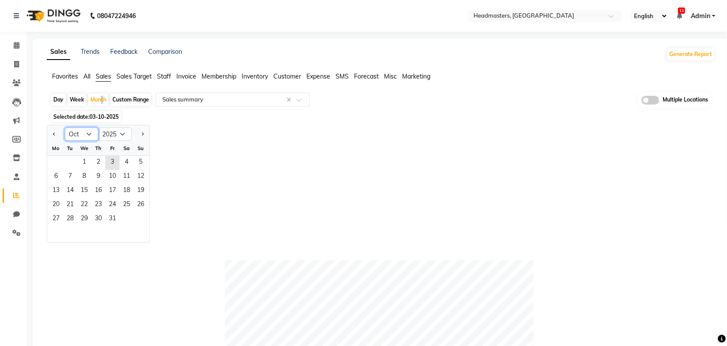
click at [93, 134] on select "Jan Feb Mar Apr May Jun [DATE] Aug Sep Oct Nov Dec" at bounding box center [82, 133] width 34 height 13
select select "9"
click at [65, 127] on select "Jan Feb Mar Apr May Jun [DATE] Aug Sep Oct Nov Dec" at bounding box center [82, 133] width 34 height 13
click at [54, 157] on span "1" at bounding box center [56, 163] width 14 height 14
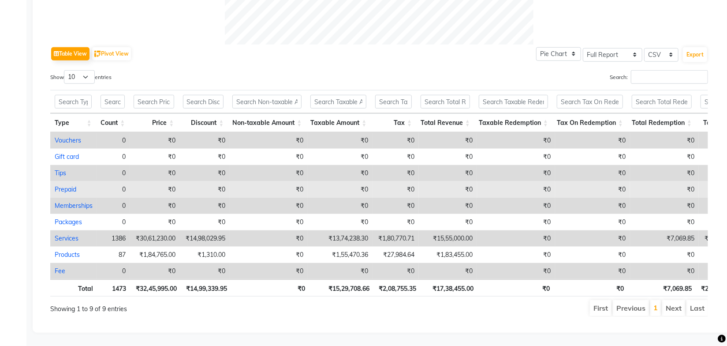
scroll to position [417, 0]
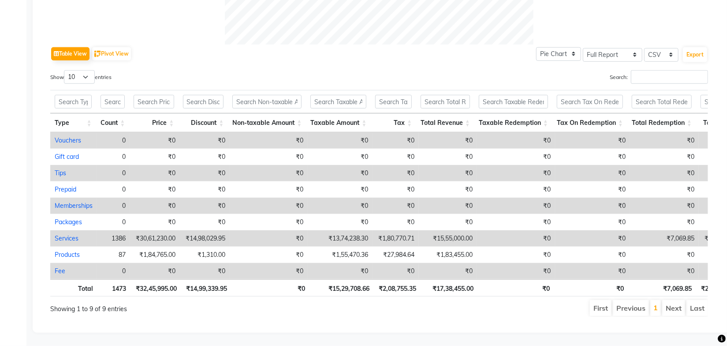
click at [442, 308] on ul "First Previous 1 Next Last" at bounding box center [519, 308] width 378 height 16
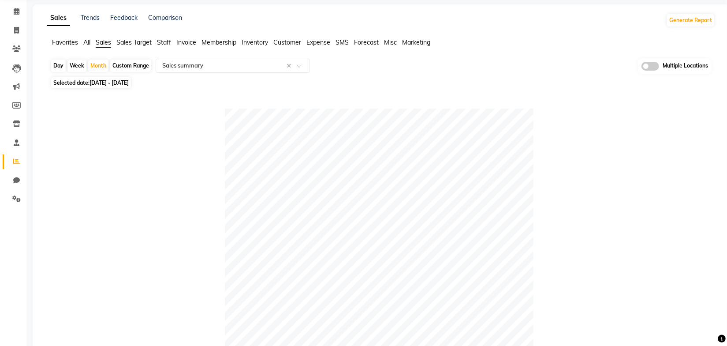
scroll to position [0, 0]
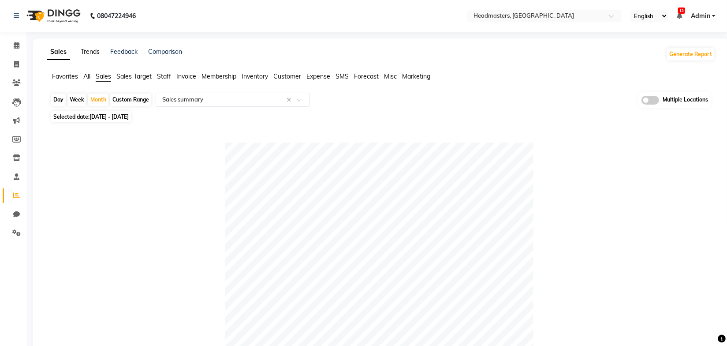
drag, startPoint x: 83, startPoint y: 49, endPoint x: 86, endPoint y: 53, distance: 5.0
click at [83, 49] on link "Trends" at bounding box center [90, 52] width 19 height 8
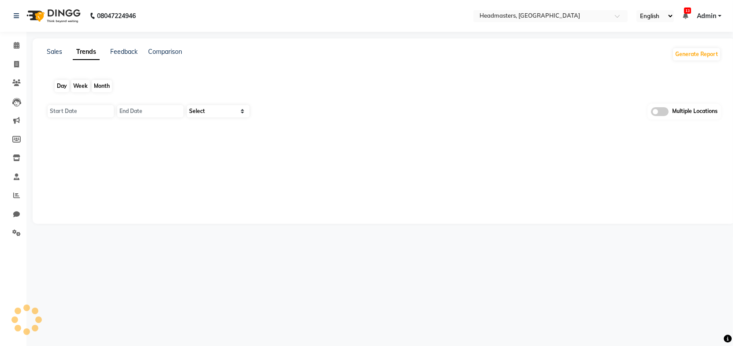
type input "01-10-2025"
type input "[DATE]"
select select "by_client"
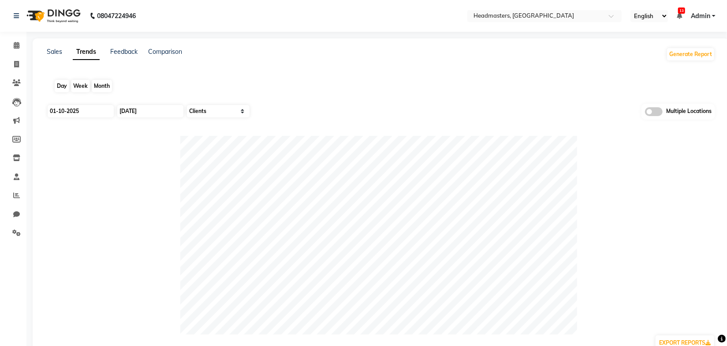
click at [94, 86] on div "Month" at bounding box center [102, 86] width 20 height 12
click at [87, 111] on input "01-10-2025" at bounding box center [81, 111] width 66 height 12
select select "10"
select select "2025"
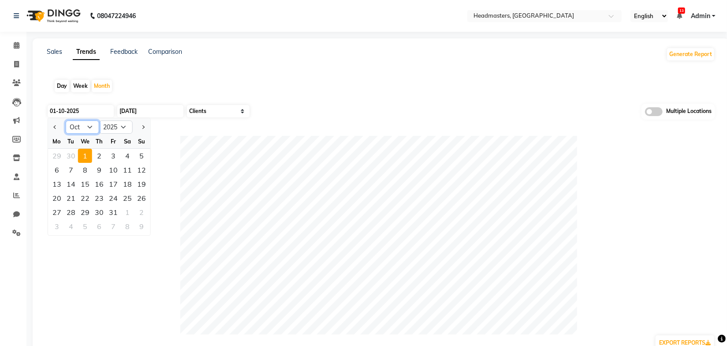
click at [80, 132] on select "Jan Feb Mar Apr May Jun [DATE] Aug Sep Oct Nov Dec" at bounding box center [83, 126] width 34 height 13
select select "9"
click at [66, 120] on select "Jan Feb Mar Apr May Jun [DATE] Aug Sep Oct Nov Dec" at bounding box center [83, 126] width 34 height 13
click at [56, 154] on div "1" at bounding box center [57, 156] width 14 height 14
type input "01-09-2025"
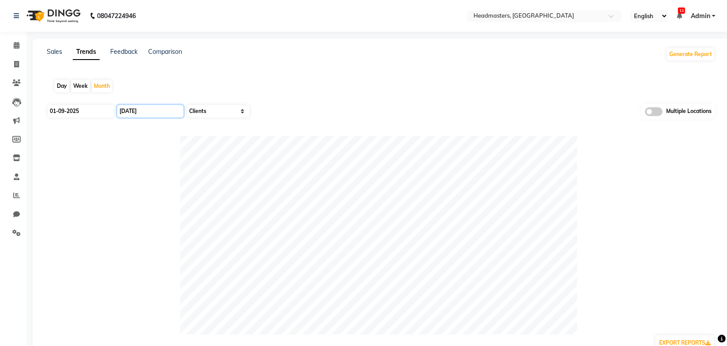
click at [156, 110] on input "[DATE]" at bounding box center [150, 111] width 66 height 12
select select "10"
select select "2025"
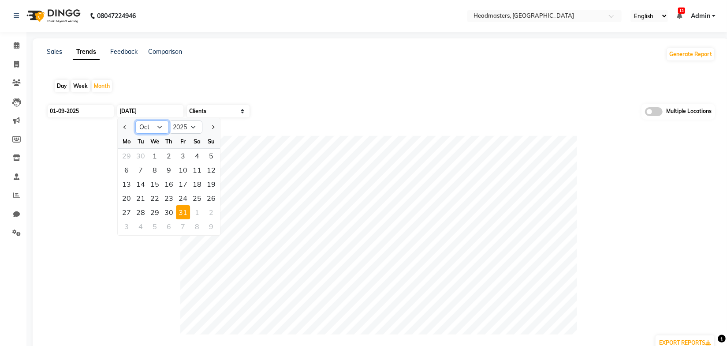
click at [150, 130] on select "Jan Feb Mar Apr May Jun [DATE] Aug Sep Oct Nov Dec" at bounding box center [152, 126] width 34 height 13
select select "9"
click at [135, 120] on select "Jan Feb Mar Apr May Jun [DATE] Aug Sep Oct Nov Dec" at bounding box center [152, 126] width 34 height 13
click at [140, 212] on div "30" at bounding box center [141, 212] width 14 height 14
type input "30-09-2025"
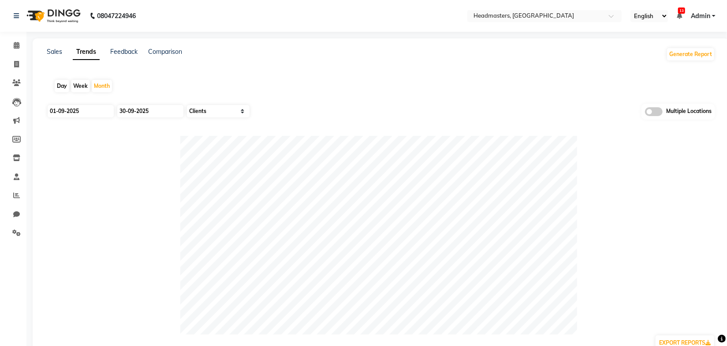
click at [335, 98] on div "Day Week Month" at bounding box center [381, 86] width 668 height 28
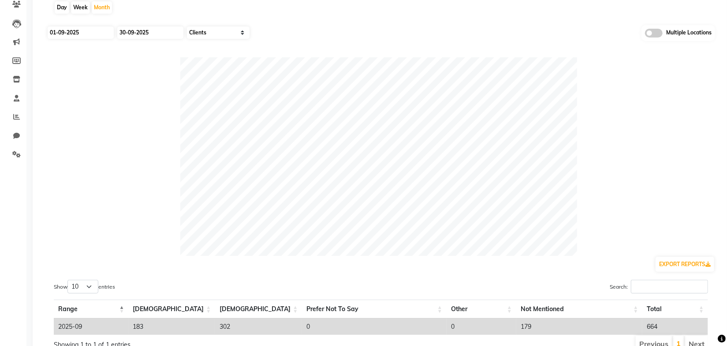
scroll to position [119, 0]
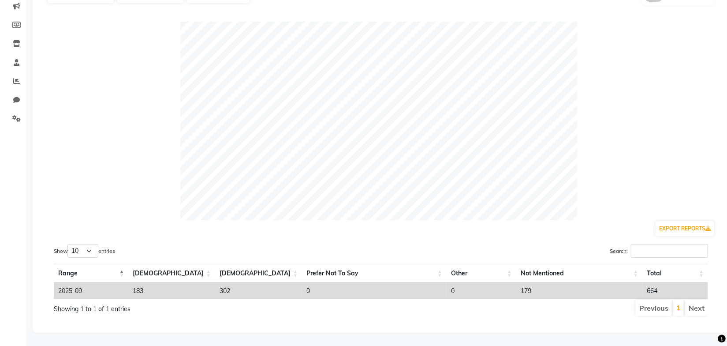
click at [381, 244] on div "Search:" at bounding box center [548, 252] width 334 height 17
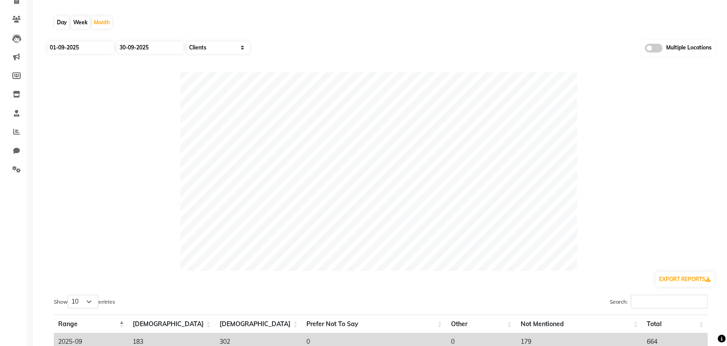
scroll to position [0, 0]
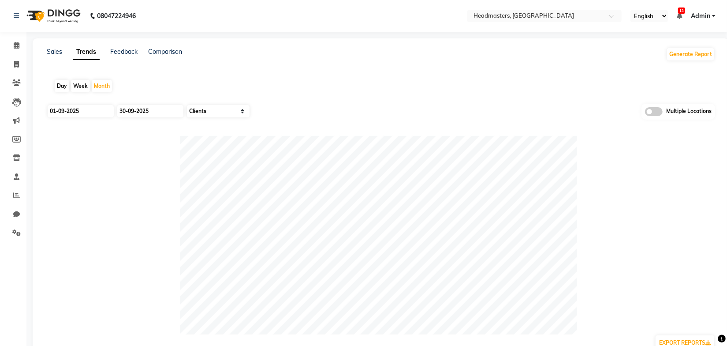
click at [527, 40] on div "Sales Trends Feedback Comparison Generate Report Day Week Month [DATE] [DATE] S…" at bounding box center [381, 242] width 696 height 408
click at [526, 14] on input "text" at bounding box center [536, 16] width 128 height 9
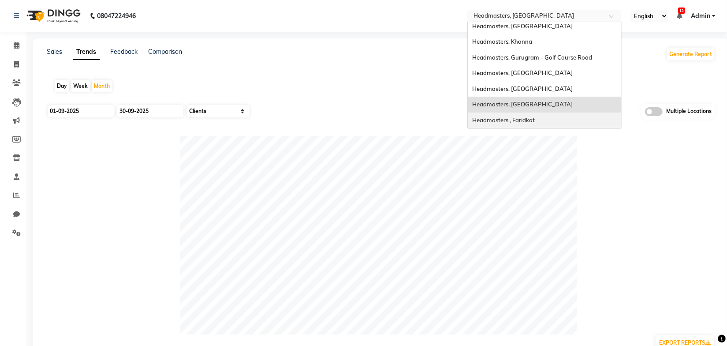
click at [522, 117] on span "Headmasters , Faridkot" at bounding box center [503, 119] width 63 height 7
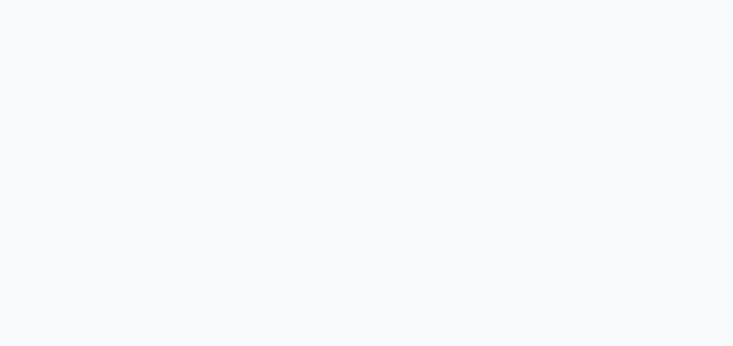
select select "by_client"
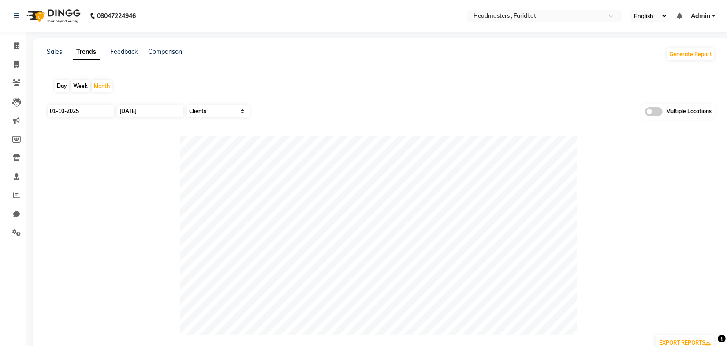
click at [390, 81] on div "Day Week Month" at bounding box center [381, 86] width 668 height 28
click at [111, 105] on input "01-10-2025" at bounding box center [81, 111] width 66 height 12
select select "10"
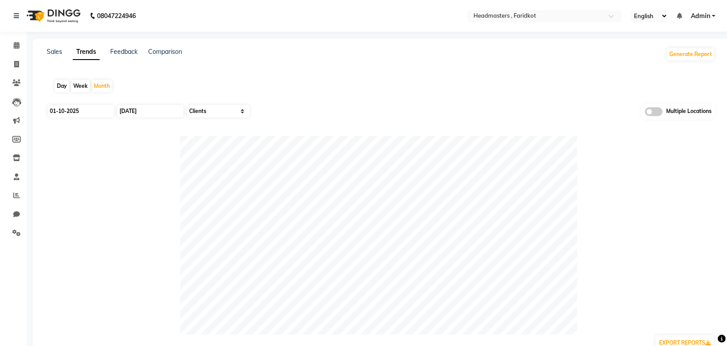
select select "2025"
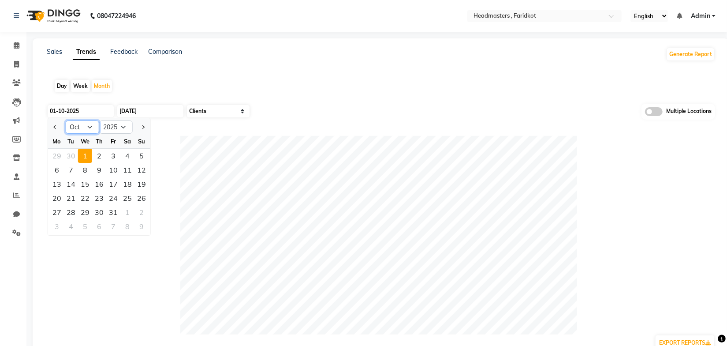
click at [85, 130] on select "Jan Feb Mar Apr May Jun [DATE] Aug Sep Oct Nov Dec" at bounding box center [83, 126] width 34 height 13
select select "9"
click at [66, 120] on select "Jan Feb Mar Apr May Jun [DATE] Aug Sep Oct Nov Dec" at bounding box center [83, 126] width 34 height 13
click at [57, 156] on div "1" at bounding box center [57, 156] width 14 height 14
type input "01-09-2025"
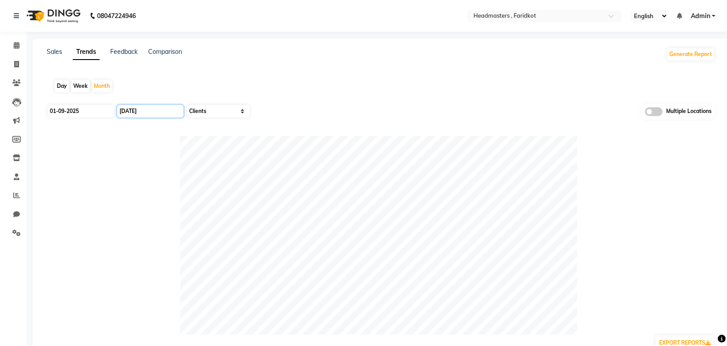
click at [149, 109] on input "[DATE]" at bounding box center [150, 111] width 66 height 12
select select "10"
select select "2025"
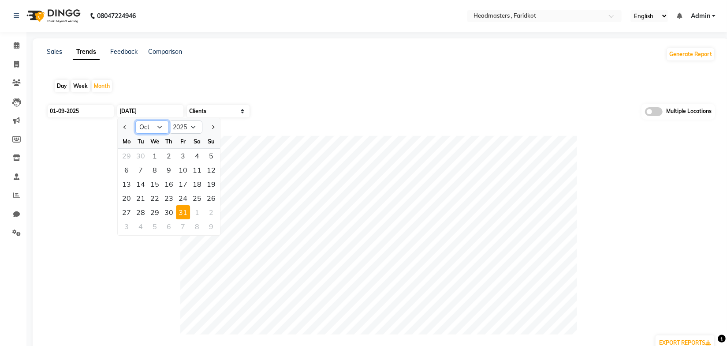
click at [154, 127] on select "Jan Feb Mar Apr May Jun [DATE] Aug Sep Oct Nov Dec" at bounding box center [152, 126] width 34 height 13
select select "9"
click at [135, 120] on select "Jan Feb Mar Apr May Jun [DATE] Aug Sep Oct Nov Dec" at bounding box center [152, 126] width 34 height 13
click at [141, 210] on div "30" at bounding box center [141, 212] width 14 height 14
type input "30-09-2025"
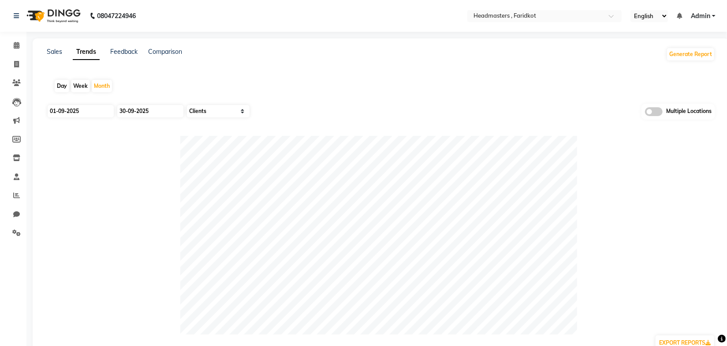
click at [307, 79] on div "Day Week Month" at bounding box center [381, 86] width 668 height 28
click at [244, 56] on div "Sales Trends Feedback Comparison Generate Report" at bounding box center [380, 54] width 679 height 14
click at [60, 53] on link "Sales" at bounding box center [54, 52] width 15 height 8
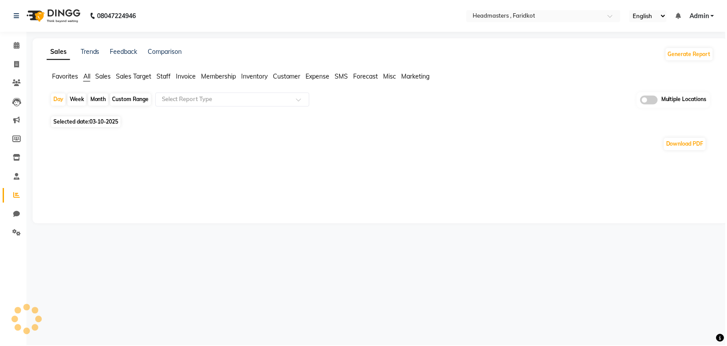
click at [104, 79] on span "Sales" at bounding box center [103, 76] width 15 height 8
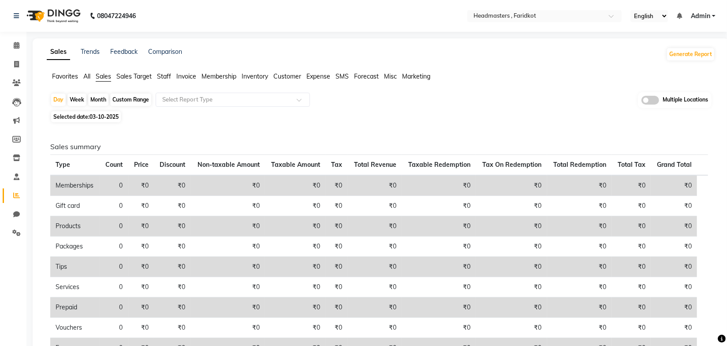
click at [102, 98] on div "Month" at bounding box center [98, 99] width 20 height 12
select select "10"
select select "2025"
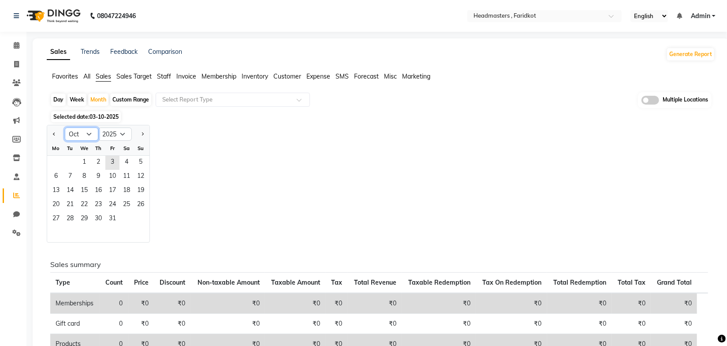
click at [86, 133] on select "Jan Feb Mar Apr May Jun [DATE] Aug Sep Oct Nov Dec" at bounding box center [82, 133] width 34 height 13
select select "9"
click at [65, 127] on select "Jan Feb Mar Apr May Jun [DATE] Aug Sep Oct Nov Dec" at bounding box center [82, 133] width 34 height 13
click at [55, 166] on span "1" at bounding box center [56, 163] width 14 height 14
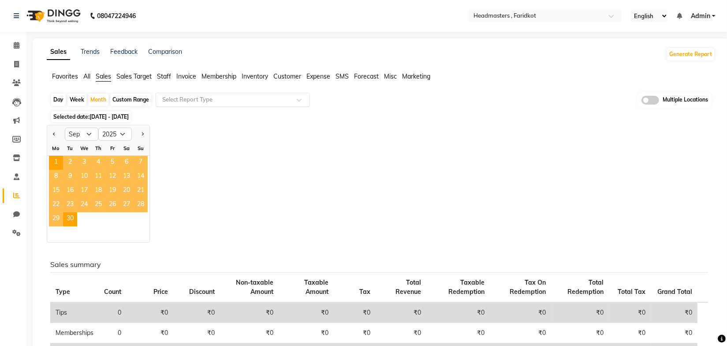
click at [208, 102] on input "text" at bounding box center [223, 99] width 127 height 9
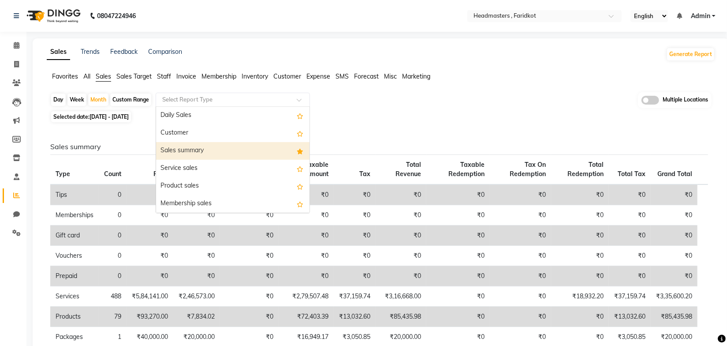
click at [193, 147] on div "Sales summary" at bounding box center [232, 151] width 153 height 18
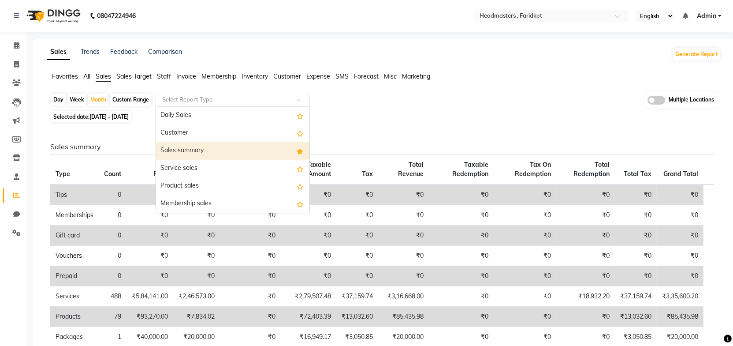
select select "full_report"
select select "pdf"
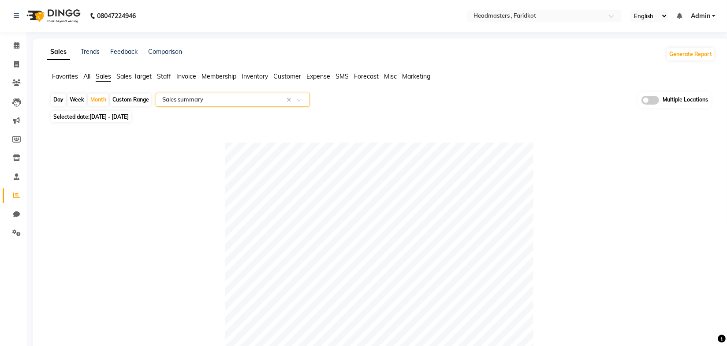
click at [467, 119] on div "Selected date: [DATE] - [DATE]" at bounding box center [382, 116] width 665 height 9
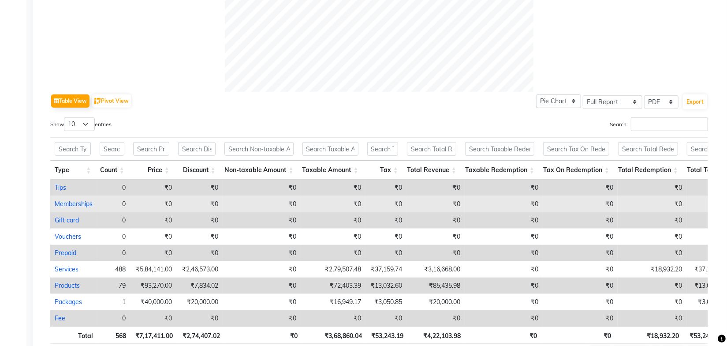
scroll to position [417, 0]
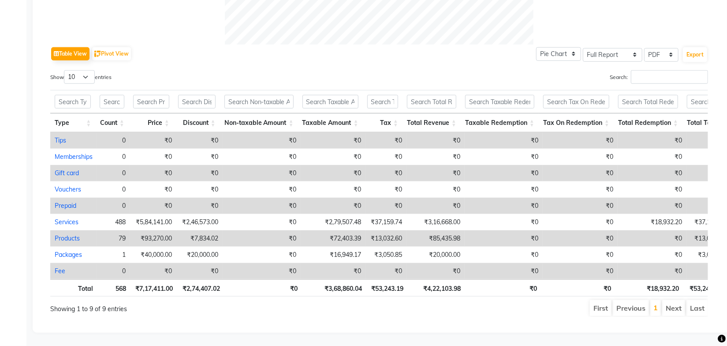
click at [496, 300] on ul "First Previous 1 Next Last" at bounding box center [519, 308] width 378 height 16
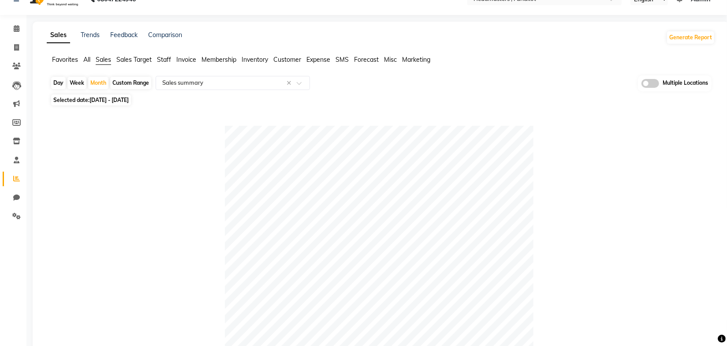
scroll to position [0, 0]
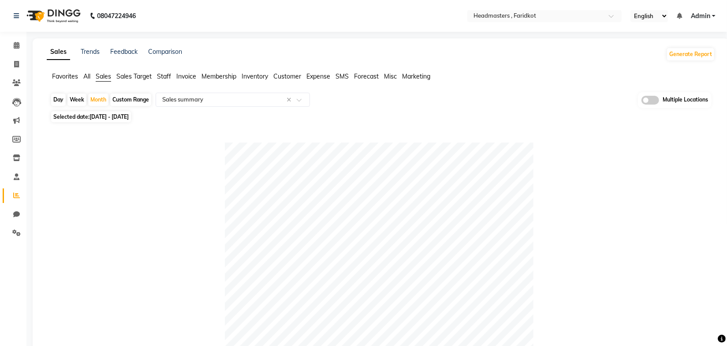
drag, startPoint x: 549, startPoint y: 178, endPoint x: 569, endPoint y: 166, distance: 23.1
click at [549, 178] on div at bounding box center [379, 296] width 658 height 309
click at [649, 100] on span at bounding box center [650, 100] width 18 height 9
click at [641, 101] on input "checkbox" at bounding box center [641, 101] width 0 height 0
click at [450, 99] on span "Headmasters , Faridkot x" at bounding box center [397, 100] width 152 height 15
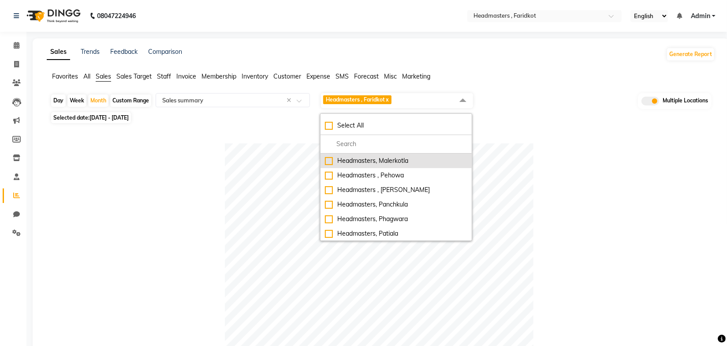
click at [383, 162] on div "Headmasters, Malerkotla" at bounding box center [396, 160] width 142 height 9
checkbox input "true"
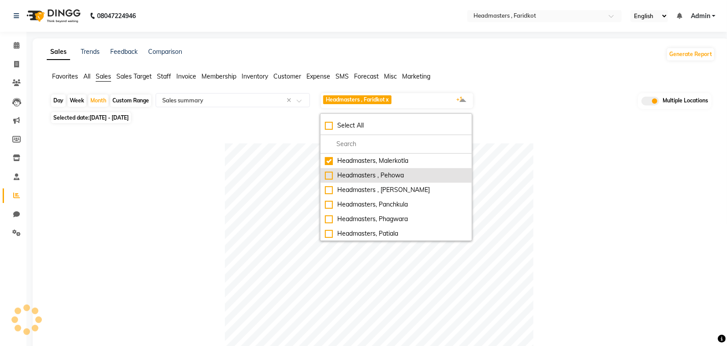
click at [385, 173] on div "Headmasters , Pehowa" at bounding box center [396, 175] width 142 height 9
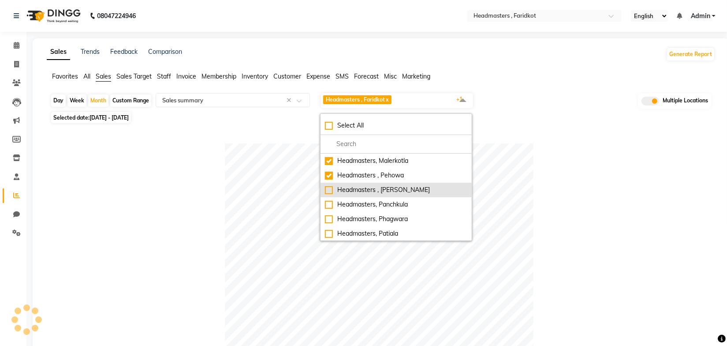
checkbox input "true"
click at [386, 186] on div "Headmasters , [PERSON_NAME]" at bounding box center [396, 189] width 142 height 9
checkbox input "true"
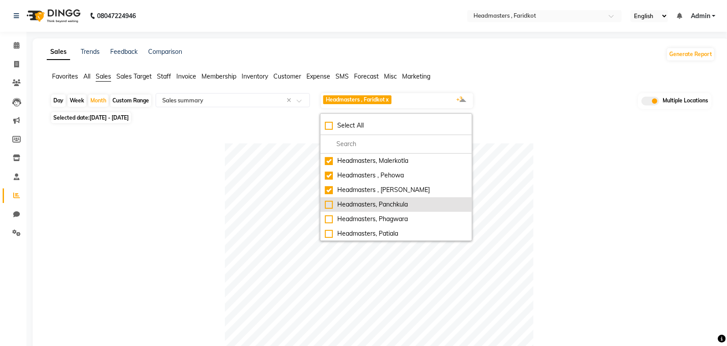
scroll to position [40, 0]
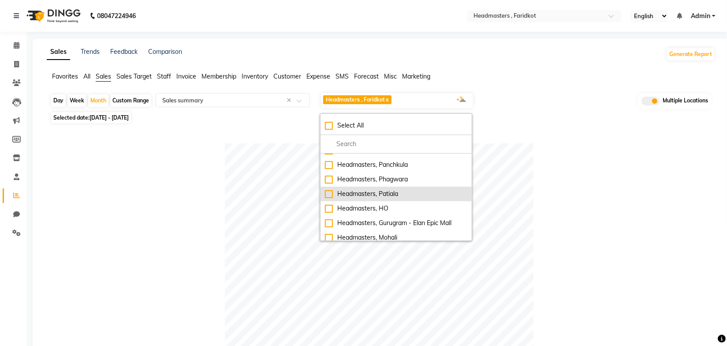
click at [390, 195] on div "Headmasters, Patiala" at bounding box center [396, 193] width 142 height 9
checkbox input "true"
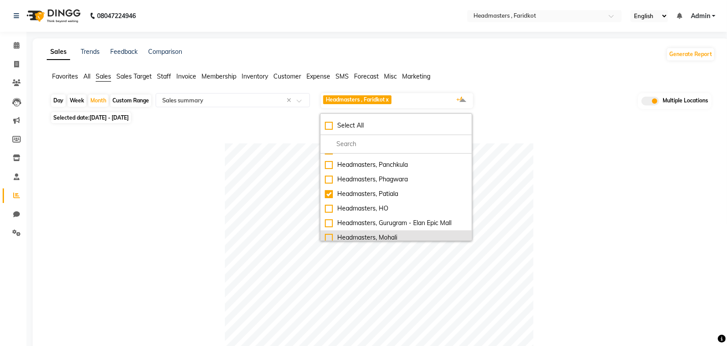
scroll to position [80, 0]
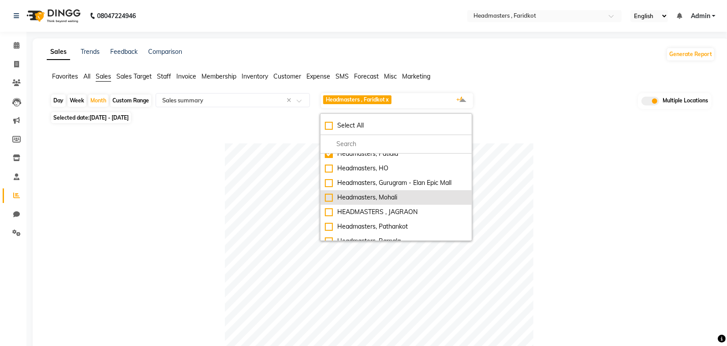
click at [388, 196] on div "Headmasters, Mohali" at bounding box center [396, 197] width 142 height 9
checkbox input "true"
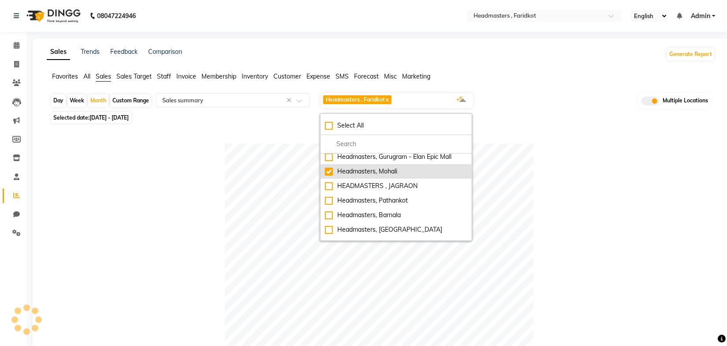
scroll to position [120, 0]
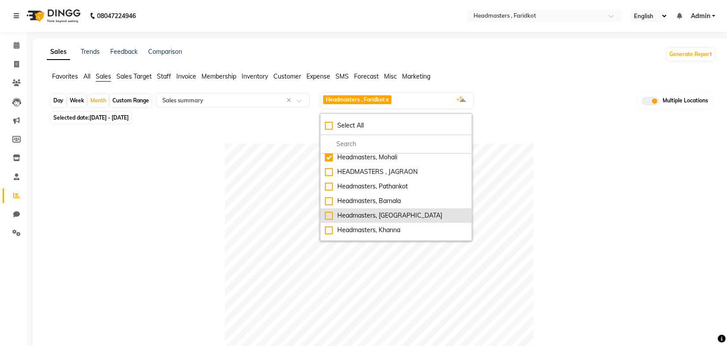
click at [396, 213] on div "Headmasters, [GEOGRAPHIC_DATA]" at bounding box center [396, 215] width 142 height 9
checkbox input "true"
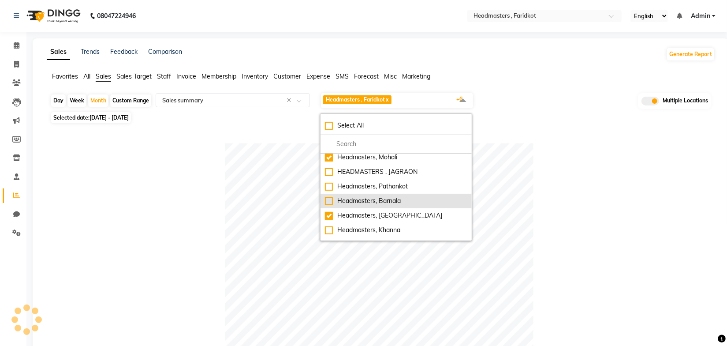
scroll to position [160, 0]
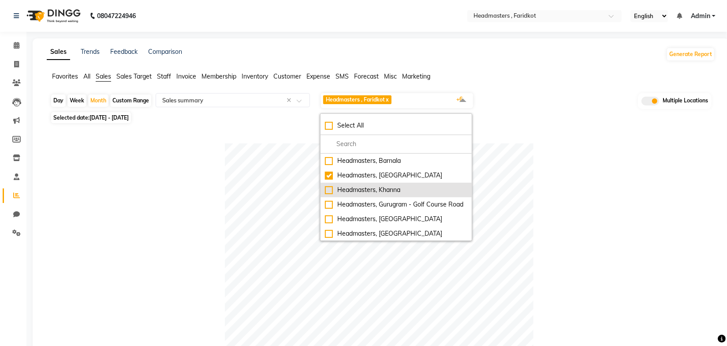
click at [395, 190] on div "Headmasters, Khanna" at bounding box center [396, 189] width 142 height 9
checkbox input "true"
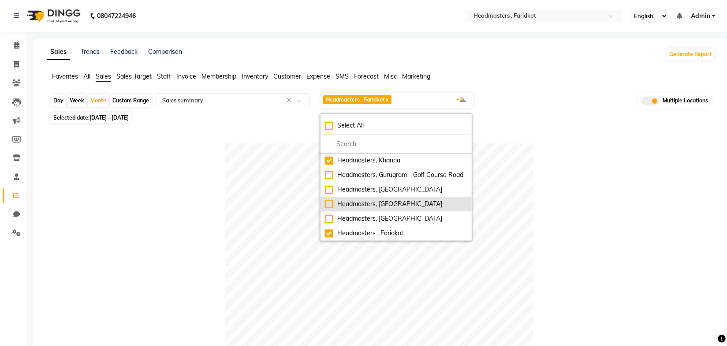
scroll to position [198, 0]
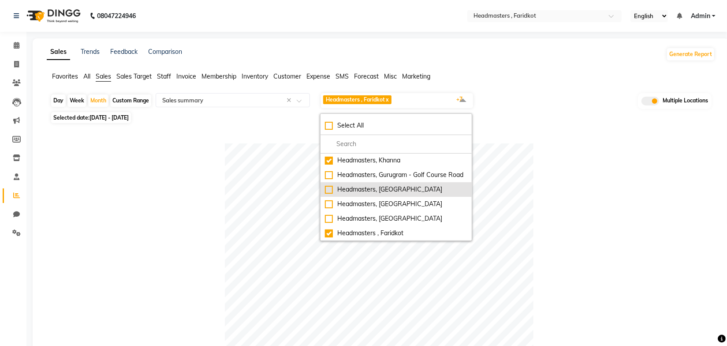
click at [383, 191] on div "Headmasters, [GEOGRAPHIC_DATA]" at bounding box center [396, 189] width 142 height 9
checkbox input "true"
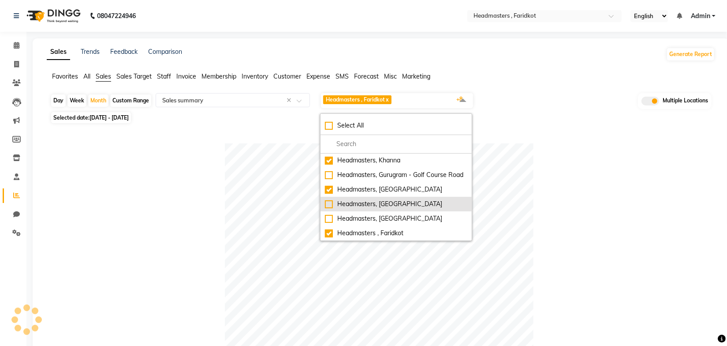
click at [391, 203] on div "Headmasters, [GEOGRAPHIC_DATA]" at bounding box center [396, 203] width 142 height 9
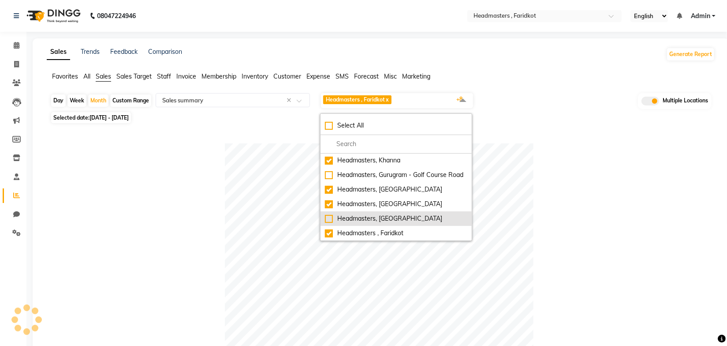
checkbox input "true"
click at [396, 215] on div "Headmasters, [GEOGRAPHIC_DATA]" at bounding box center [396, 218] width 142 height 9
checkbox input "true"
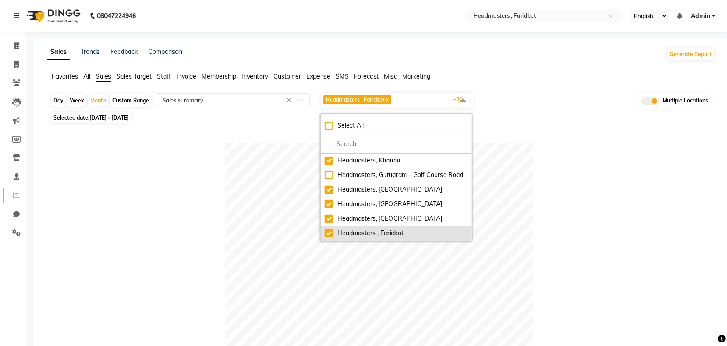
click at [330, 235] on div "Headmasters , Faridkot" at bounding box center [396, 232] width 142 height 9
checkbox input "false"
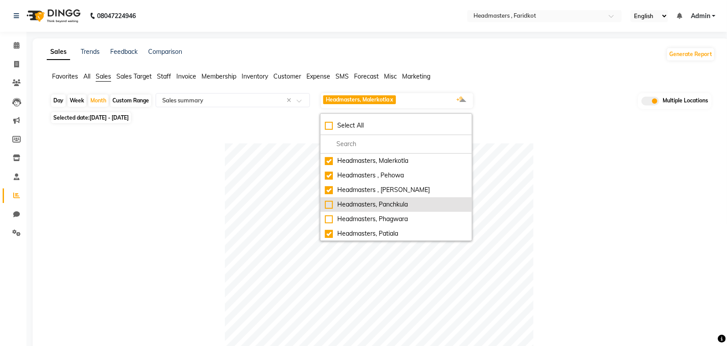
scroll to position [0, 0]
click at [547, 181] on div at bounding box center [379, 297] width 658 height 309
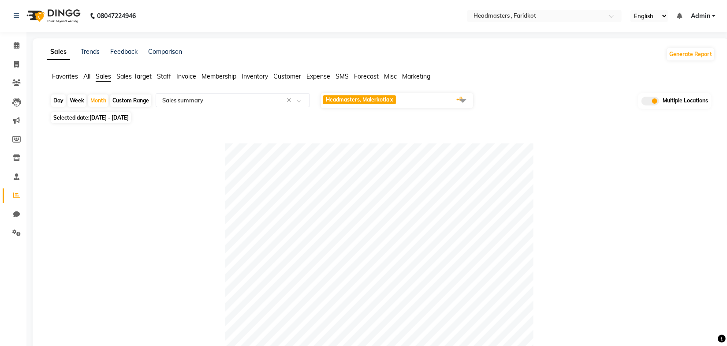
click at [466, 100] on span at bounding box center [463, 100] width 18 height 17
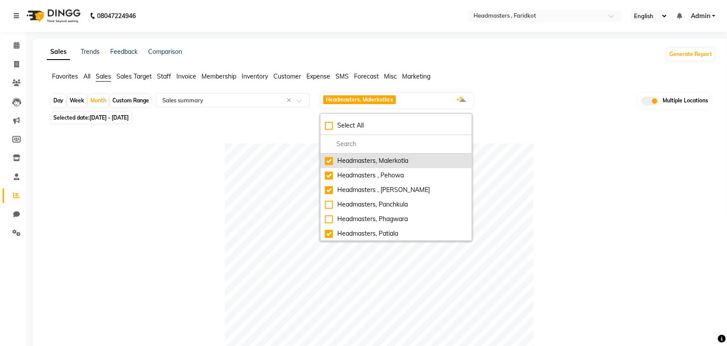
click at [330, 161] on div "Headmasters, Malerkotla" at bounding box center [396, 160] width 142 height 9
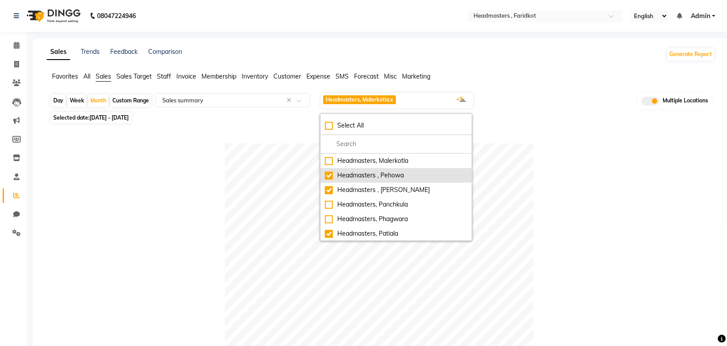
checkbox input "false"
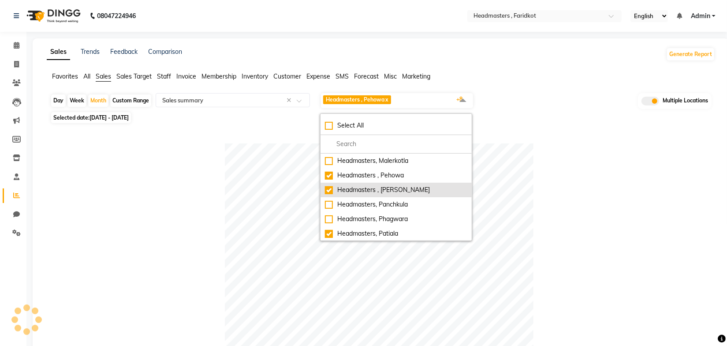
drag, startPoint x: 330, startPoint y: 173, endPoint x: 327, endPoint y: 184, distance: 11.0
click at [330, 174] on div "Headmasters , Pehowa" at bounding box center [396, 175] width 142 height 9
checkbox input "false"
click at [327, 186] on div "Headmasters , [PERSON_NAME]" at bounding box center [396, 189] width 142 height 9
checkbox input "false"
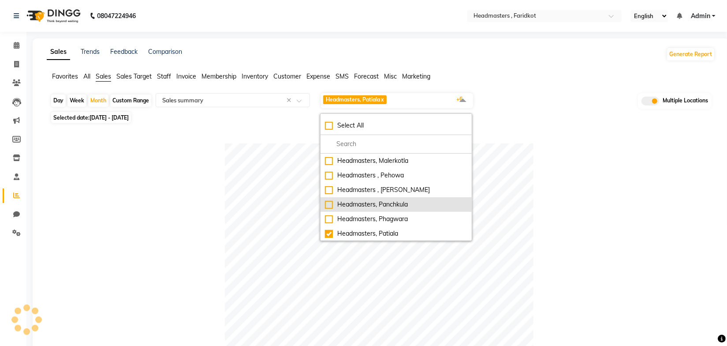
click at [329, 201] on div "Headmasters, Panchkula" at bounding box center [396, 204] width 142 height 9
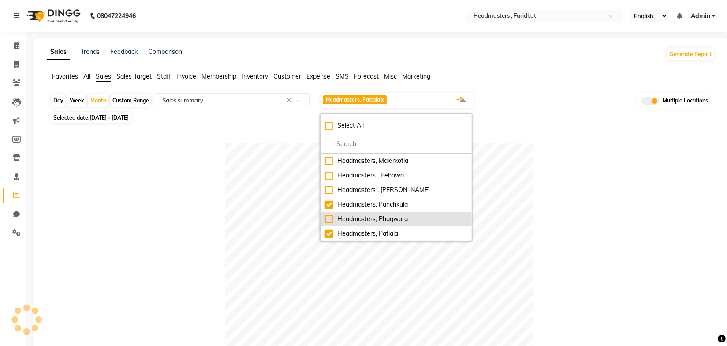
checkbox input "true"
click at [331, 217] on div "Headmasters, Phagwara" at bounding box center [396, 218] width 142 height 9
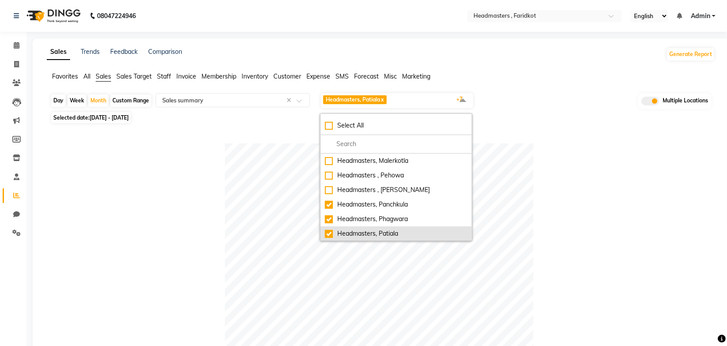
checkbox input "true"
click at [328, 231] on div "Headmasters, Patiala" at bounding box center [396, 233] width 142 height 9
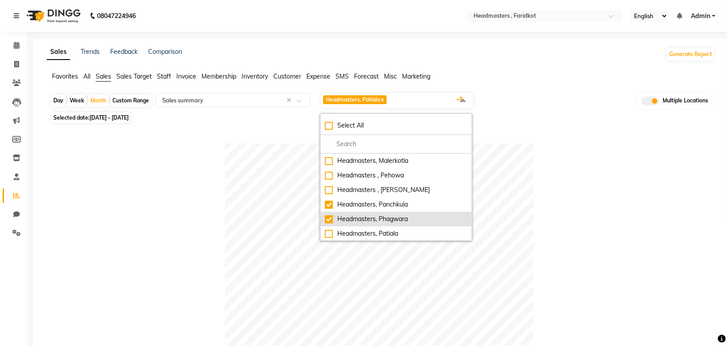
checkbox input "false"
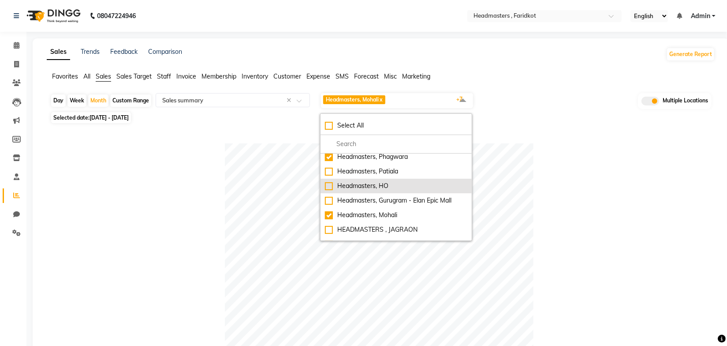
scroll to position [80, 0]
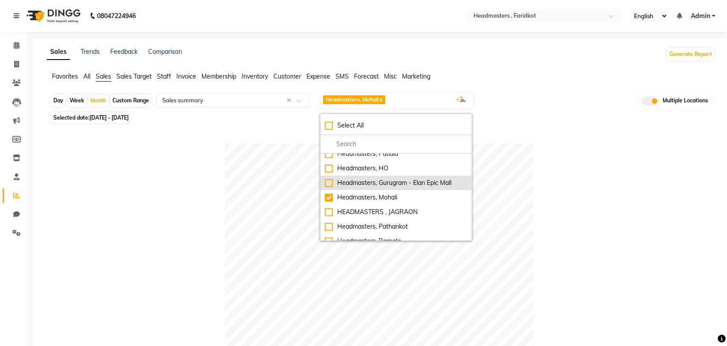
click at [327, 181] on div "Headmasters, Gurugram - Elan Epic Mall" at bounding box center [396, 182] width 142 height 9
checkbox input "true"
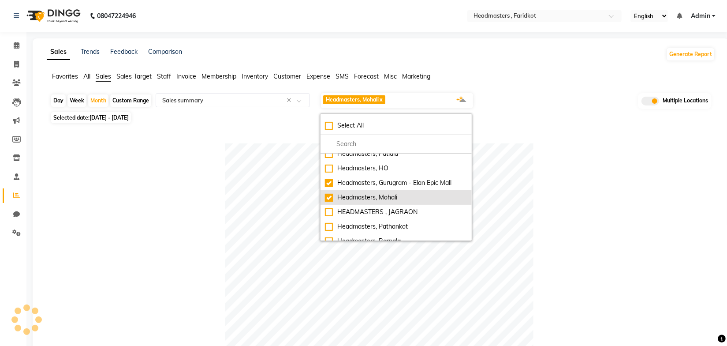
click at [330, 196] on div "Headmasters, Mohali" at bounding box center [396, 197] width 142 height 9
checkbox input "false"
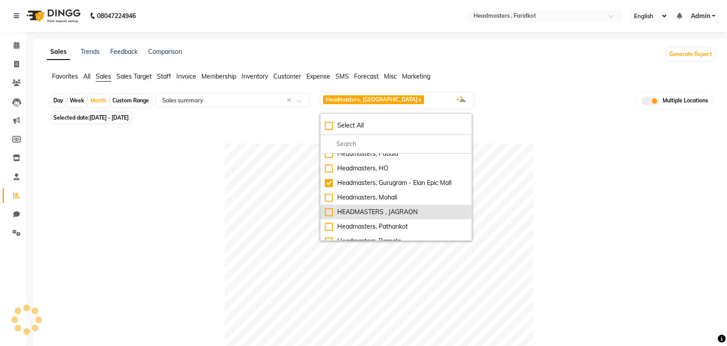
click at [331, 211] on div "HEADMASTERS , JAGRAON" at bounding box center [396, 211] width 142 height 9
checkbox input "true"
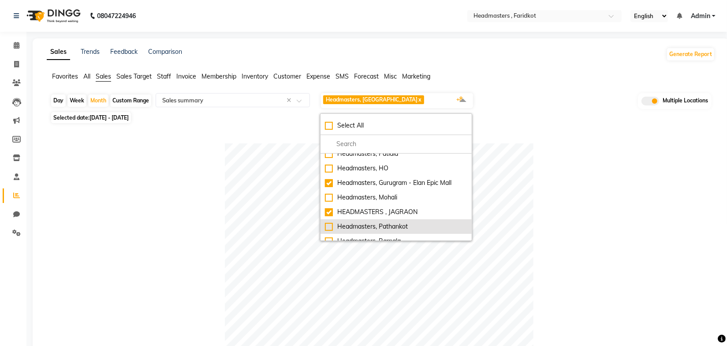
click at [333, 227] on div "Headmasters, Pathankot" at bounding box center [396, 226] width 142 height 9
checkbox input "true"
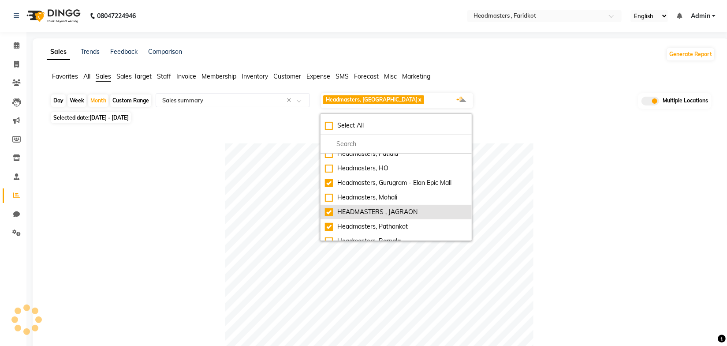
scroll to position [120, 0]
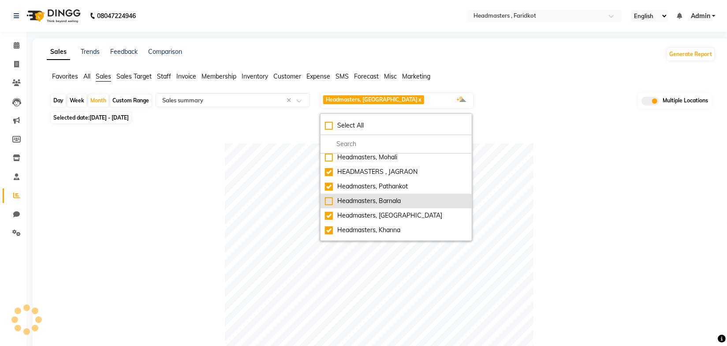
click at [329, 201] on div "Headmasters, Barnala" at bounding box center [396, 200] width 142 height 9
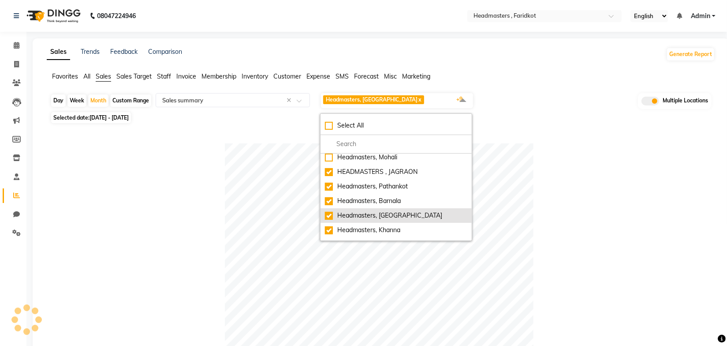
checkbox input "true"
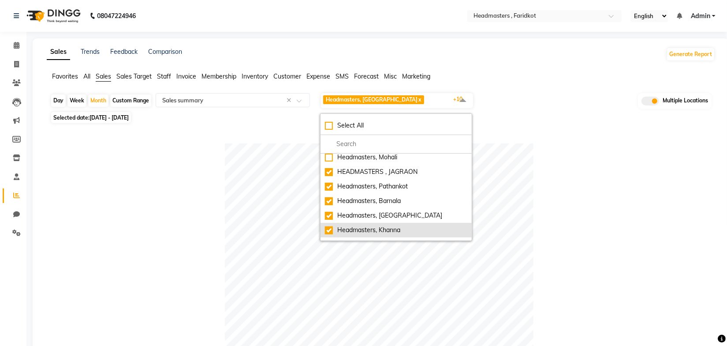
click at [328, 216] on div "Headmasters, [GEOGRAPHIC_DATA]" at bounding box center [396, 215] width 142 height 9
checkbox input "false"
click at [329, 228] on div "Headmasters, Khanna" at bounding box center [396, 229] width 142 height 9
checkbox input "false"
click at [555, 146] on div at bounding box center [379, 297] width 658 height 309
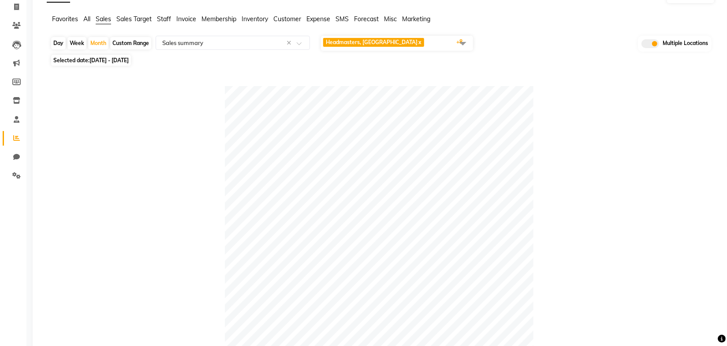
scroll to position [0, 0]
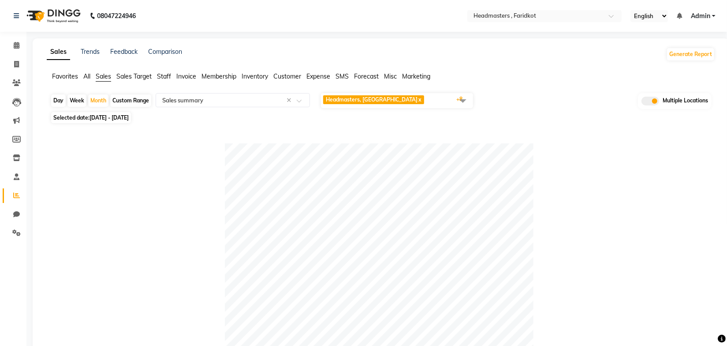
click at [464, 100] on span at bounding box center [463, 100] width 18 height 17
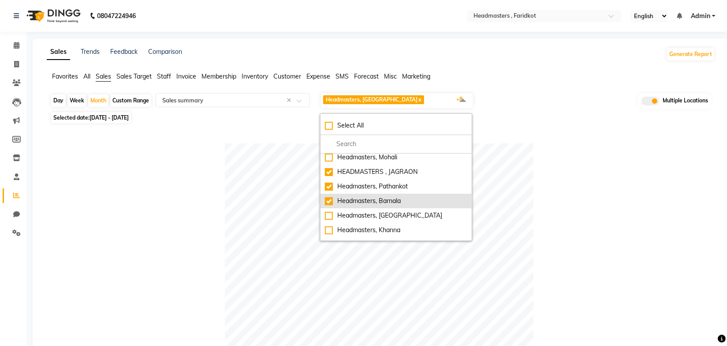
scroll to position [160, 0]
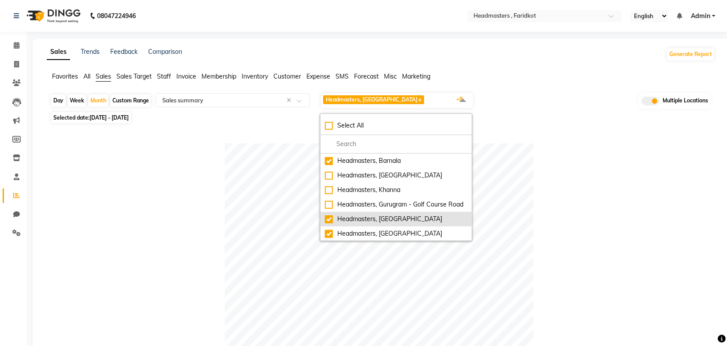
click at [330, 223] on div "Headmasters, [GEOGRAPHIC_DATA]" at bounding box center [396, 218] width 142 height 9
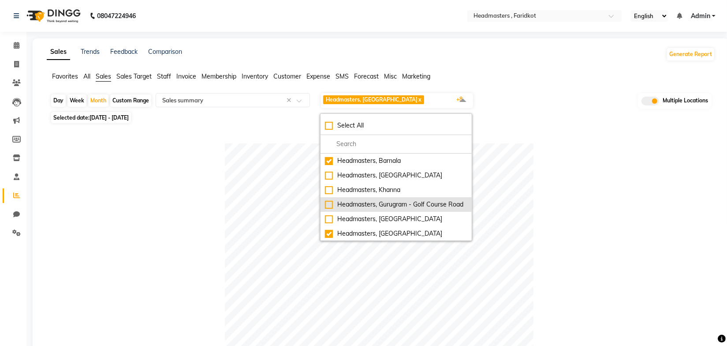
checkbox input "false"
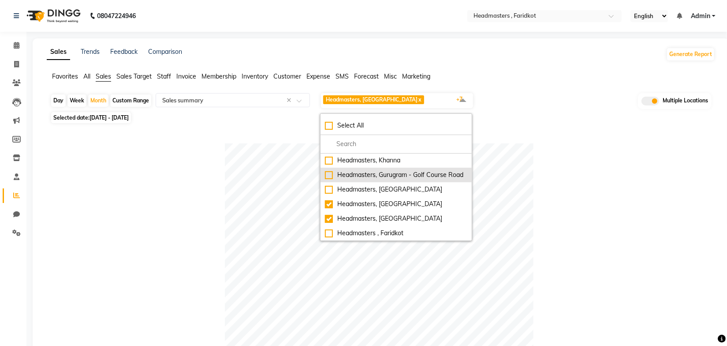
click at [329, 170] on div "Headmasters, Gurugram - Golf Course Road" at bounding box center [396, 174] width 142 height 9
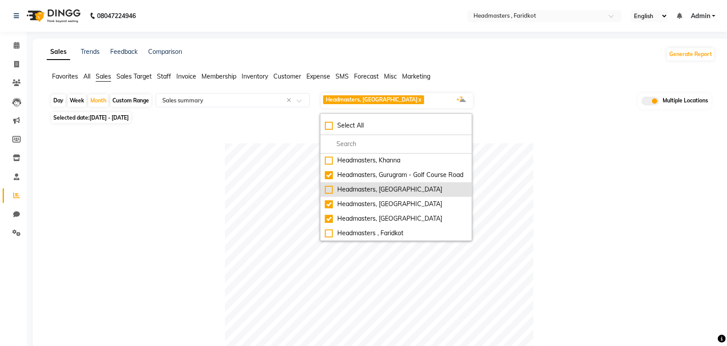
checkbox input "true"
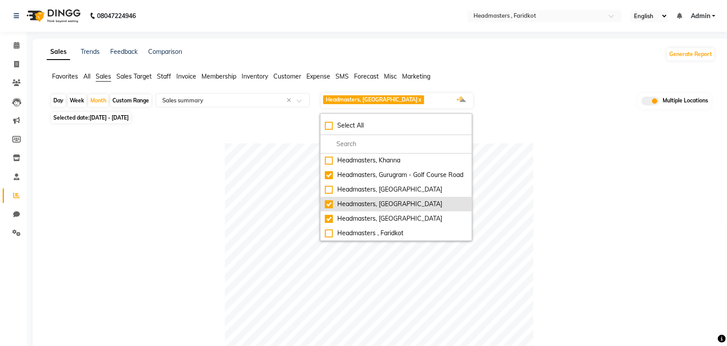
click at [328, 201] on div "Headmasters, [GEOGRAPHIC_DATA]" at bounding box center [396, 203] width 142 height 9
checkbox input "false"
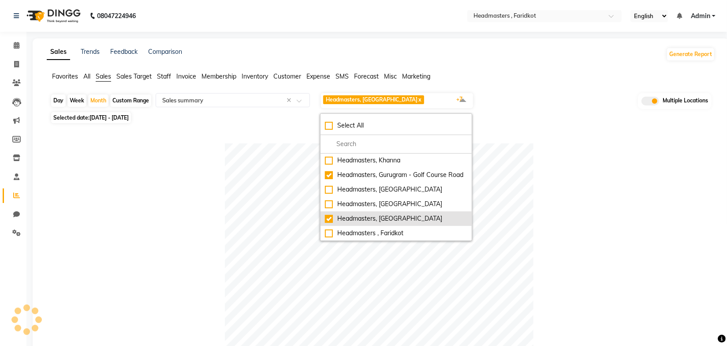
click at [328, 219] on div "Headmasters, [GEOGRAPHIC_DATA]" at bounding box center [396, 218] width 142 height 9
checkbox input "false"
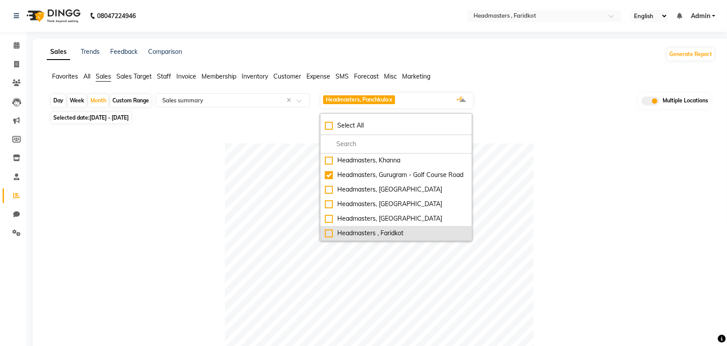
click at [330, 234] on div "Headmasters , Faridkot" at bounding box center [396, 232] width 142 height 9
checkbox input "true"
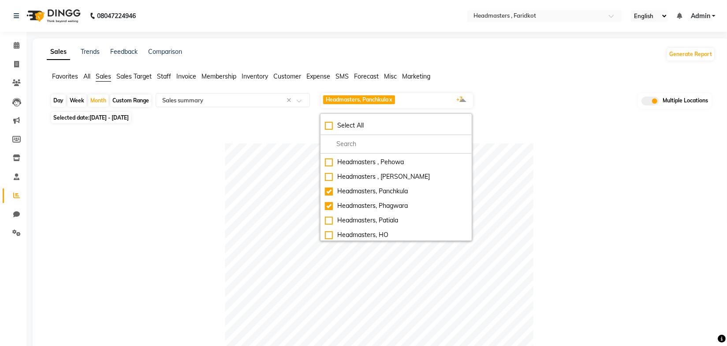
scroll to position [0, 0]
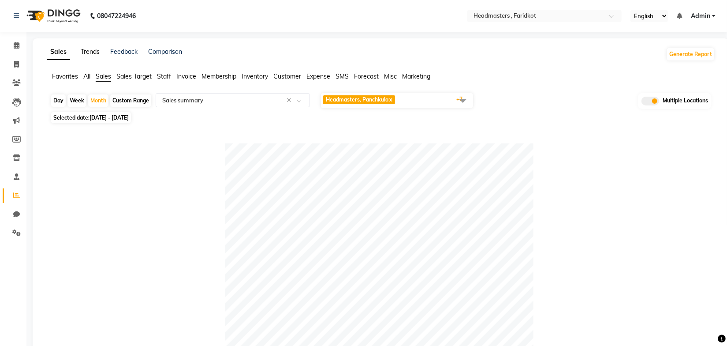
drag, startPoint x: 91, startPoint y: 51, endPoint x: 96, endPoint y: 52, distance: 5.5
click at [91, 51] on link "Trends" at bounding box center [90, 52] width 19 height 8
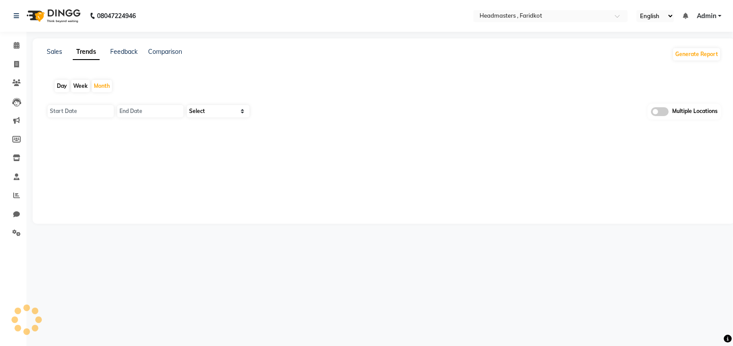
type input "01-10-2025"
type input "[DATE]"
select select "by_client"
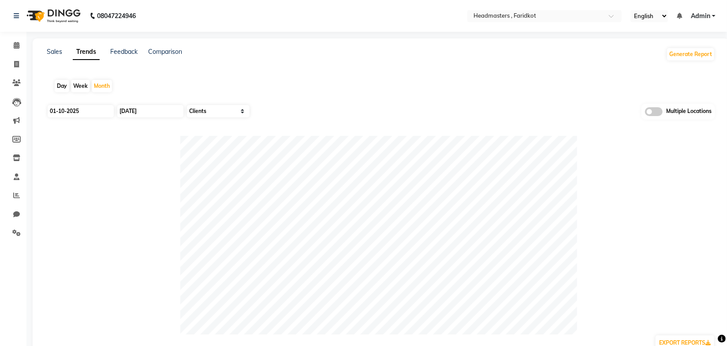
click at [657, 113] on span at bounding box center [654, 111] width 18 height 9
click at [645, 113] on input "checkbox" at bounding box center [645, 113] width 0 height 0
click at [404, 112] on span at bounding box center [404, 112] width 18 height 17
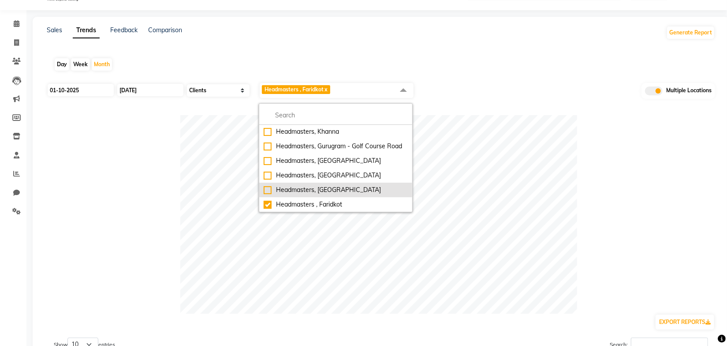
scroll to position [40, 0]
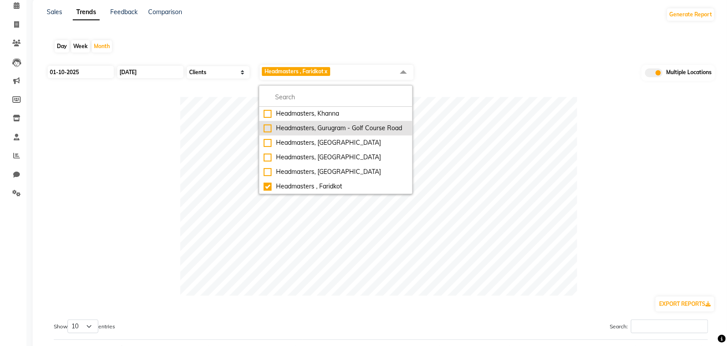
click at [264, 123] on div "Headmasters, Gurugram - Golf Course Road" at bounding box center [336, 127] width 144 height 9
checkbox input "true"
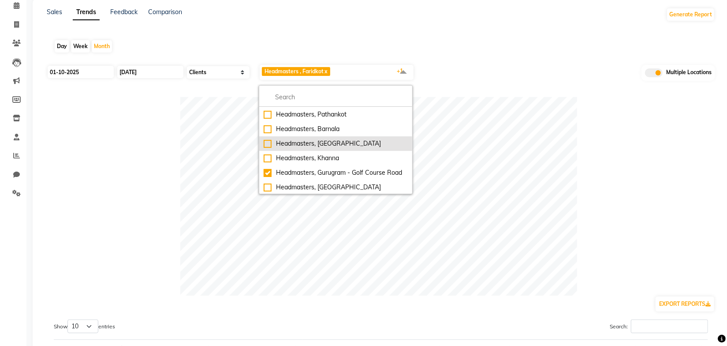
scroll to position [158, 0]
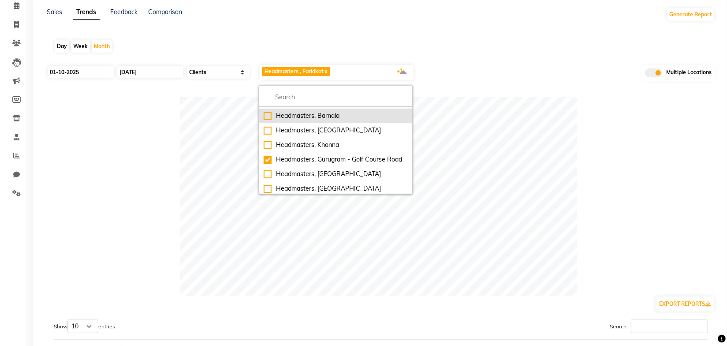
click at [264, 115] on div "Headmasters, Barnala" at bounding box center [336, 115] width 144 height 9
checkbox input "true"
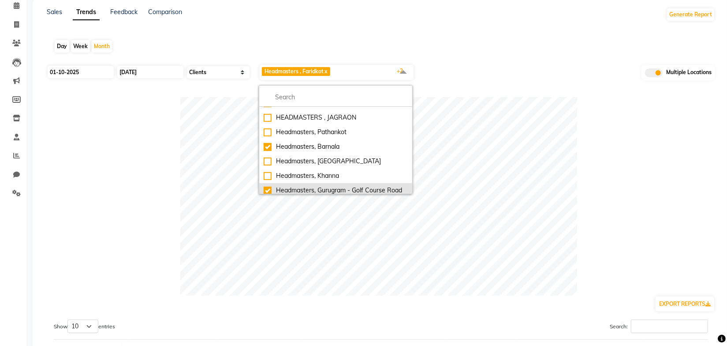
scroll to position [118, 0]
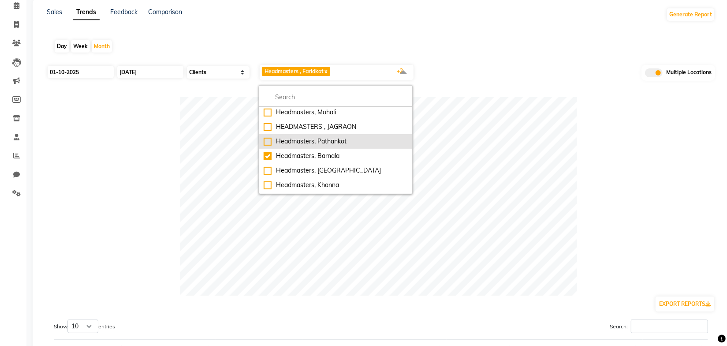
click at [268, 139] on div "Headmasters, Pathankot" at bounding box center [336, 141] width 144 height 9
checkbox input "true"
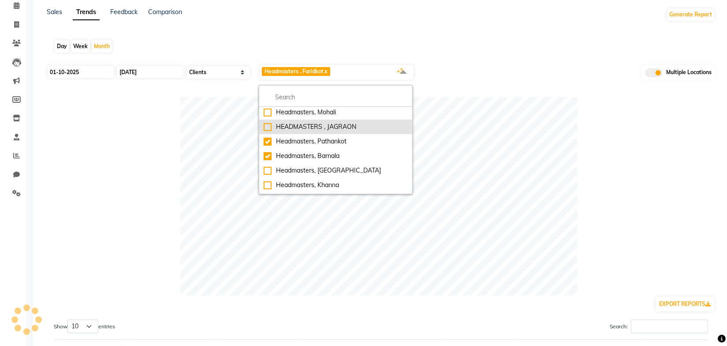
click at [270, 125] on div "HEADMASTERS , JAGRAON" at bounding box center [336, 126] width 144 height 9
checkbox input "true"
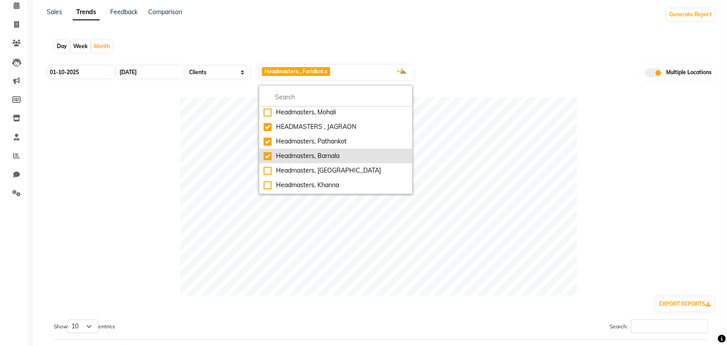
scroll to position [78, 0]
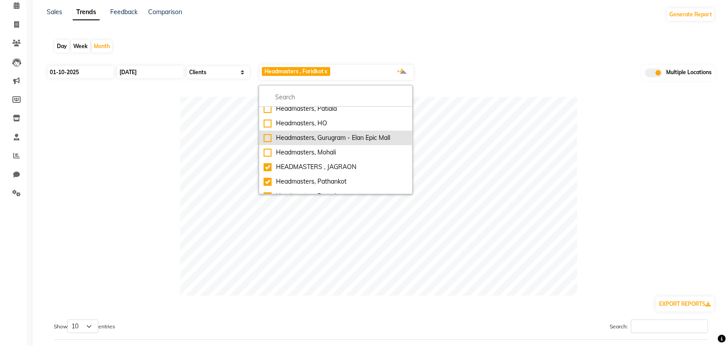
click at [266, 135] on div "Headmasters, Gurugram - Elan Epic Mall" at bounding box center [336, 137] width 144 height 9
checkbox input "true"
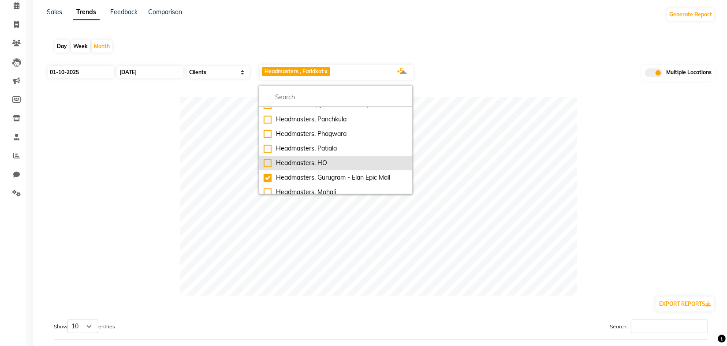
scroll to position [38, 0]
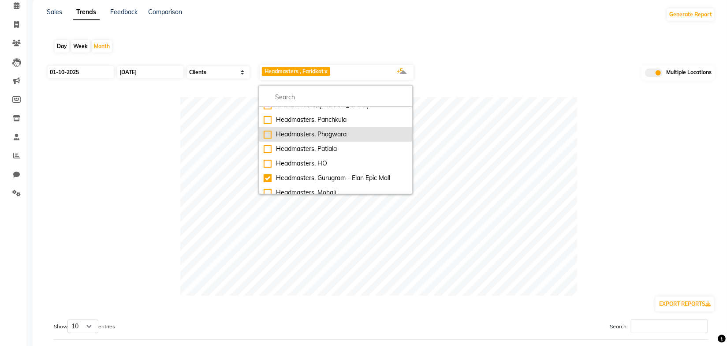
click at [267, 130] on div "Headmasters, Phagwara" at bounding box center [336, 134] width 144 height 9
checkbox input "true"
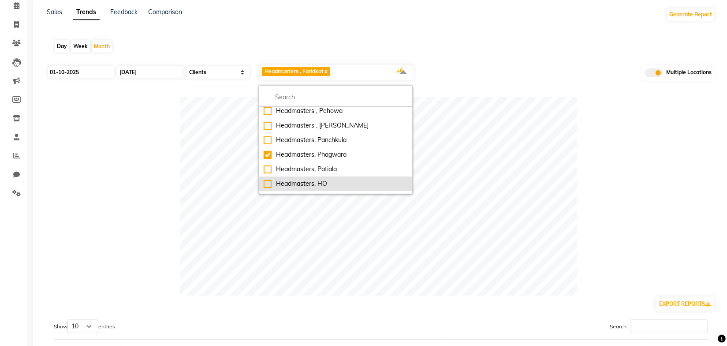
scroll to position [0, 0]
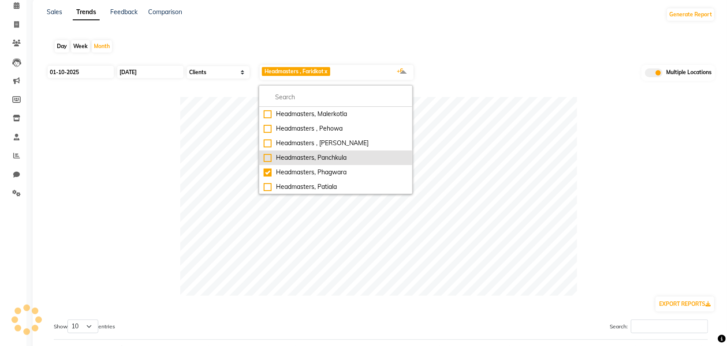
click at [265, 156] on div "Headmasters, Panchkula" at bounding box center [336, 157] width 144 height 9
checkbox input "true"
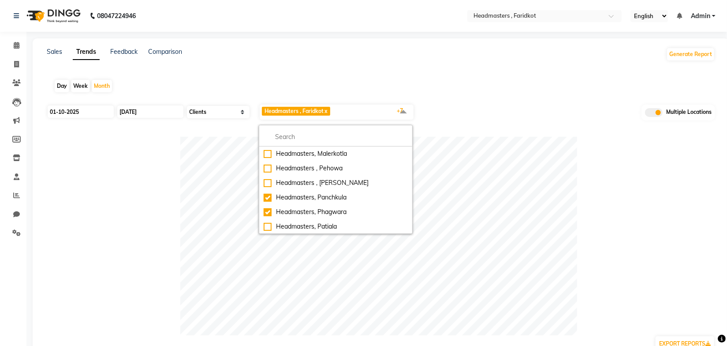
click at [455, 80] on div "Day Week Month" at bounding box center [381, 86] width 668 height 28
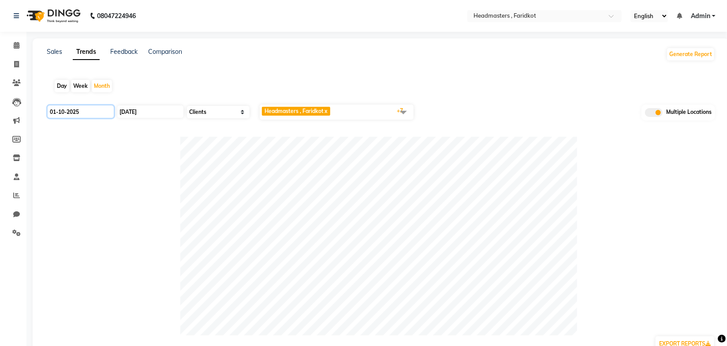
click at [97, 110] on input "01-10-2025" at bounding box center [81, 111] width 66 height 12
select select "10"
select select "2025"
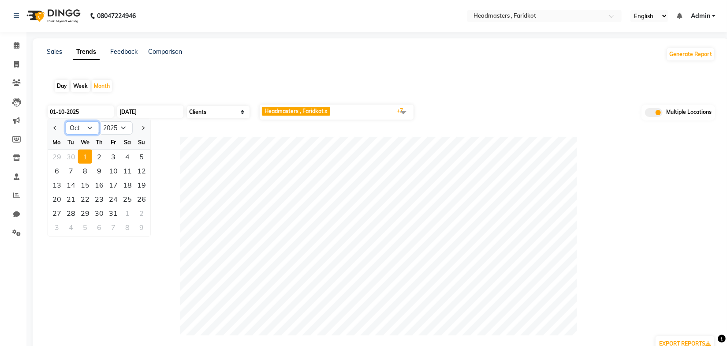
click at [83, 130] on select "Jan Feb Mar Apr May Jun [DATE] Aug Sep Oct Nov Dec" at bounding box center [83, 127] width 34 height 13
select select "9"
click at [66, 121] on select "Jan Feb Mar Apr May Jun [DATE] Aug Sep Oct Nov Dec" at bounding box center [83, 127] width 34 height 13
click at [61, 158] on div "1" at bounding box center [57, 156] width 14 height 14
type input "01-09-2025"
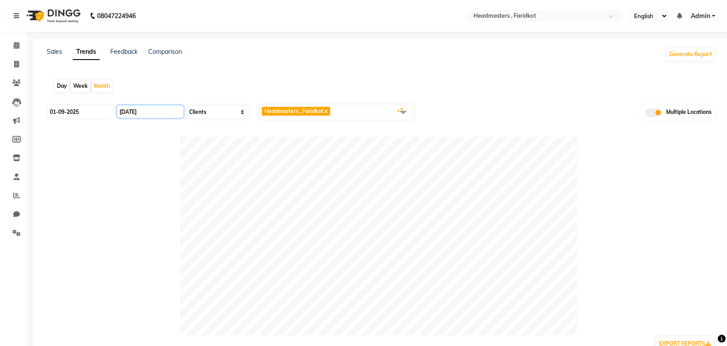
click at [142, 110] on input "[DATE]" at bounding box center [150, 111] width 66 height 12
select select "10"
select select "2025"
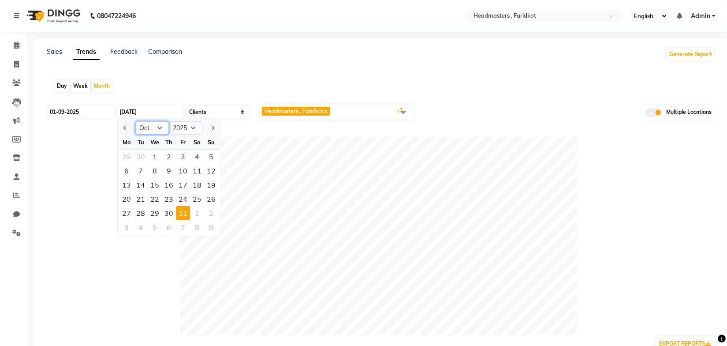
drag, startPoint x: 144, startPoint y: 128, endPoint x: 146, endPoint y: 133, distance: 5.7
click at [145, 128] on select "Jan Feb Mar Apr May Jun [DATE] Aug Sep Oct Nov Dec" at bounding box center [152, 127] width 34 height 13
select select "9"
click at [135, 121] on select "Jan Feb Mar Apr May Jun [DATE] Aug Sep Oct Nov Dec" at bounding box center [152, 127] width 34 height 13
click at [141, 211] on div "30" at bounding box center [141, 213] width 14 height 14
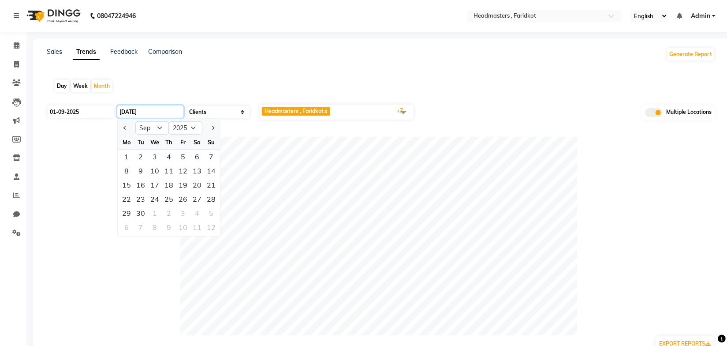
type input "30-09-2025"
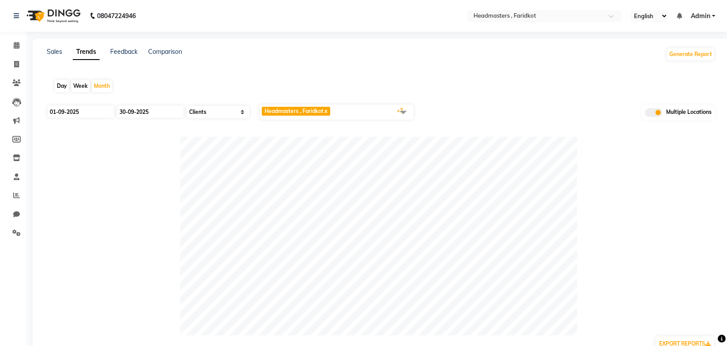
click at [398, 68] on div "Sales Trends Feedback Comparison Generate Report Day Week Month [DATE] [DATE] S…" at bounding box center [381, 242] width 696 height 409
click at [404, 112] on span at bounding box center [404, 112] width 18 height 17
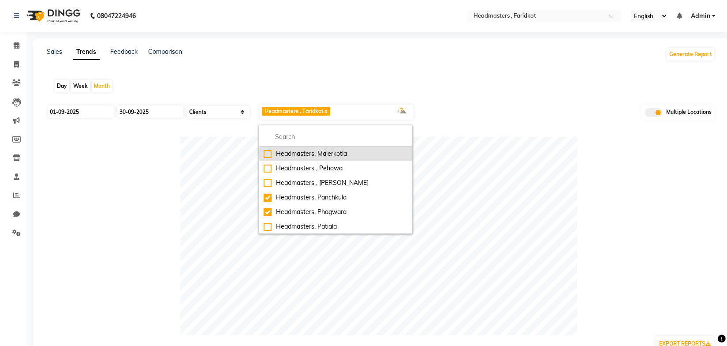
click at [267, 155] on div "Headmasters, Malerkotla" at bounding box center [336, 153] width 144 height 9
checkbox input "true"
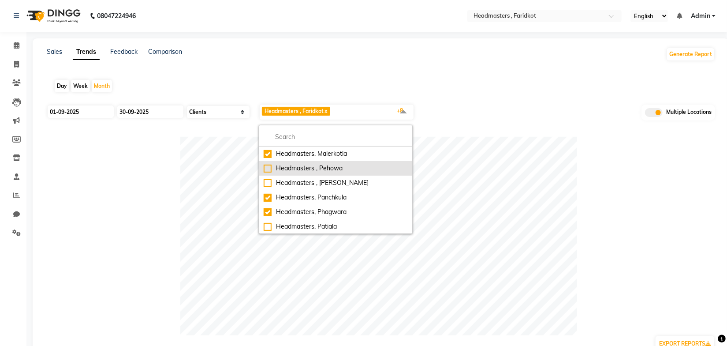
click at [270, 168] on div "Headmasters , Pehowa" at bounding box center [336, 168] width 144 height 9
checkbox input "true"
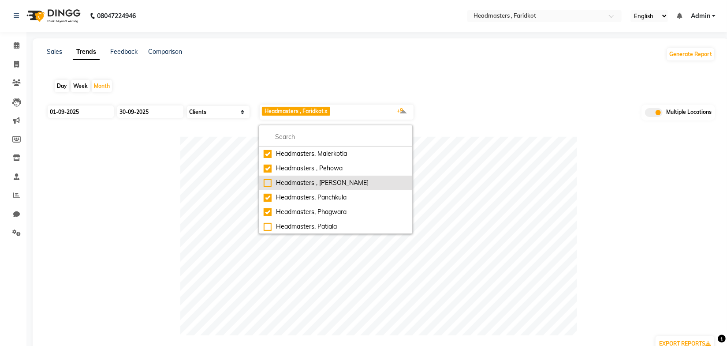
click at [267, 183] on div "Headmasters , [PERSON_NAME]" at bounding box center [336, 182] width 144 height 9
checkbox input "true"
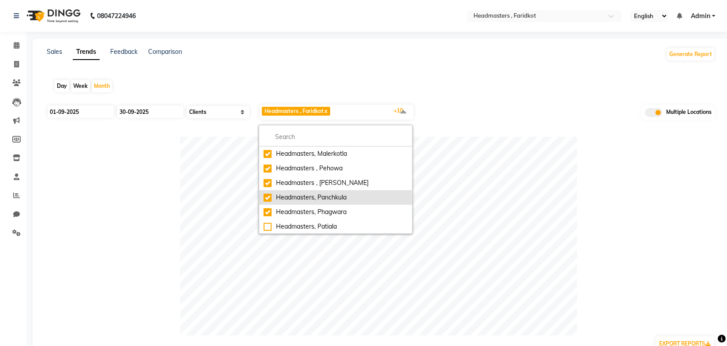
click at [268, 197] on div "Headmasters, Panchkula" at bounding box center [336, 197] width 144 height 9
checkbox input "false"
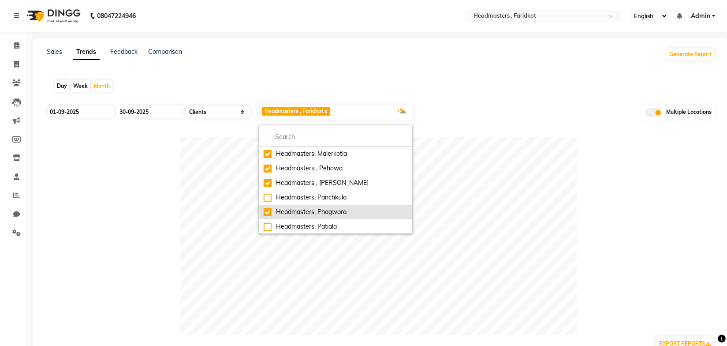
click at [267, 209] on div "Headmasters, Phagwara" at bounding box center [336, 211] width 144 height 9
checkbox input "false"
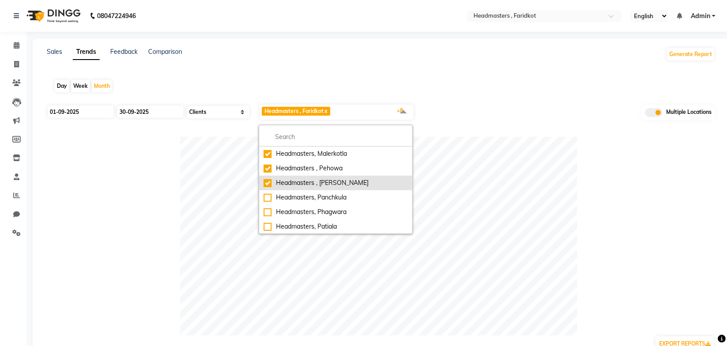
scroll to position [40, 0]
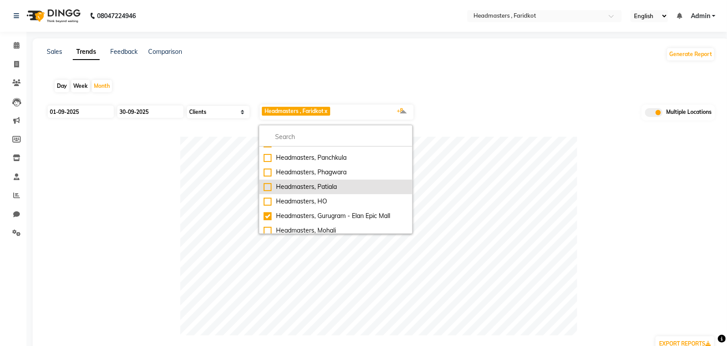
click at [268, 185] on div "Headmasters, Patiala" at bounding box center [336, 186] width 144 height 9
checkbox input "true"
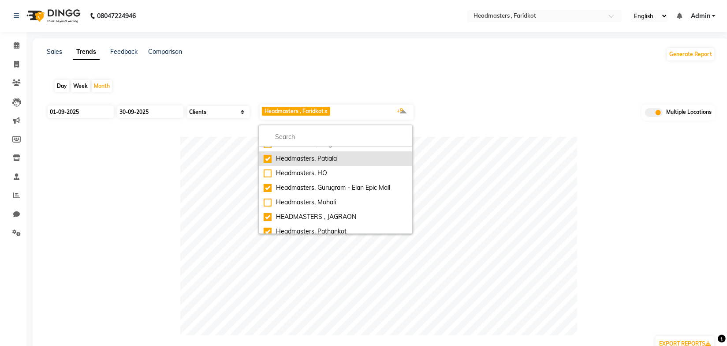
scroll to position [80, 0]
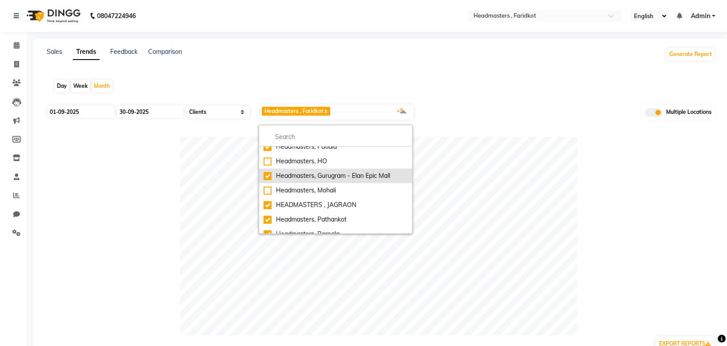
click at [267, 175] on div "Headmasters, Gurugram - Elan Epic Mall" at bounding box center [336, 175] width 144 height 9
checkbox input "false"
click at [267, 190] on div "Headmasters, Mohali" at bounding box center [336, 190] width 144 height 9
checkbox input "true"
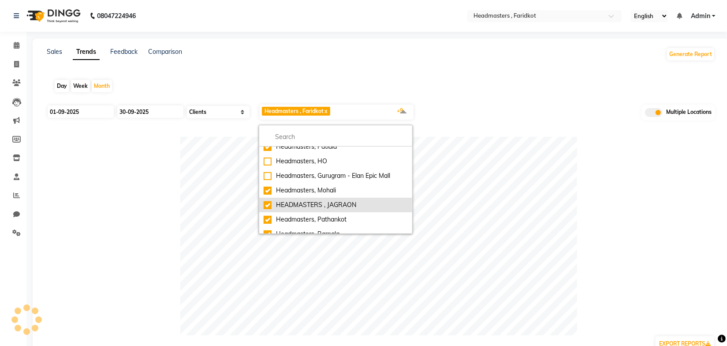
click at [265, 205] on div "HEADMASTERS , JAGRAON" at bounding box center [336, 204] width 144 height 9
checkbox input "false"
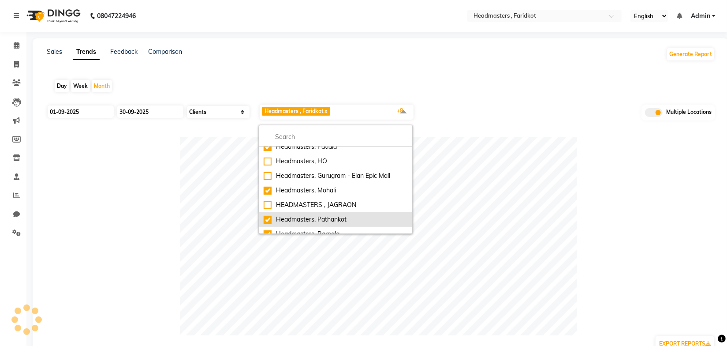
click at [269, 219] on div "Headmasters, Pathankot" at bounding box center [336, 219] width 144 height 9
checkbox input "false"
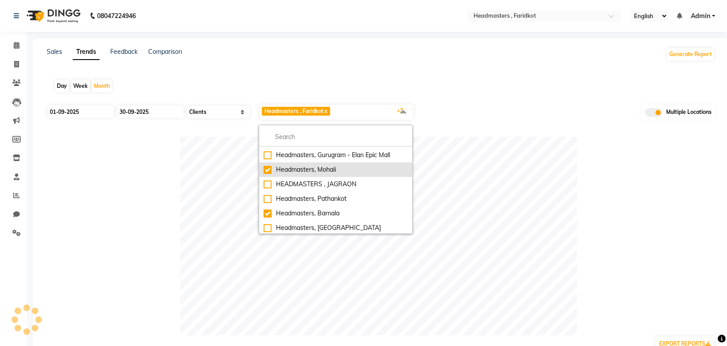
scroll to position [120, 0]
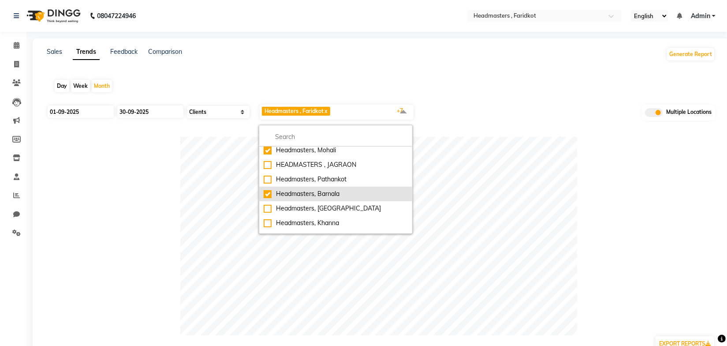
click at [264, 194] on div "Headmasters, Barnala" at bounding box center [336, 193] width 144 height 9
checkbox input "false"
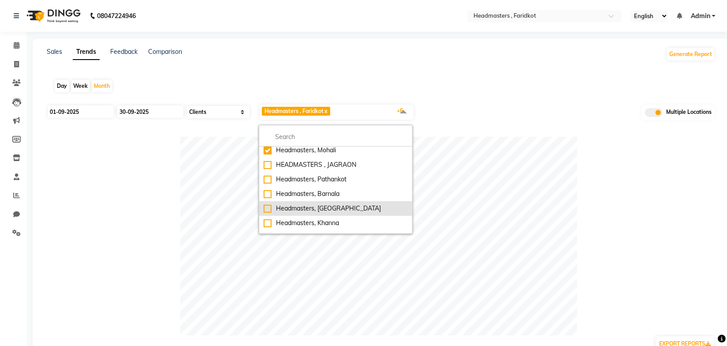
click at [266, 209] on div "Headmasters, [GEOGRAPHIC_DATA]" at bounding box center [336, 208] width 144 height 9
checkbox input "true"
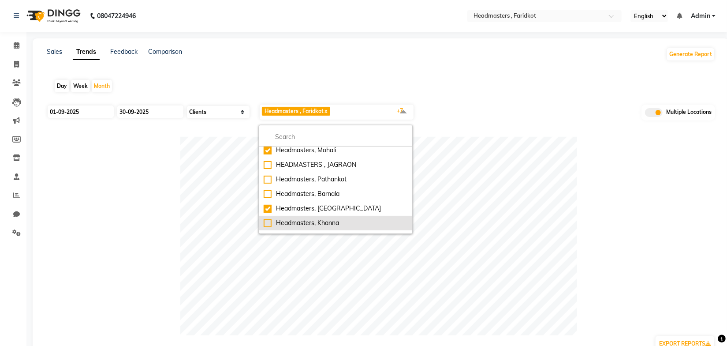
click at [268, 222] on div "Headmasters, Khanna" at bounding box center [336, 222] width 144 height 9
checkbox input "true"
click at [501, 93] on div "Day Week Month" at bounding box center [381, 86] width 668 height 28
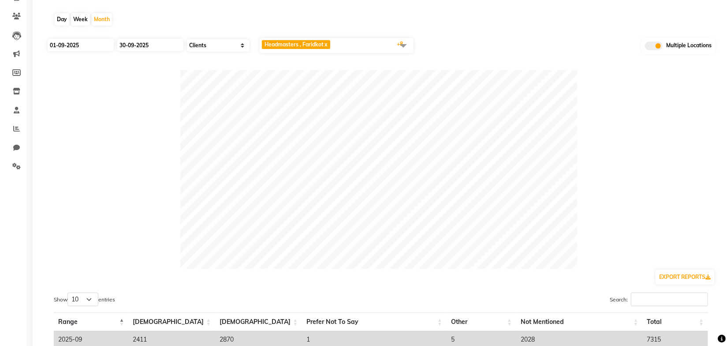
scroll to position [0, 0]
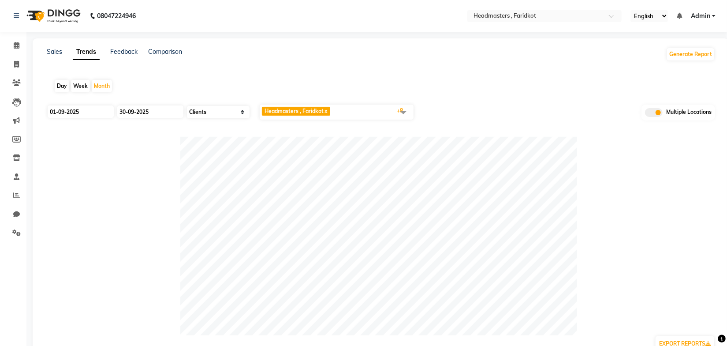
click at [402, 115] on span at bounding box center [404, 112] width 18 height 17
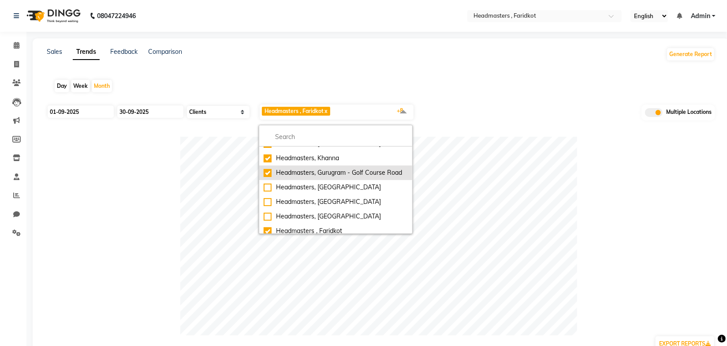
scroll to position [198, 0]
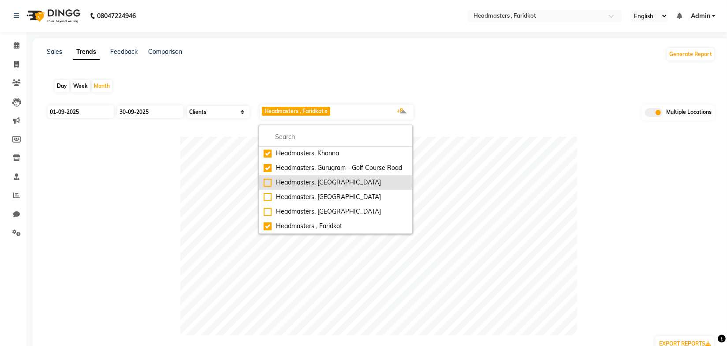
click at [269, 183] on div "Headmasters, [GEOGRAPHIC_DATA]" at bounding box center [336, 182] width 144 height 9
checkbox input "true"
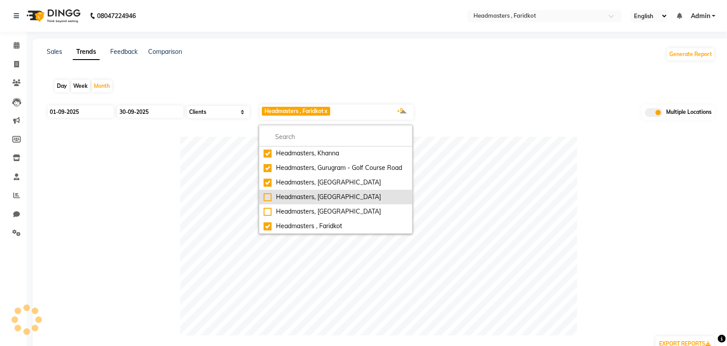
click at [266, 196] on div "Headmasters, [GEOGRAPHIC_DATA]" at bounding box center [336, 196] width 144 height 9
checkbox input "true"
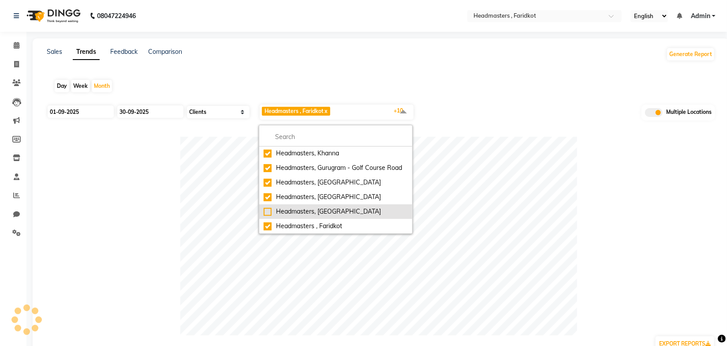
click at [267, 209] on div "Headmasters, [GEOGRAPHIC_DATA]" at bounding box center [336, 211] width 144 height 9
checkbox input "true"
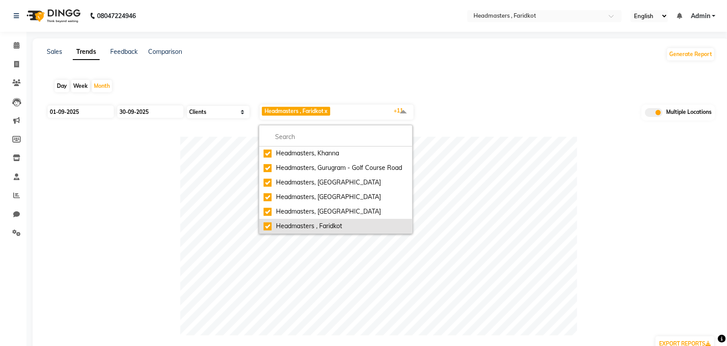
click at [265, 226] on div "Headmasters , Faridkot" at bounding box center [336, 225] width 144 height 9
checkbox input "false"
click at [509, 95] on div "Day Week Month" at bounding box center [381, 86] width 668 height 28
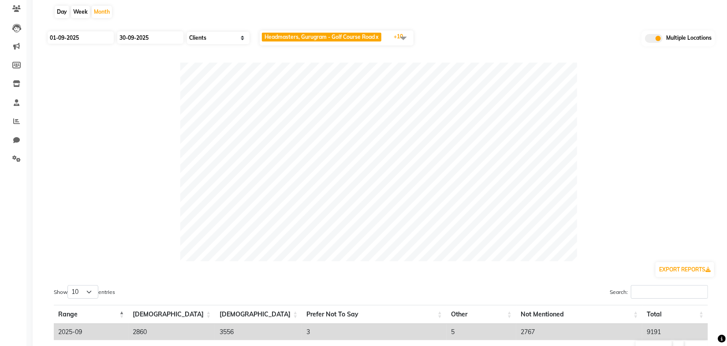
scroll to position [0, 0]
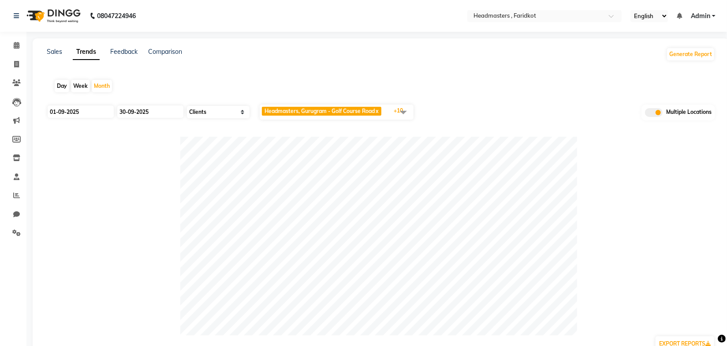
click at [402, 112] on span at bounding box center [404, 112] width 18 height 17
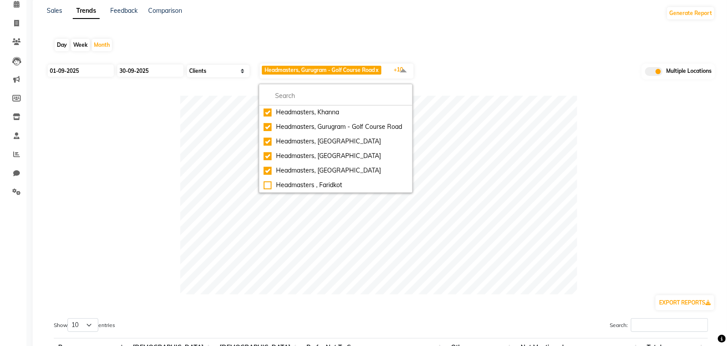
scroll to position [40, 0]
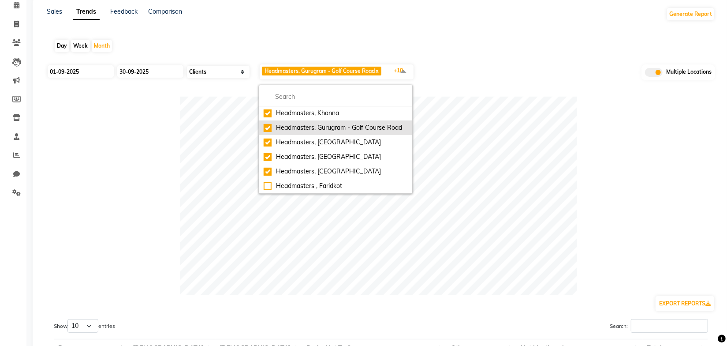
click at [264, 123] on div "Headmasters, Gurugram - Golf Course Road" at bounding box center [336, 127] width 144 height 9
checkbox input "false"
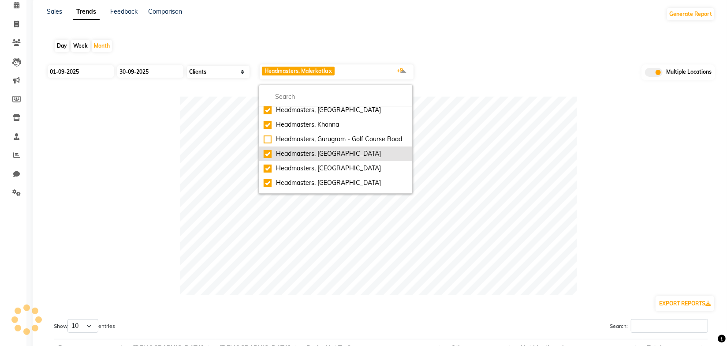
scroll to position [158, 0]
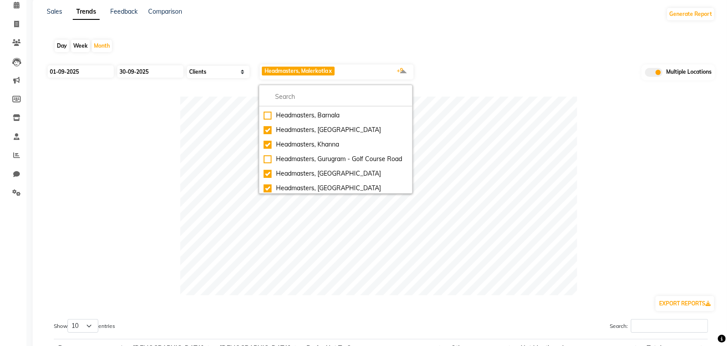
click at [494, 55] on div "Day Week Month" at bounding box center [381, 46] width 668 height 28
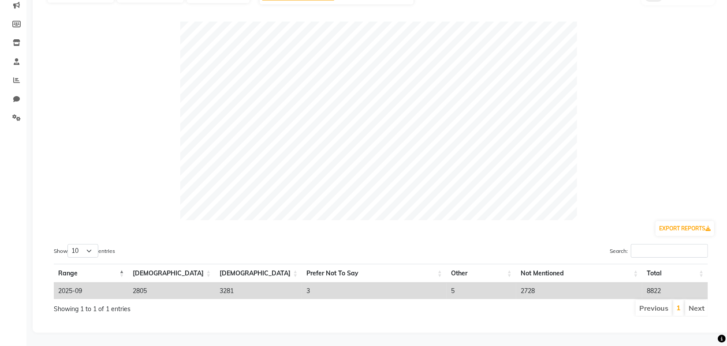
scroll to position [80, 0]
